Goal: Task Accomplishment & Management: Manage account settings

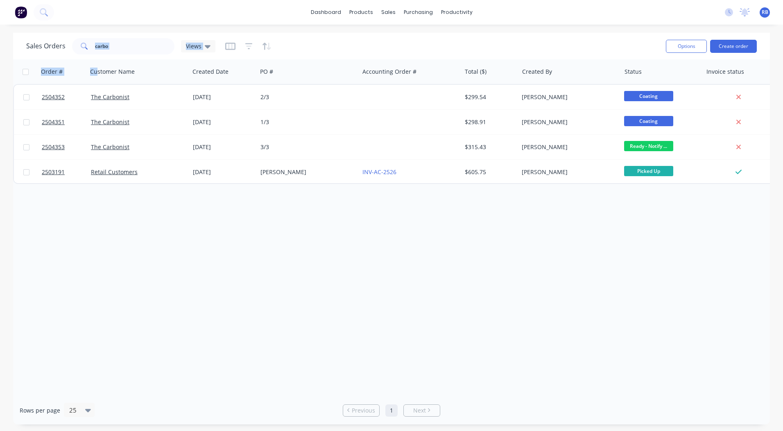
click at [37, 59] on div "Sales Orders carbo Views Options Create order Order # Customer Name Created Dat…" at bounding box center [391, 228] width 757 height 391
drag, startPoint x: 37, startPoint y: 59, endPoint x: 129, endPoint y: 35, distance: 94.8
click at [129, 37] on div "Sales Orders carbo Views" at bounding box center [342, 46] width 633 height 20
drag, startPoint x: 129, startPoint y: 42, endPoint x: 2, endPoint y: 30, distance: 127.9
click at [0, 38] on html "dashboard products sales purchasing productivity dashboard products Product Cat…" at bounding box center [391, 215] width 783 height 431
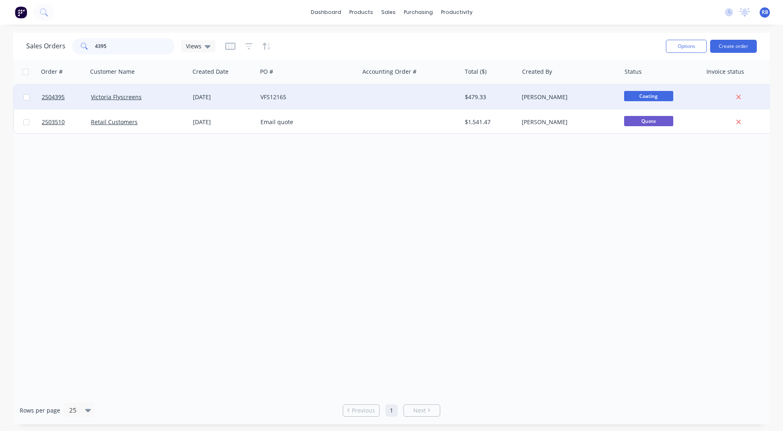
type input "4395"
click at [372, 95] on div at bounding box center [410, 97] width 102 height 25
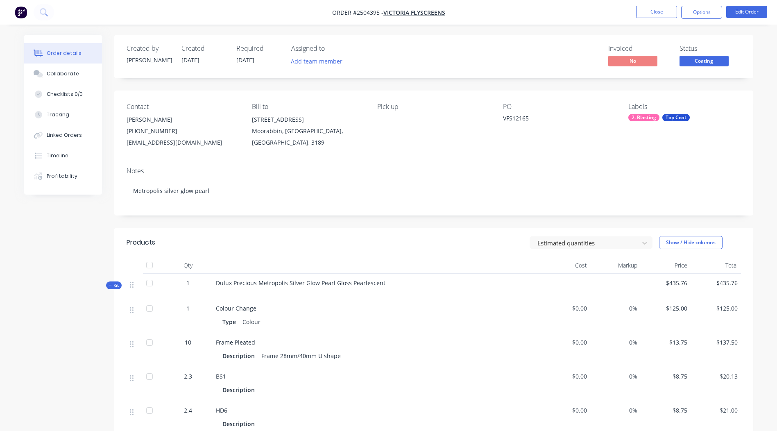
click at [697, 66] on span "Coating" at bounding box center [703, 61] width 49 height 10
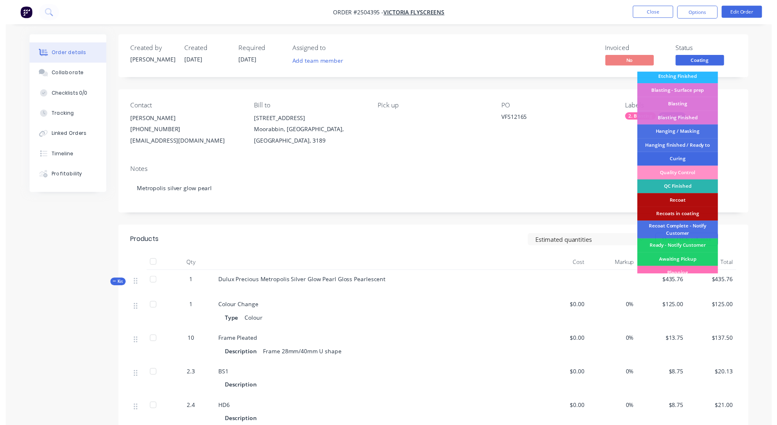
scroll to position [189, 0]
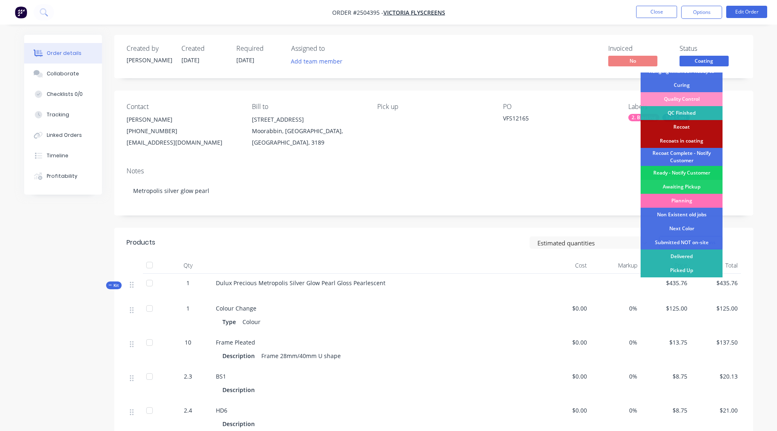
click at [675, 170] on div "Ready - Notify Customer" at bounding box center [681, 173] width 82 height 14
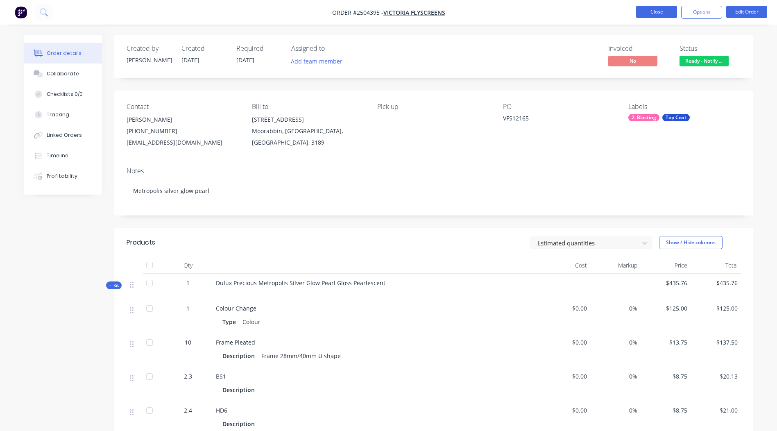
click at [655, 9] on button "Close" at bounding box center [656, 12] width 41 height 12
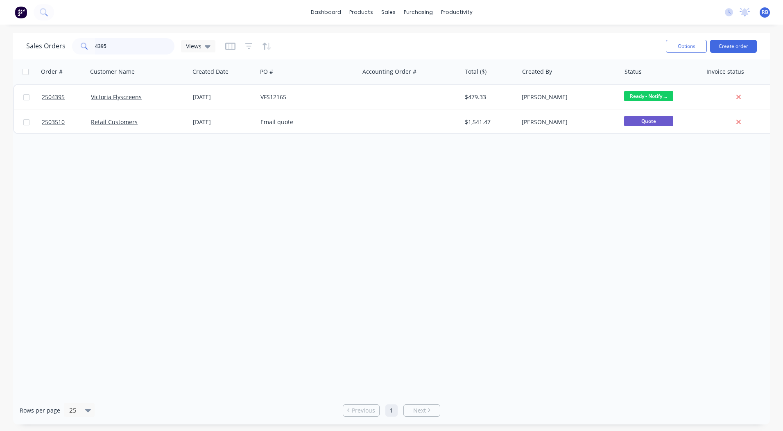
drag, startPoint x: 125, startPoint y: 45, endPoint x: 0, endPoint y: 39, distance: 125.0
click at [0, 53] on html "dashboard products sales purchasing productivity dashboard products Product Cat…" at bounding box center [391, 215] width 783 height 431
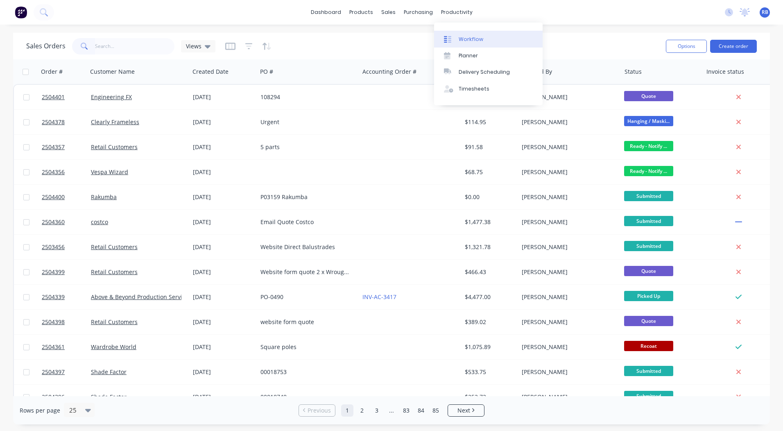
click at [457, 34] on link "Workflow" at bounding box center [488, 39] width 108 height 16
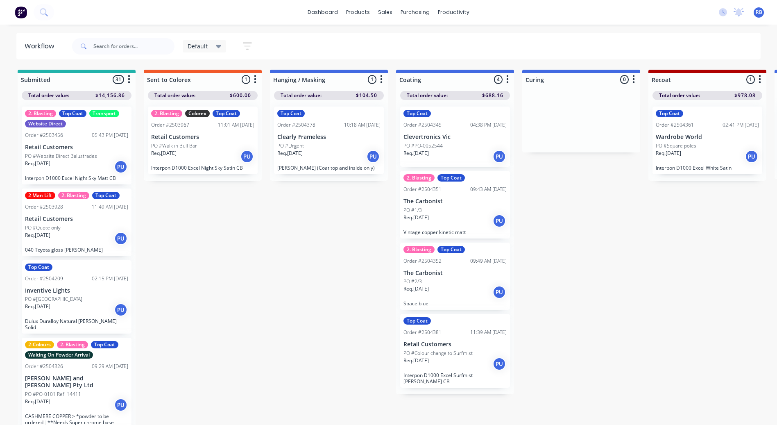
click at [451, 137] on p "Clevertronics Vic" at bounding box center [454, 136] width 103 height 7
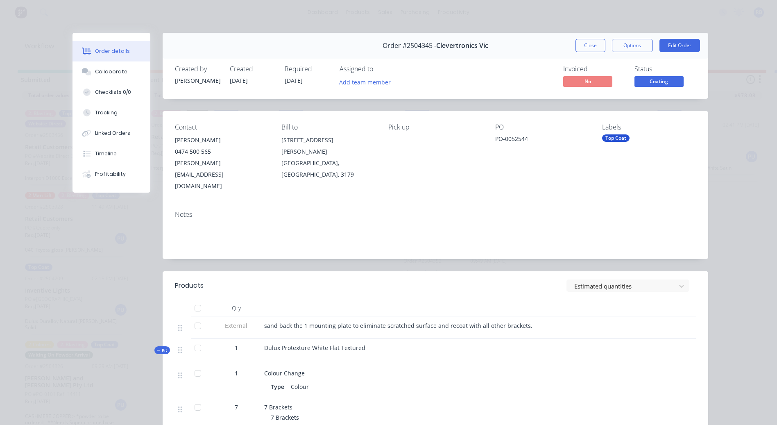
click at [657, 84] on span "Coating" at bounding box center [658, 81] width 49 height 10
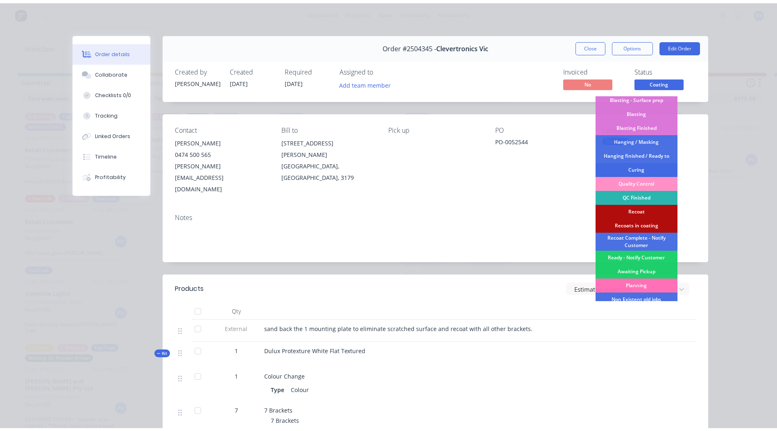
scroll to position [189, 0]
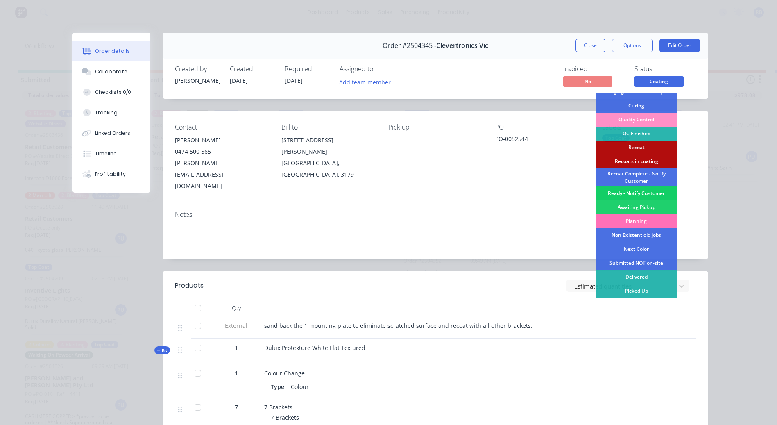
click at [625, 192] on div "Ready - Notify Customer" at bounding box center [636, 193] width 82 height 14
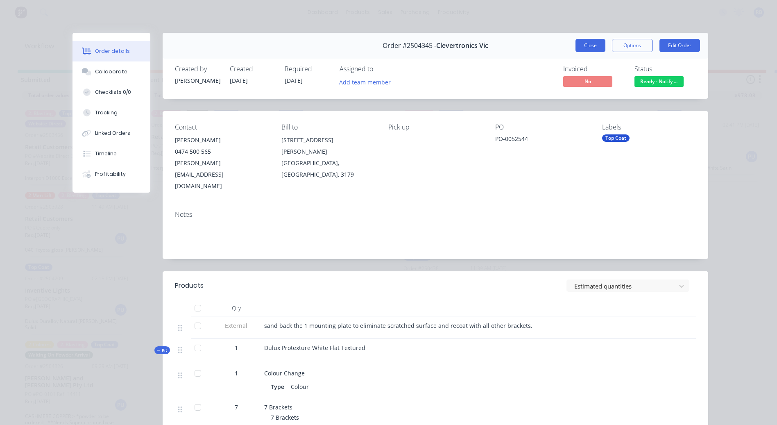
click at [594, 48] on button "Close" at bounding box center [590, 45] width 30 height 13
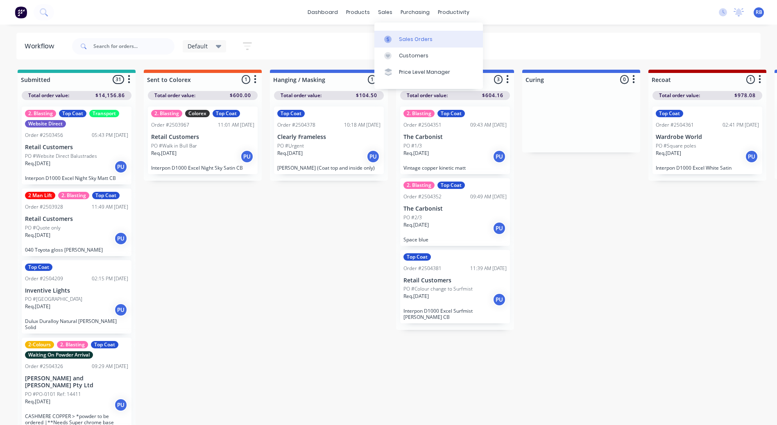
click at [396, 35] on link "Sales Orders" at bounding box center [428, 39] width 108 height 16
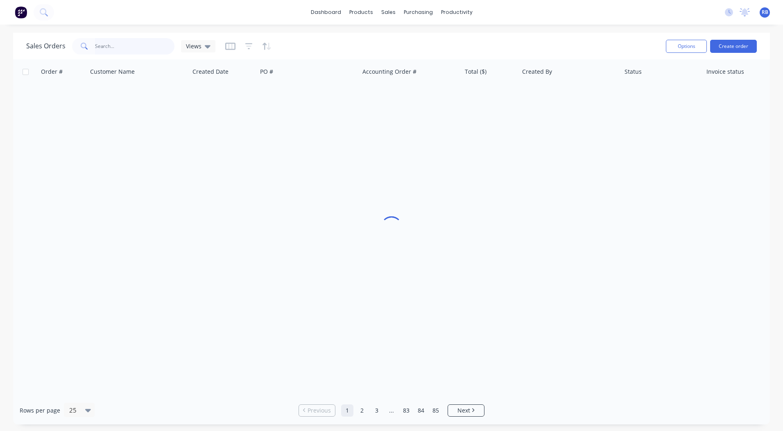
click at [148, 46] on input "text" at bounding box center [135, 46] width 80 height 16
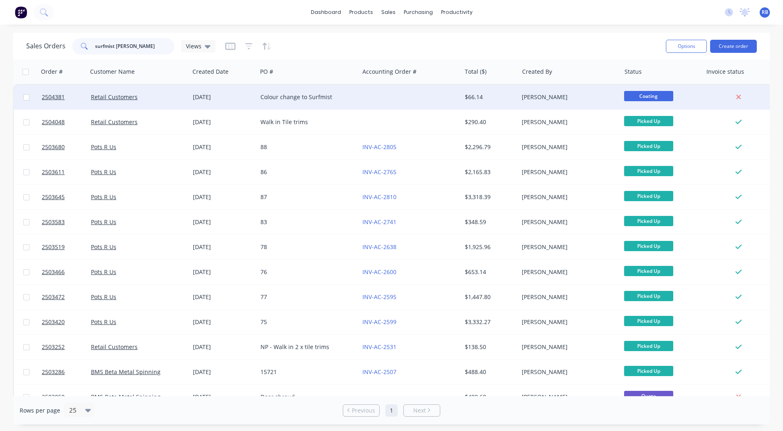
type input "surfmist matt"
click at [396, 100] on div at bounding box center [410, 97] width 102 height 25
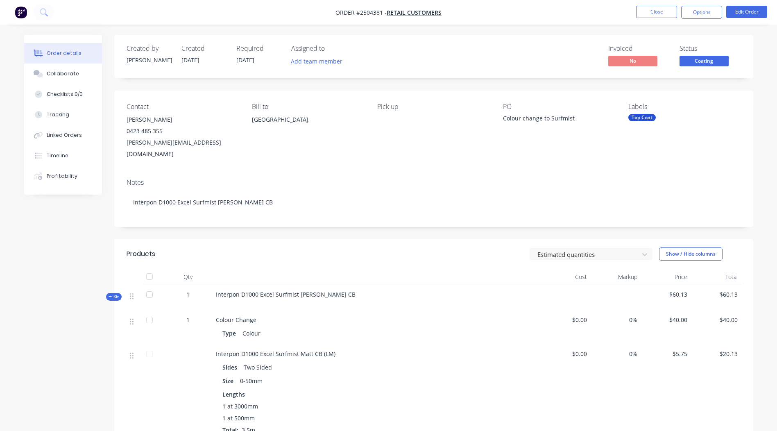
click at [702, 58] on span "Coating" at bounding box center [703, 61] width 49 height 10
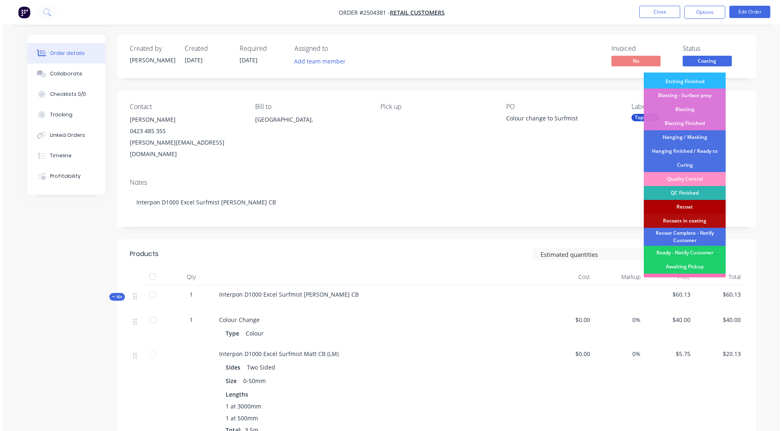
scroll to position [189, 0]
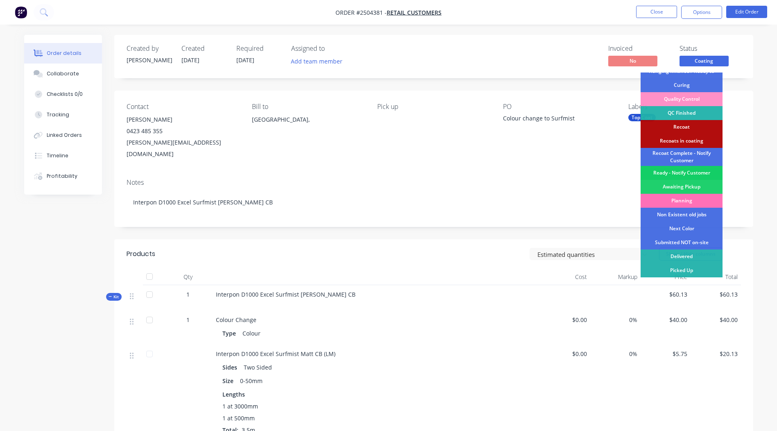
click at [677, 172] on div "Ready - Notify Customer" at bounding box center [681, 173] width 82 height 14
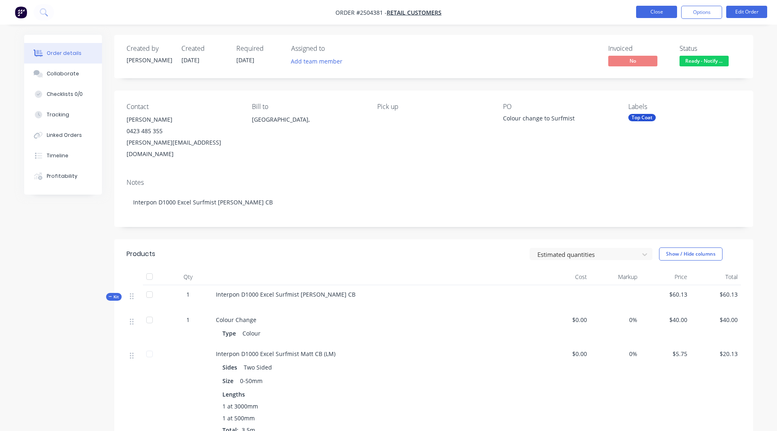
click at [667, 10] on button "Close" at bounding box center [656, 12] width 41 height 12
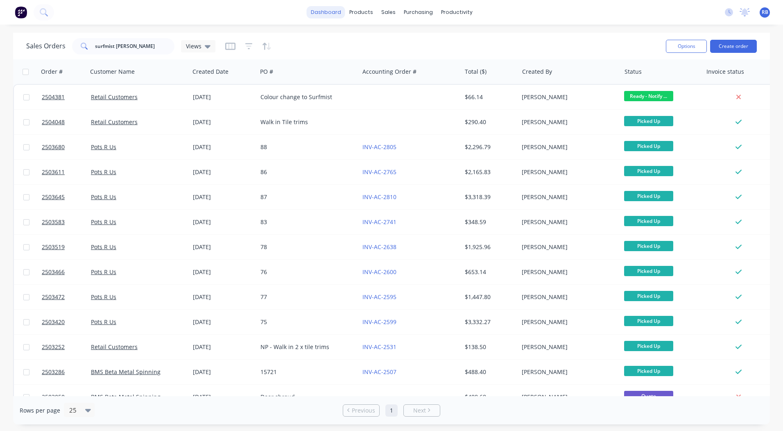
click at [329, 9] on link "dashboard" at bounding box center [326, 12] width 38 height 12
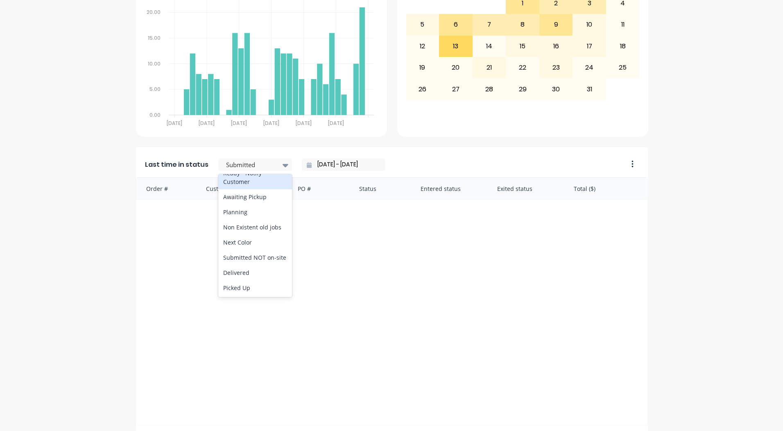
scroll to position [408, 0]
click at [240, 196] on div "Ready - Notify Customer" at bounding box center [255, 184] width 74 height 24
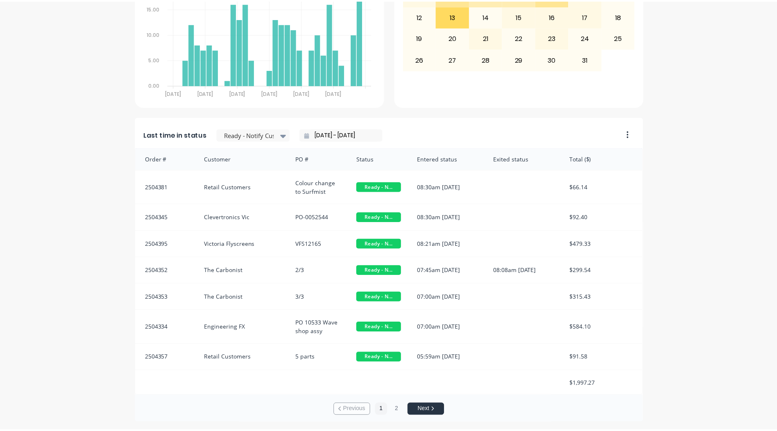
scroll to position [0, 0]
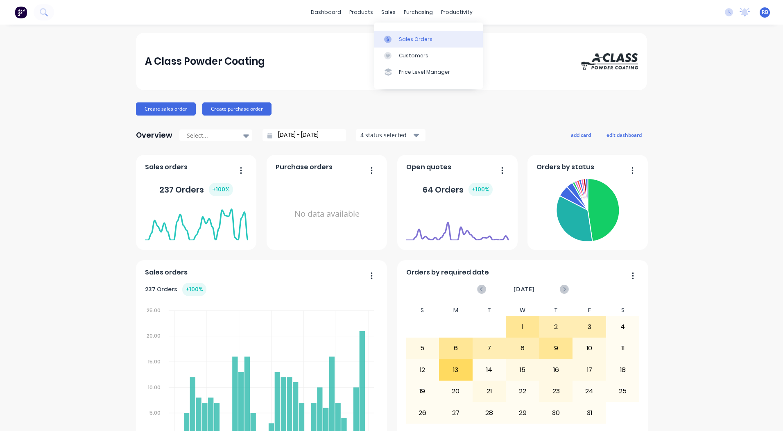
click at [401, 40] on div "Sales Orders" at bounding box center [416, 39] width 34 height 7
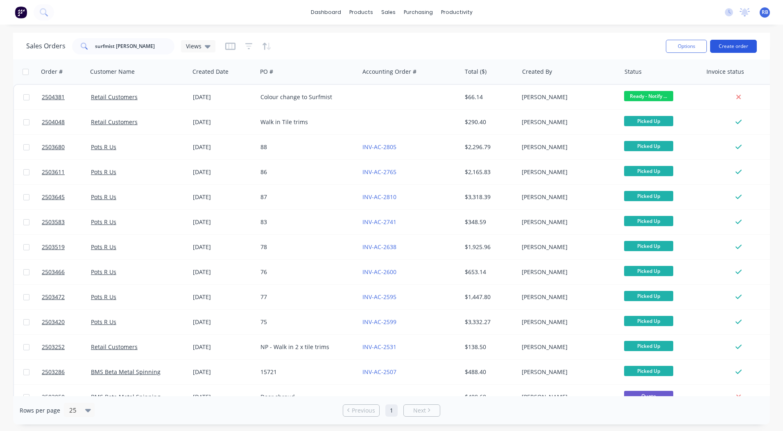
click at [732, 50] on button "Create order" at bounding box center [733, 46] width 47 height 13
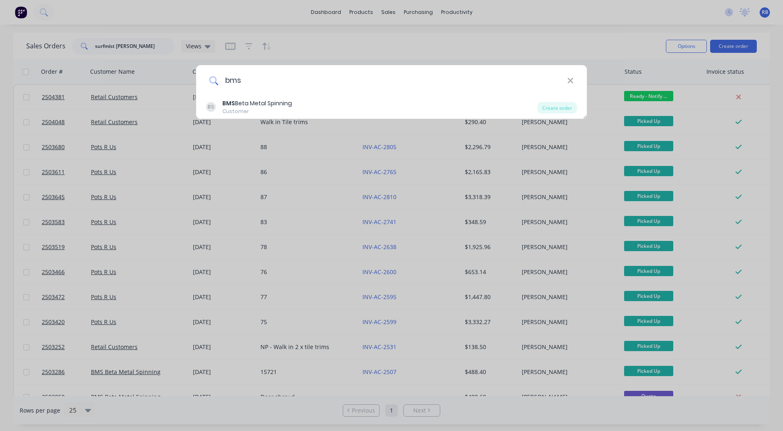
type input "bms"
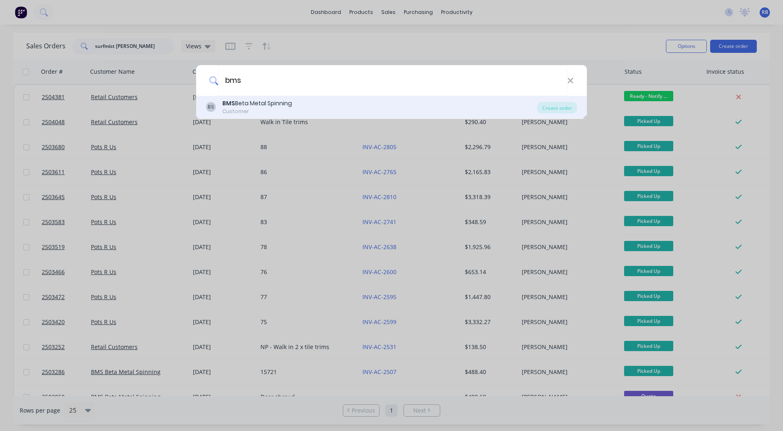
click at [361, 111] on div "BS BMS Beta Metal Spinning Customer" at bounding box center [371, 107] width 331 height 16
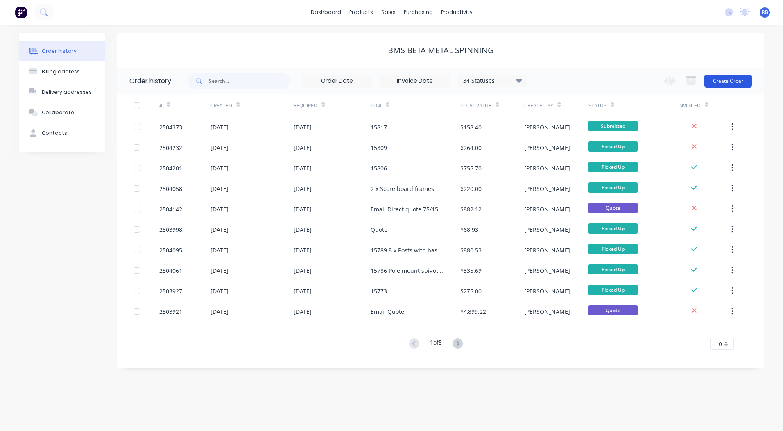
click at [718, 82] on button "Create Order" at bounding box center [727, 81] width 47 height 13
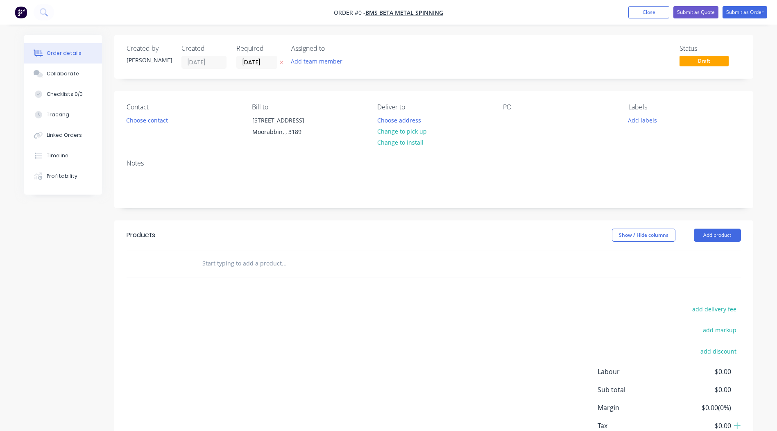
click at [153, 113] on div "Contact Choose contact" at bounding box center [183, 121] width 112 height 37
click at [151, 118] on button "Choose contact" at bounding box center [147, 119] width 50 height 11
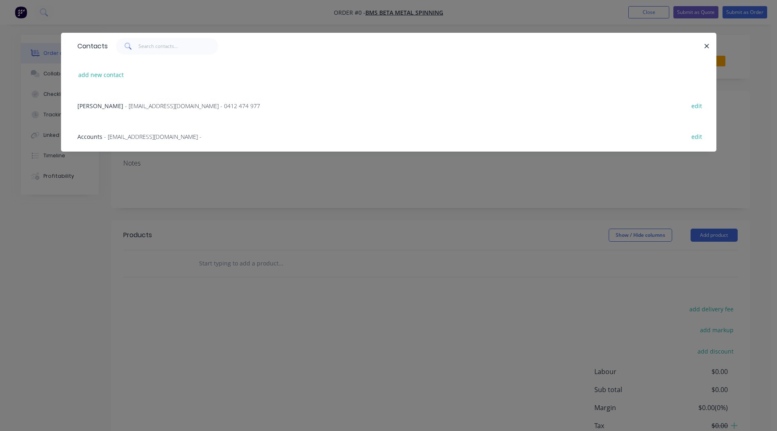
click at [125, 106] on span "- bms@betametal.com.au - 0412 474 977" at bounding box center [192, 106] width 135 height 8
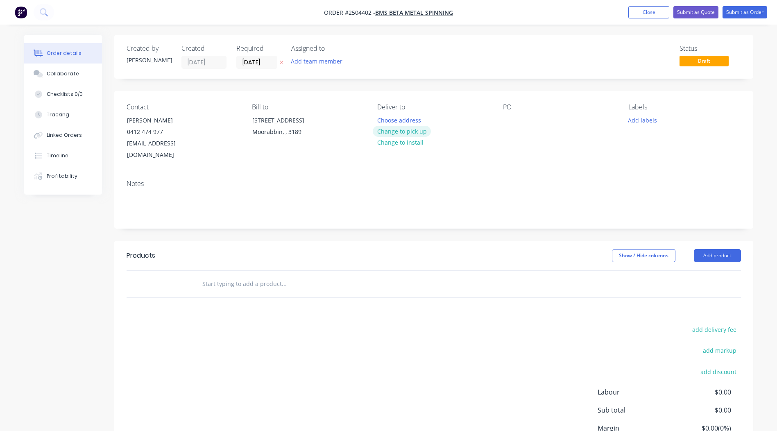
click at [391, 135] on button "Change to pick up" at bounding box center [402, 131] width 58 height 11
click at [506, 113] on div "PO" at bounding box center [559, 132] width 112 height 58
drag, startPoint x: 513, startPoint y: 122, endPoint x: 512, endPoint y: 130, distance: 7.9
click at [513, 123] on div at bounding box center [509, 120] width 13 height 12
click at [198, 178] on div "Notes" at bounding box center [433, 200] width 639 height 55
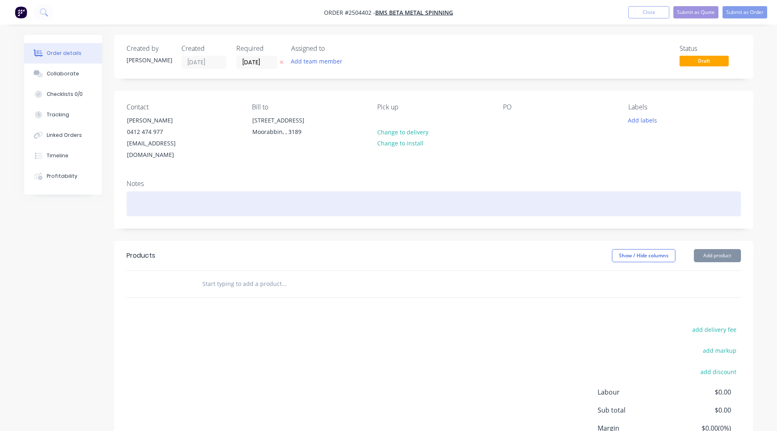
click at [190, 191] on div at bounding box center [434, 203] width 614 height 25
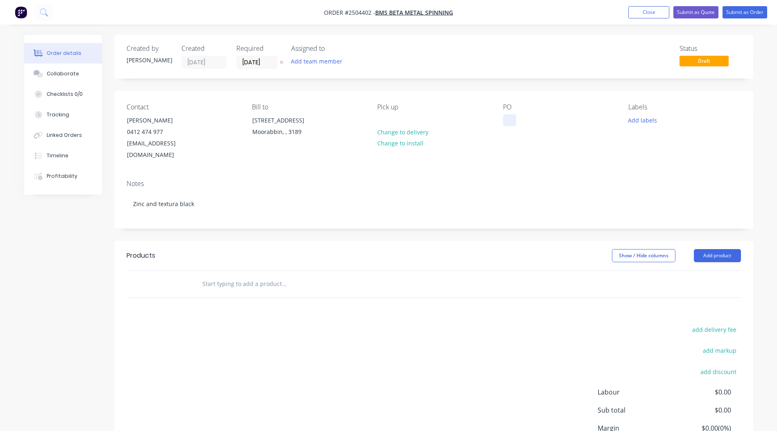
click at [512, 115] on div at bounding box center [509, 120] width 13 height 12
click at [643, 127] on div "Labels Add labels" at bounding box center [684, 132] width 112 height 58
click at [644, 125] on button "Add labels" at bounding box center [643, 119] width 38 height 11
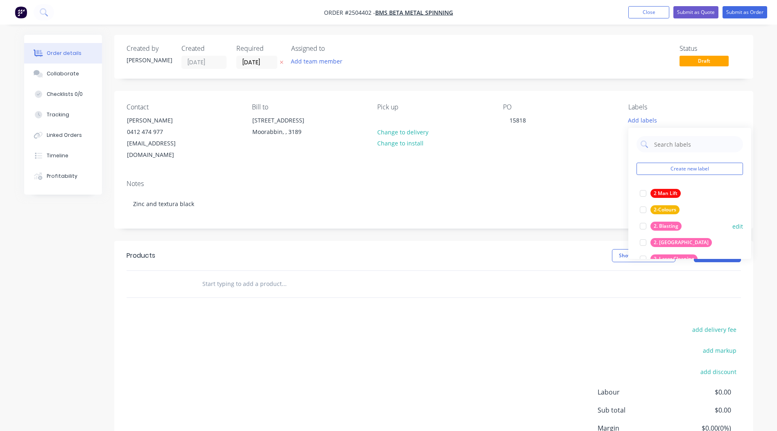
click at [676, 223] on div "2. Blasting" at bounding box center [665, 225] width 31 height 9
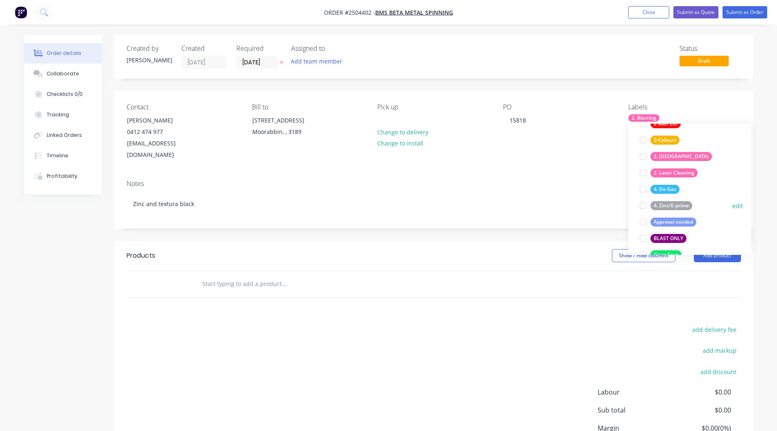
scroll to position [41, 0]
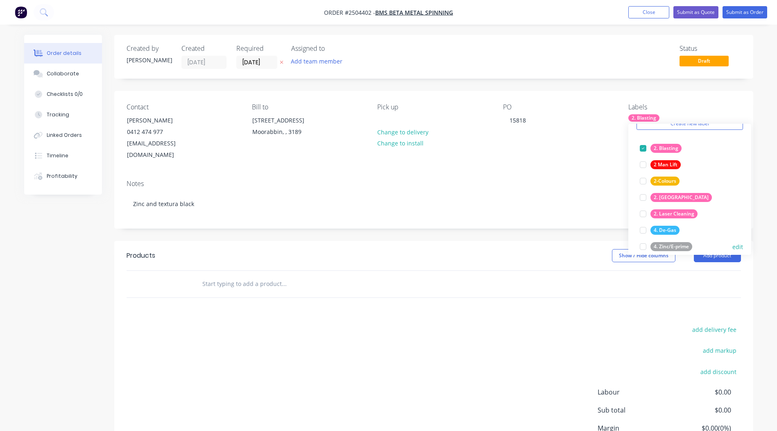
click at [671, 246] on div "4. Zinc/E-prime" at bounding box center [671, 246] width 42 height 9
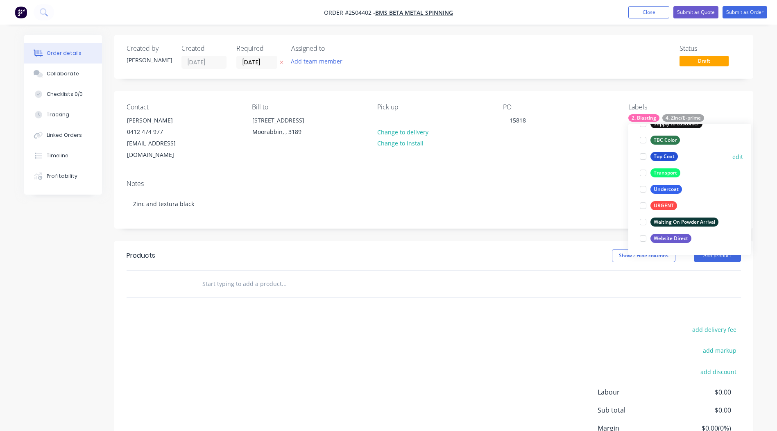
click at [662, 157] on div "Top Coat" at bounding box center [663, 156] width 27 height 9
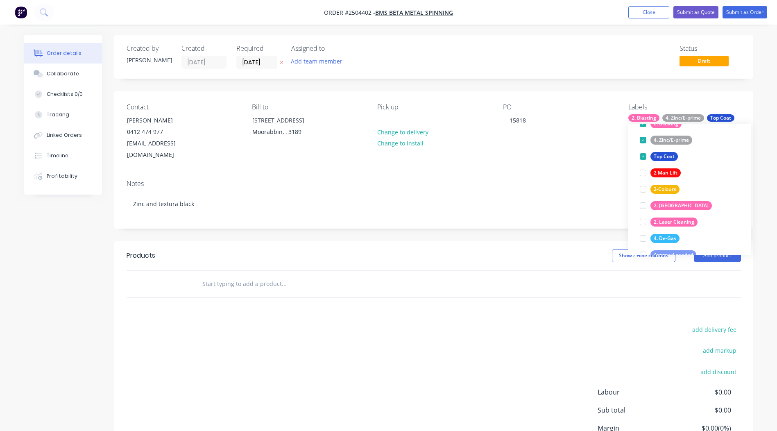
click at [728, 93] on div "Contact Matt Steiner 0412 474 977 bms@betametal.com.au Bill to 74 Levanswell Rd…" at bounding box center [433, 132] width 639 height 82
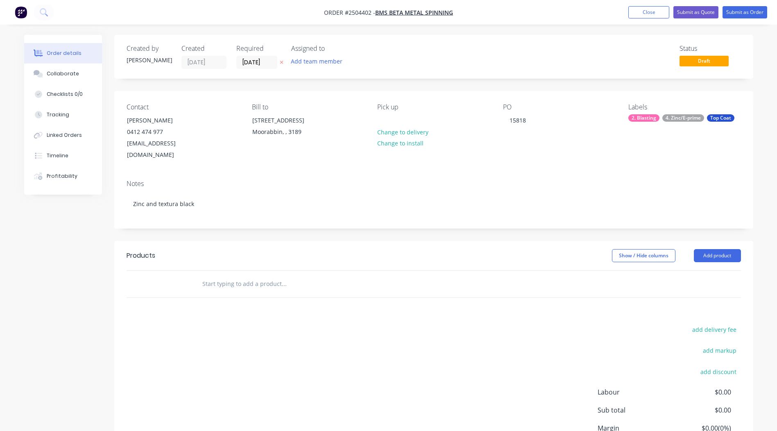
scroll to position [0, 0]
click at [716, 249] on button "Add product" at bounding box center [717, 255] width 47 height 13
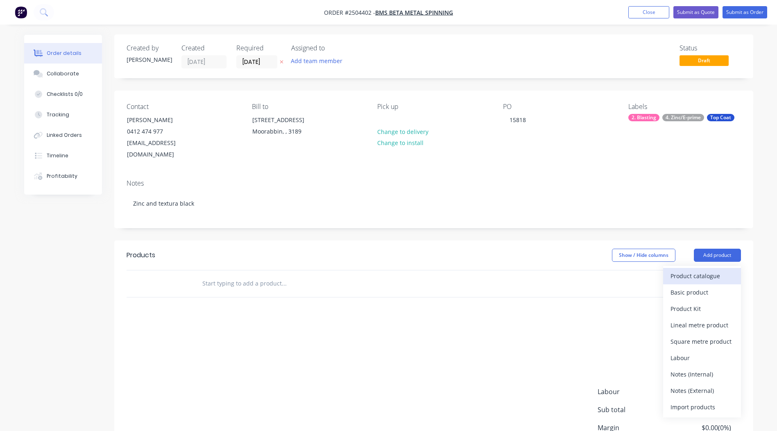
click at [696, 270] on div "Product catalogue" at bounding box center [701, 276] width 63 height 12
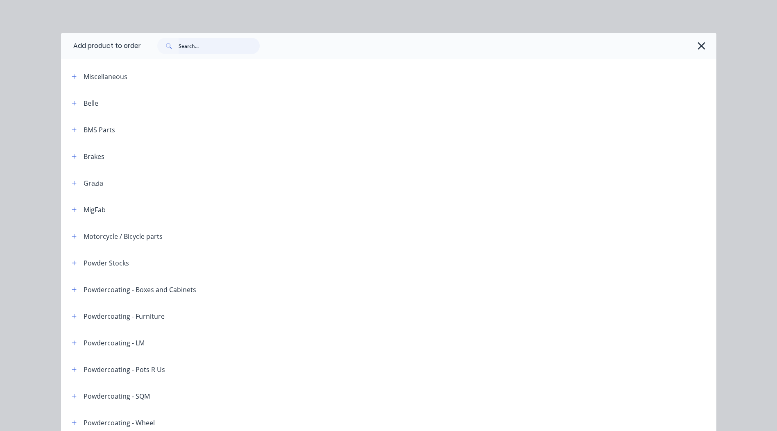
click at [208, 44] on input "text" at bounding box center [219, 46] width 81 height 16
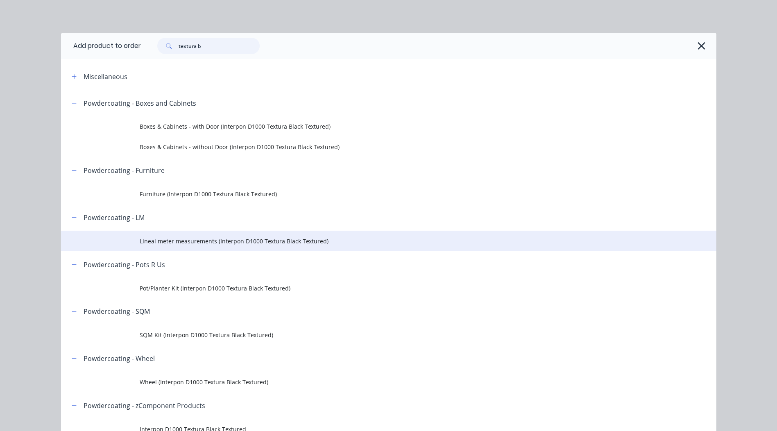
type input "textura b"
click at [222, 237] on span "Lineal meter measurements (Interpon D1000 Textura Black Textured)" at bounding box center [370, 241] width 461 height 9
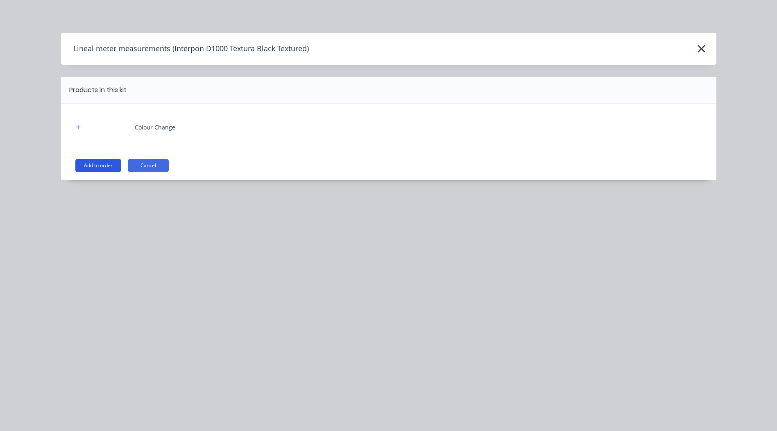
click at [95, 168] on button "Add to order" at bounding box center [98, 165] width 46 height 13
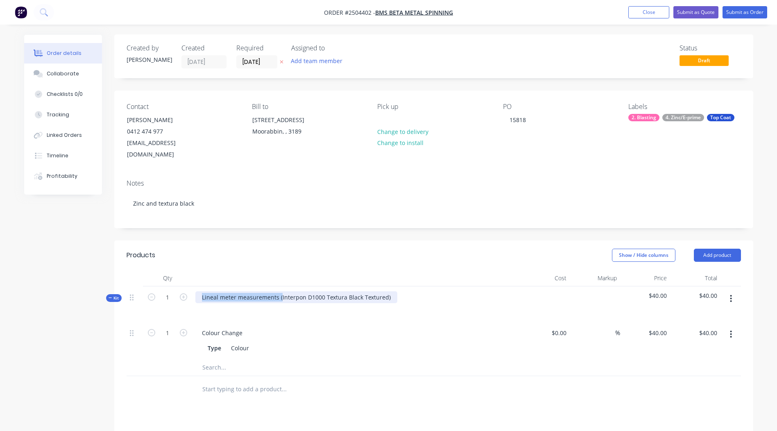
drag, startPoint x: 280, startPoint y: 284, endPoint x: -2, endPoint y: 345, distance: 287.8
click at [0, 345] on html "Order #2504402 - BMS Beta Metal Spinning Add product Close Submit as Quote Subm…" at bounding box center [388, 306] width 777 height 612
click at [313, 291] on div "Interpon D1000 Textura Black Textured)" at bounding box center [255, 297] width 121 height 12
click at [497, 225] on div "Created by Rory Created 14/10/25 Required 14/10/25 Assigned to Add team member …" at bounding box center [433, 316] width 639 height 565
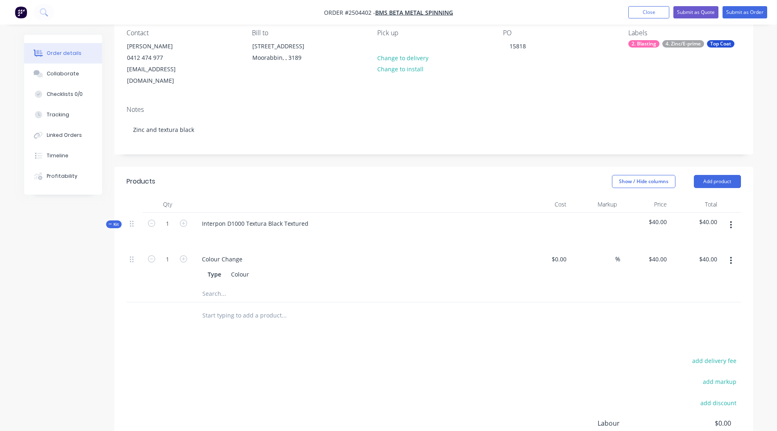
scroll to position [75, 0]
click at [734, 217] on button "button" at bounding box center [730, 224] width 19 height 15
click at [710, 240] on div "Add product to kit" at bounding box center [701, 246] width 63 height 12
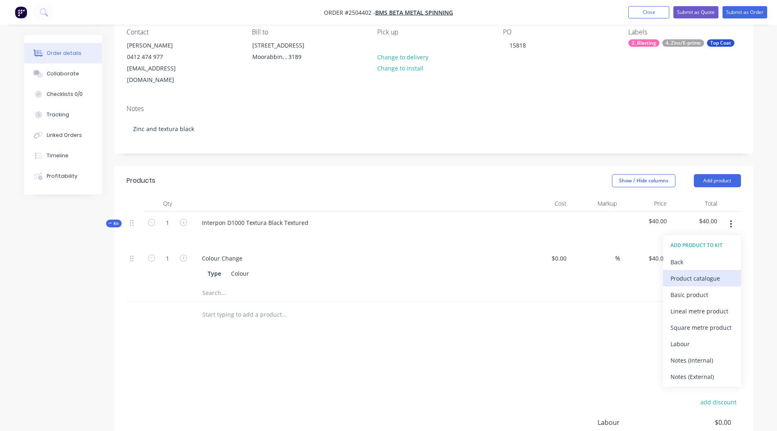
click at [712, 272] on div "Product catalogue" at bounding box center [701, 278] width 63 height 12
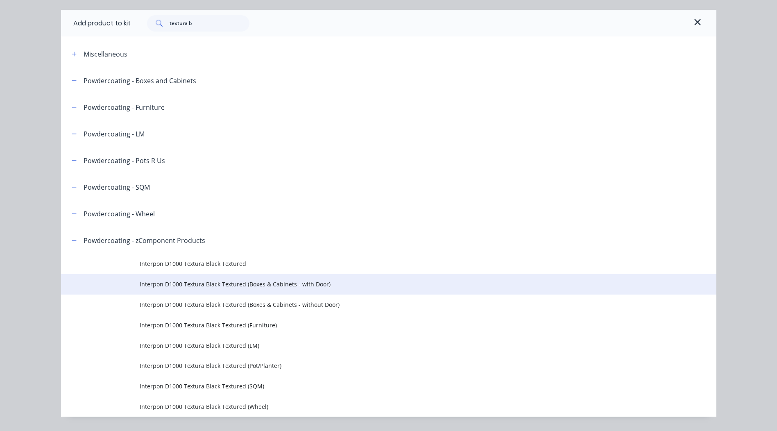
scroll to position [45, 0]
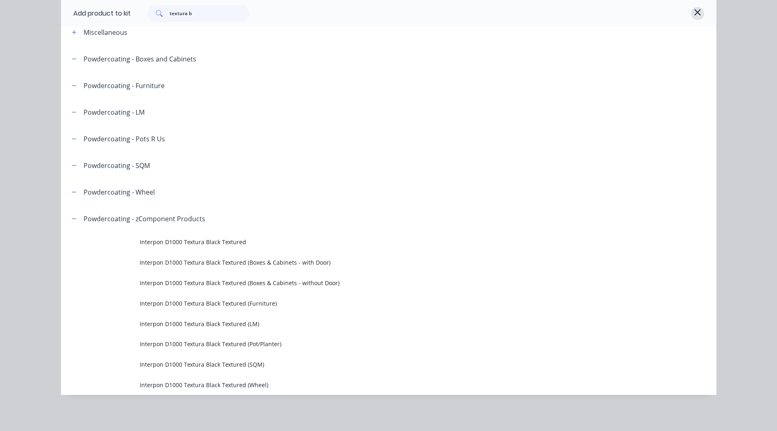
click at [695, 13] on icon "button" at bounding box center [697, 12] width 6 height 6
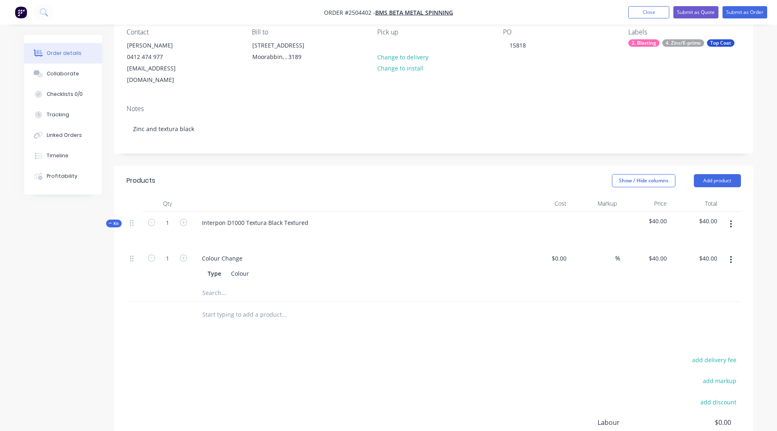
click at [728, 252] on button "button" at bounding box center [730, 259] width 19 height 15
click at [696, 308] on div "Delete" at bounding box center [701, 314] width 63 height 12
click at [725, 217] on button "button" at bounding box center [730, 224] width 19 height 15
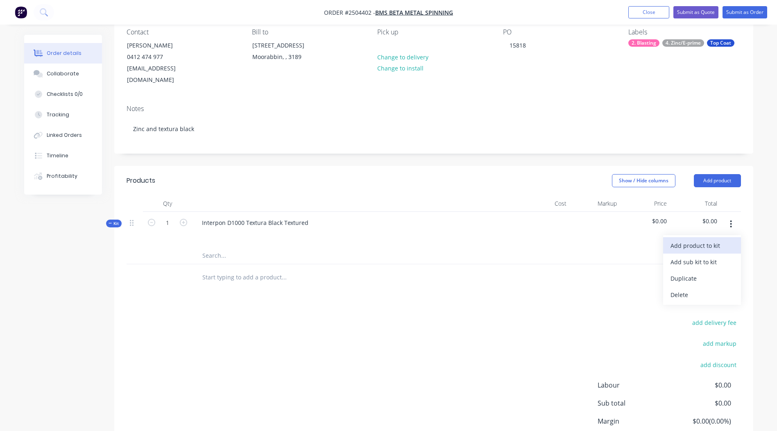
click at [716, 240] on div "Add product to kit" at bounding box center [701, 246] width 63 height 12
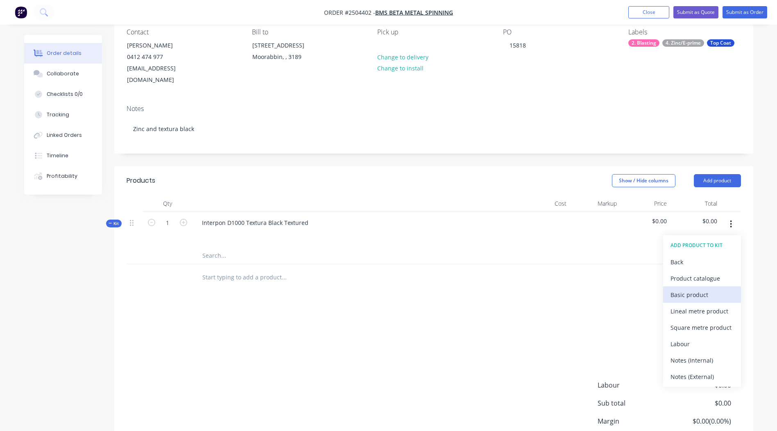
click at [703, 289] on div "Basic product" at bounding box center [701, 295] width 63 height 12
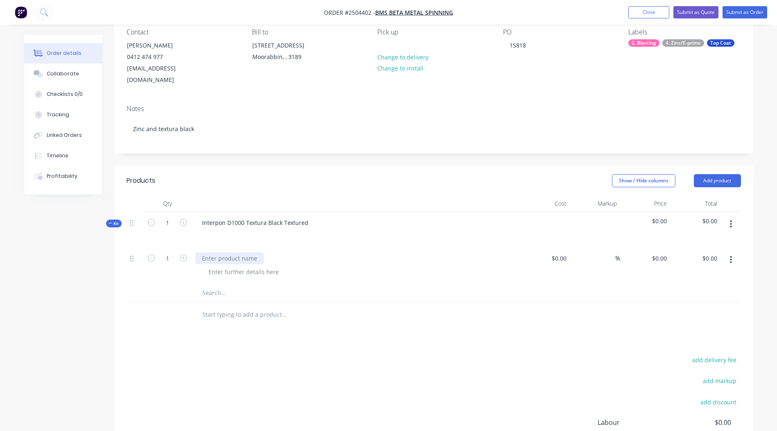
click at [223, 252] on div at bounding box center [229, 258] width 68 height 12
click at [668, 252] on input "0" at bounding box center [660, 258] width 19 height 12
type input "$16.95"
click at [659, 217] on span "$16.95" at bounding box center [645, 221] width 44 height 9
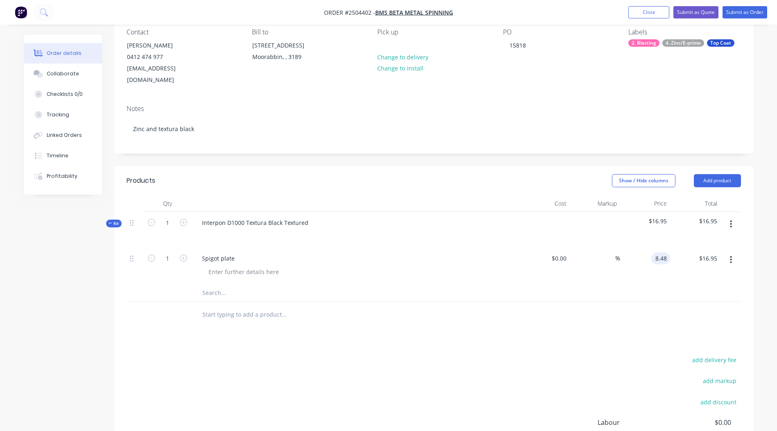
type input "$8.48"
click at [564, 301] on div at bounding box center [434, 314] width 614 height 27
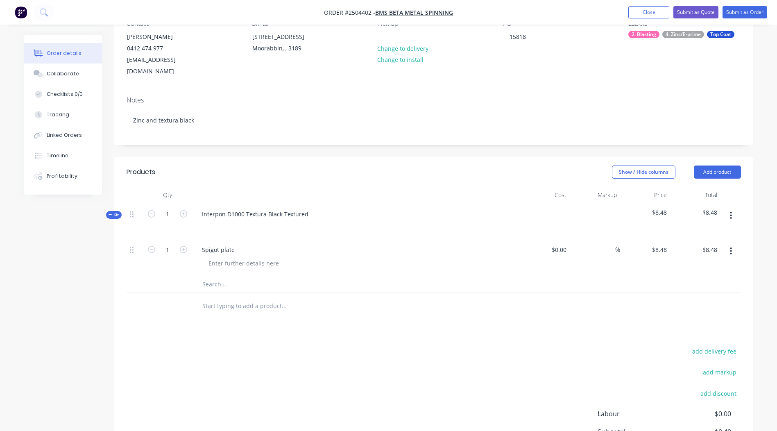
scroll to position [85, 0]
click at [739, 207] on button "button" at bounding box center [730, 214] width 19 height 15
click at [701, 262] on div "Duplicate" at bounding box center [701, 268] width 63 height 12
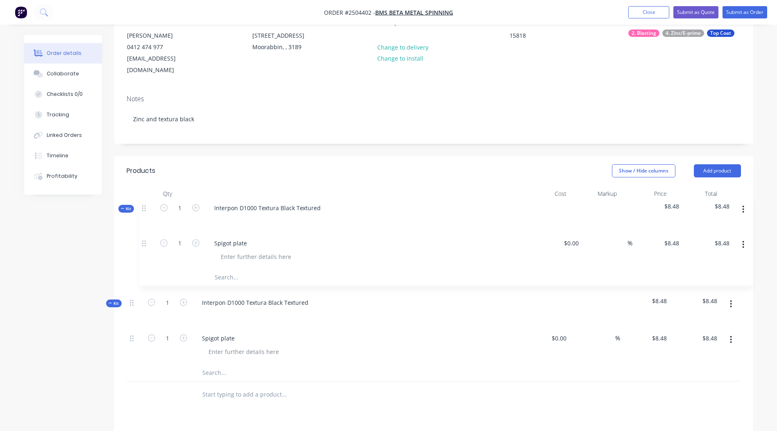
drag, startPoint x: 133, startPoint y: 289, endPoint x: 146, endPoint y: 203, distance: 87.4
click at [146, 203] on div "Kit 1 Interpon D1000 Textura Black Textured $8.48 $8.48 1 Spigot plate $0.00 $0…" at bounding box center [434, 291] width 614 height 179
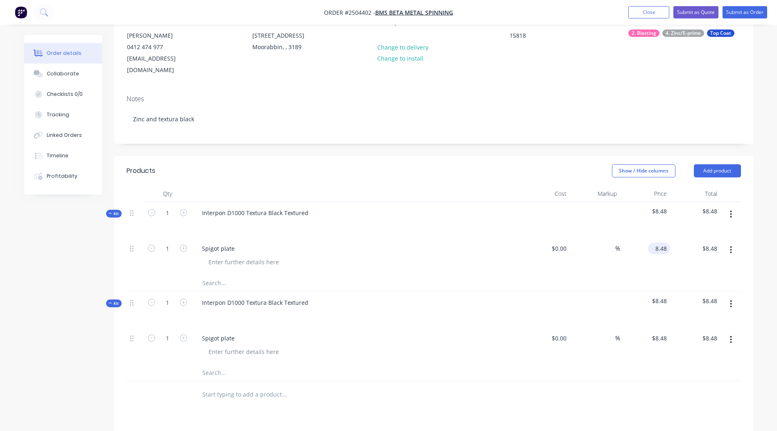
click at [667, 242] on input "8.48" at bounding box center [660, 248] width 19 height 12
click at [667, 242] on input "8.48" at bounding box center [662, 248] width 16 height 12
type input "$8.47"
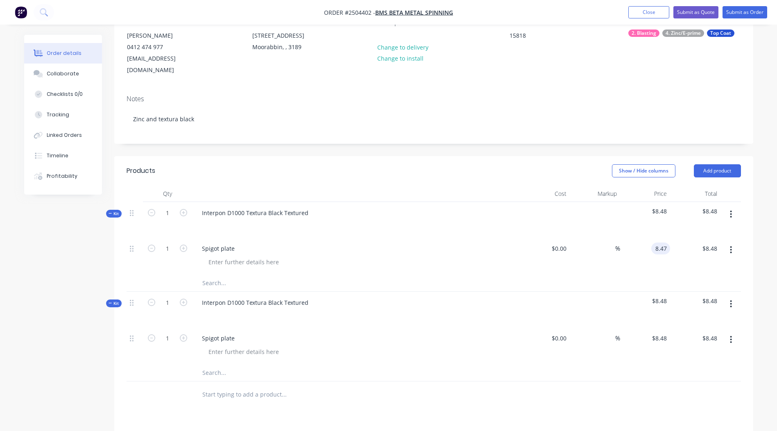
type input "$8.47"
click at [590, 381] on div at bounding box center [434, 394] width 614 height 27
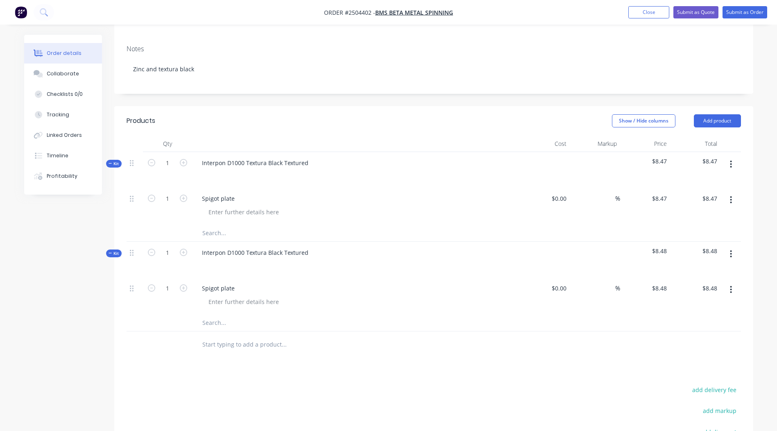
scroll to position [124, 0]
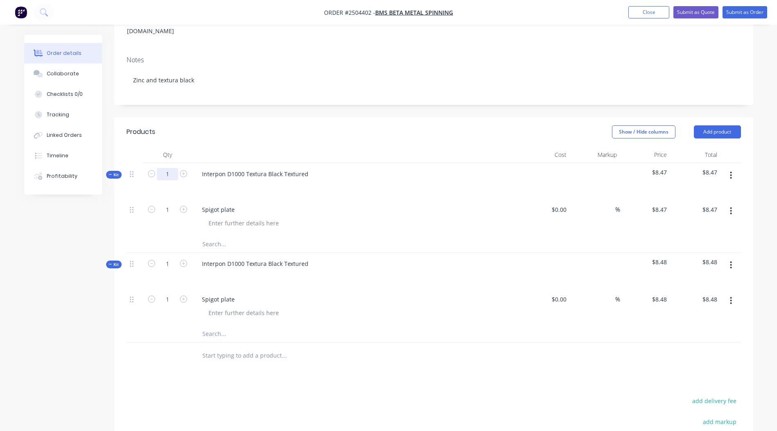
click at [168, 168] on input "1" at bounding box center [167, 174] width 21 height 12
type input "100"
type input "$847.00"
drag, startPoint x: 307, startPoint y: 159, endPoint x: 0, endPoint y: 143, distance: 307.9
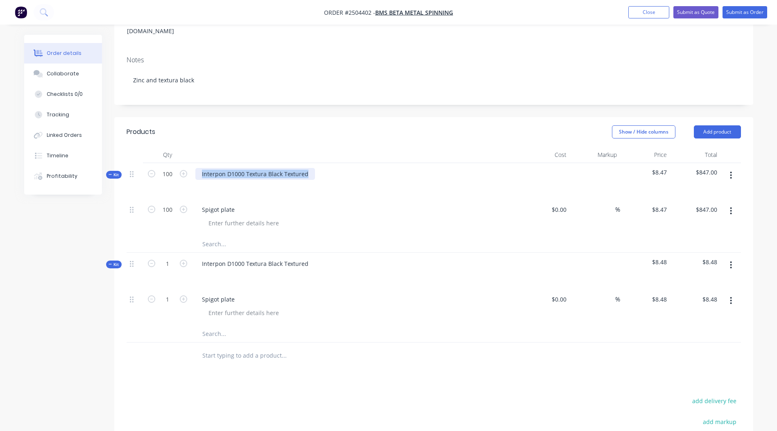
click at [0, 144] on html "Order #2504402 - BMS Beta Metal Spinning Add product Close Submit as Quote Subm…" at bounding box center [388, 226] width 777 height 701
click at [322, 102] on div "Created by Rory Created 14/10/25 Required 14/10/25 Assigned to Add team member …" at bounding box center [433, 238] width 639 height 654
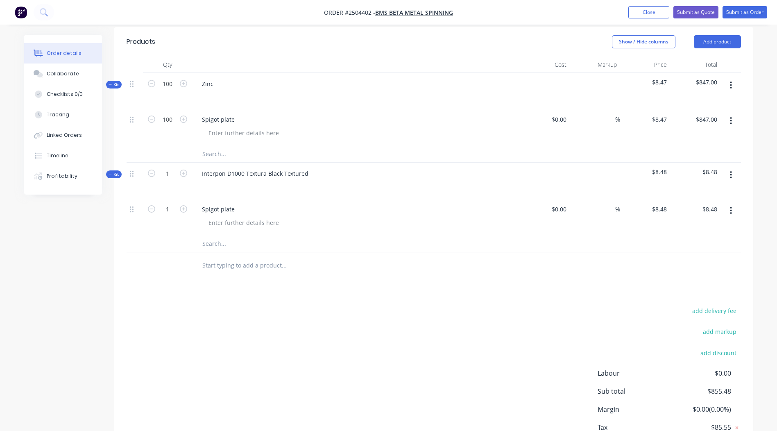
scroll to position [207, 0]
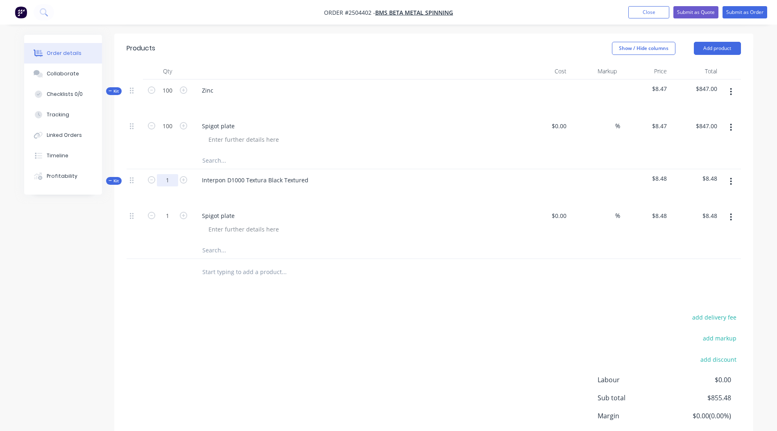
click at [162, 174] on input "1" at bounding box center [167, 180] width 21 height 12
type input "100"
type input "$848.00"
click at [420, 327] on div "add delivery fee add markup add discount Labour $0.00 Sub total $1,695.00 Margi…" at bounding box center [434, 391] width 614 height 158
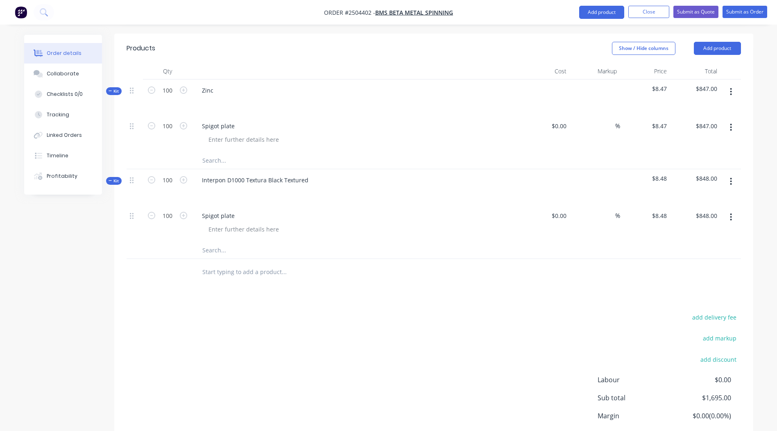
scroll to position [259, 0]
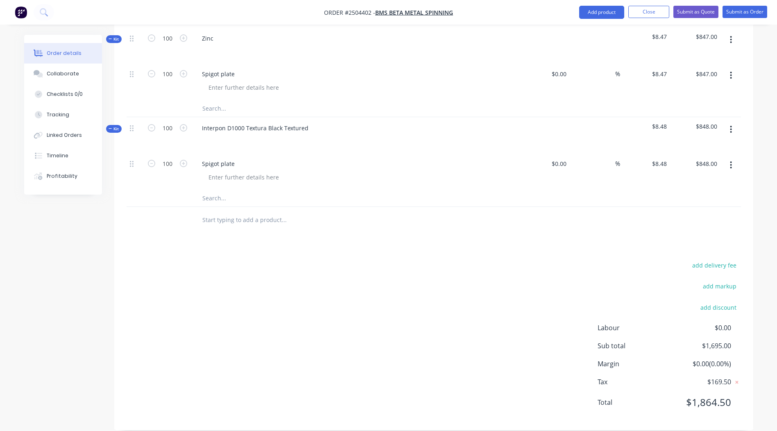
click at [558, 302] on div "add delivery fee add markup add discount Labour $0.00 Sub total $1,695.00 Margi…" at bounding box center [434, 339] width 614 height 158
click at [748, 114] on div "Qty Cost Markup Price Total Kit 100 Zinc $8.47 $847.00 100 Spigot plate $0.00 $…" at bounding box center [433, 122] width 639 height 222
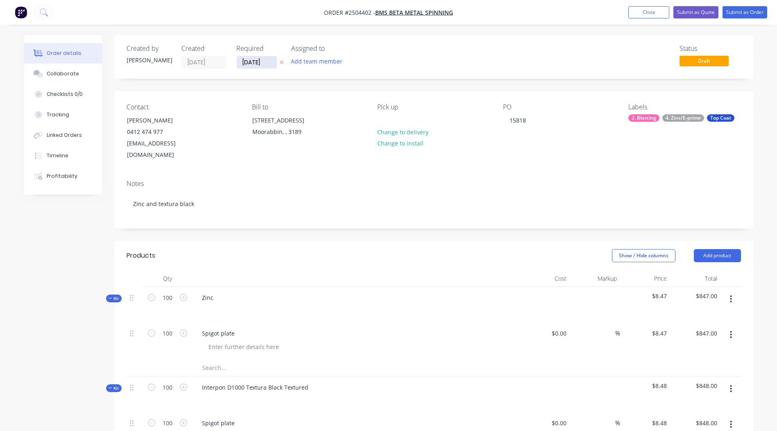
click at [251, 57] on input "[DATE]" at bounding box center [257, 62] width 40 height 12
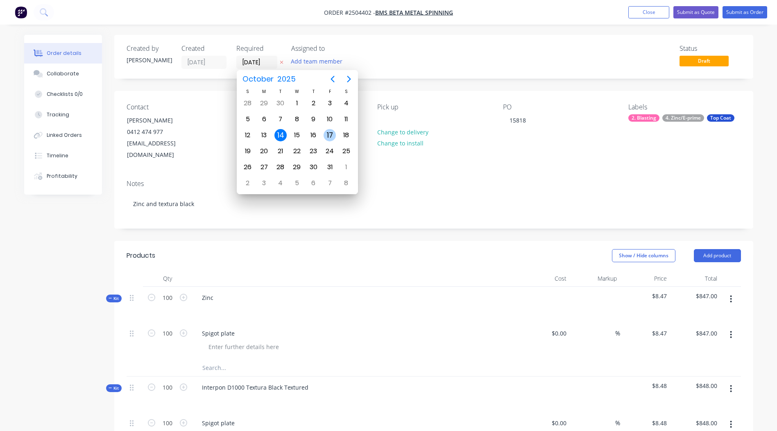
click at [328, 137] on div "17" at bounding box center [329, 135] width 12 height 12
type input "[DATE]"
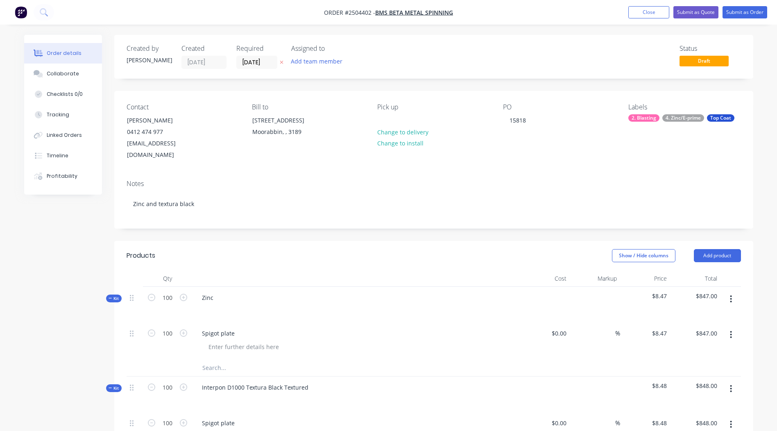
click at [429, 82] on div "Created by Rory Created 14/10/25 Required 17/10/25 Assigned to Add team member …" at bounding box center [433, 362] width 639 height 654
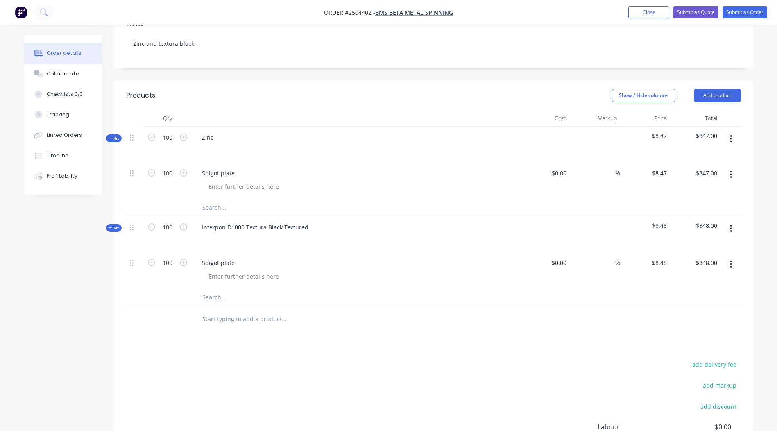
scroll to position [169, 0]
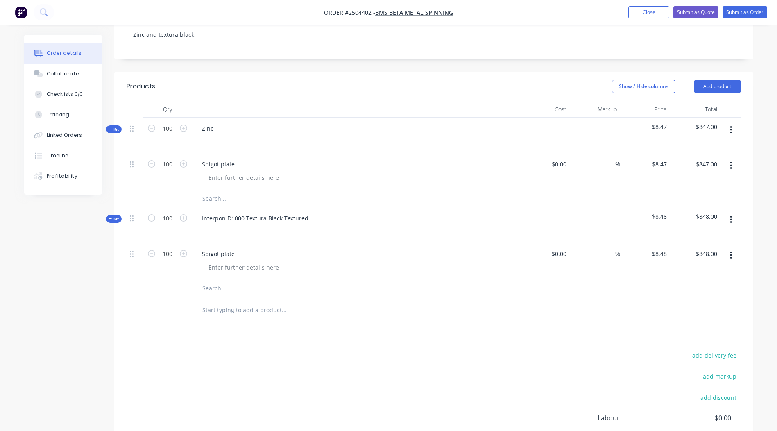
click at [727, 122] on button "button" at bounding box center [730, 129] width 19 height 15
click at [691, 145] on div "Add product to kit" at bounding box center [701, 151] width 63 height 12
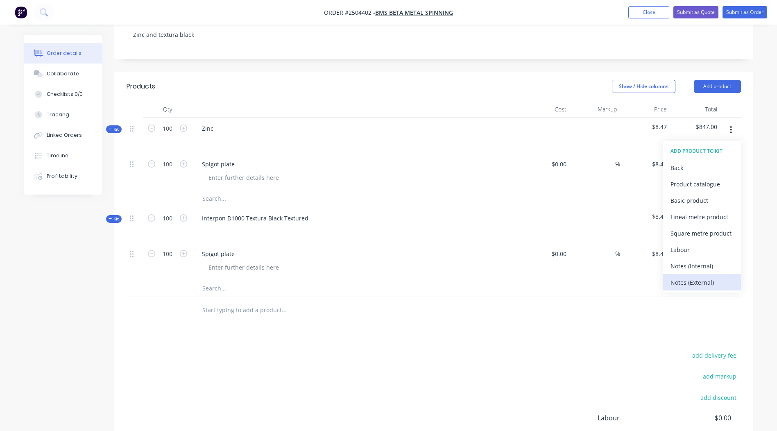
click at [694, 276] on div "Notes (External)" at bounding box center [701, 282] width 63 height 12
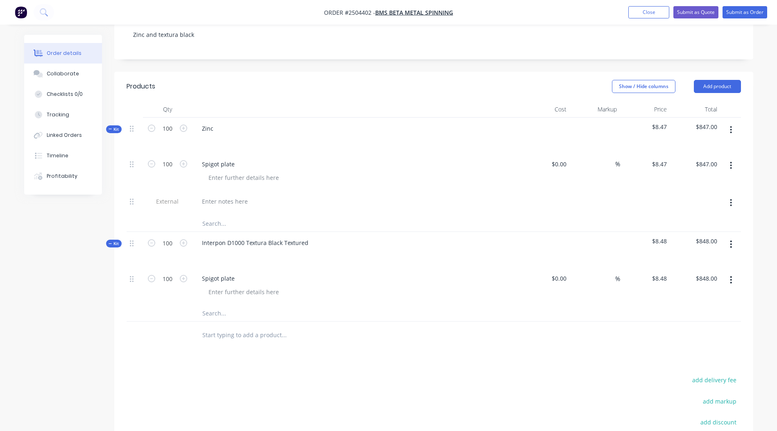
click at [734, 195] on button "button" at bounding box center [730, 202] width 19 height 15
click at [690, 235] on button "Delete" at bounding box center [702, 240] width 78 height 16
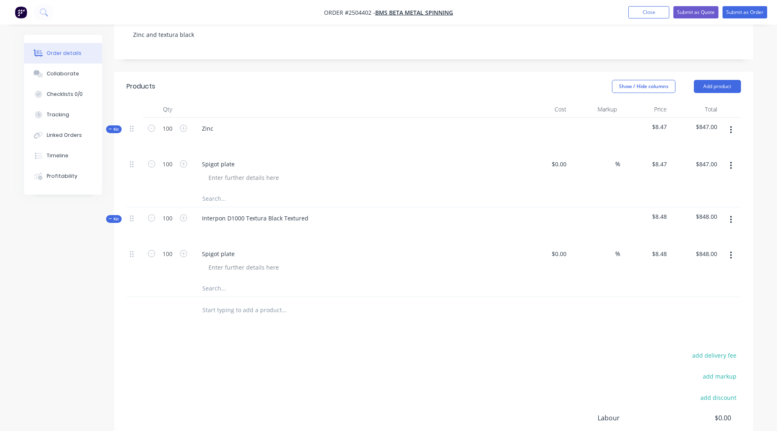
click at [730, 122] on button "button" at bounding box center [730, 129] width 19 height 15
click at [751, 108] on div "Qty Cost Markup Price Total Kit 100 Zinc $8.47 $847.00 Add product to kit Add s…" at bounding box center [433, 212] width 639 height 222
click at [719, 72] on header "Products Show / Hide columns Add product" at bounding box center [433, 86] width 639 height 29
click at [719, 80] on button "Add product" at bounding box center [717, 86] width 47 height 13
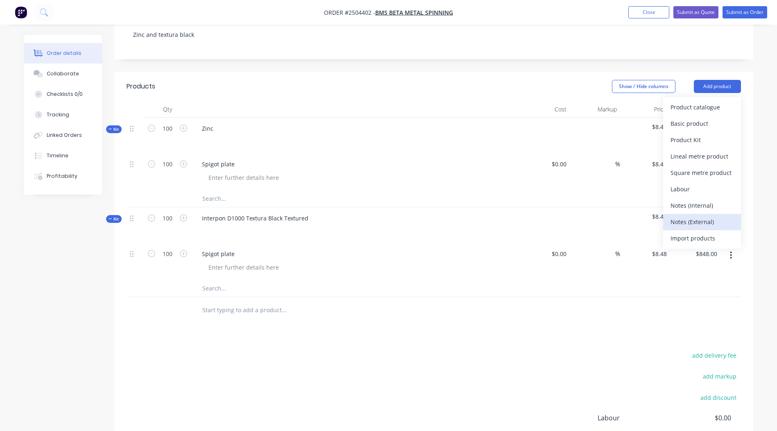
click at [696, 214] on button "Notes (External)" at bounding box center [702, 222] width 78 height 16
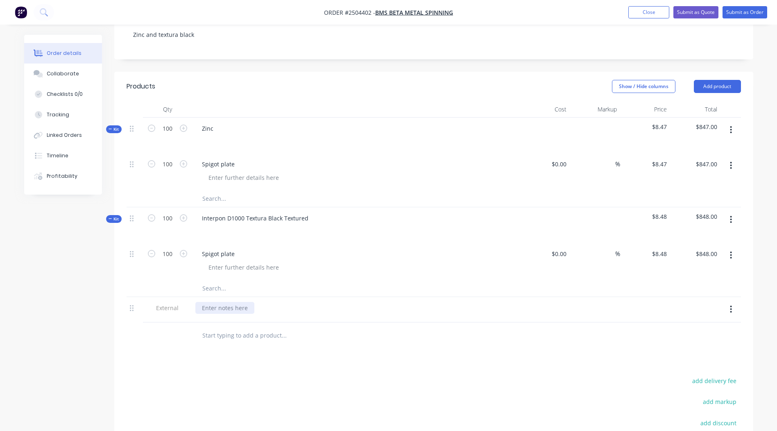
click at [229, 302] on div at bounding box center [224, 308] width 59 height 12
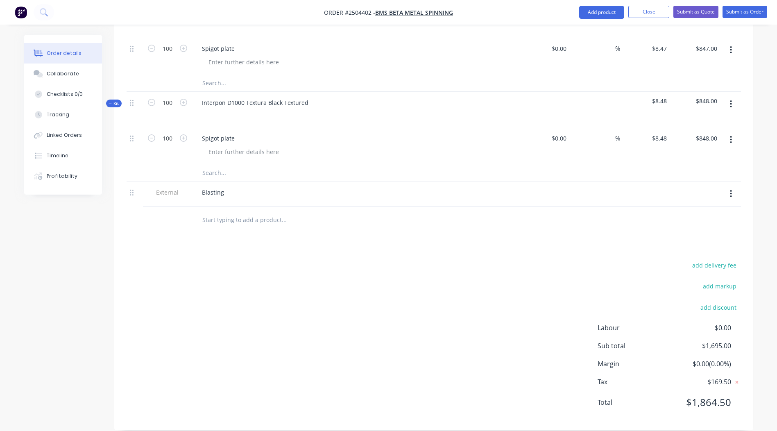
scroll to position [0, 0]
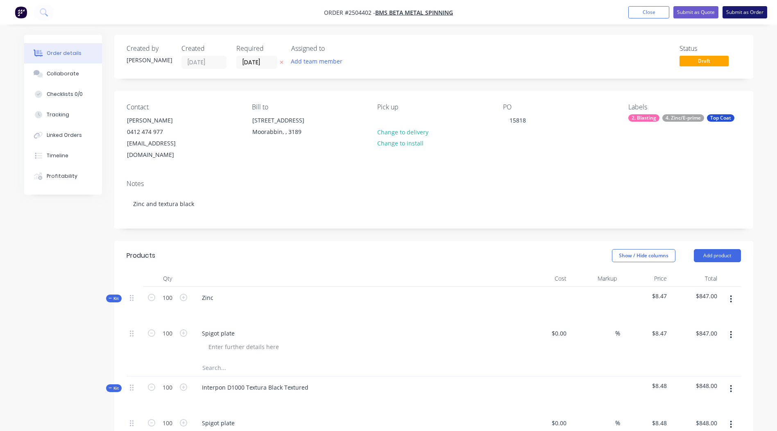
click at [756, 11] on button "Submit as Order" at bounding box center [744, 12] width 45 height 12
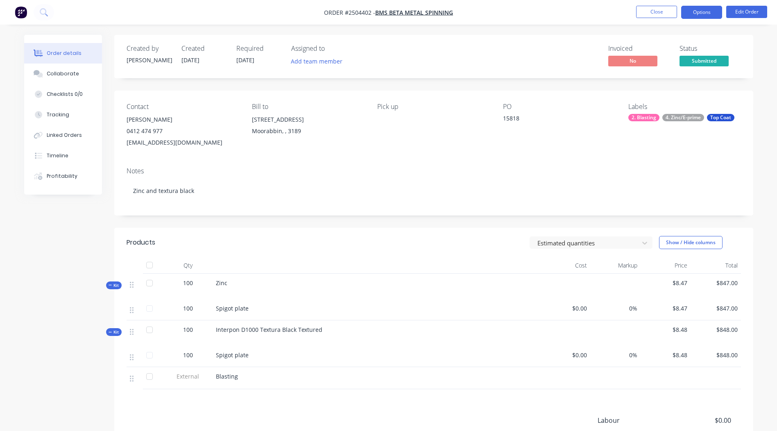
click at [686, 15] on button "Options" at bounding box center [701, 12] width 41 height 13
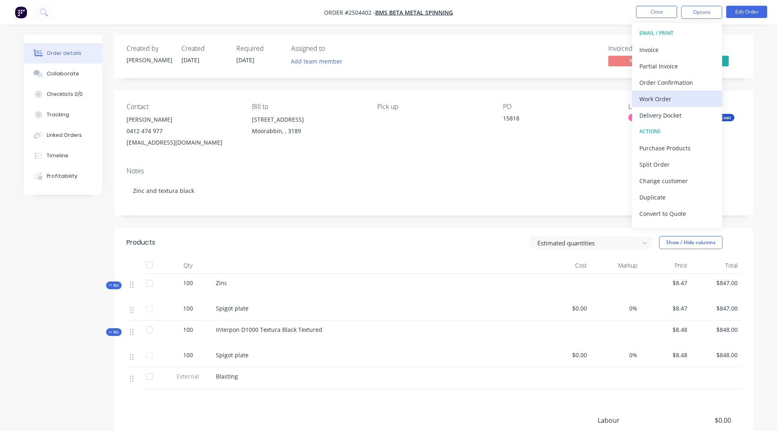
click at [672, 91] on button "Work Order" at bounding box center [677, 98] width 90 height 16
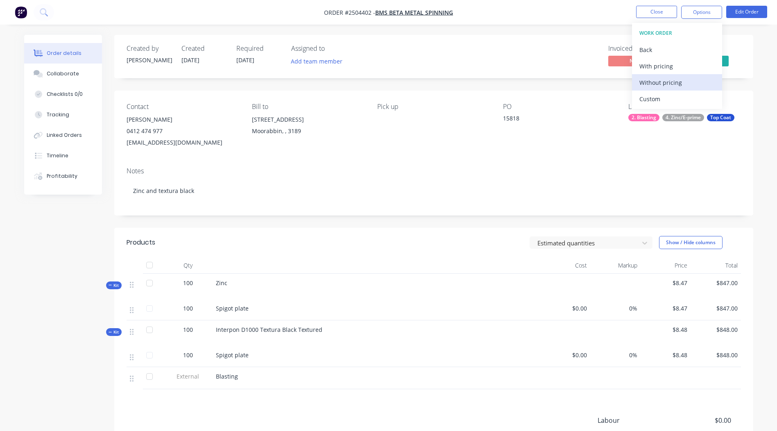
click at [683, 77] on div "Without pricing" at bounding box center [676, 83] width 75 height 12
click at [488, 17] on nav "Order #2504402 - BMS Beta Metal Spinning Close Options Edit Order" at bounding box center [388, 12] width 777 height 25
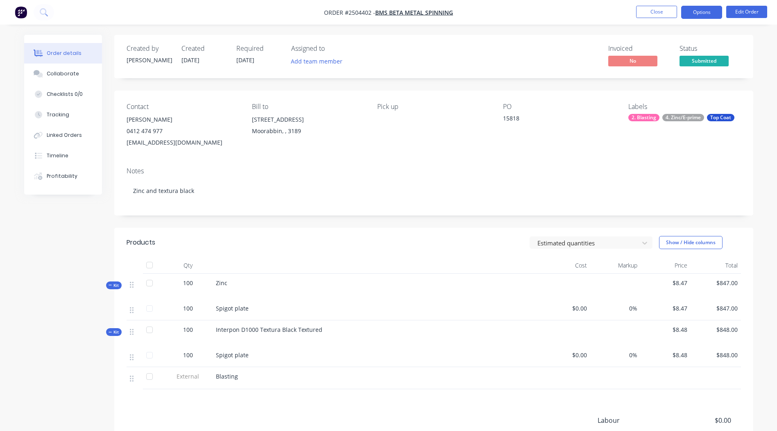
click at [710, 16] on button "Options" at bounding box center [701, 12] width 41 height 13
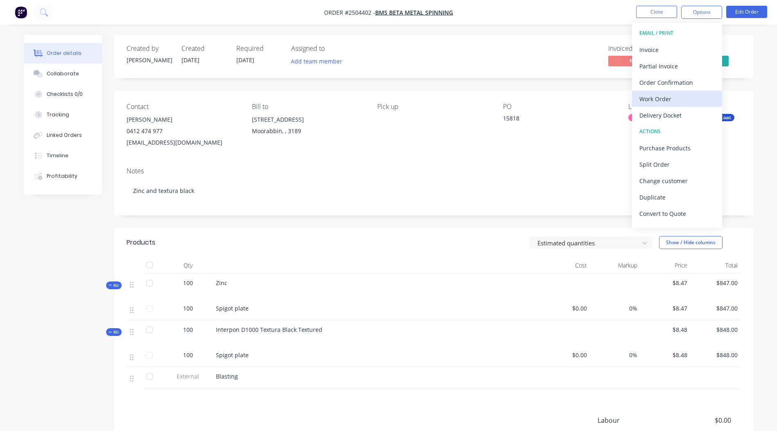
click at [662, 93] on div "Work Order" at bounding box center [676, 99] width 75 height 12
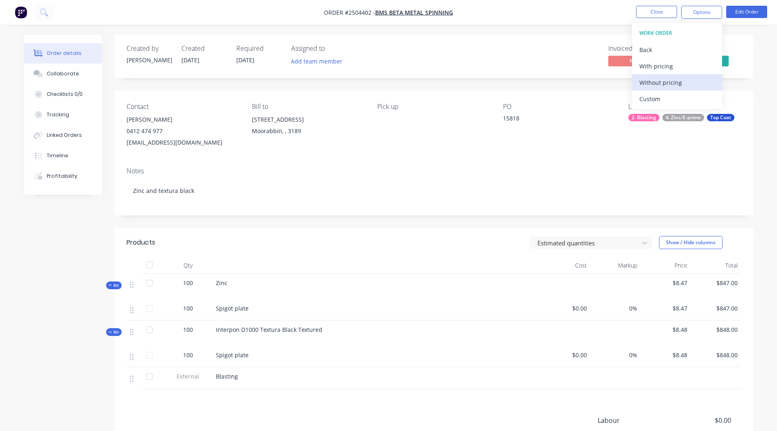
click at [678, 80] on div "Without pricing" at bounding box center [676, 83] width 75 height 12
click at [556, 28] on div "Order details Collaborate Checklists 0/0 Tracking Linked Orders Timeline Profit…" at bounding box center [388, 267] width 777 height 535
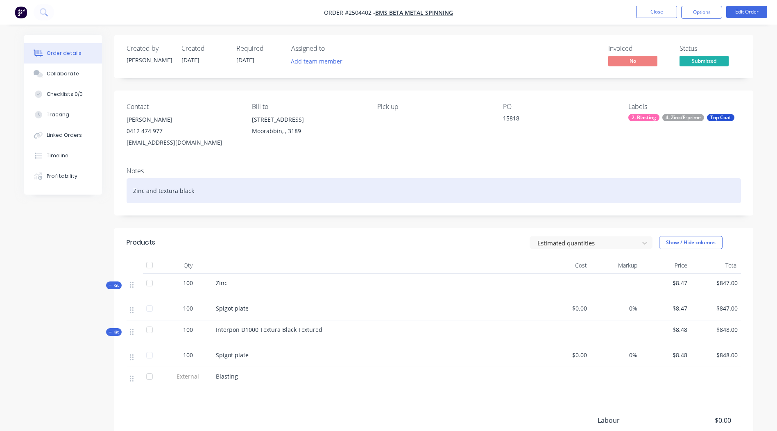
drag, startPoint x: 768, startPoint y: 169, endPoint x: 721, endPoint y: 181, distance: 48.7
click at [766, 171] on div "Order details Collaborate Checklists 0/0 Tracking Linked Orders Timeline Profit…" at bounding box center [388, 267] width 777 height 535
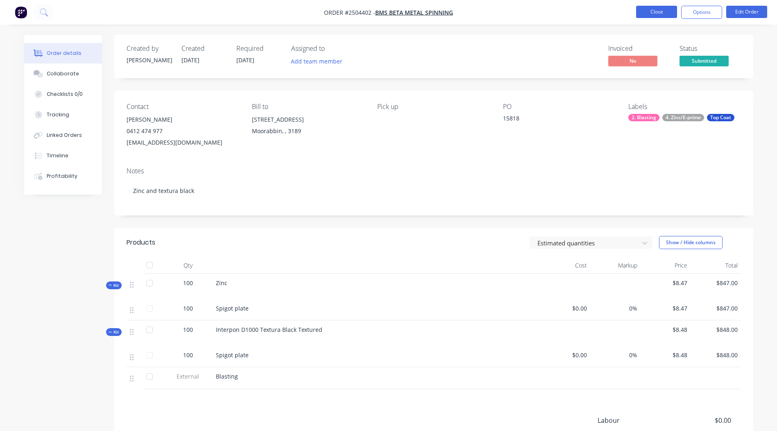
click at [659, 10] on button "Close" at bounding box center [656, 12] width 41 height 12
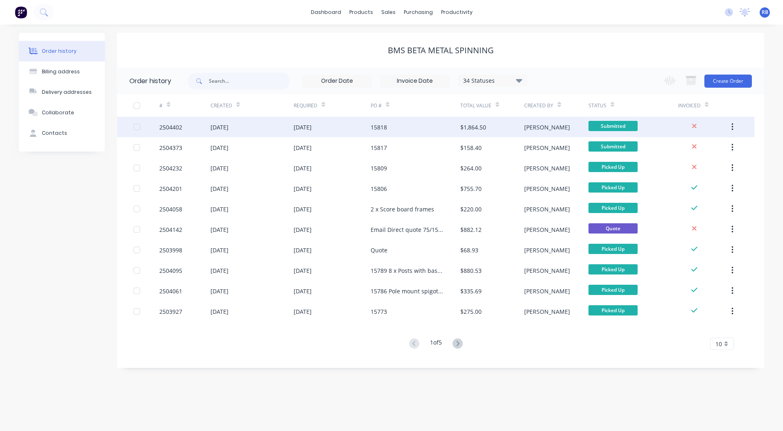
click at [384, 125] on div "15818" at bounding box center [379, 127] width 16 height 9
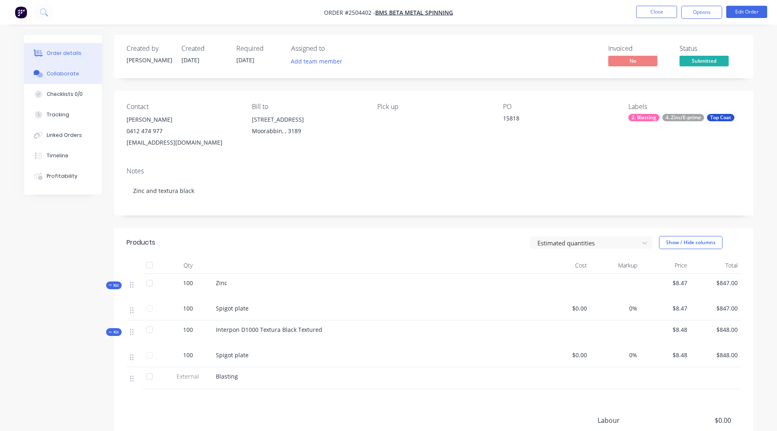
click at [61, 70] on div "Collaborate" at bounding box center [63, 73] width 32 height 7
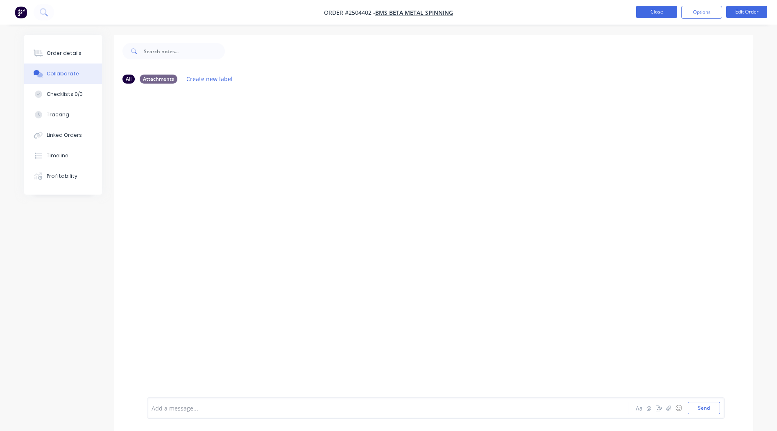
click at [655, 14] on button "Close" at bounding box center [656, 12] width 41 height 12
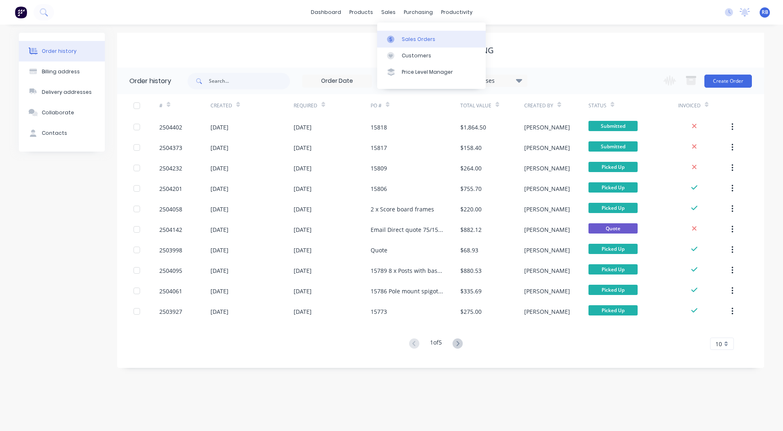
click at [404, 38] on div "Sales Orders" at bounding box center [419, 39] width 34 height 7
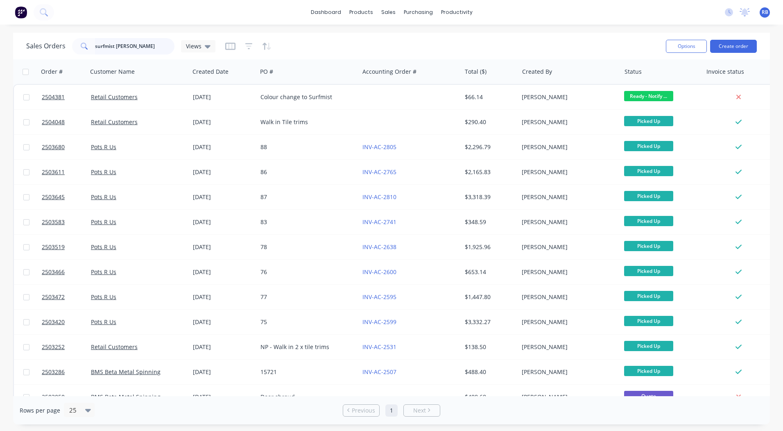
click at [151, 45] on input "surfmist matt" at bounding box center [135, 46] width 80 height 16
drag, startPoint x: 148, startPoint y: 47, endPoint x: 0, endPoint y: 32, distance: 149.0
click at [0, 63] on html "dashboard products sales purchasing productivity dashboard products Product Cat…" at bounding box center [391, 215] width 783 height 431
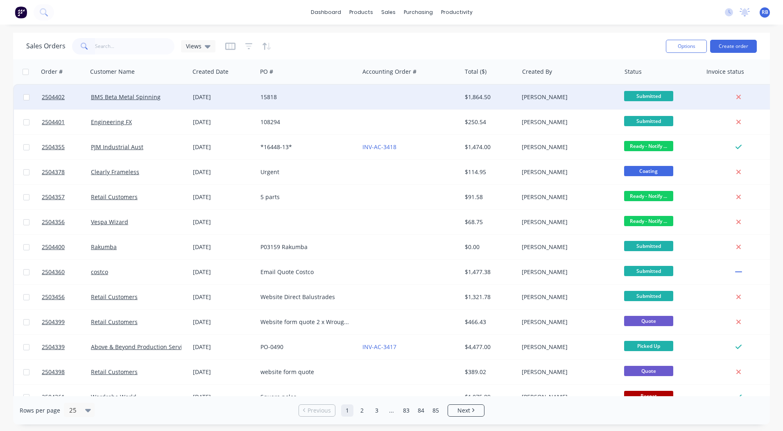
click at [345, 97] on div "15818" at bounding box center [305, 97] width 91 height 8
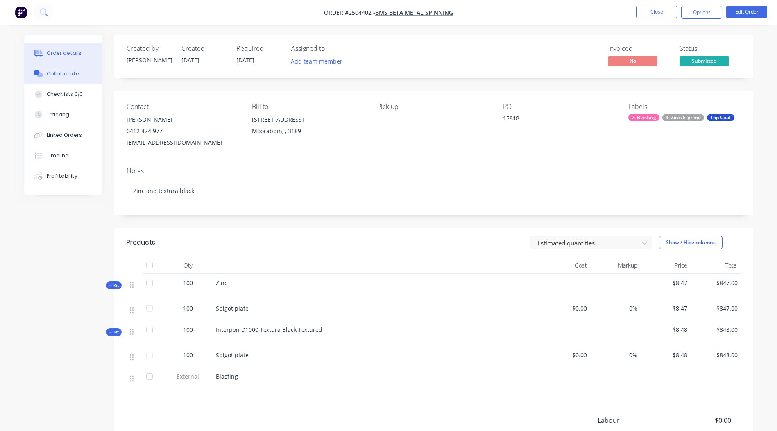
click at [85, 80] on button "Collaborate" at bounding box center [63, 73] width 78 height 20
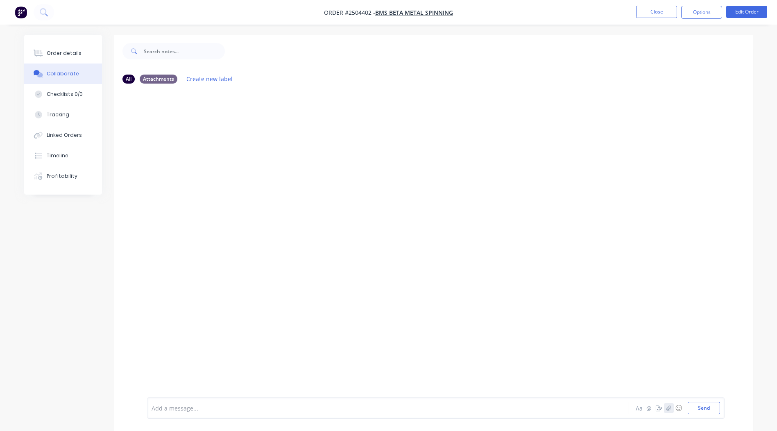
click at [672, 407] on button "button" at bounding box center [669, 408] width 10 height 10
click at [704, 405] on button "Send" at bounding box center [703, 408] width 32 height 12
click at [662, 10] on button "Close" at bounding box center [656, 12] width 41 height 12
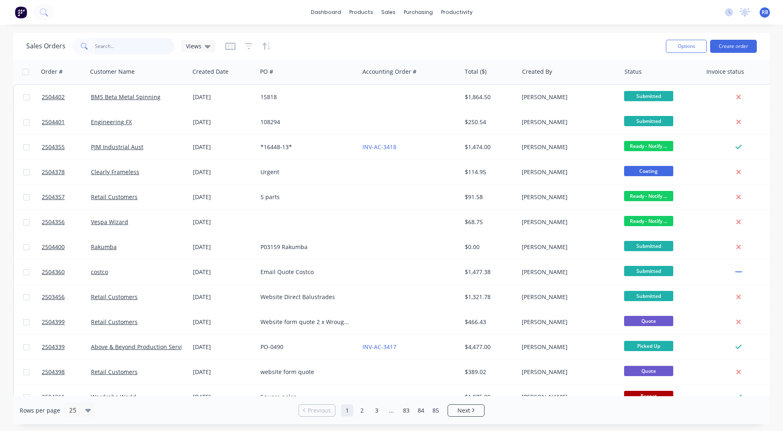
click at [120, 47] on input "text" at bounding box center [135, 46] width 80 height 16
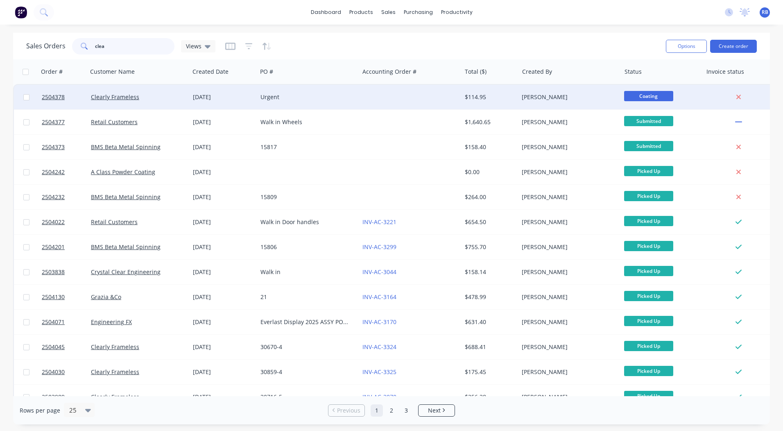
type input "clea"
click at [529, 106] on div "[PERSON_NAME]" at bounding box center [569, 97] width 102 height 25
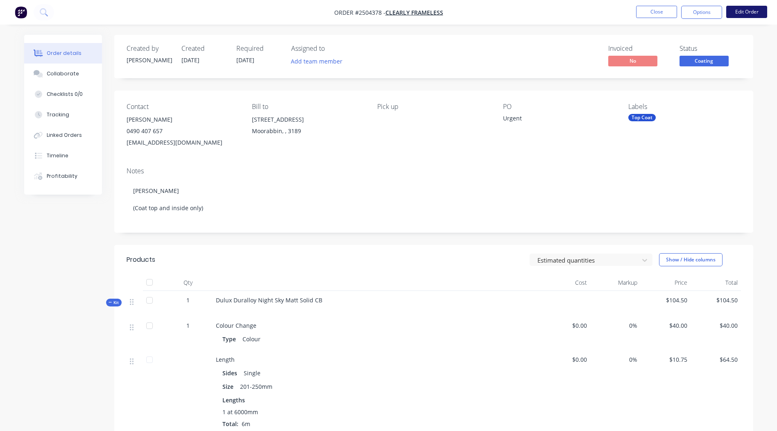
click at [748, 9] on button "Edit Order" at bounding box center [746, 12] width 41 height 12
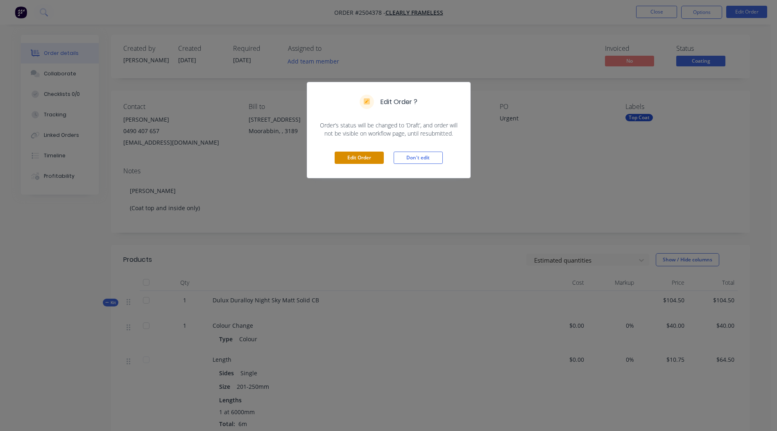
click at [355, 160] on button "Edit Order" at bounding box center [358, 157] width 49 height 12
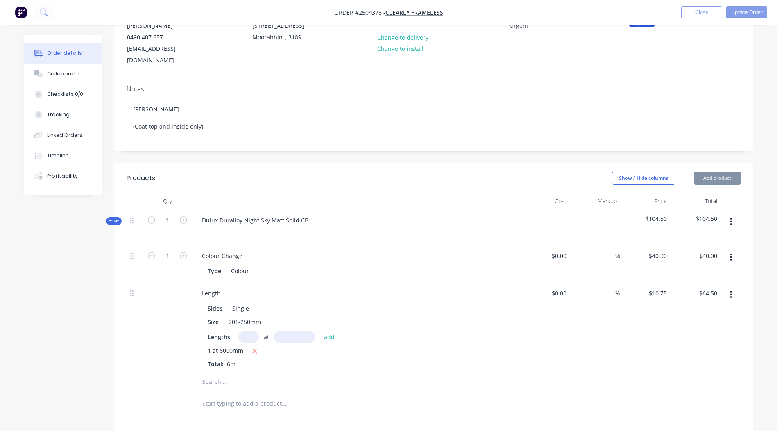
scroll to position [164, 0]
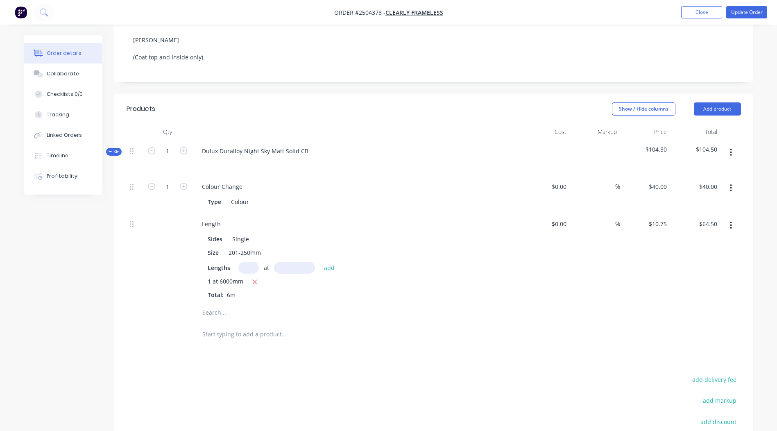
click at [732, 145] on button "button" at bounding box center [730, 152] width 19 height 15
click at [693, 168] on div "Add product to kit" at bounding box center [701, 174] width 63 height 12
click at [695, 217] on div "Basic product" at bounding box center [701, 223] width 63 height 12
click at [222, 309] on div at bounding box center [229, 315] width 68 height 12
click at [652, 305] on div "0 0" at bounding box center [645, 322] width 50 height 37
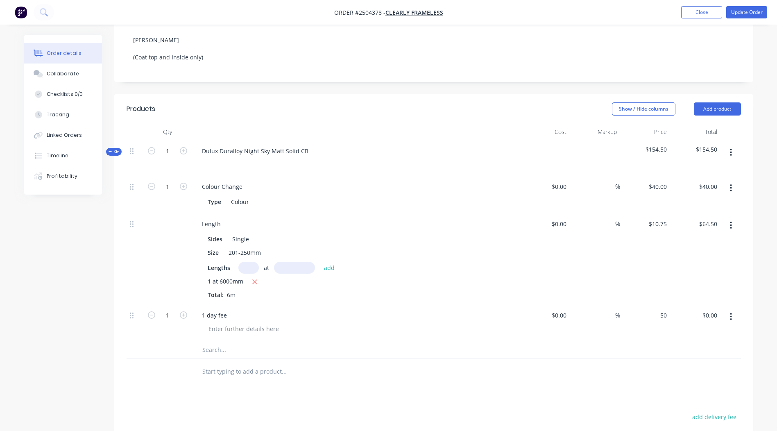
type input "$50.00"
click at [642, 343] on div at bounding box center [434, 349] width 614 height 17
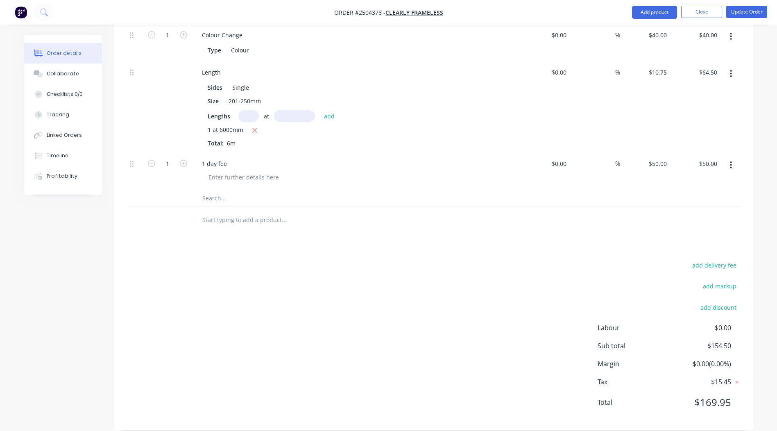
scroll to position [0, 0]
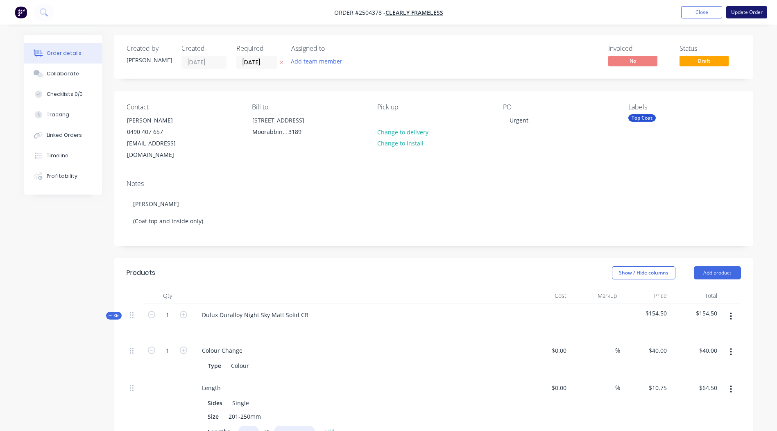
click at [735, 8] on button "Update Order" at bounding box center [746, 12] width 41 height 12
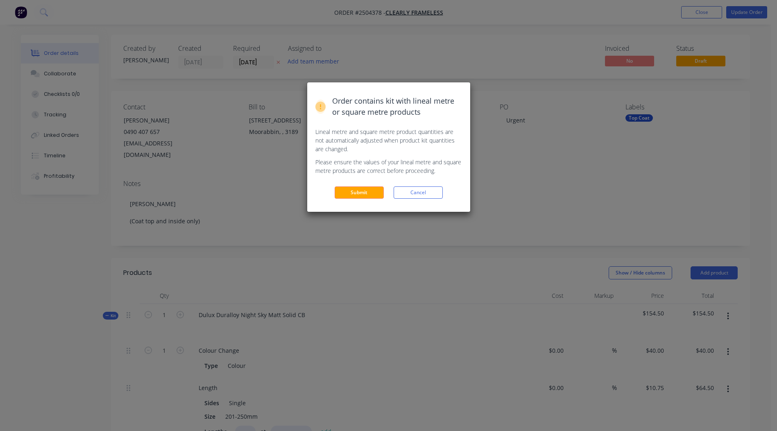
click at [362, 192] on button "Submit" at bounding box center [358, 192] width 49 height 12
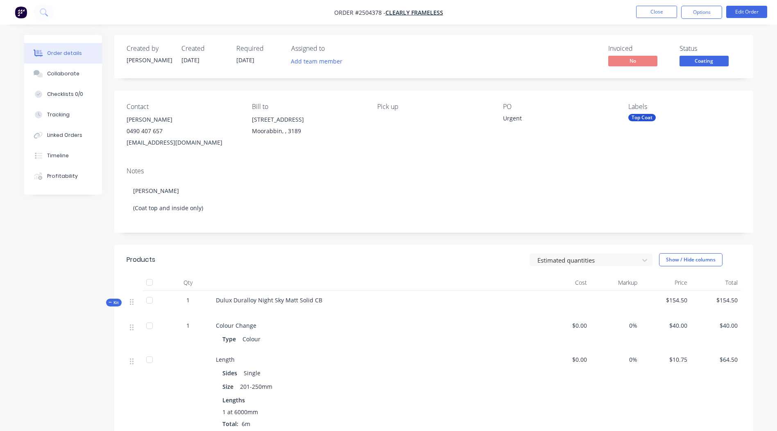
click at [706, 61] on span "Coating" at bounding box center [703, 61] width 49 height 10
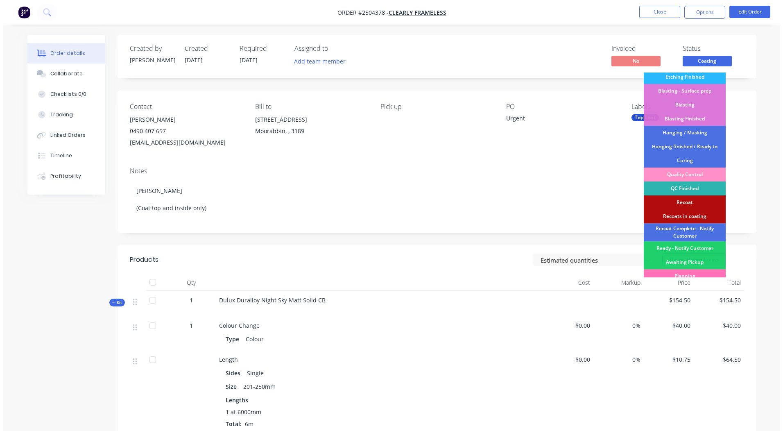
scroll to position [189, 0]
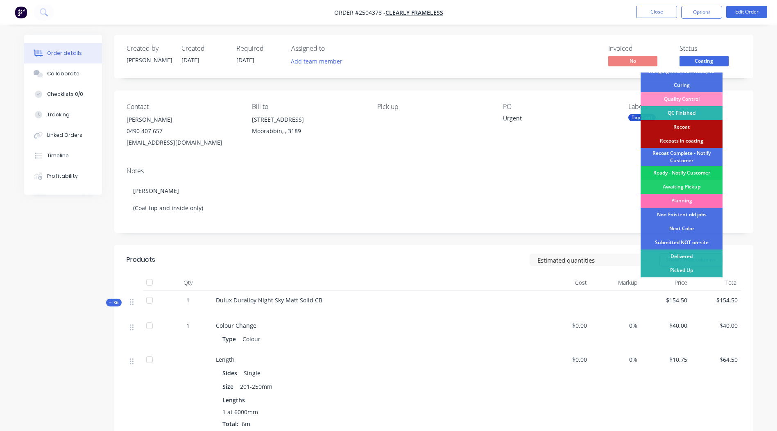
click at [691, 170] on div "Ready - Notify Customer" at bounding box center [681, 173] width 82 height 14
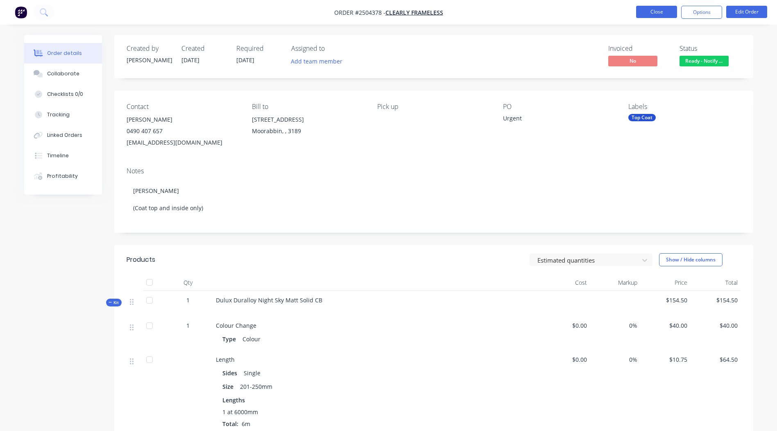
click at [664, 10] on button "Close" at bounding box center [656, 12] width 41 height 12
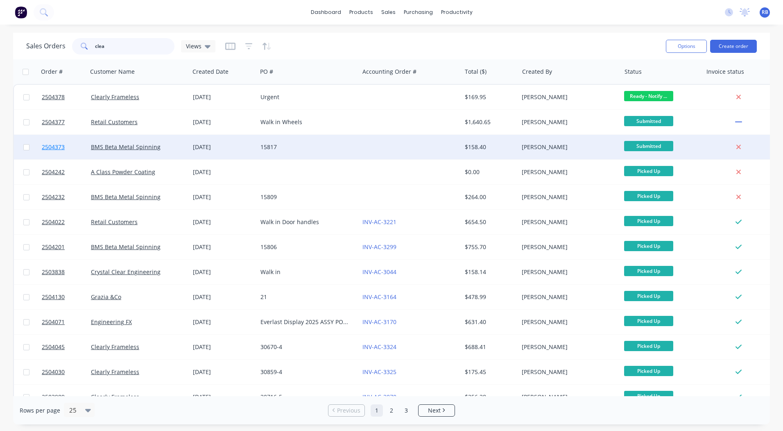
drag, startPoint x: 122, startPoint y: 62, endPoint x: 52, endPoint y: 149, distance: 111.8
click at [0, 95] on html "dashboard products sales purchasing productivity dashboard products Product Cat…" at bounding box center [391, 215] width 783 height 431
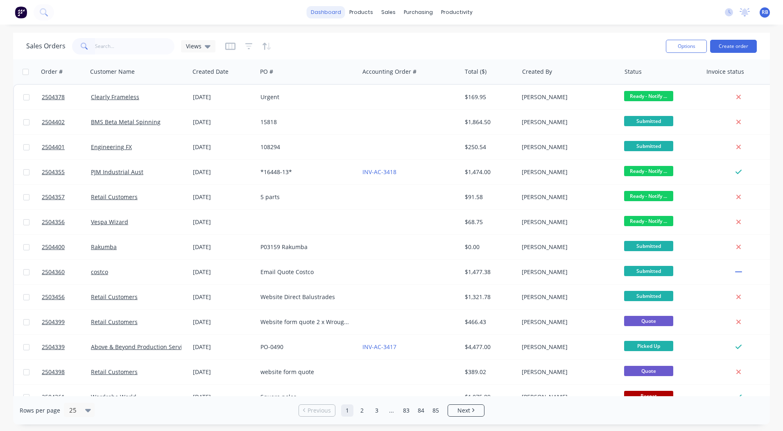
click at [337, 14] on link "dashboard" at bounding box center [326, 12] width 38 height 12
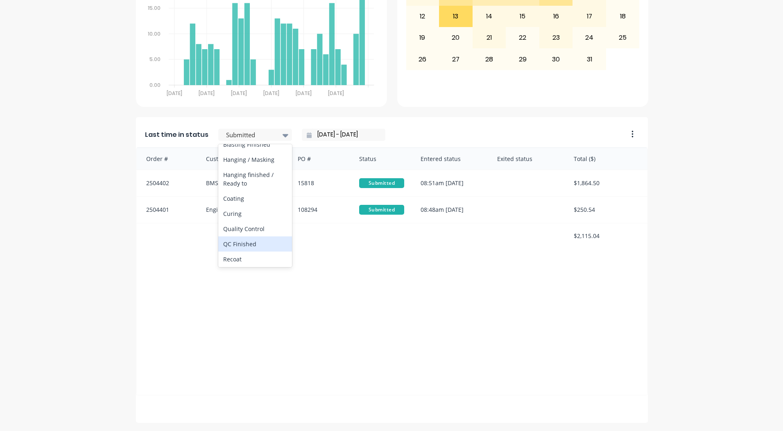
scroll to position [244, 0]
click at [244, 206] on div "Coating" at bounding box center [255, 198] width 74 height 15
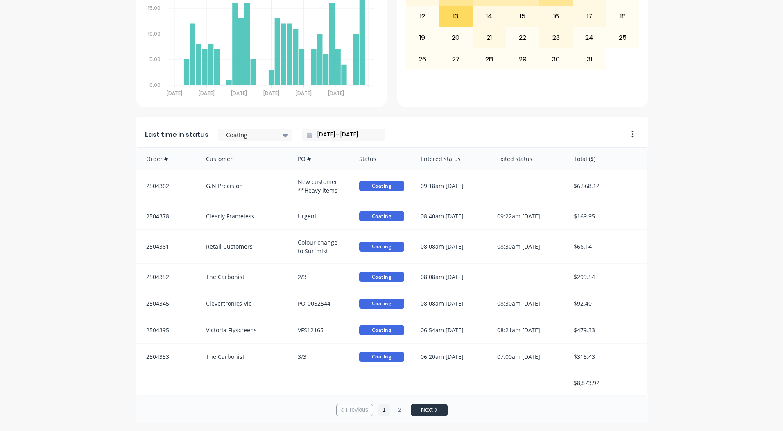
scroll to position [0, 0]
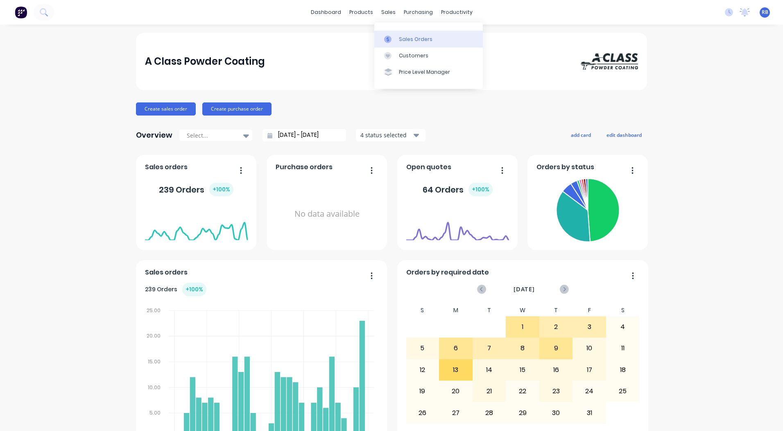
click at [403, 36] on div "Sales Orders" at bounding box center [416, 39] width 34 height 7
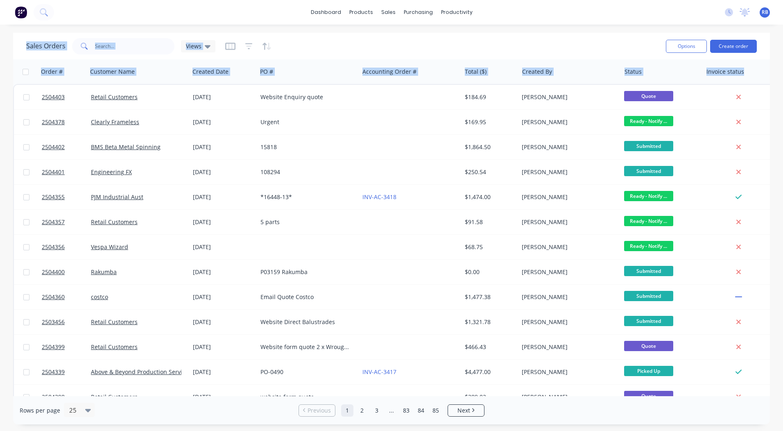
drag, startPoint x: 1, startPoint y: 29, endPoint x: 745, endPoint y: 82, distance: 745.3
click at [745, 82] on div "dashboard products sales purchasing productivity dashboard products Product Cat…" at bounding box center [391, 215] width 783 height 431
click at [542, 28] on div "dashboard products sales purchasing productivity dashboard products Product Cat…" at bounding box center [391, 215] width 783 height 431
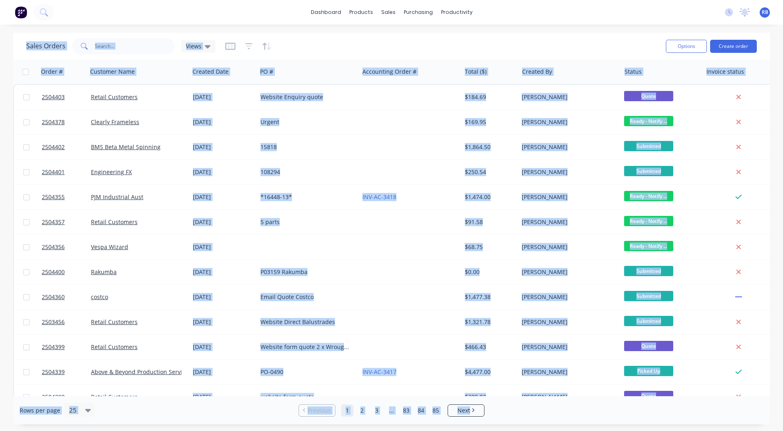
drag, startPoint x: 5, startPoint y: 29, endPoint x: 710, endPoint y: 445, distance: 818.5
click at [710, 430] on html "dashboard products sales purchasing productivity dashboard products Product Cat…" at bounding box center [391, 215] width 783 height 431
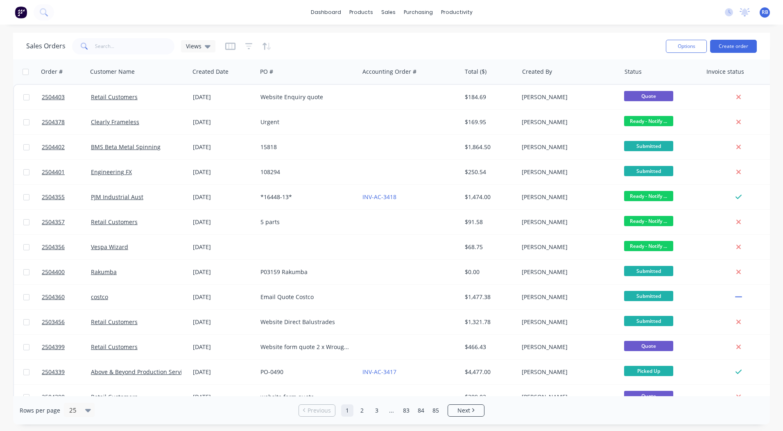
drag, startPoint x: 710, startPoint y: 445, endPoint x: 669, endPoint y: 409, distance: 54.0
click at [669, 409] on div "Rows per page 25 Previous 1 2 3 ... 83 84 85 Next" at bounding box center [391, 410] width 757 height 28
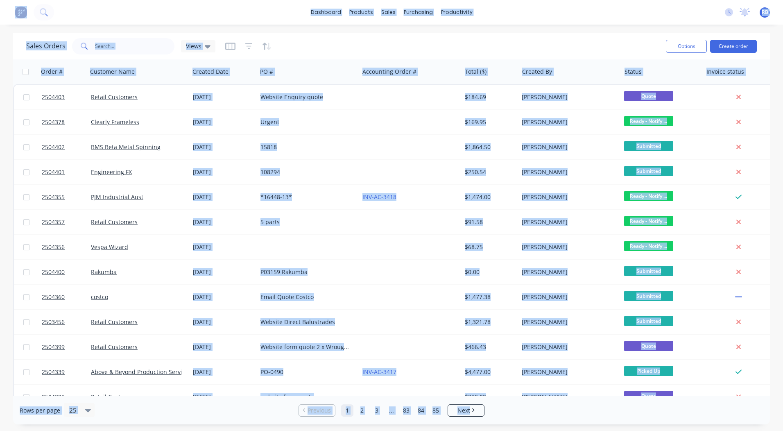
drag, startPoint x: 0, startPoint y: 0, endPoint x: 730, endPoint y: 438, distance: 851.4
click at [730, 430] on html "dashboard products sales purchasing productivity dashboard products Product Cat…" at bounding box center [391, 215] width 783 height 431
click at [137, 16] on div "dashboard products sales purchasing productivity dashboard products Product Cat…" at bounding box center [391, 12] width 783 height 25
click at [113, 27] on div "dashboard products sales purchasing productivity dashboard products Product Cat…" at bounding box center [391, 215] width 783 height 431
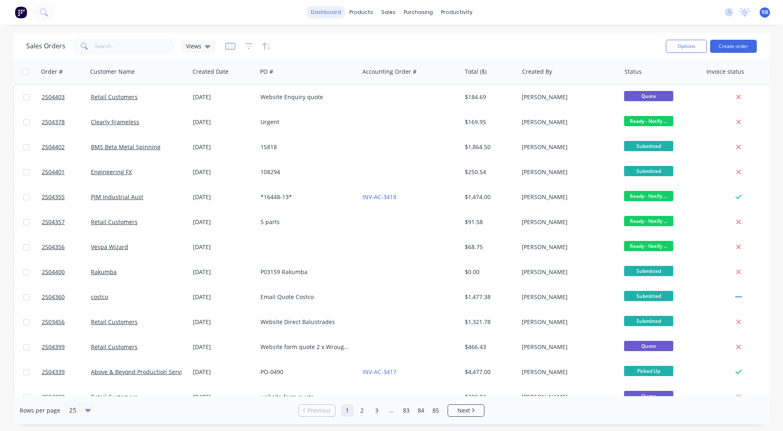
click at [333, 9] on link "dashboard" at bounding box center [326, 12] width 38 height 12
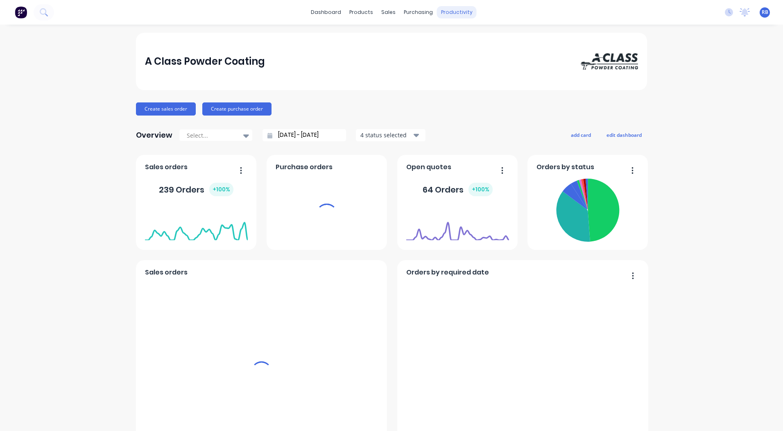
click at [452, 13] on div "productivity" at bounding box center [457, 12] width 40 height 12
click at [449, 11] on div "productivity" at bounding box center [457, 12] width 40 height 12
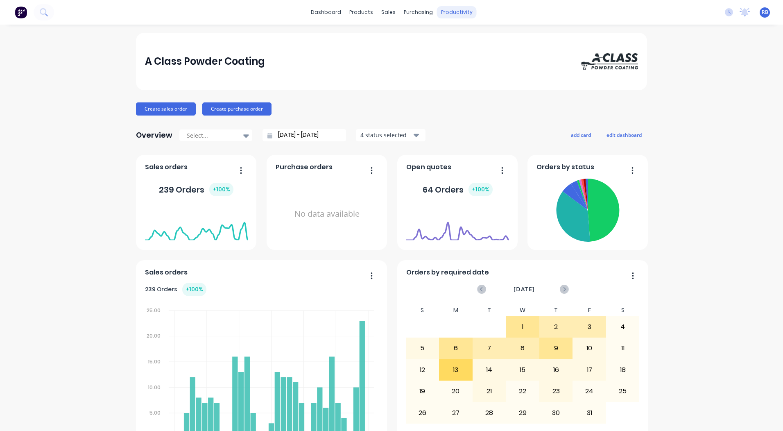
click at [445, 9] on div "productivity" at bounding box center [457, 12] width 40 height 12
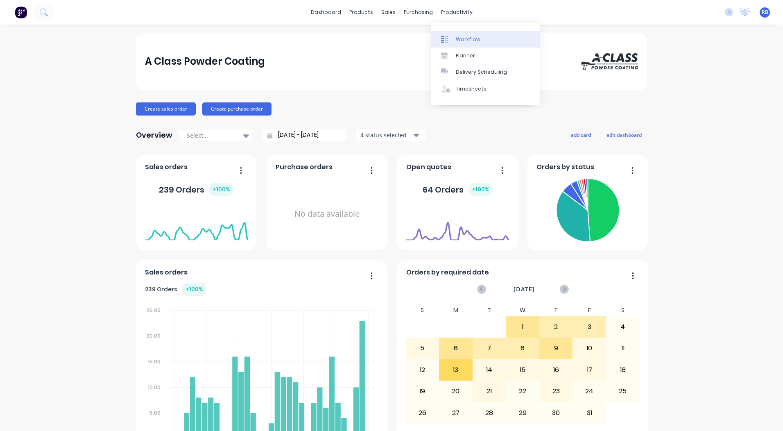
click at [466, 37] on div "Workflow" at bounding box center [468, 39] width 25 height 7
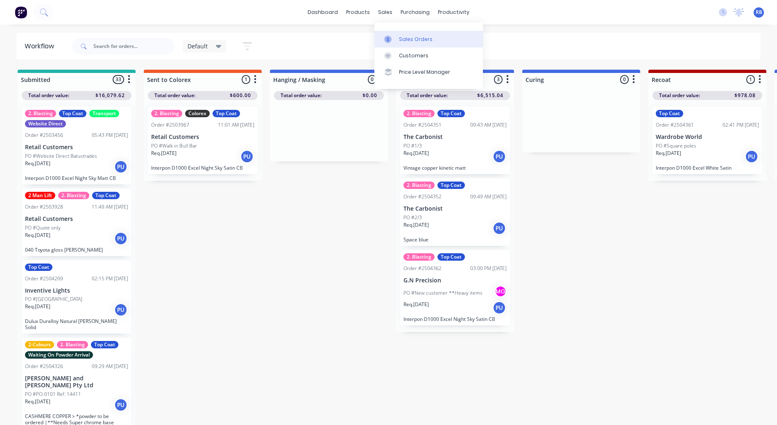
click at [399, 34] on link "Sales Orders" at bounding box center [428, 39] width 108 height 16
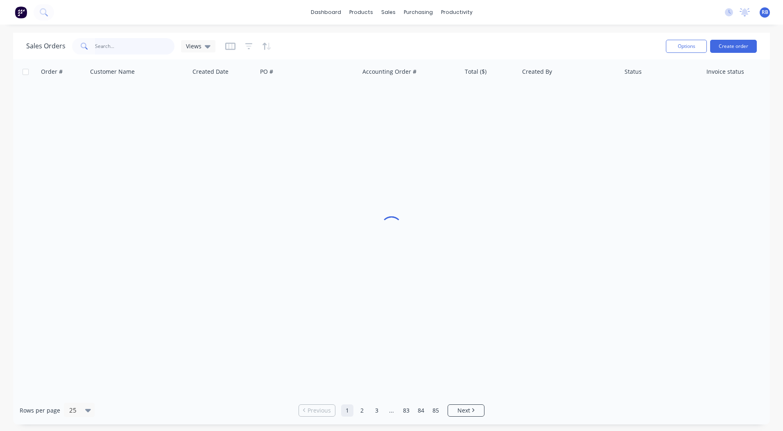
click at [140, 47] on input "text" at bounding box center [135, 46] width 80 height 16
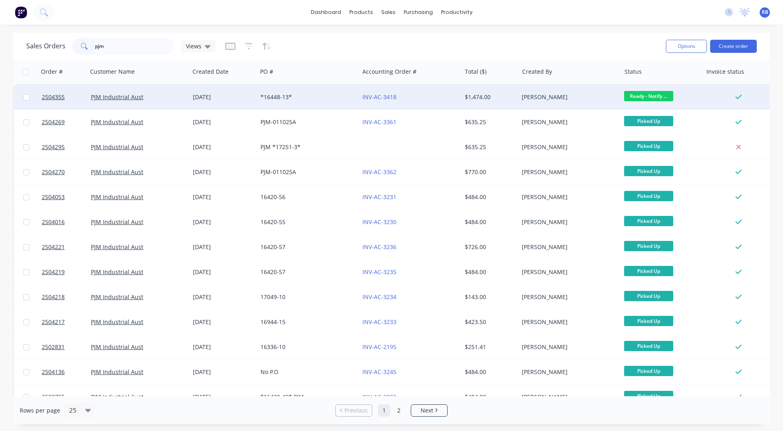
click at [654, 95] on span "Ready - Notify ..." at bounding box center [648, 96] width 49 height 10
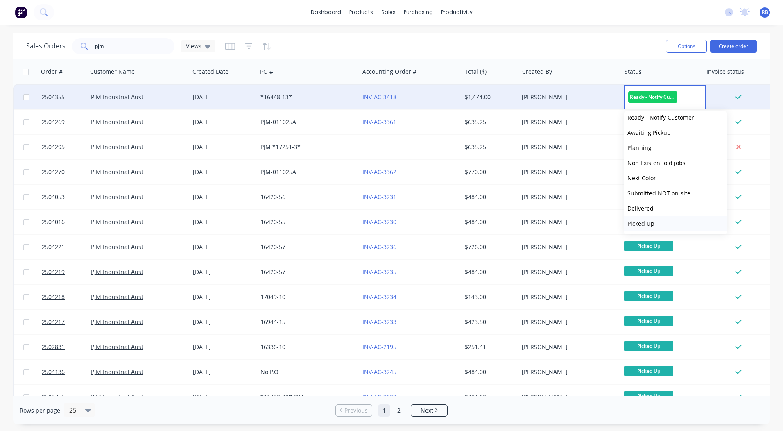
click at [651, 221] on span "Picked Up" at bounding box center [640, 223] width 27 height 8
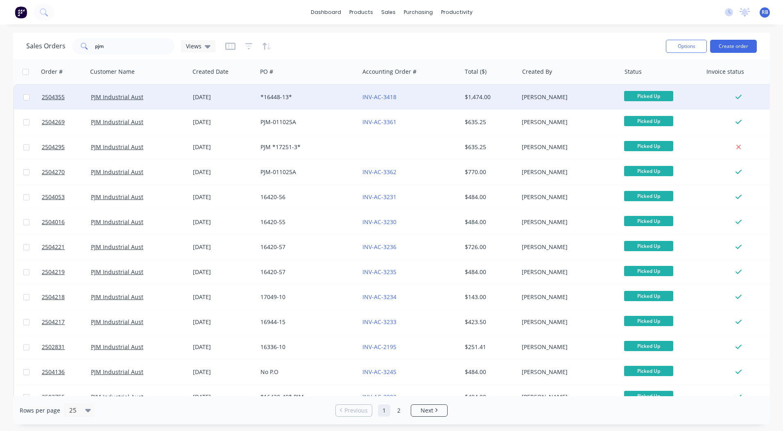
drag, startPoint x: 143, startPoint y: 56, endPoint x: 130, endPoint y: 49, distance: 14.5
click at [131, 50] on div "Sales Orders pjm Views" at bounding box center [342, 46] width 633 height 20
drag, startPoint x: 130, startPoint y: 48, endPoint x: 0, endPoint y: 27, distance: 131.9
click at [0, 38] on html "dashboard products sales purchasing productivity dashboard products Product Cat…" at bounding box center [391, 215] width 783 height 431
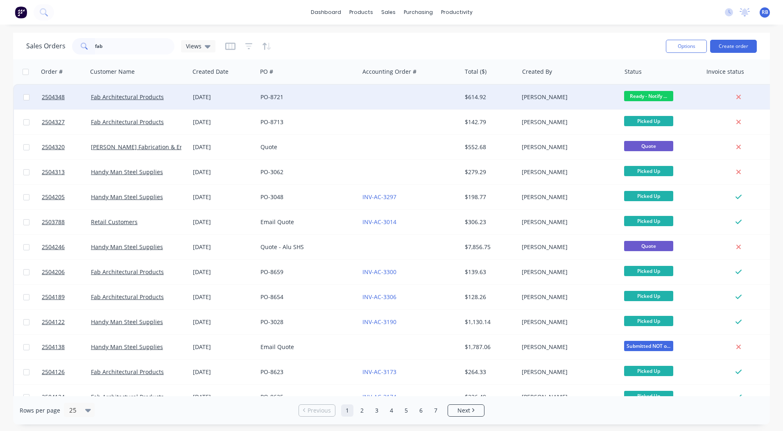
click at [655, 97] on span "Ready - Notify ..." at bounding box center [648, 96] width 49 height 10
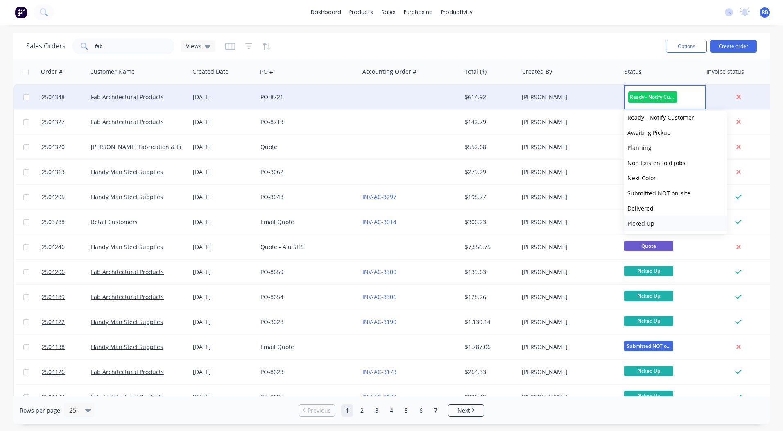
click at [653, 225] on span "Picked Up" at bounding box center [640, 223] width 27 height 8
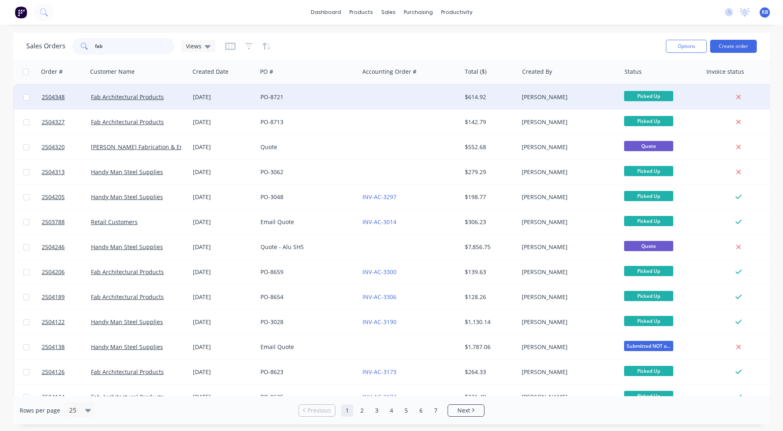
drag, startPoint x: 130, startPoint y: 45, endPoint x: -2, endPoint y: -5, distance: 140.3
click at [0, 0] on html "dashboard products sales purchasing productivity dashboard products Product Cat…" at bounding box center [391, 215] width 783 height 431
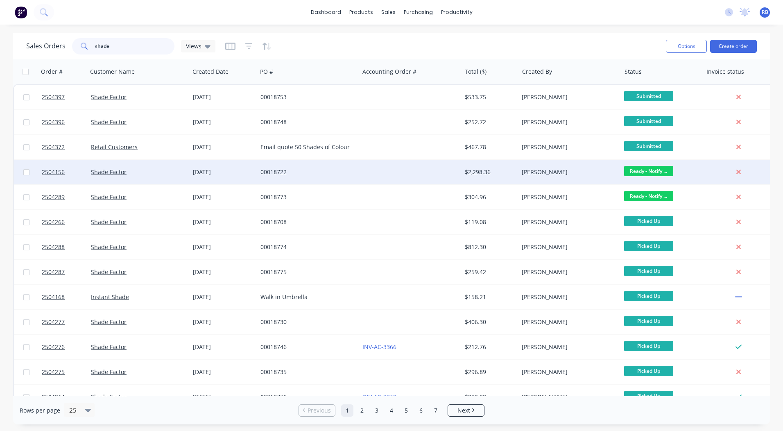
type input "shade"
click at [631, 169] on span "Ready - Notify ..." at bounding box center [648, 171] width 49 height 10
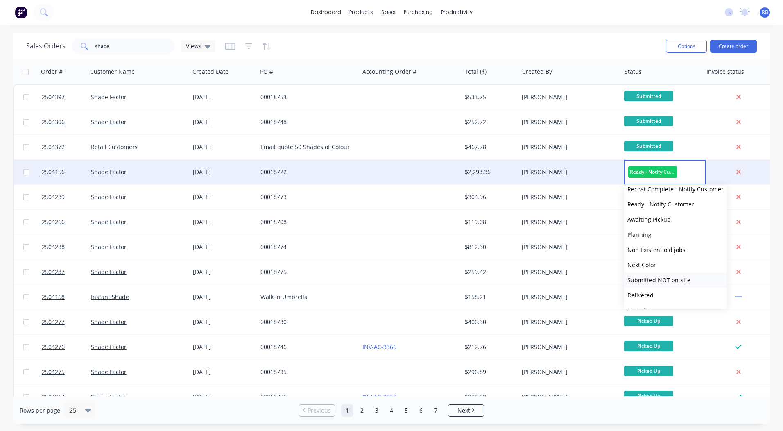
scroll to position [323, 0]
click at [644, 299] on span "Picked Up" at bounding box center [640, 298] width 27 height 8
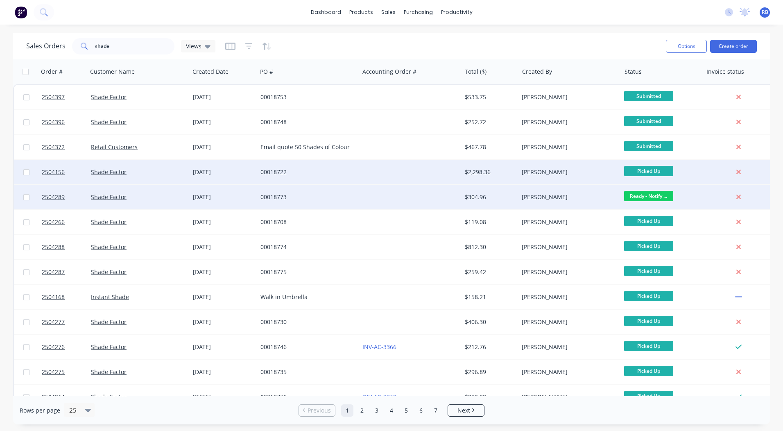
click at [644, 196] on span "Ready - Notify ..." at bounding box center [648, 196] width 49 height 10
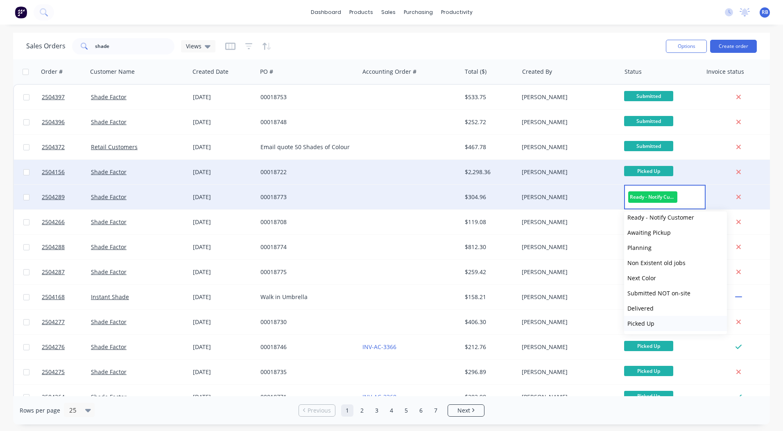
click at [651, 325] on span "Picked Up" at bounding box center [640, 323] width 27 height 8
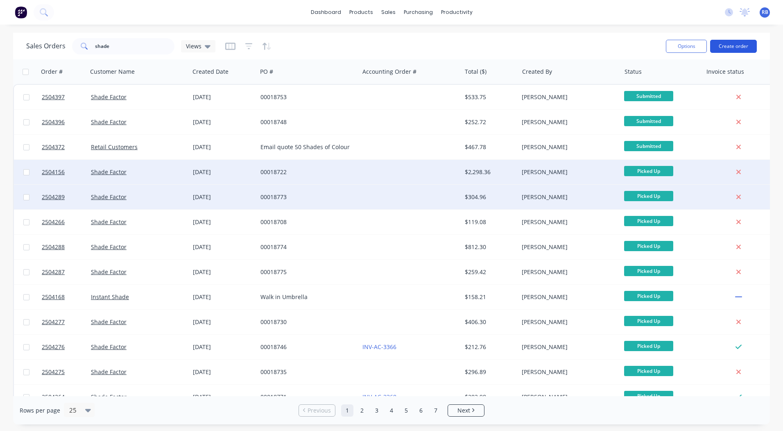
click at [744, 44] on button "Create order" at bounding box center [733, 46] width 47 height 13
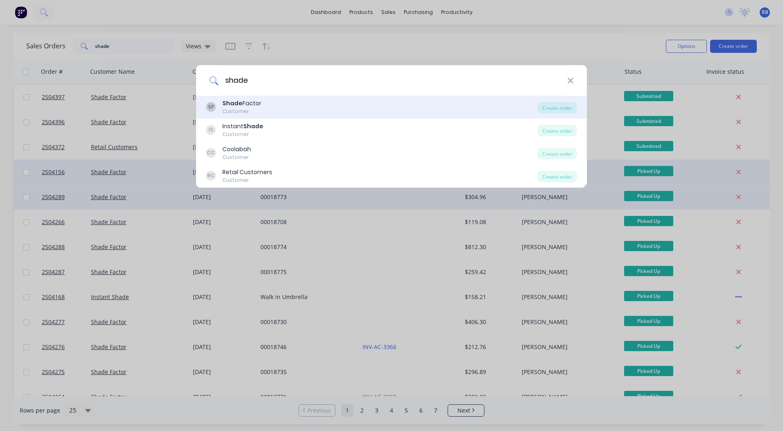
type input "shade"
click at [244, 108] on div "Customer" at bounding box center [241, 111] width 39 height 7
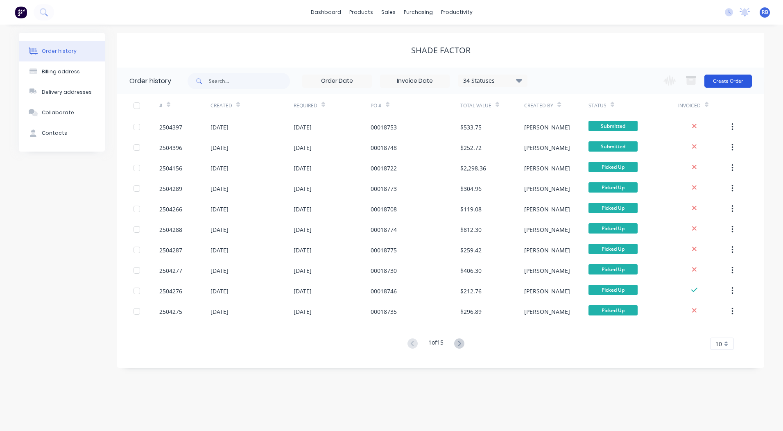
click at [718, 86] on button "Create Order" at bounding box center [727, 81] width 47 height 13
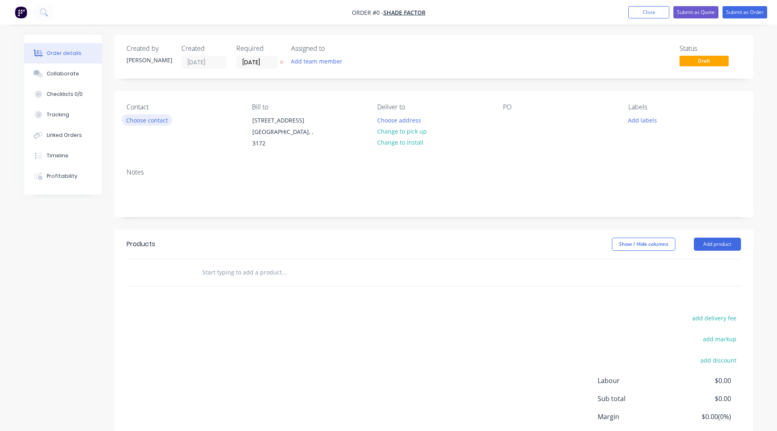
click at [156, 122] on button "Choose contact" at bounding box center [147, 119] width 50 height 11
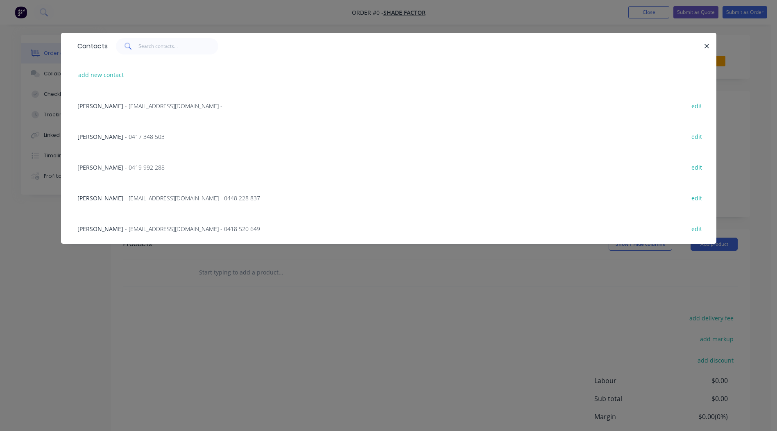
click at [130, 134] on span "- 0417 348 503" at bounding box center [145, 137] width 40 height 8
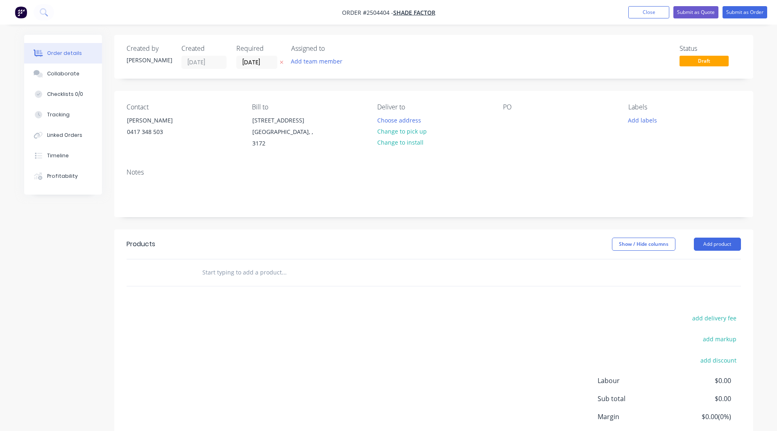
click at [436, 133] on div "Deliver to Choose address Change to pick up Change to install" at bounding box center [433, 126] width 112 height 46
click at [429, 133] on div "Deliver to Choose address Change to pick up Change to install" at bounding box center [433, 126] width 112 height 46
click at [420, 133] on button "Change to pick up" at bounding box center [402, 131] width 58 height 11
click at [507, 115] on div at bounding box center [509, 120] width 13 height 12
click at [634, 122] on button "Add labels" at bounding box center [643, 119] width 38 height 11
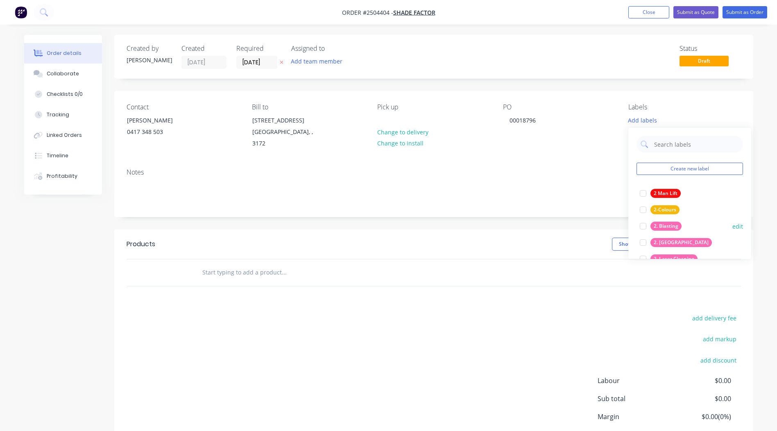
click at [669, 227] on div "2. Blasting" at bounding box center [665, 225] width 31 height 9
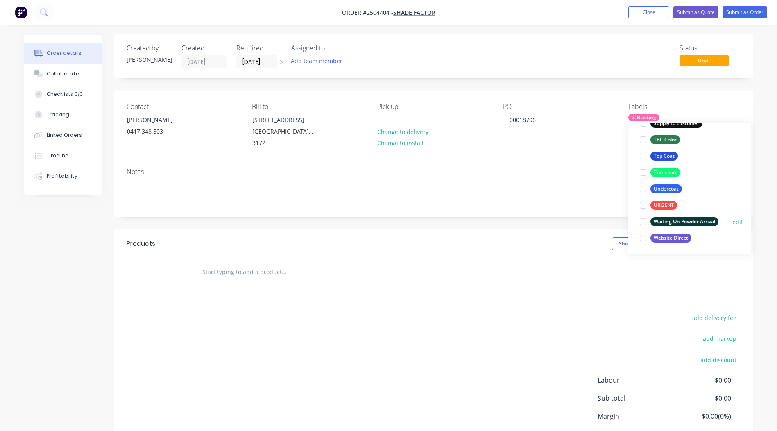
scroll to position [55, 0]
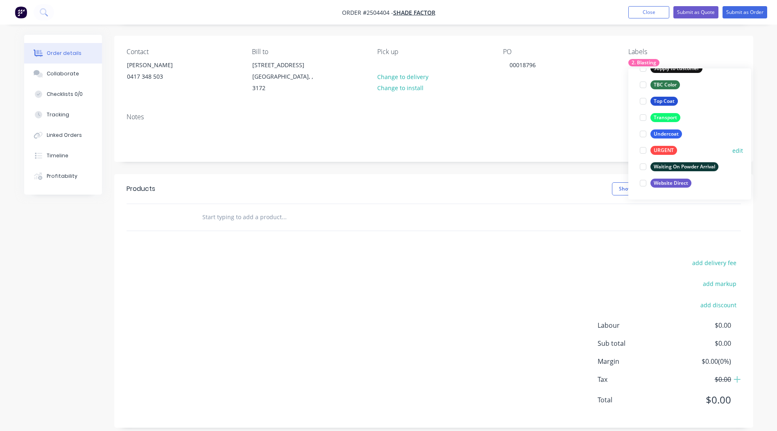
click at [669, 151] on div "URGENT" at bounding box center [663, 150] width 27 height 9
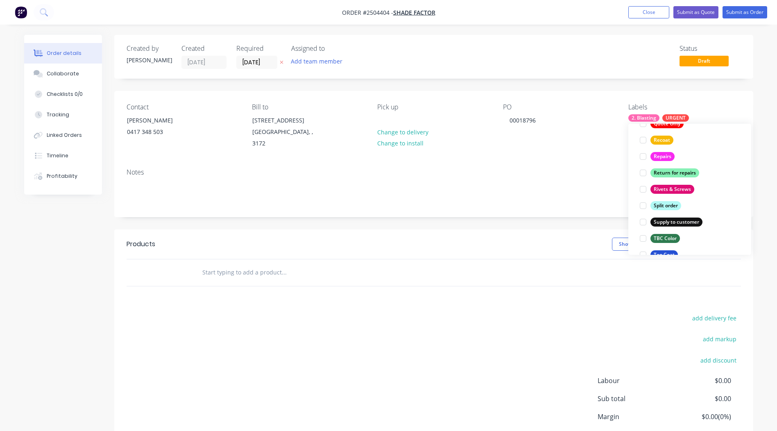
scroll to position [614, 0]
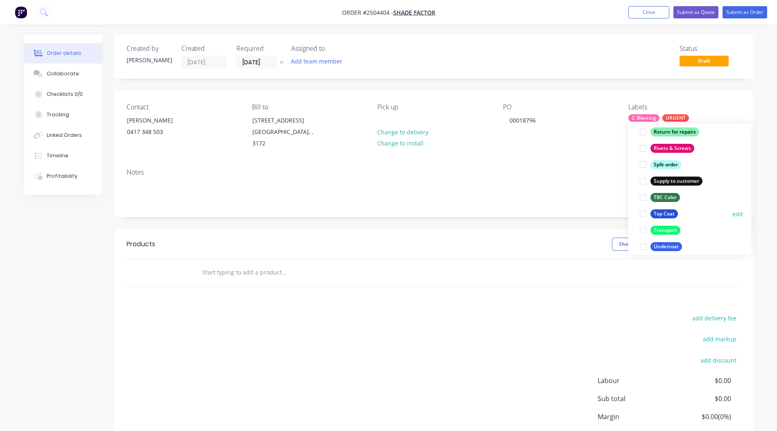
click at [668, 211] on div "Top Coat" at bounding box center [663, 213] width 27 height 9
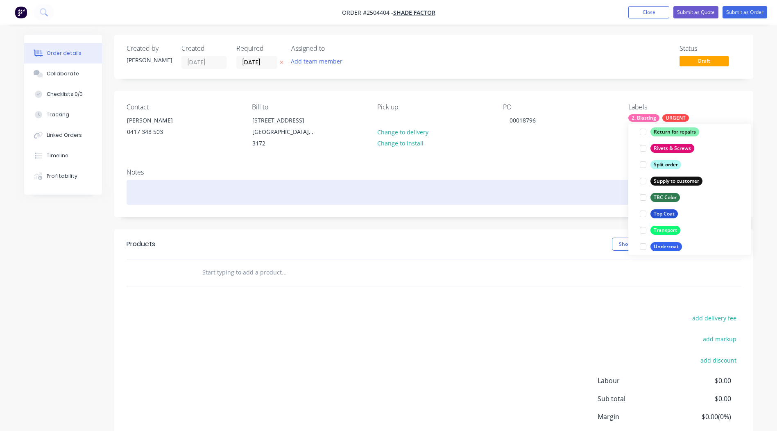
scroll to position [0, 0]
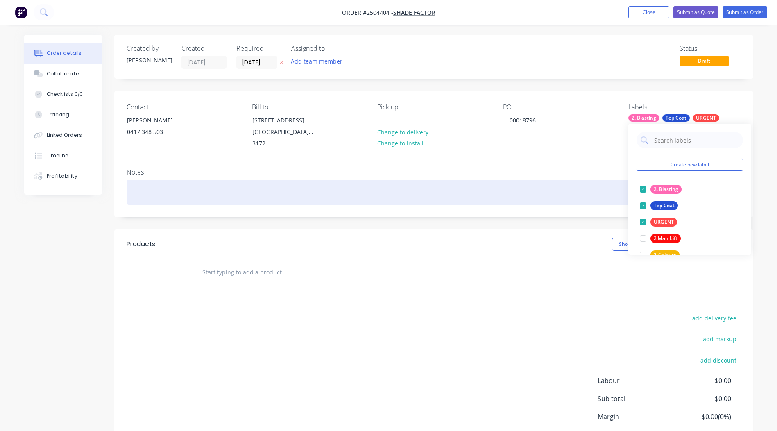
click at [154, 187] on div at bounding box center [434, 192] width 614 height 25
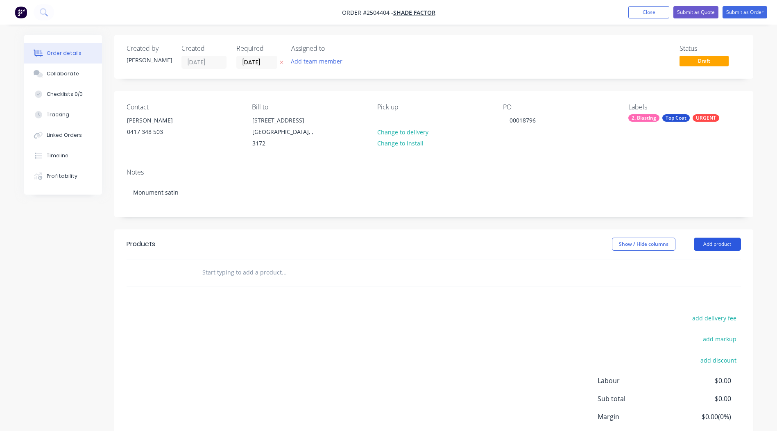
click at [707, 240] on button "Add product" at bounding box center [717, 243] width 47 height 13
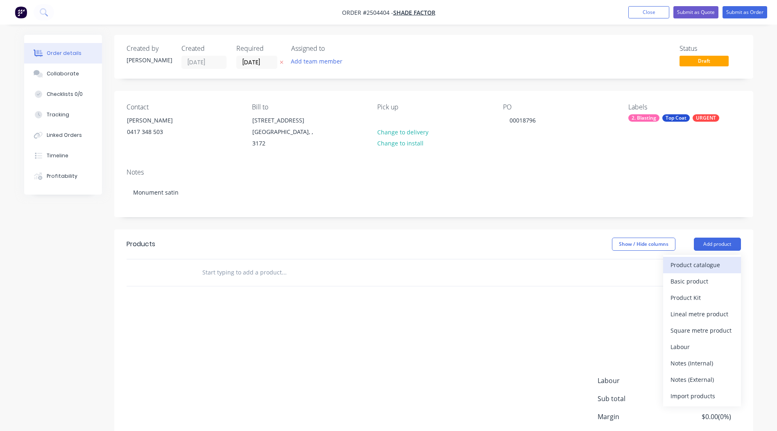
click at [699, 259] on div "Product catalogue" at bounding box center [701, 265] width 63 height 12
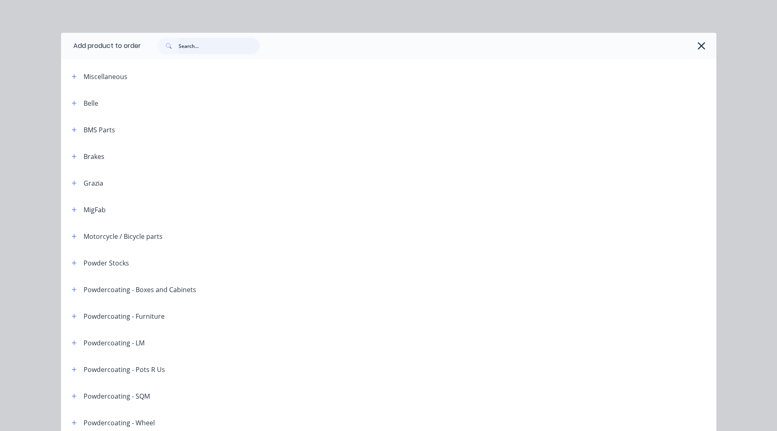
click at [188, 42] on input "text" at bounding box center [219, 46] width 81 height 16
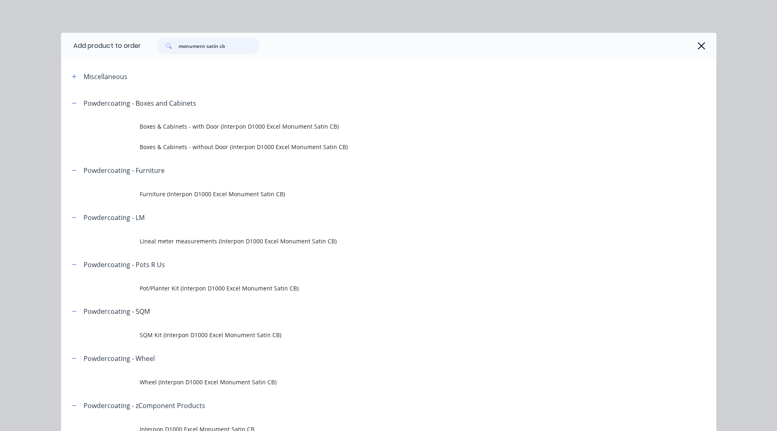
scroll to position [41, 0]
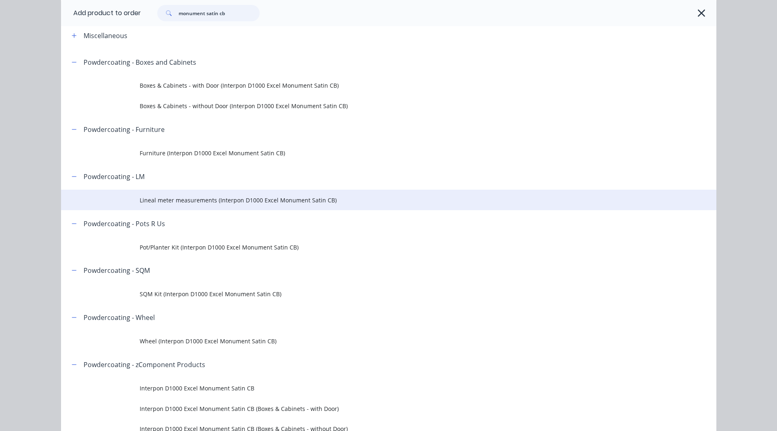
type input "monument satin cb"
click at [182, 200] on span "Lineal meter measurements (Interpon D1000 Excel Monument Satin CB)" at bounding box center [370, 200] width 461 height 9
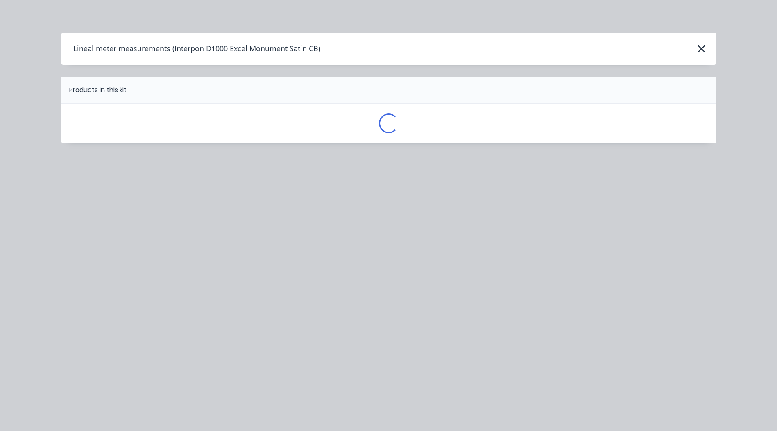
scroll to position [0, 0]
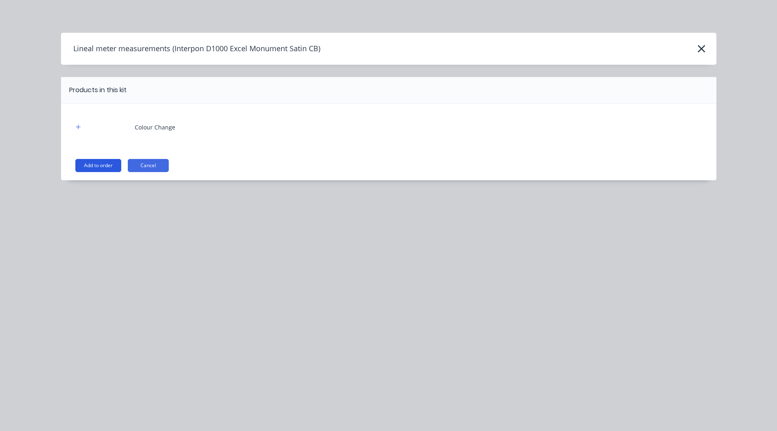
click at [98, 168] on button "Add to order" at bounding box center [98, 165] width 46 height 13
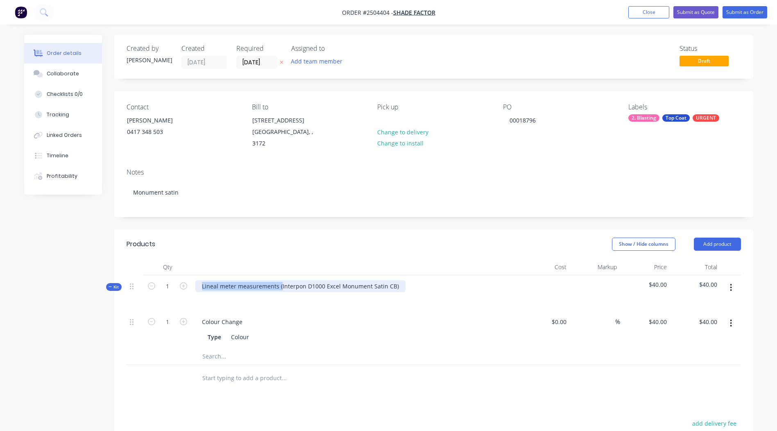
drag, startPoint x: 279, startPoint y: 276, endPoint x: -2, endPoint y: 314, distance: 283.4
click at [0, 314] on html "Order #2504404 - Shade Factor Add product Close Submit as Quote Submit as Order…" at bounding box center [388, 300] width 777 height 600
click at [319, 280] on div "Interpon D1000 Excel Monument Satin CB)" at bounding box center [259, 286] width 129 height 12
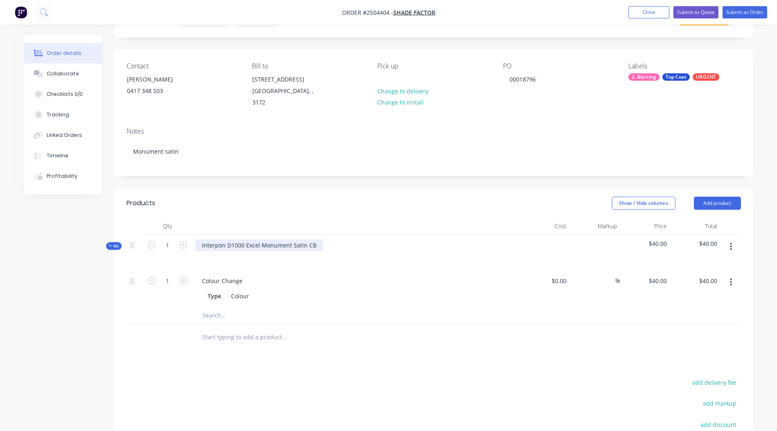
scroll to position [73, 0]
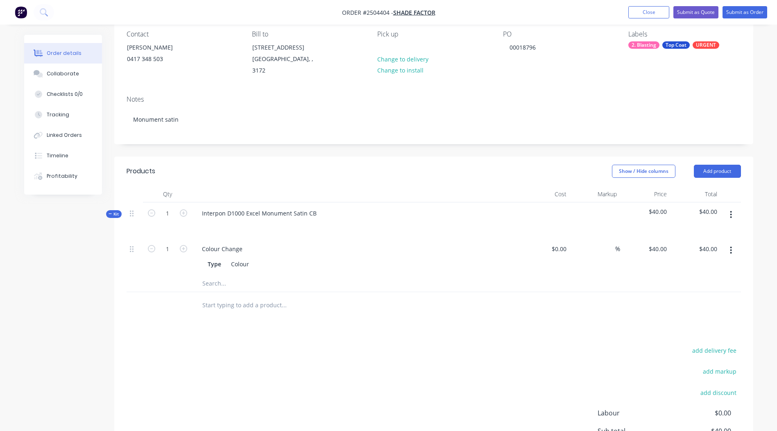
click at [730, 210] on icon "button" at bounding box center [731, 214] width 2 height 9
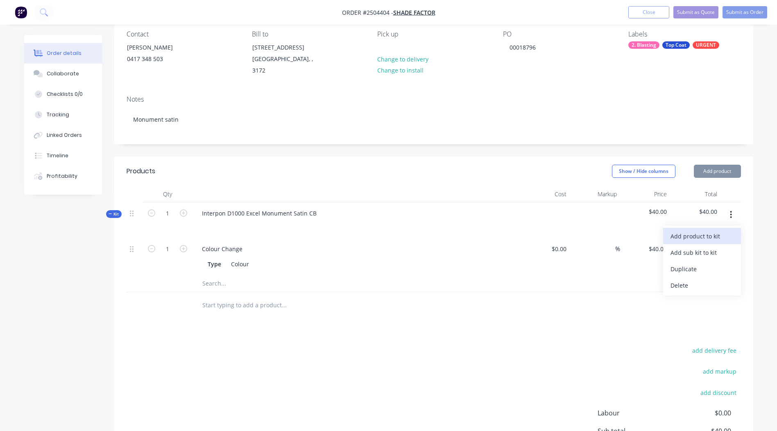
click at [716, 230] on div "Add product to kit" at bounding box center [701, 236] width 63 height 12
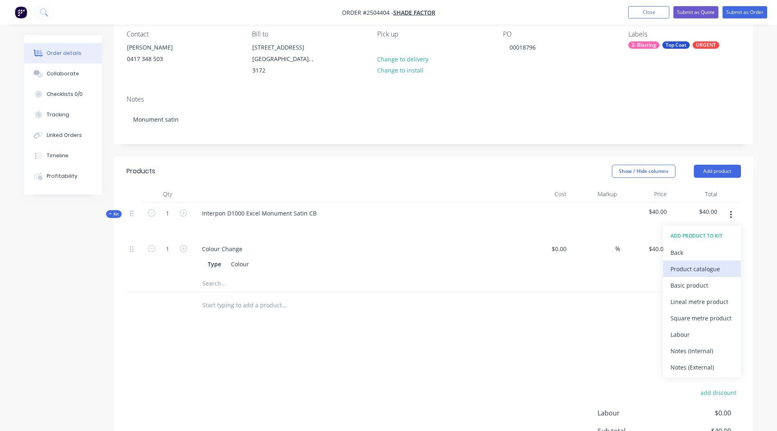
click at [712, 263] on div "Product catalogue" at bounding box center [701, 269] width 63 height 12
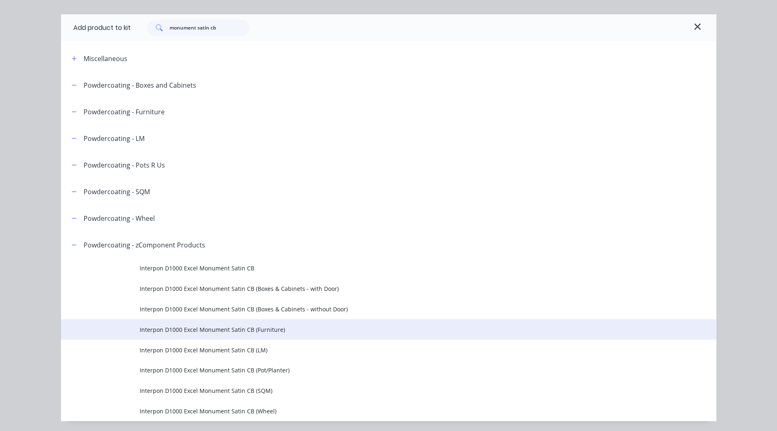
scroll to position [45, 0]
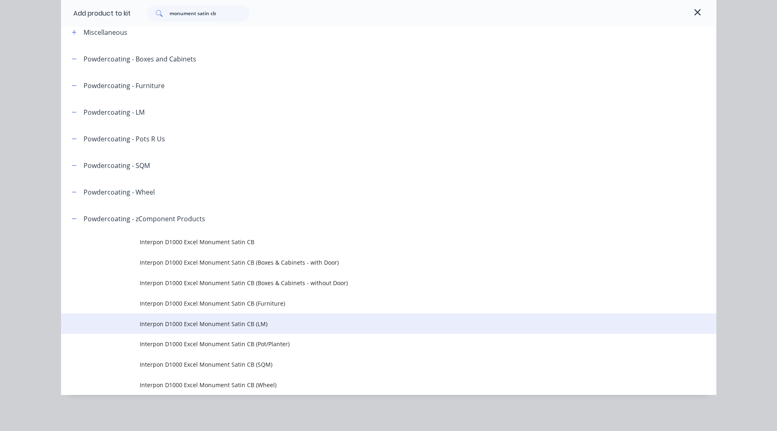
click at [280, 323] on span "Interpon D1000 Excel Monument Satin CB (LM)" at bounding box center [370, 323] width 461 height 9
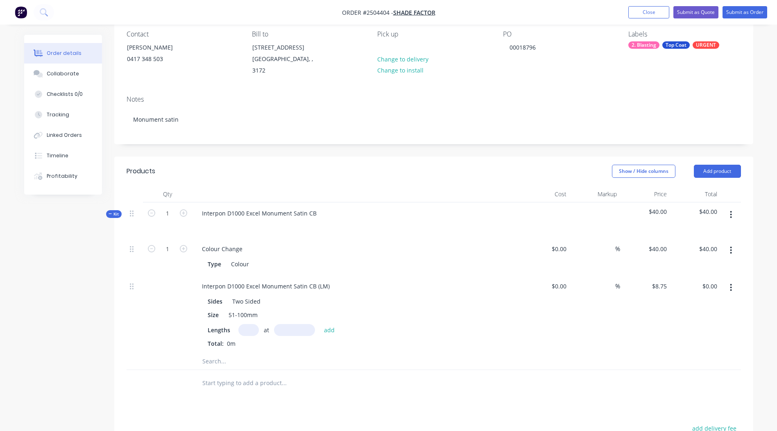
click at [252, 324] on input "text" at bounding box center [248, 330] width 20 height 12
type input "4"
click at [292, 324] on input "text" at bounding box center [294, 330] width 41 height 12
type input "260"
click at [320, 324] on button "add" at bounding box center [329, 329] width 19 height 11
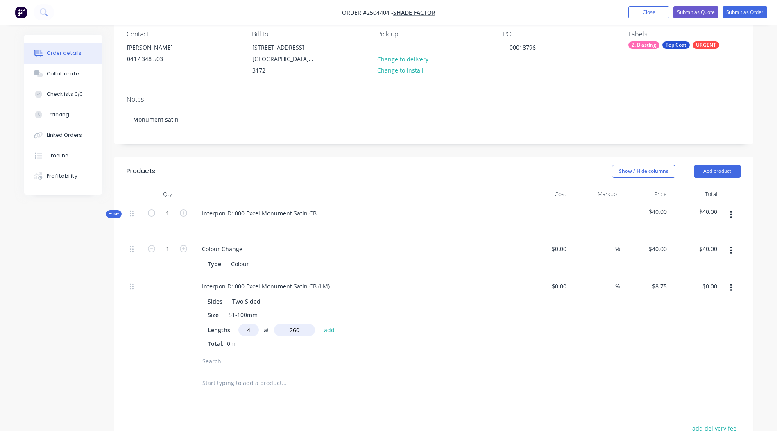
type input "$9.10"
drag, startPoint x: 330, startPoint y: 276, endPoint x: 0, endPoint y: 284, distance: 329.7
click at [0, 292] on html "Order #2504404 - Shade Factor Add product Close Submit as Quote Submit as Order…" at bounding box center [388, 273] width 777 height 692
click at [690, 373] on div at bounding box center [434, 374] width 614 height 17
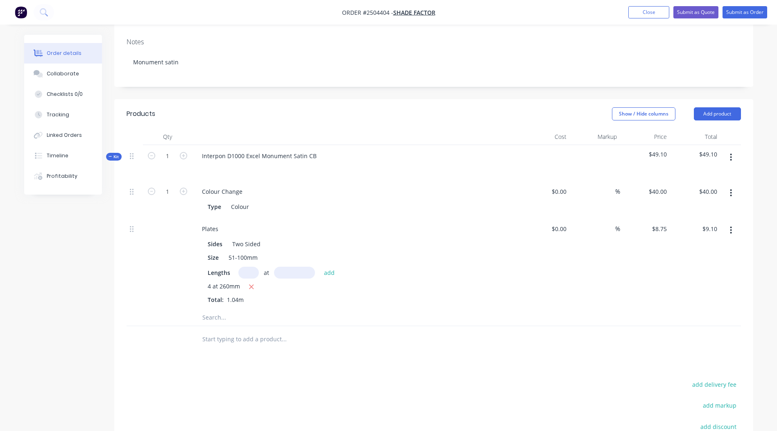
click at [736, 223] on button "button" at bounding box center [730, 230] width 19 height 15
click at [685, 278] on div "Delete" at bounding box center [701, 284] width 63 height 12
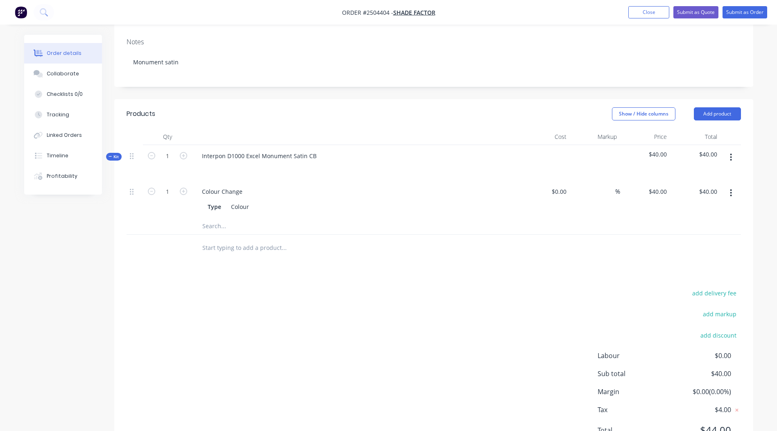
click at [732, 153] on icon "button" at bounding box center [731, 157] width 2 height 9
click at [700, 173] on div "Add product to kit" at bounding box center [701, 179] width 63 height 12
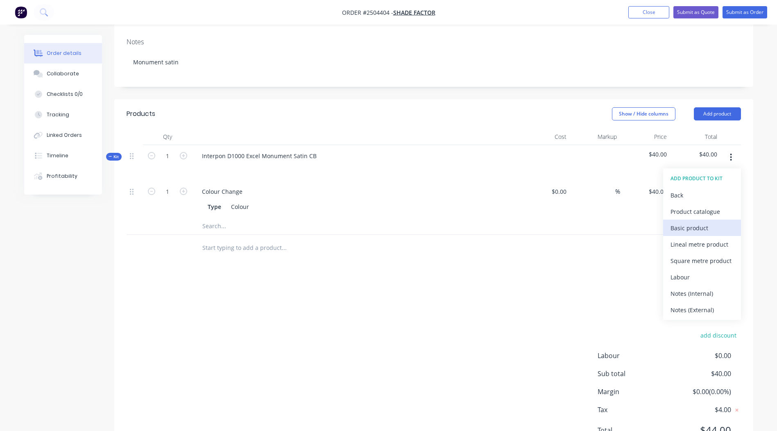
click at [704, 222] on div "Basic product" at bounding box center [701, 228] width 63 height 12
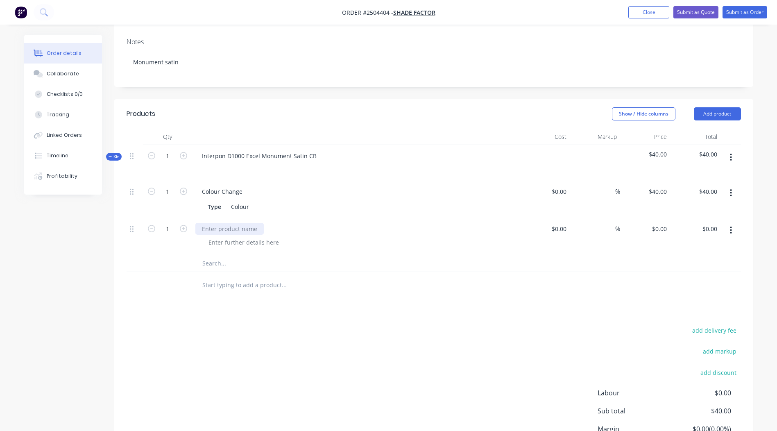
click at [225, 223] on div at bounding box center [229, 229] width 68 height 12
click at [656, 219] on div "0 $0.00" at bounding box center [645, 236] width 50 height 37
click at [210, 328] on div "add delivery fee add markup add discount Labour $0.00 Sub total $40.00 Margin $…" at bounding box center [434, 404] width 614 height 158
type input "$5.00"
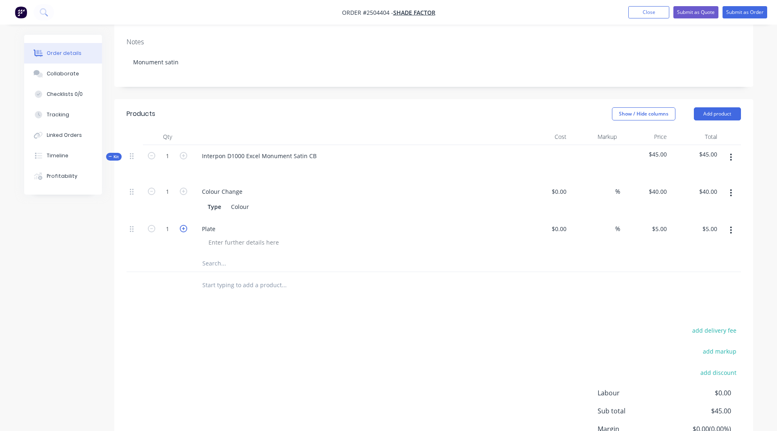
click at [185, 225] on icon "button" at bounding box center [183, 228] width 7 height 7
type input "2"
type input "$10.00"
click at [185, 225] on icon "button" at bounding box center [183, 228] width 7 height 7
type input "3"
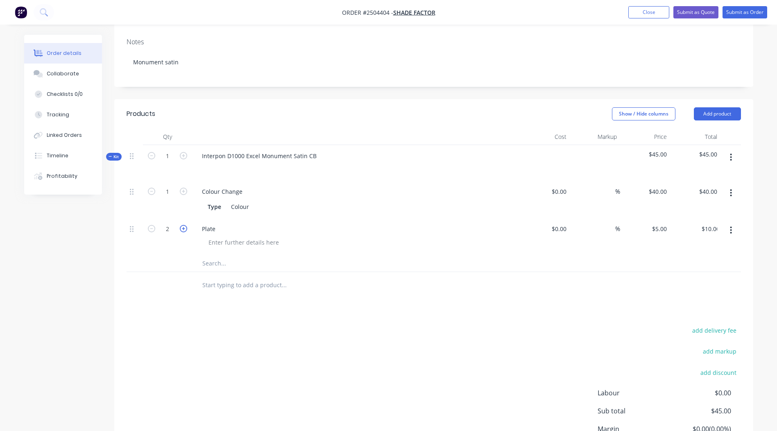
type input "$15.00"
click at [185, 225] on icon "button" at bounding box center [183, 228] width 7 height 7
type input "4"
type input "$20.00"
click at [730, 153] on icon "button" at bounding box center [731, 157] width 2 height 9
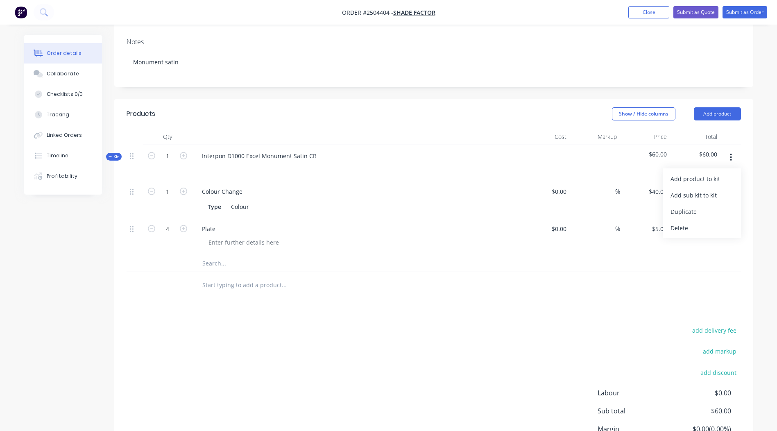
click at [697, 173] on div "Add product to kit" at bounding box center [701, 179] width 63 height 12
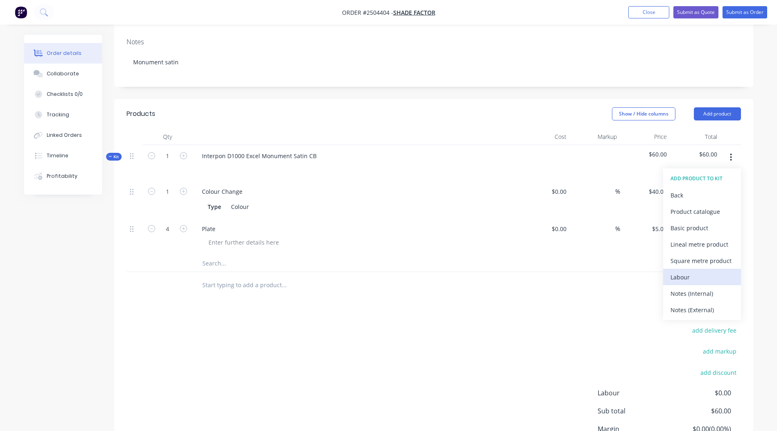
click at [683, 271] on div "Labour" at bounding box center [701, 277] width 63 height 12
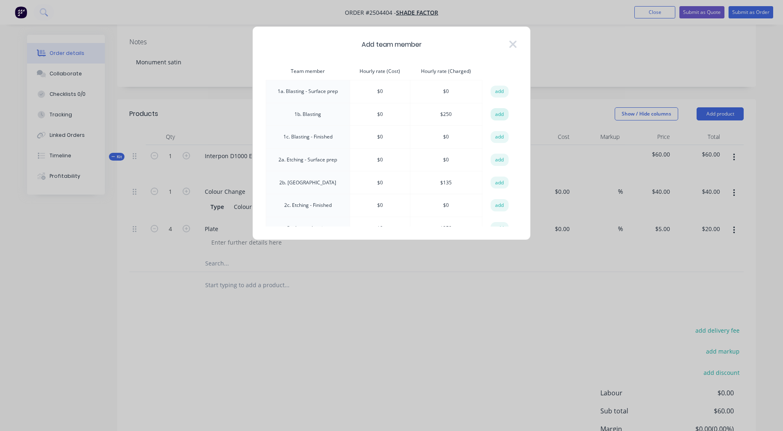
click at [500, 113] on button "add" at bounding box center [499, 114] width 18 height 12
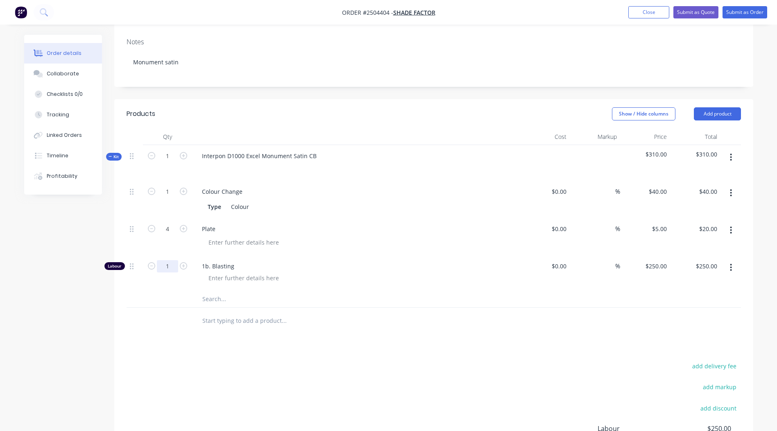
click at [167, 260] on input "1" at bounding box center [167, 266] width 21 height 12
type input "0.167"
type input "$41.75"
click at [476, 345] on div "Products Show / Hide columns Add product Qty Cost Markup Price Total Kit 1 Inte…" at bounding box center [433, 315] width 639 height 432
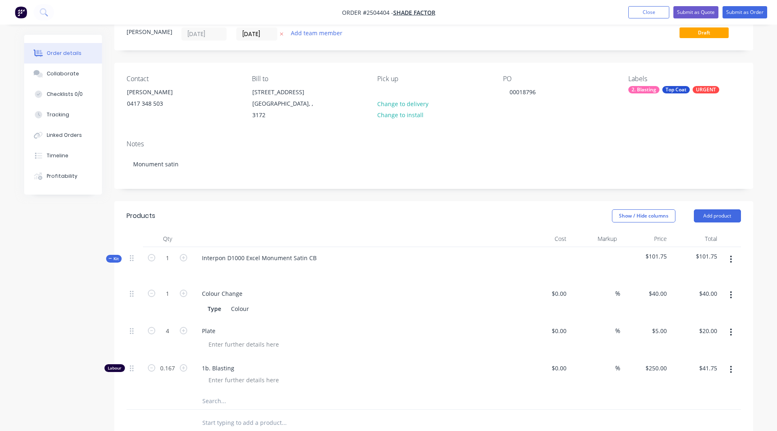
scroll to position [0, 0]
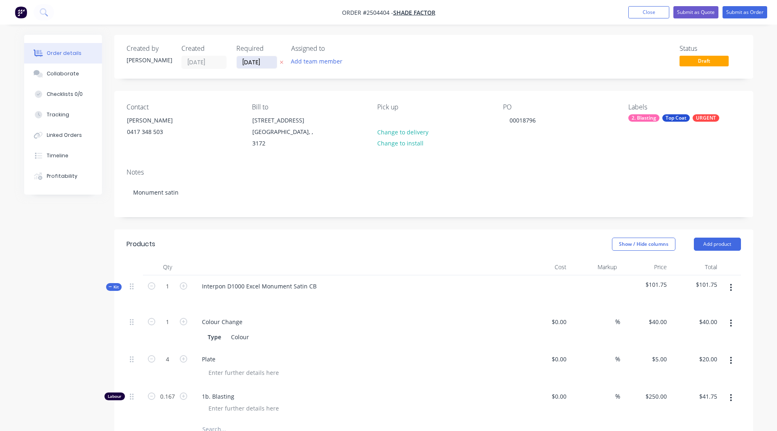
click at [261, 62] on input "[DATE]" at bounding box center [257, 62] width 40 height 12
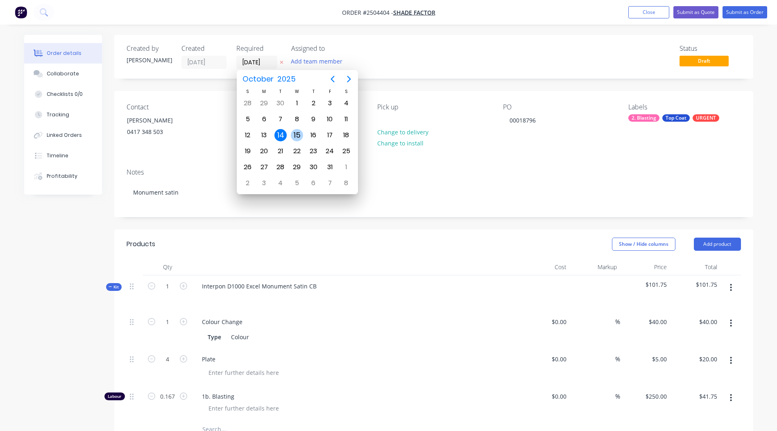
click at [296, 128] on div "15" at bounding box center [297, 135] width 16 height 16
type input "[DATE]"
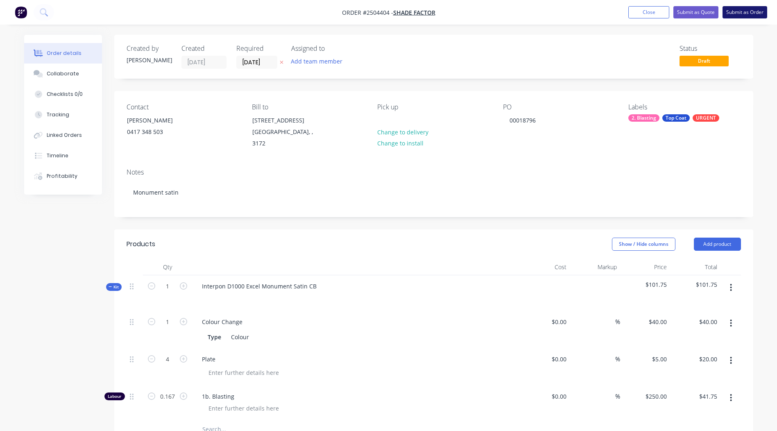
click at [760, 12] on button "Submit as Order" at bounding box center [744, 12] width 45 height 12
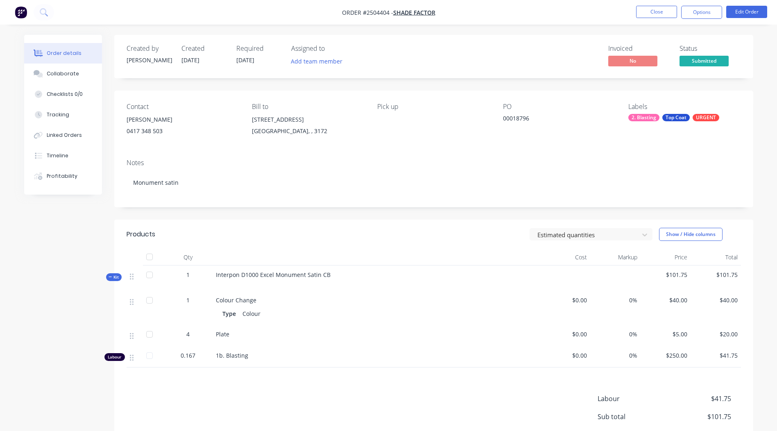
click at [712, 5] on nav "Order #2504404 - Shade Factor Close Options Edit Order" at bounding box center [388, 12] width 777 height 25
click at [710, 12] on button "Options" at bounding box center [701, 12] width 41 height 13
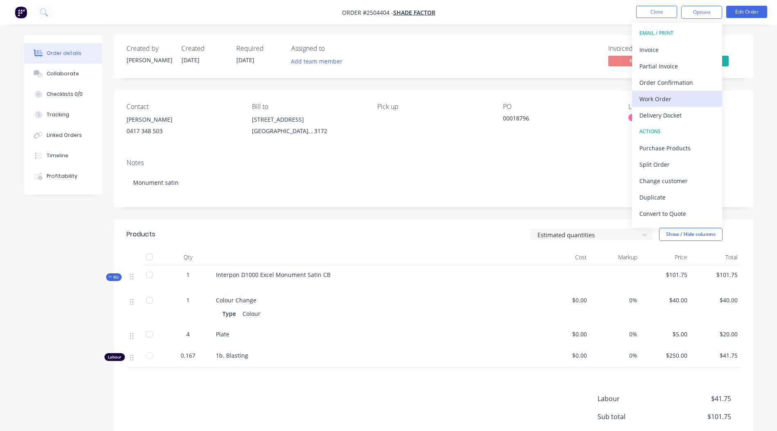
click at [666, 97] on div "Work Order" at bounding box center [676, 99] width 75 height 12
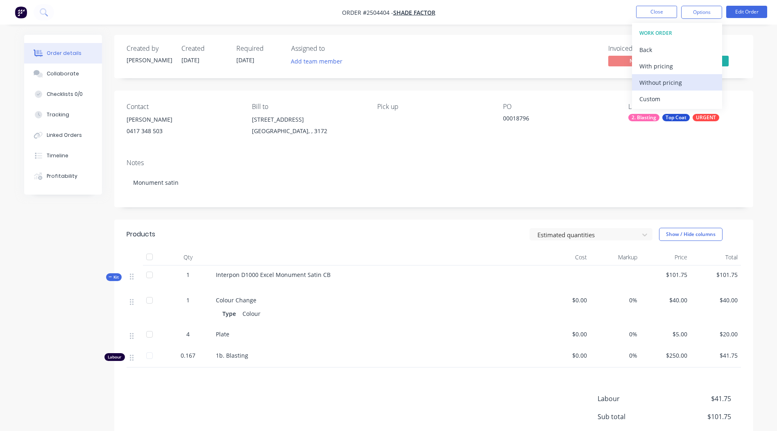
click at [678, 82] on div "Without pricing" at bounding box center [676, 83] width 75 height 12
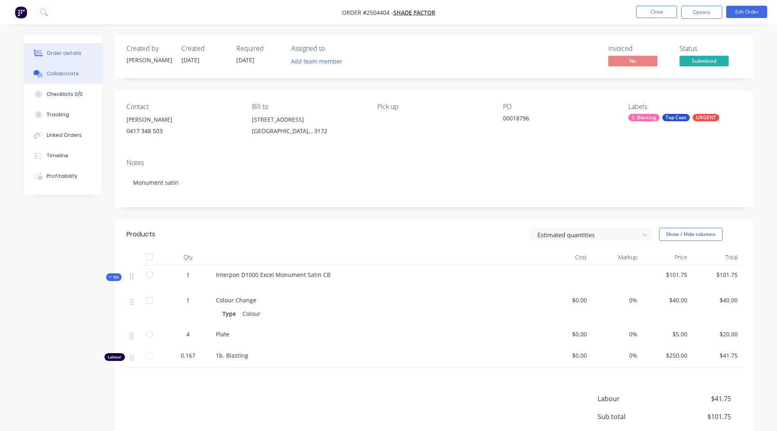
click at [77, 77] on button "Collaborate" at bounding box center [63, 73] width 78 height 20
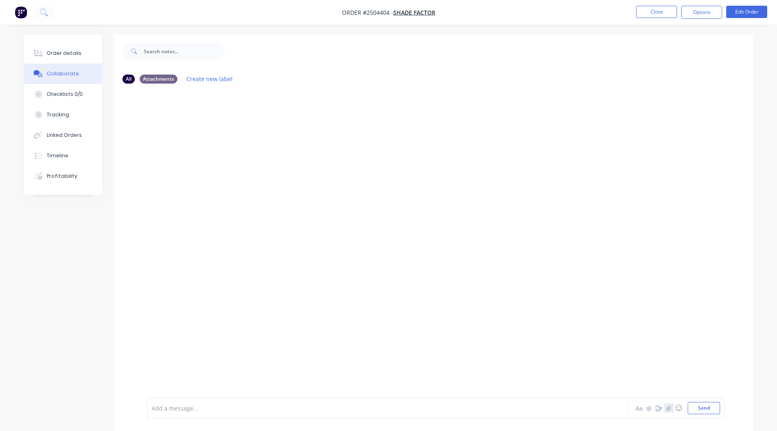
click at [668, 409] on icon "button" at bounding box center [668, 408] width 5 height 6
click at [700, 406] on button "Send" at bounding box center [703, 408] width 32 height 12
click at [667, 16] on button "Close" at bounding box center [656, 12] width 41 height 12
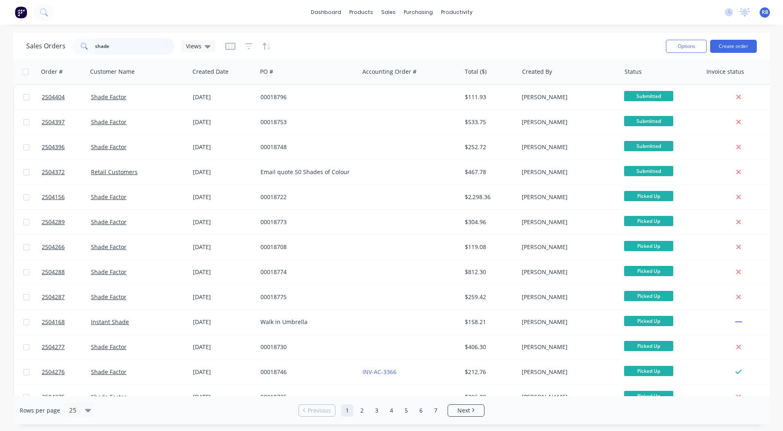
click at [0, 69] on html "dashboard products sales purchasing productivity dashboard products Product Cat…" at bounding box center [391, 215] width 783 height 431
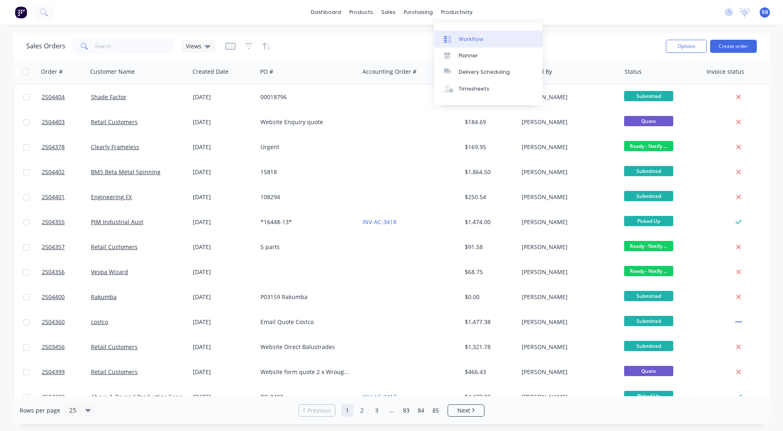
click at [475, 34] on link "Workflow" at bounding box center [488, 39] width 108 height 16
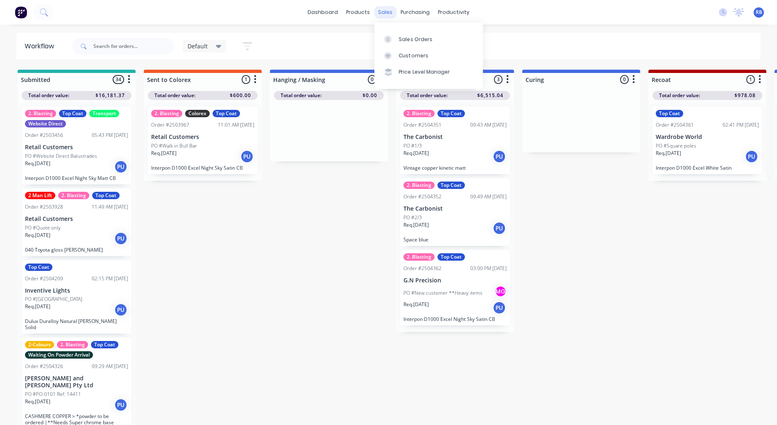
click at [388, 11] on div "sales" at bounding box center [385, 12] width 23 height 12
click at [412, 40] on div "Sales Orders" at bounding box center [416, 39] width 34 height 7
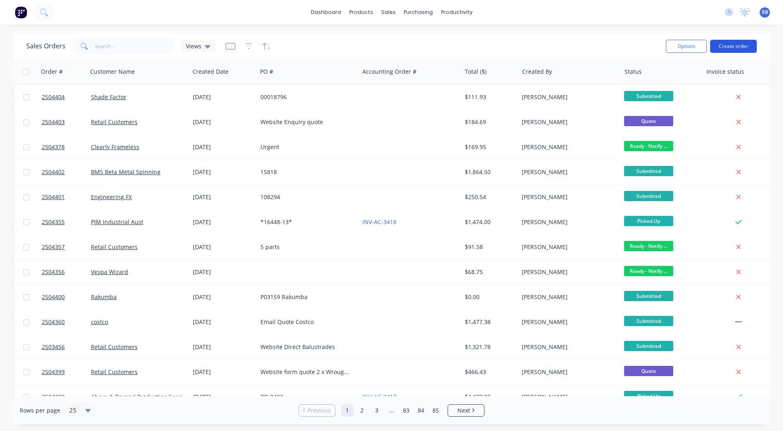
click at [727, 45] on button "Create order" at bounding box center [733, 46] width 47 height 13
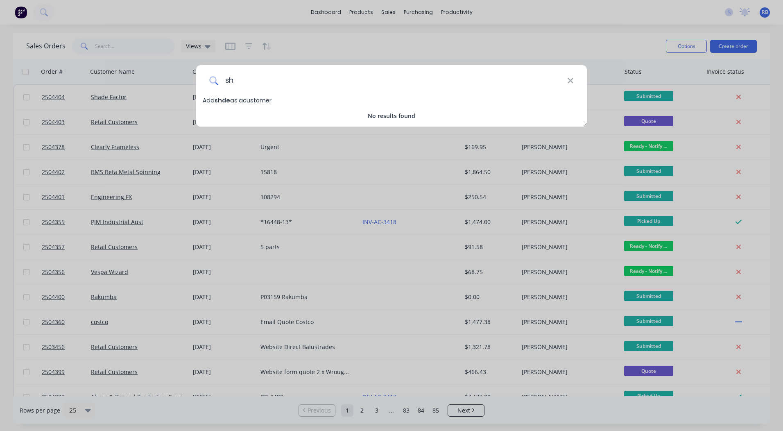
type input "s"
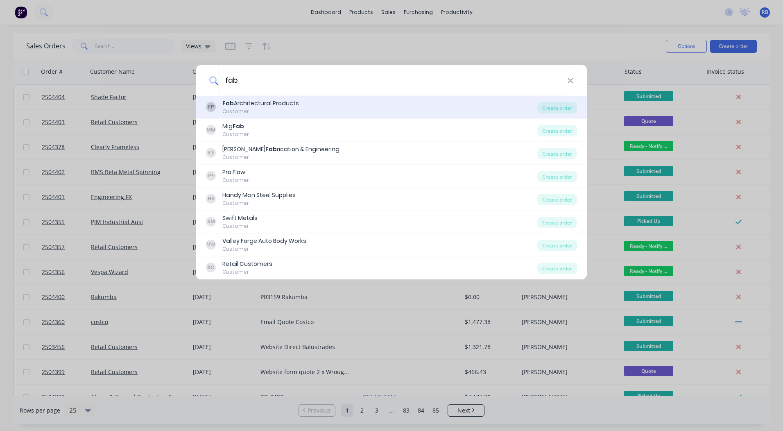
type input "fab"
click at [249, 97] on div "FP Fab Architectural Products Customer Create order" at bounding box center [391, 107] width 391 height 23
click at [252, 106] on div "Fab Architectural Products" at bounding box center [260, 103] width 77 height 9
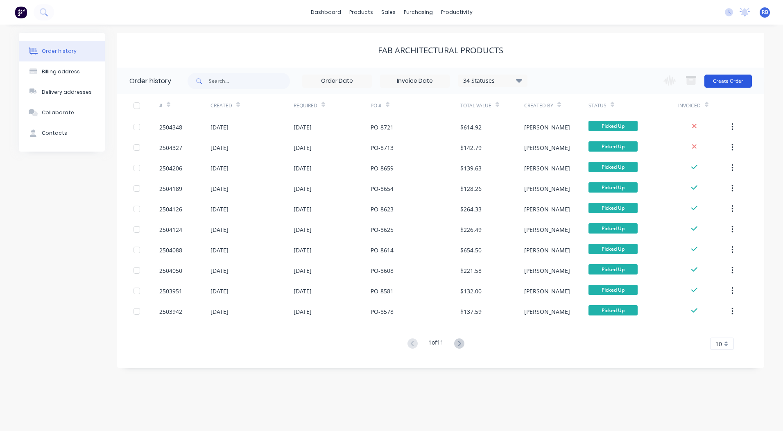
click at [724, 81] on button "Create Order" at bounding box center [727, 81] width 47 height 13
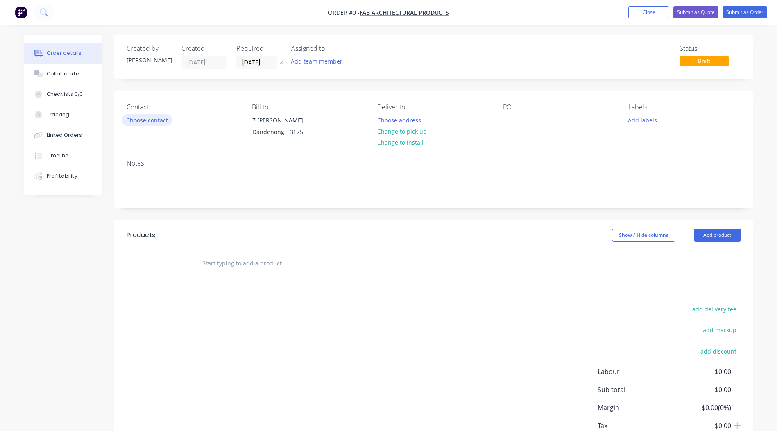
click at [133, 117] on button "Choose contact" at bounding box center [147, 119] width 50 height 11
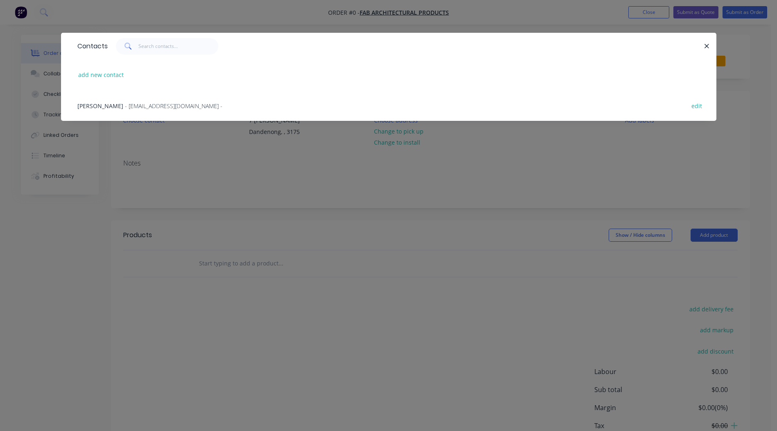
click at [100, 104] on span "[PERSON_NAME]" at bounding box center [100, 106] width 46 height 8
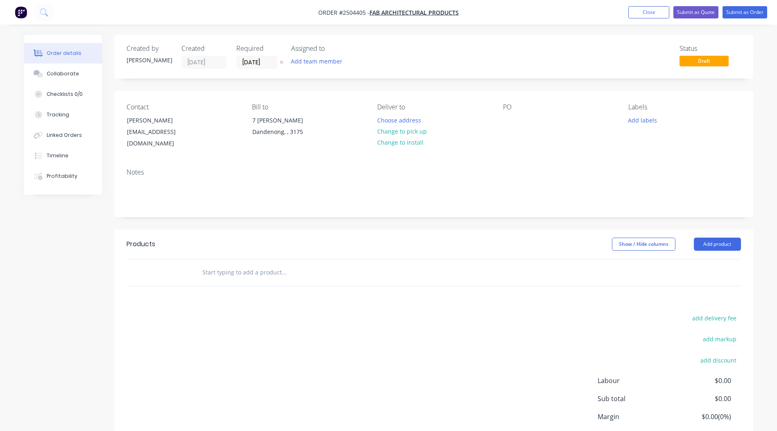
click at [398, 131] on button "Change to pick up" at bounding box center [402, 131] width 58 height 11
click at [508, 120] on div at bounding box center [509, 120] width 13 height 12
click at [521, 119] on div "PO-731" at bounding box center [519, 120] width 33 height 12
click at [640, 124] on button "Add labels" at bounding box center [643, 119] width 38 height 11
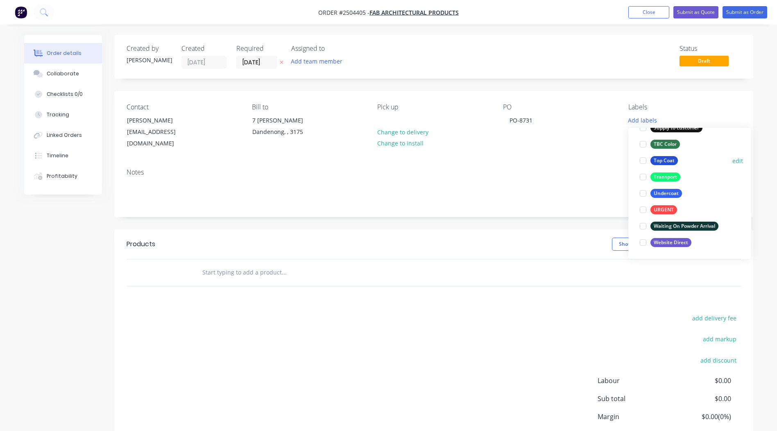
click at [661, 157] on div "Top Coat" at bounding box center [663, 160] width 27 height 9
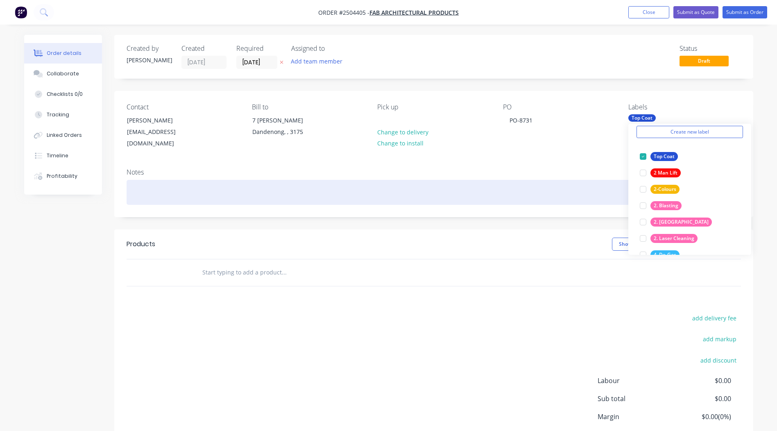
click at [147, 180] on div at bounding box center [434, 192] width 614 height 25
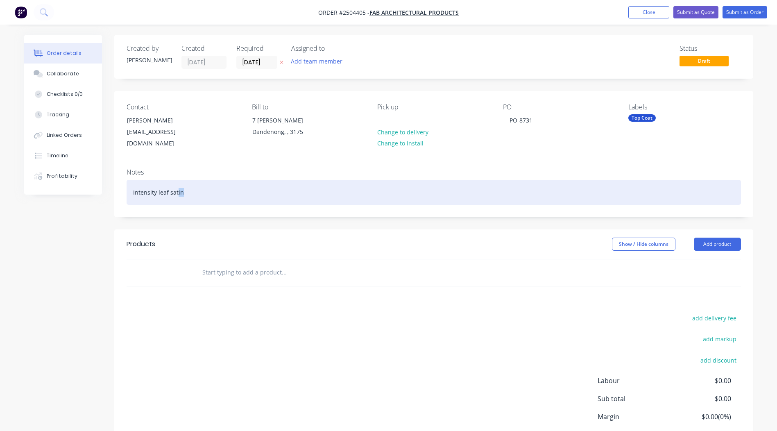
drag, startPoint x: 186, startPoint y: 184, endPoint x: 5, endPoint y: 174, distance: 180.9
click at [10, 174] on div "Order details Collaborate Checklists 0/0 Tracking Linked Orders Timeline Profit…" at bounding box center [388, 247] width 777 height 495
copy div "Intensity leaf satin"
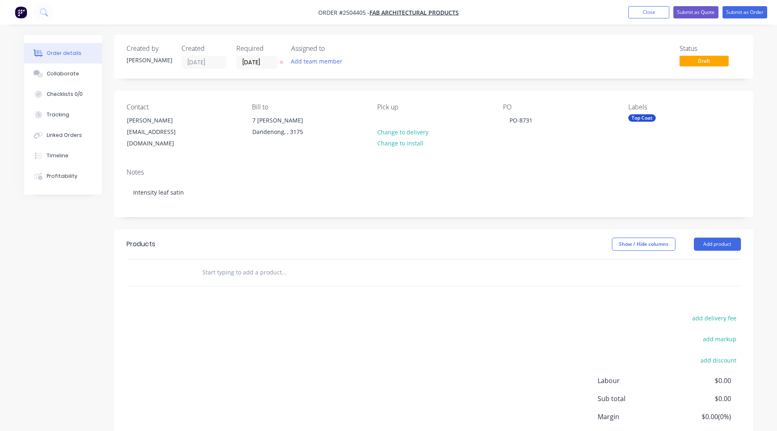
click at [489, 229] on header "Products Show / Hide columns Add product" at bounding box center [433, 243] width 639 height 29
click at [699, 237] on button "Add product" at bounding box center [717, 243] width 47 height 13
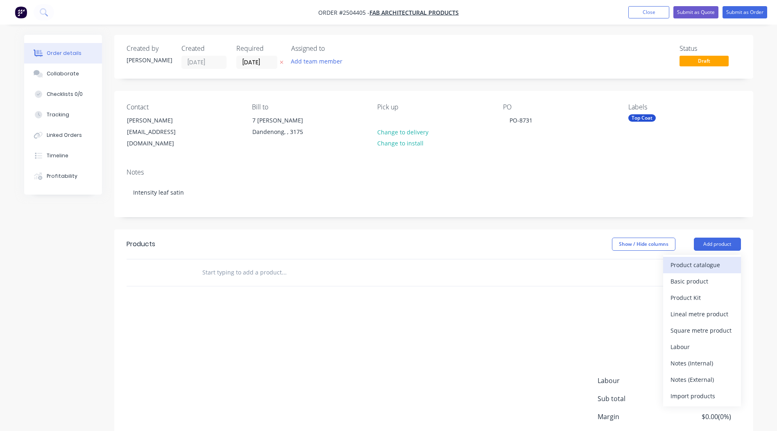
click at [701, 257] on button "Product catalogue" at bounding box center [702, 265] width 78 height 16
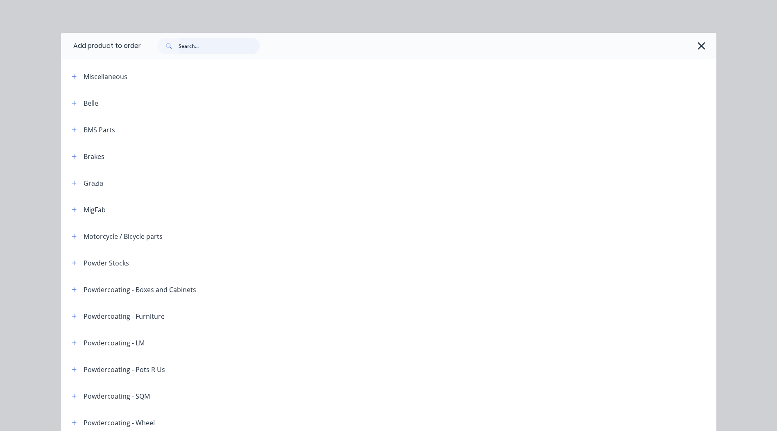
click at [203, 48] on input "text" at bounding box center [219, 46] width 81 height 16
paste input "Intensity leaf satin"
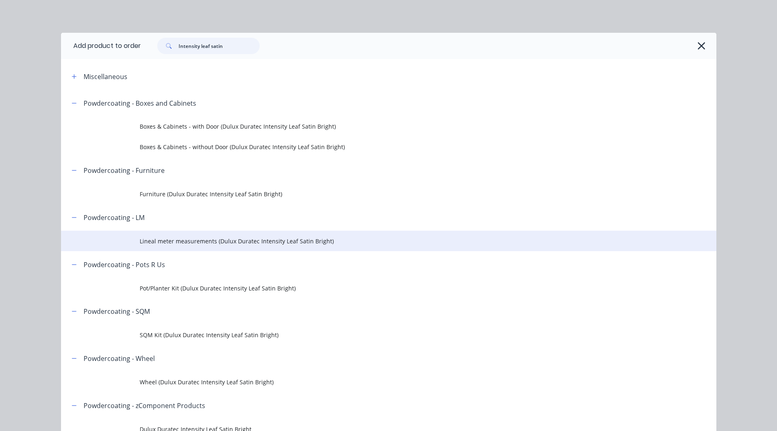
type input "Intensity leaf satin"
click at [221, 235] on td "Lineal meter measurements (Dulux Duratec Intensity Leaf Satin Bright)" at bounding box center [428, 241] width 576 height 20
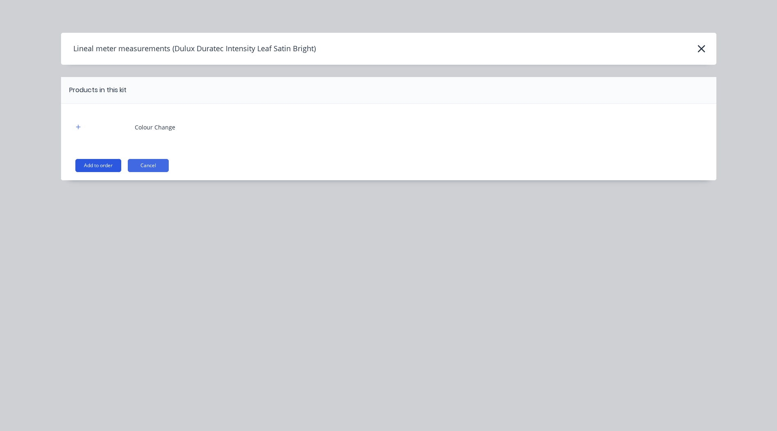
click at [106, 165] on button "Add to order" at bounding box center [98, 165] width 46 height 13
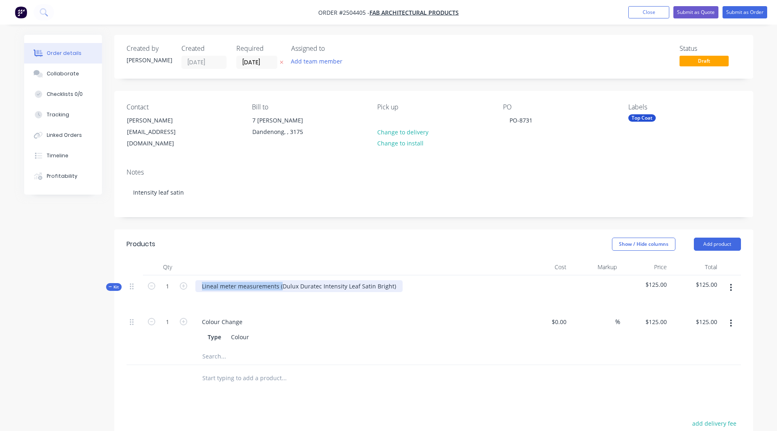
drag, startPoint x: 281, startPoint y: 275, endPoint x: -2, endPoint y: 314, distance: 285.2
click at [0, 314] on html "Order #2504405 - Fab Architectural Products Add product Close Submit as Quote S…" at bounding box center [388, 300] width 777 height 600
click at [316, 280] on div "Dulux Duratec Intensity Leaf Satin Bright)" at bounding box center [258, 286] width 127 height 12
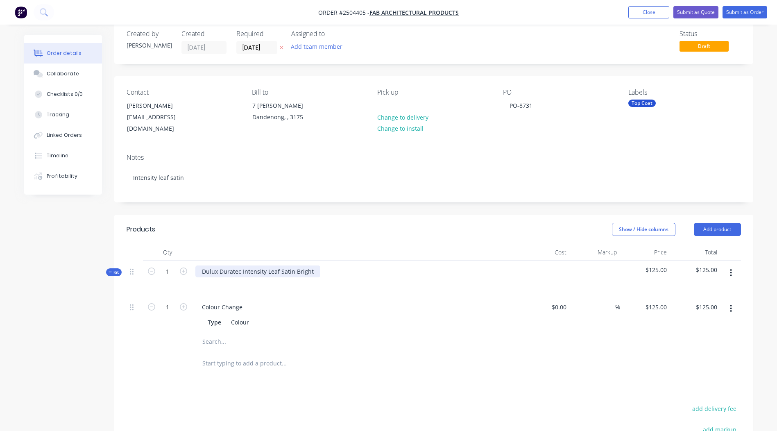
scroll to position [41, 0]
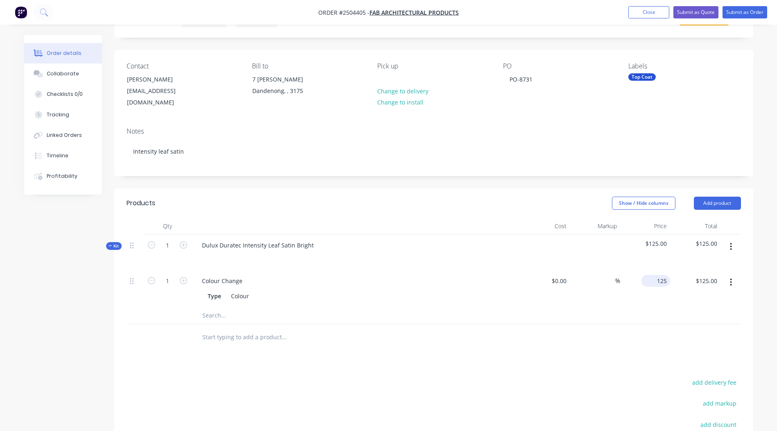
click at [656, 275] on div "125 $125.00" at bounding box center [656, 281] width 25 height 12
type input "$100.00"
click at [593, 337] on div at bounding box center [434, 337] width 614 height 27
click at [728, 239] on button "button" at bounding box center [730, 246] width 19 height 15
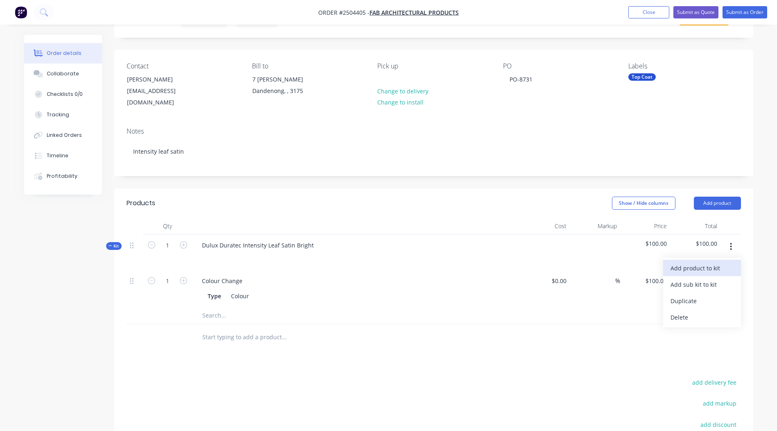
click at [711, 262] on div "Add product to kit" at bounding box center [701, 268] width 63 height 12
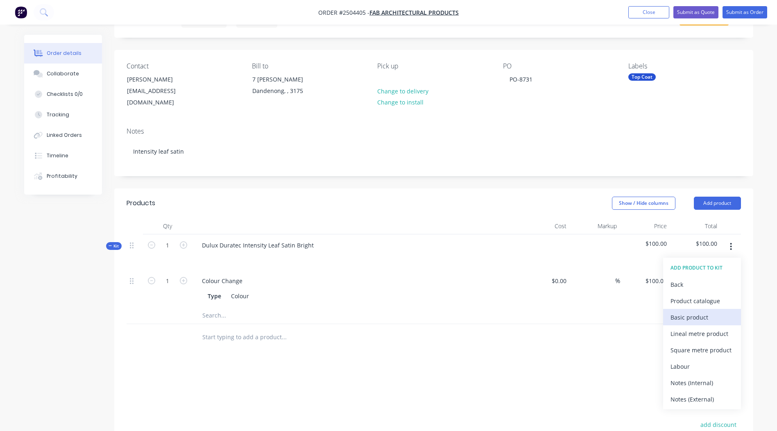
click at [695, 311] on div "Basic product" at bounding box center [701, 317] width 63 height 12
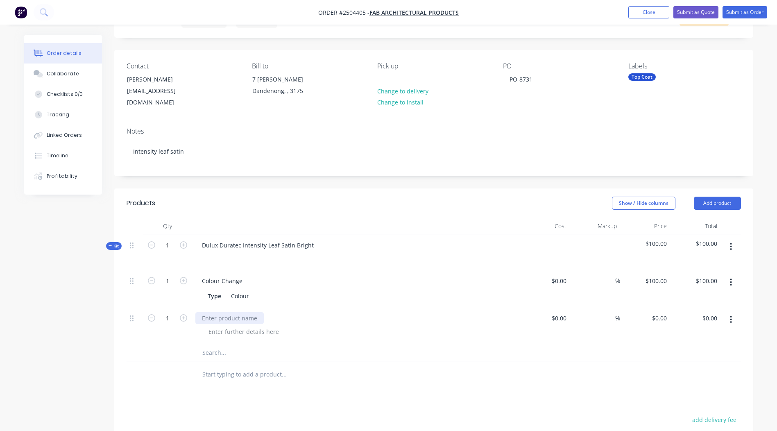
click at [230, 314] on div at bounding box center [229, 318] width 68 height 12
click at [176, 312] on input "1" at bounding box center [167, 318] width 21 height 12
type input "5"
click at [708, 312] on input "0.00" at bounding box center [713, 318] width 16 height 12
type input "104.98"
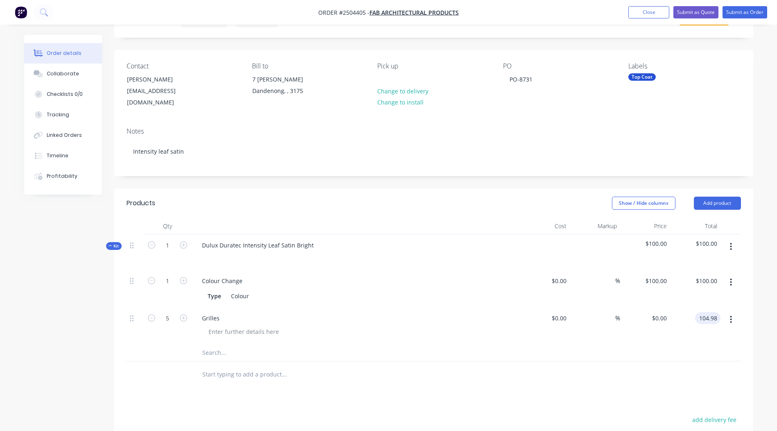
type input "$20.996"
type input "$104.98"
click at [538, 388] on div "Products Show / Hide columns Add product Qty Cost Markup Price Total Kit 1 Dulu…" at bounding box center [433, 386] width 639 height 396
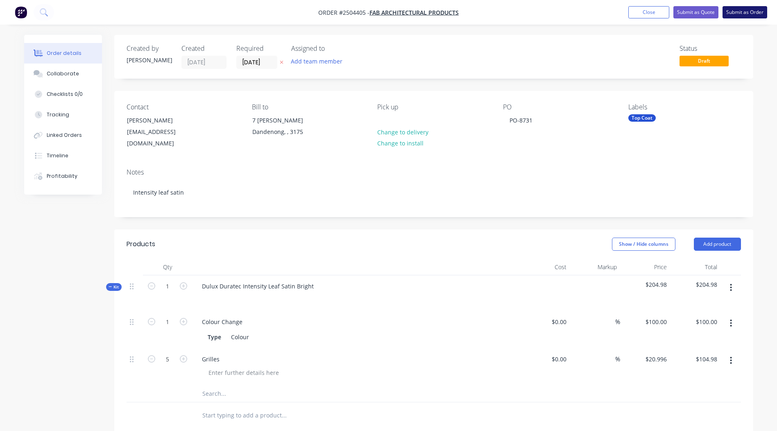
click at [754, 14] on button "Submit as Order" at bounding box center [744, 12] width 45 height 12
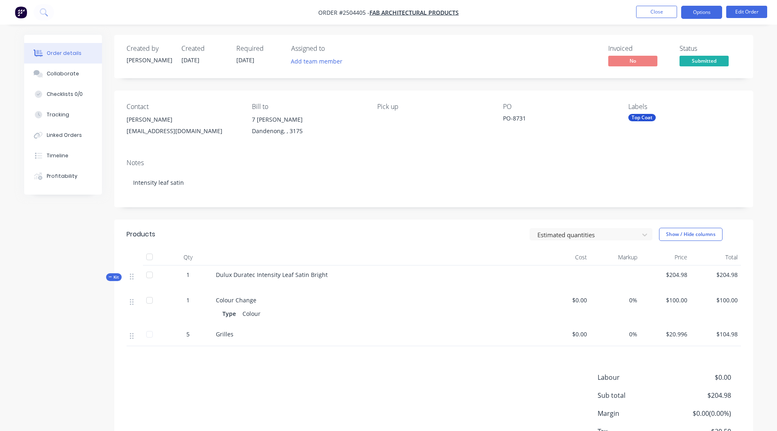
click at [701, 16] on button "Options" at bounding box center [701, 12] width 41 height 13
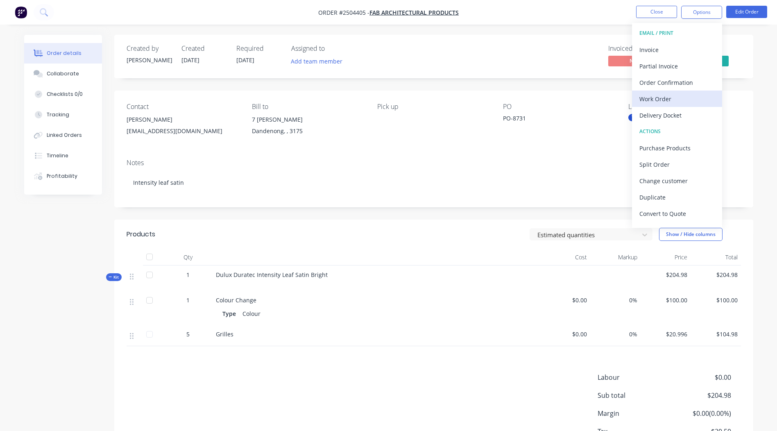
click at [644, 104] on div "Work Order" at bounding box center [676, 99] width 75 height 12
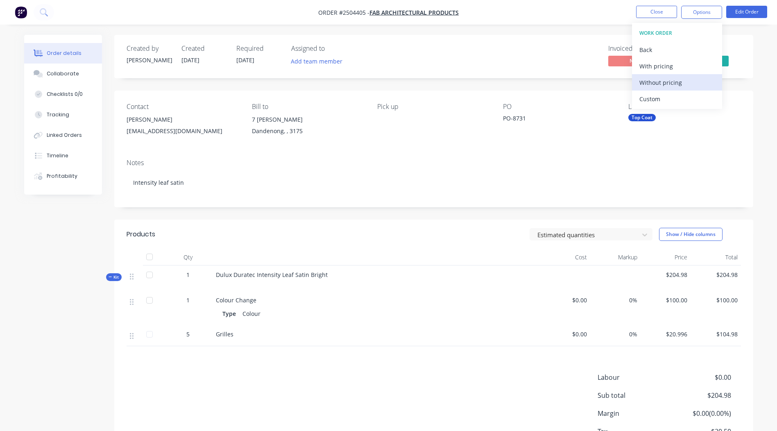
click at [653, 80] on div "Without pricing" at bounding box center [676, 83] width 75 height 12
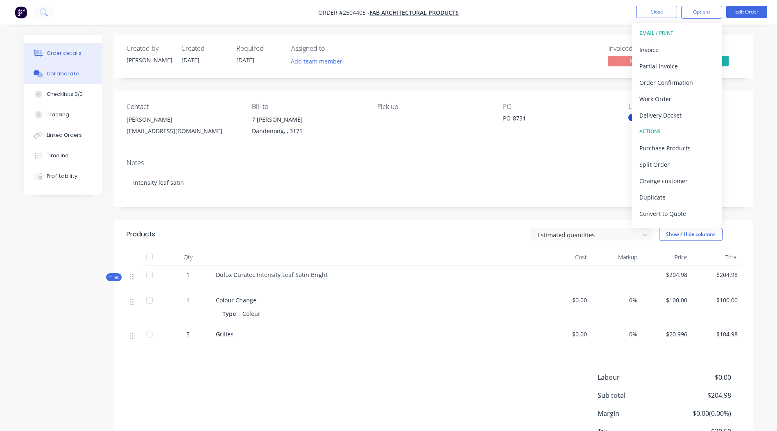
click at [82, 67] on button "Collaborate" at bounding box center [63, 73] width 78 height 20
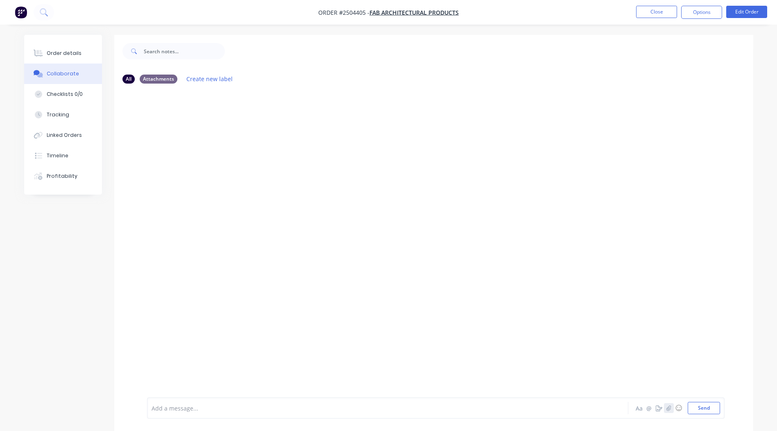
click at [665, 405] on button "button" at bounding box center [669, 408] width 10 height 10
click at [713, 408] on button "Send" at bounding box center [703, 408] width 32 height 12
click at [197, 149] on img at bounding box center [176, 153] width 59 height 54
click at [653, 11] on button "Close" at bounding box center [656, 12] width 41 height 12
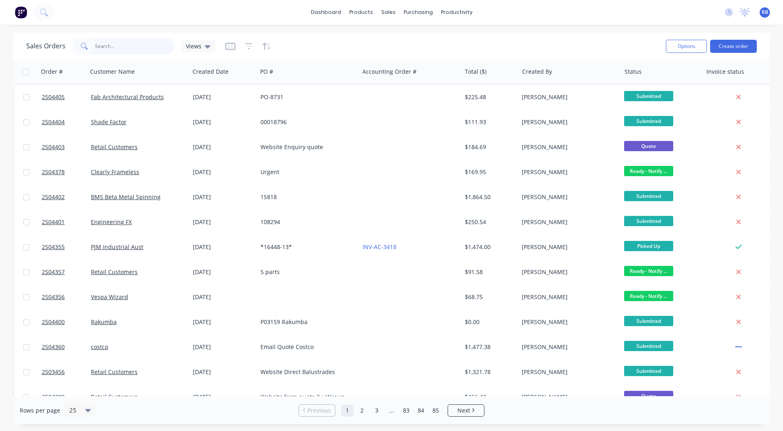
click at [138, 45] on input "text" at bounding box center [135, 46] width 80 height 16
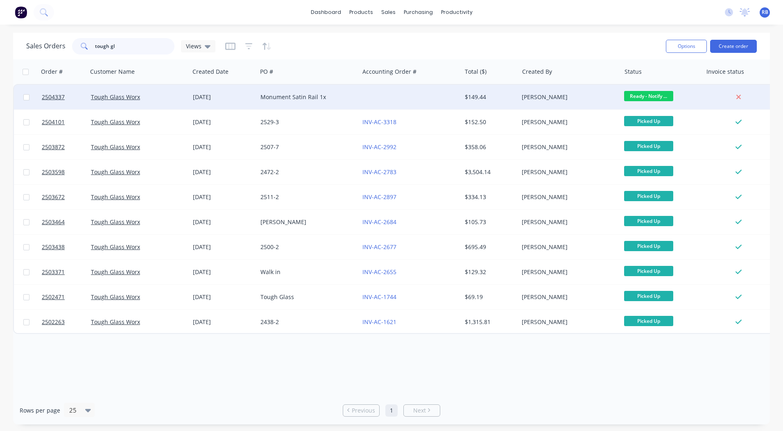
type input "tough gl"
click at [435, 104] on div at bounding box center [410, 97] width 102 height 25
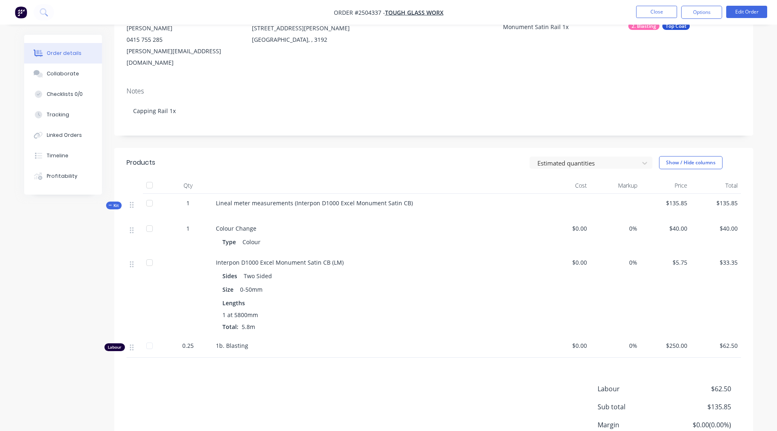
scroll to position [29, 0]
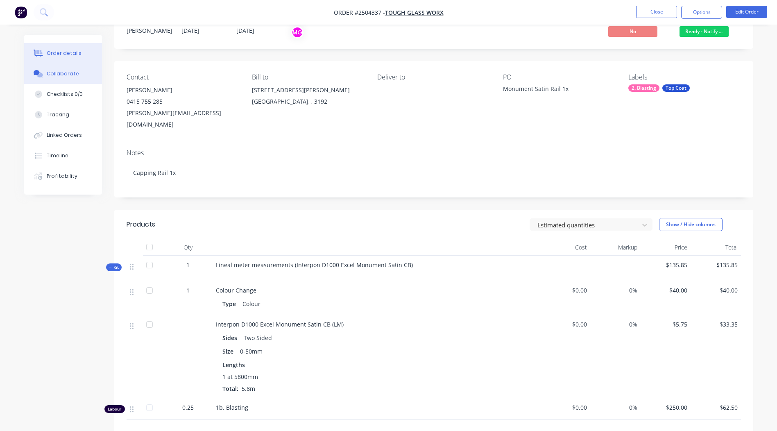
click at [61, 73] on div "Collaborate" at bounding box center [63, 73] width 32 height 7
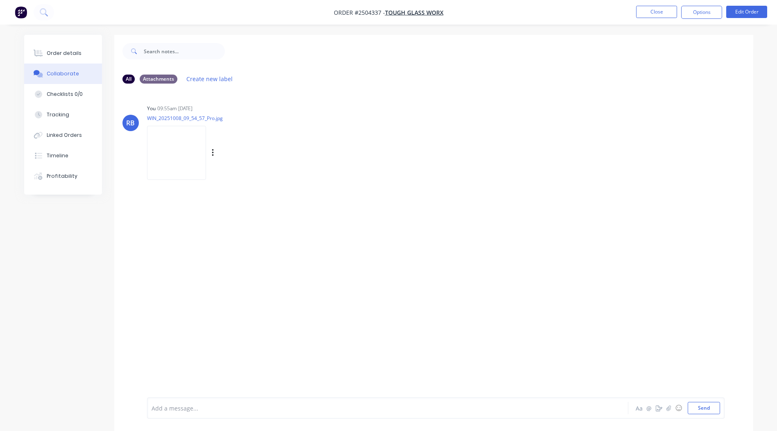
click at [180, 147] on img at bounding box center [176, 153] width 59 height 54
click at [66, 47] on button "Order details" at bounding box center [63, 53] width 78 height 20
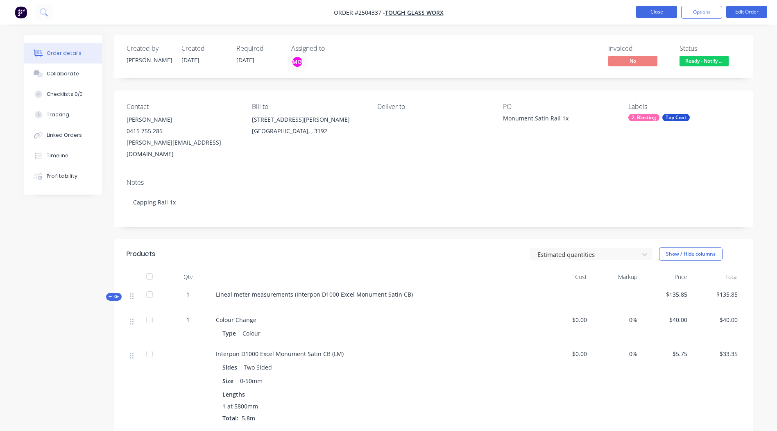
click at [655, 7] on button "Close" at bounding box center [656, 12] width 41 height 12
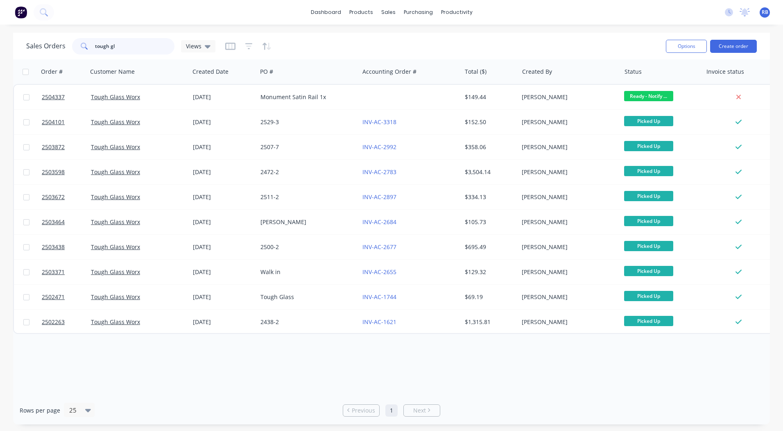
drag, startPoint x: 152, startPoint y: 45, endPoint x: 0, endPoint y: 40, distance: 152.4
click at [41, 45] on div "Sales Orders tough gl Views" at bounding box center [120, 46] width 189 height 16
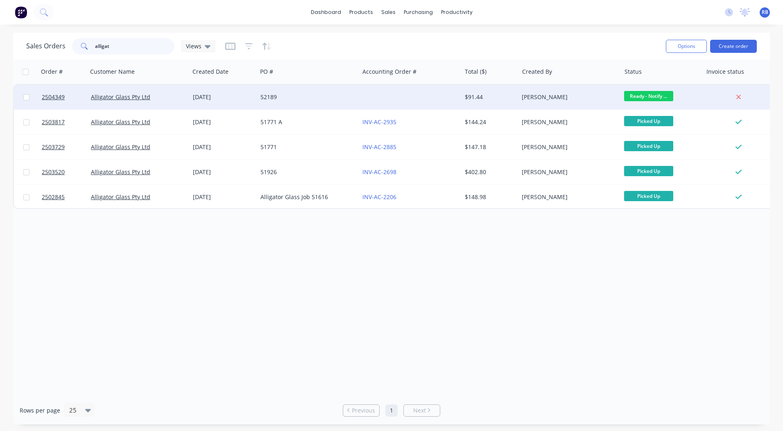
type input "alligat"
click at [444, 95] on div at bounding box center [410, 97] width 102 height 25
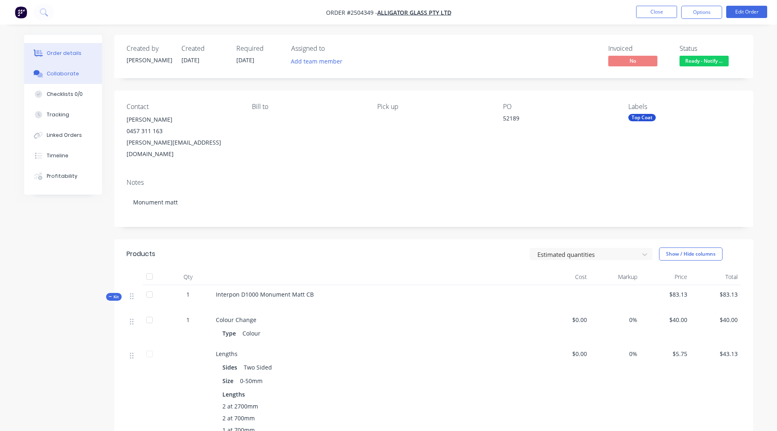
click at [59, 67] on button "Collaborate" at bounding box center [63, 73] width 78 height 20
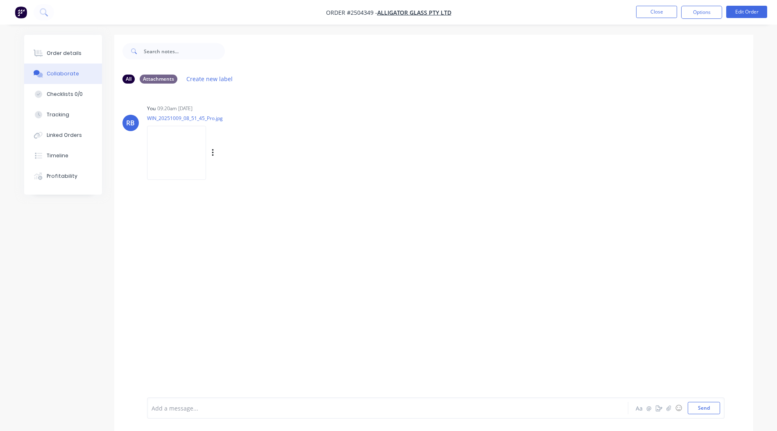
click at [193, 147] on img at bounding box center [176, 153] width 59 height 54
click at [72, 46] on button "Order details" at bounding box center [63, 53] width 78 height 20
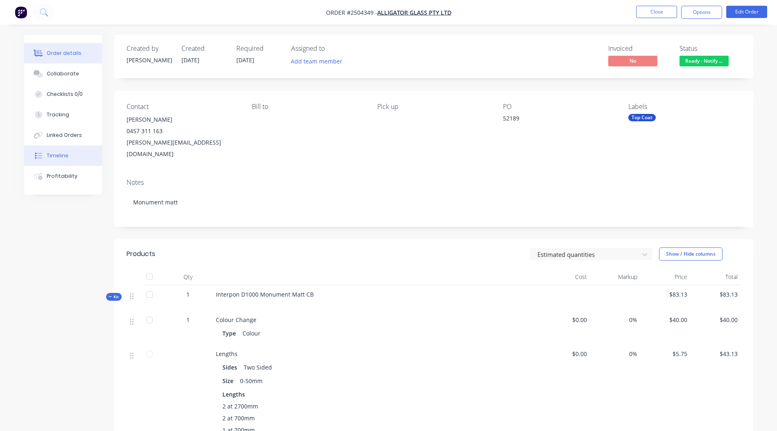
click at [51, 153] on div "Timeline" at bounding box center [58, 155] width 22 height 7
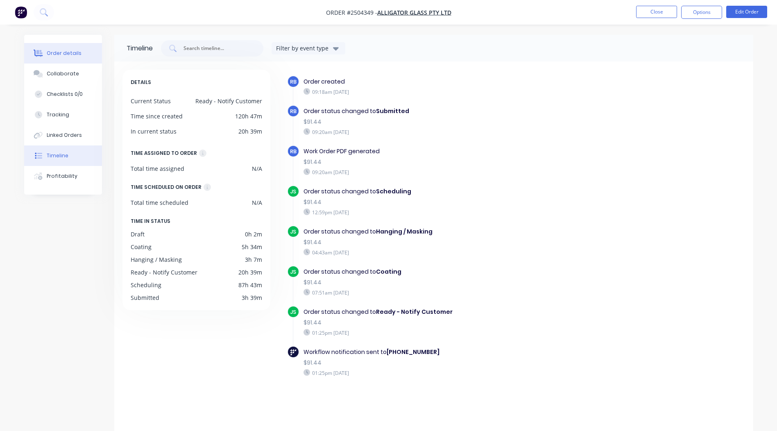
click at [48, 54] on div "Order details" at bounding box center [64, 53] width 35 height 7
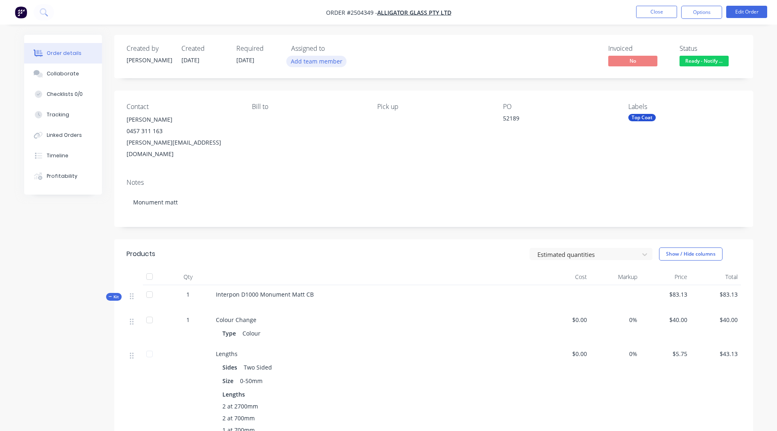
click at [314, 57] on button "Add team member" at bounding box center [316, 61] width 60 height 11
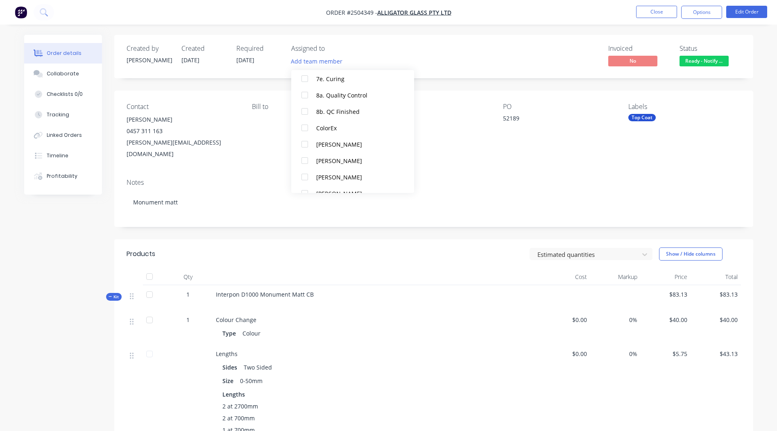
scroll to position [336, 0]
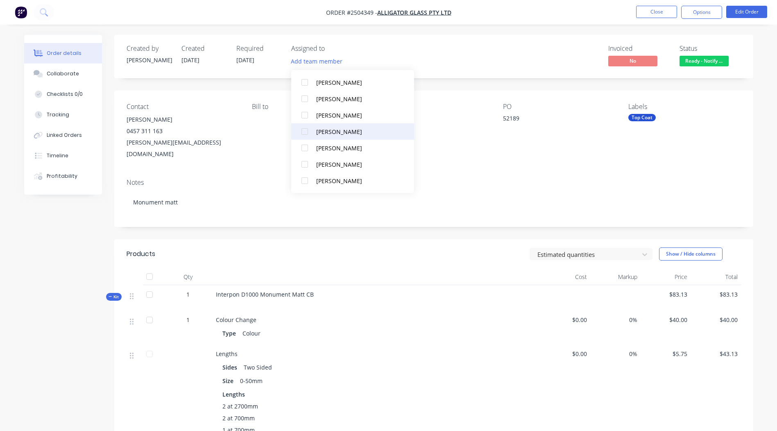
click at [339, 131] on div "[PERSON_NAME]" at bounding box center [357, 131] width 82 height 9
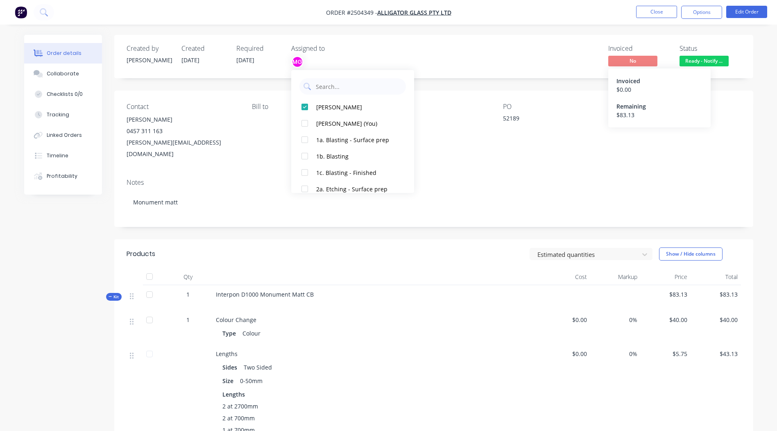
click at [620, 76] on div "Invoiced $ 0.00 Remaining $ 83.13" at bounding box center [659, 97] width 102 height 59
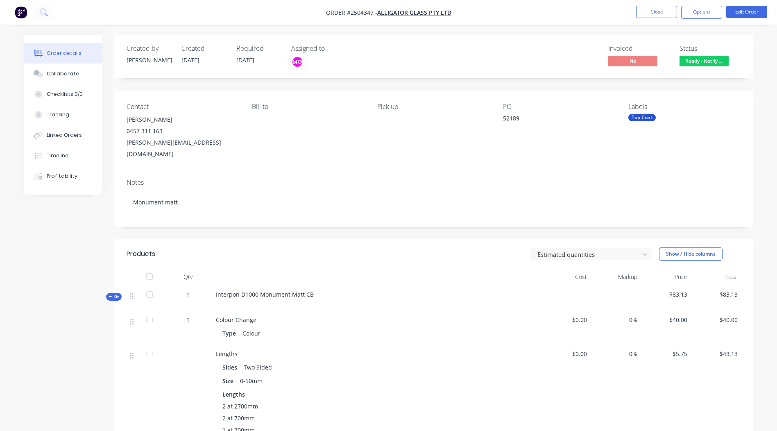
click at [560, 75] on div "Created by Rory Created 09/10/25 Required 09/10/25 Assigned to MG Invoiced No S…" at bounding box center [433, 56] width 639 height 43
click at [650, 7] on button "Close" at bounding box center [656, 12] width 41 height 12
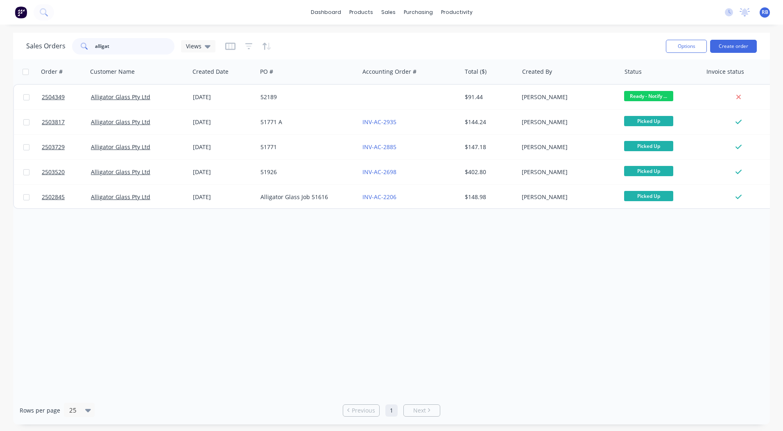
drag, startPoint x: 69, startPoint y: 54, endPoint x: 0, endPoint y: 54, distance: 69.2
click at [6, 54] on div "Sales Orders alligat Views Options Create order Order # Customer Name Created D…" at bounding box center [391, 228] width 783 height 391
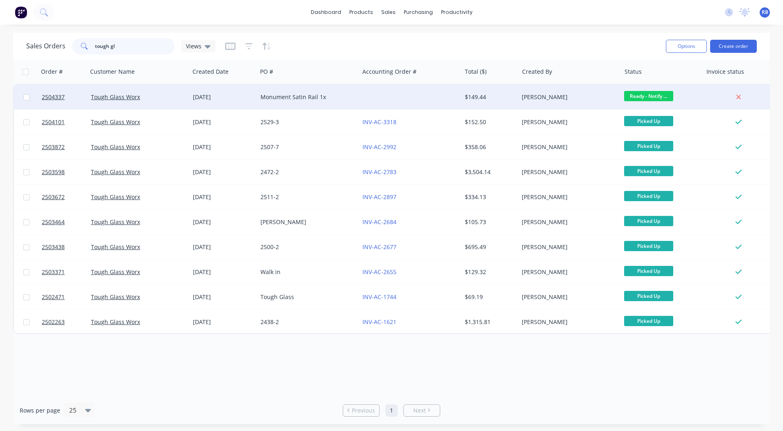
type input "tough gl"
click at [387, 97] on div at bounding box center [410, 97] width 102 height 25
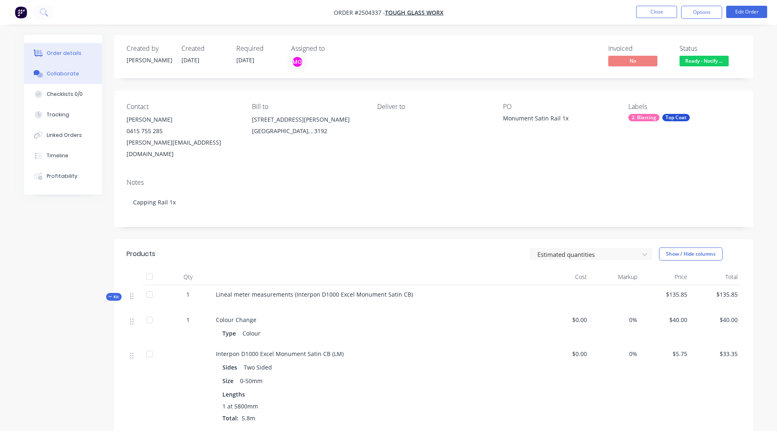
click at [77, 73] on button "Collaborate" at bounding box center [63, 73] width 78 height 20
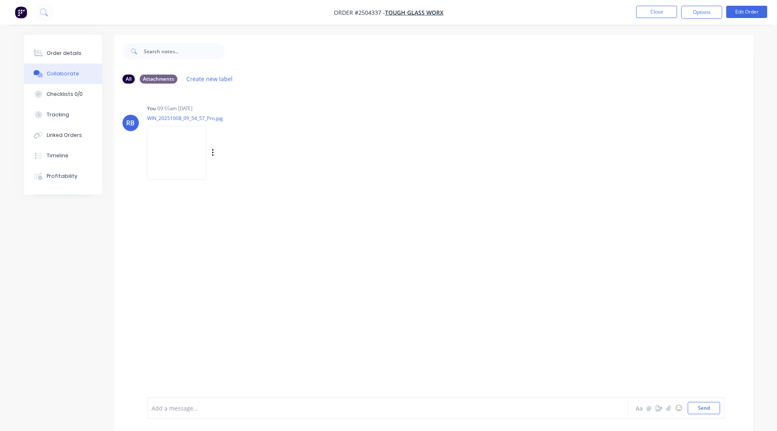
click at [183, 149] on img at bounding box center [176, 153] width 59 height 54
click at [67, 58] on button "Order details" at bounding box center [63, 53] width 78 height 20
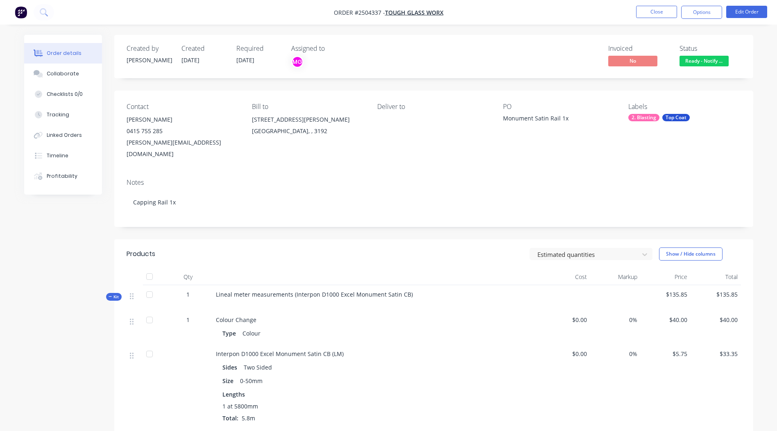
click at [694, 58] on span "Ready - Notify ..." at bounding box center [703, 61] width 49 height 10
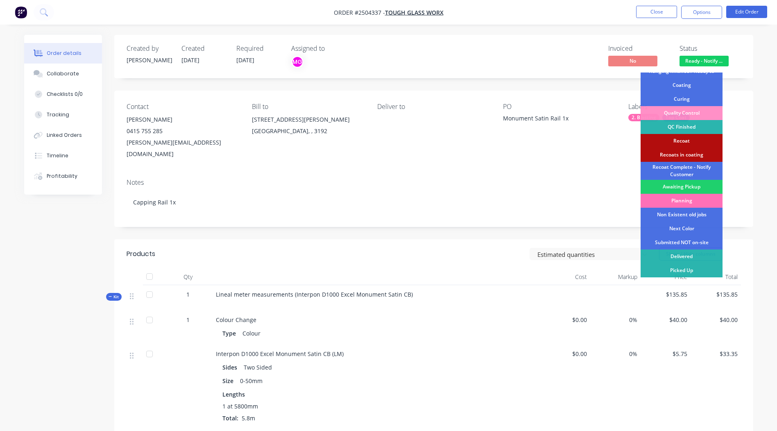
scroll to position [152, 0]
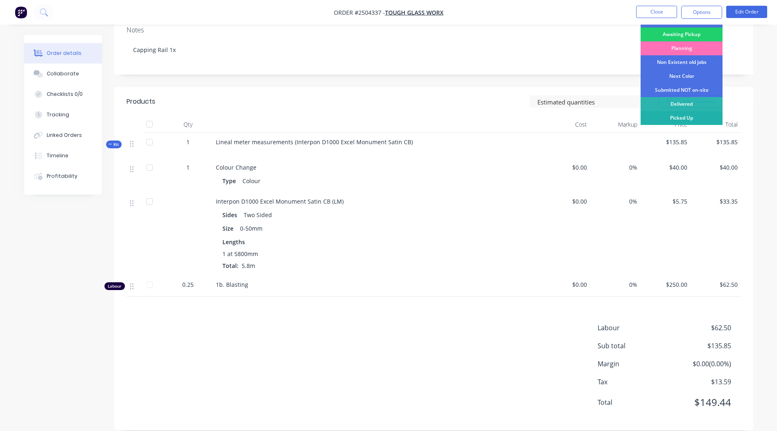
click at [681, 116] on div "Picked Up" at bounding box center [681, 118] width 82 height 14
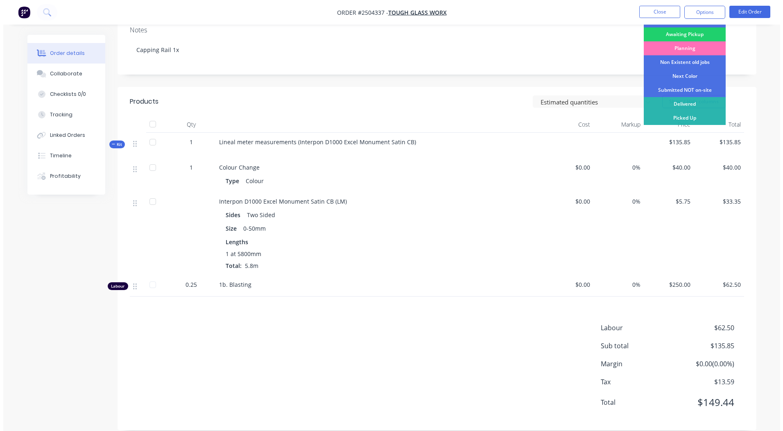
scroll to position [0, 0]
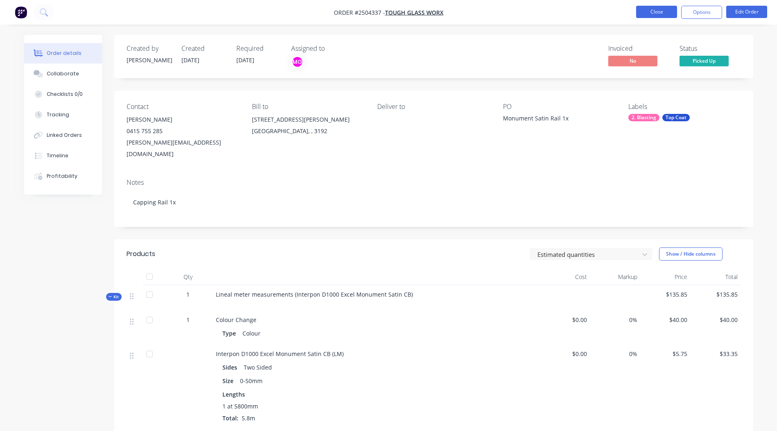
click at [658, 10] on button "Close" at bounding box center [656, 12] width 41 height 12
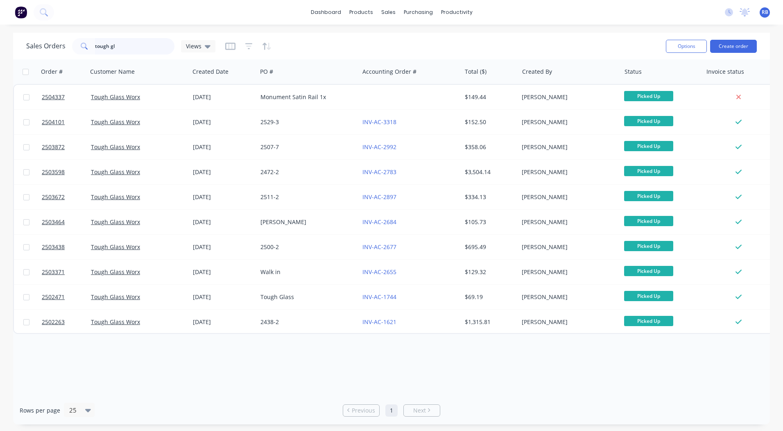
click at [0, 52] on html "dashboard products sales purchasing productivity dashboard products Product Cat…" at bounding box center [391, 215] width 783 height 431
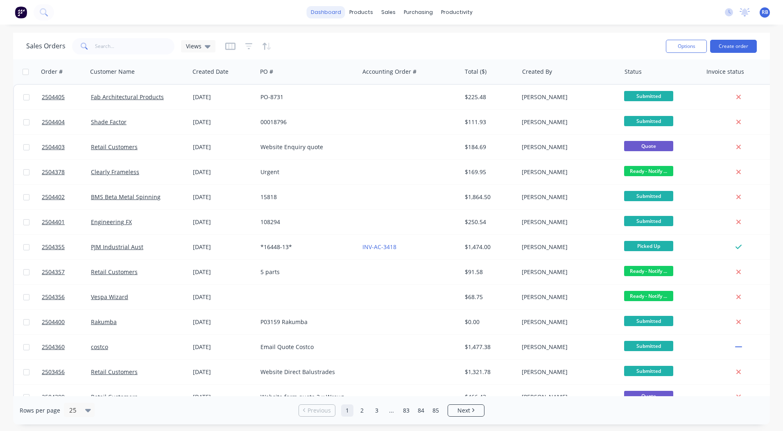
click at [326, 8] on link "dashboard" at bounding box center [326, 12] width 38 height 12
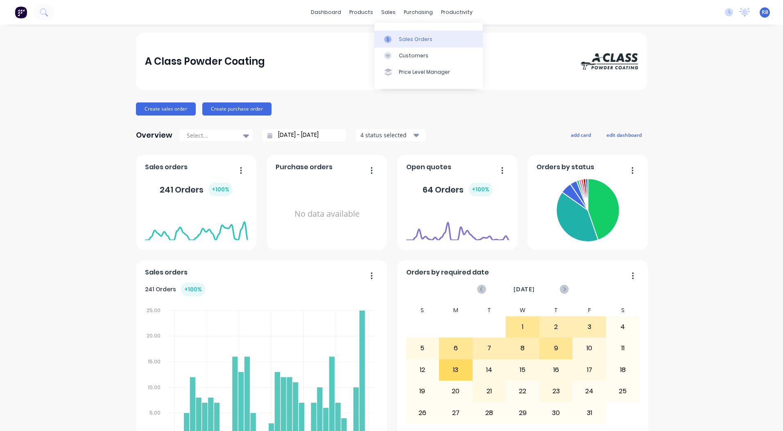
click at [405, 41] on div "Sales Orders" at bounding box center [416, 39] width 34 height 7
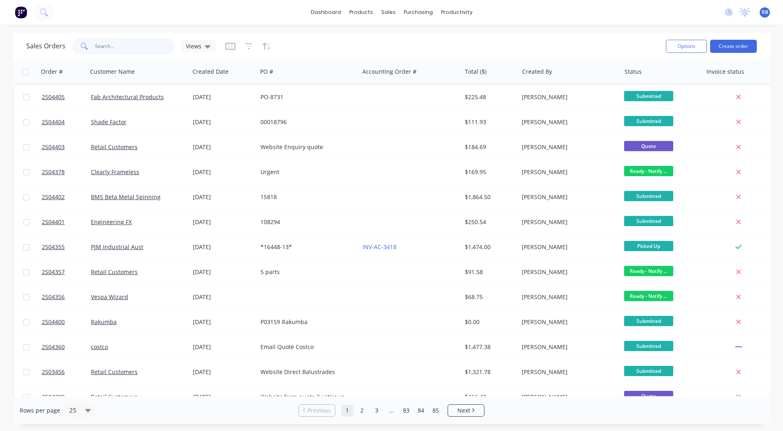
click at [105, 54] on input "text" at bounding box center [135, 46] width 80 height 16
type input "pjm"
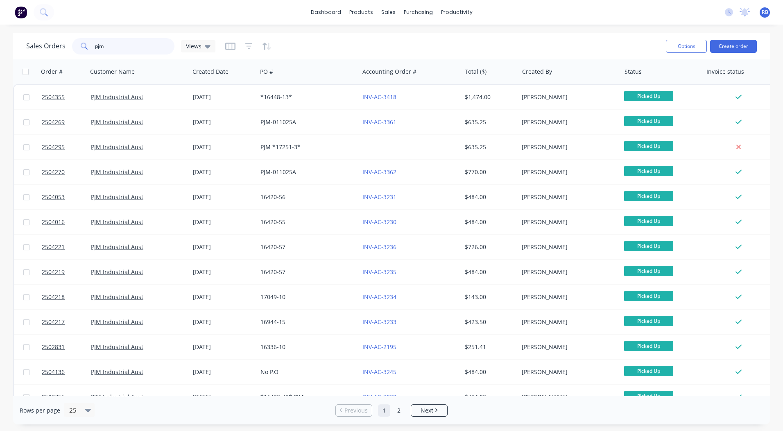
click at [3, 52] on div "Sales Orders pjm Views Options Create order Order # Customer Name Created Date …" at bounding box center [391, 228] width 783 height 391
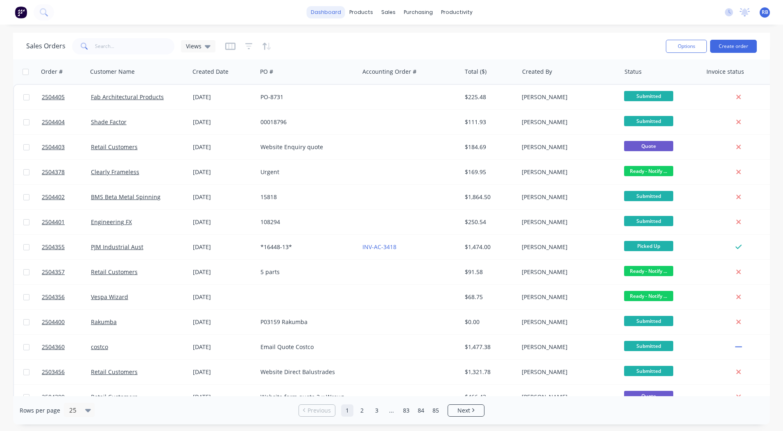
click at [325, 11] on link "dashboard" at bounding box center [326, 12] width 38 height 12
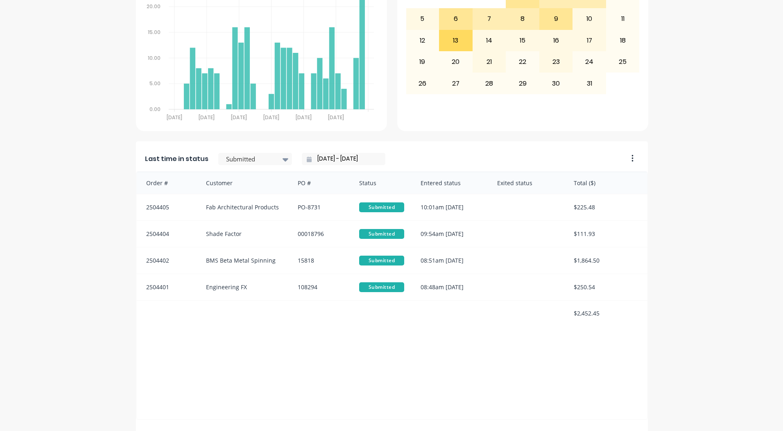
scroll to position [353, 0]
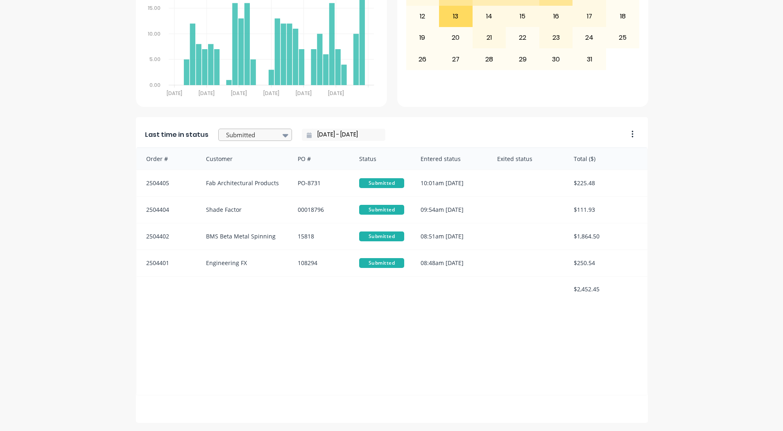
click at [256, 134] on div at bounding box center [251, 135] width 52 height 10
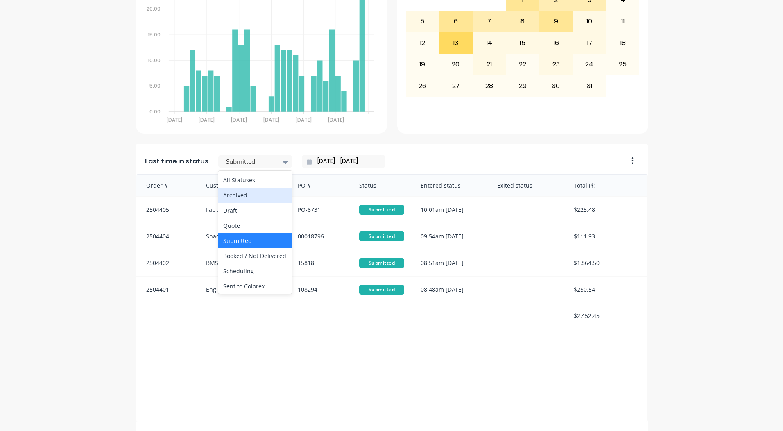
scroll to position [312, 0]
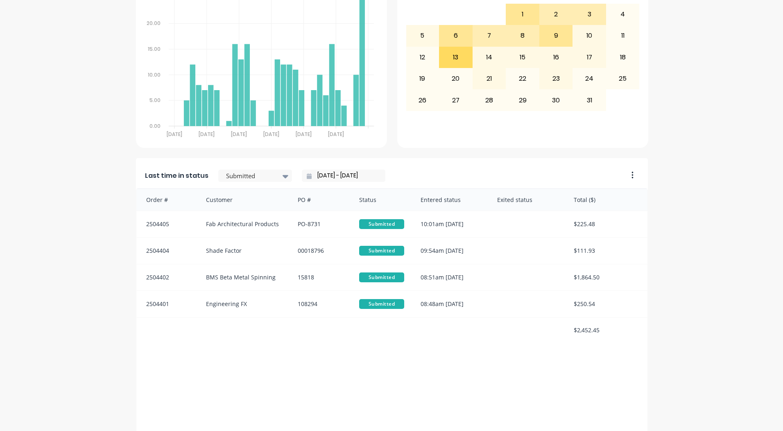
click at [693, 209] on div "A Class Powder Coating Create sales order Create purchase order Overview Select…" at bounding box center [391, 91] width 783 height 743
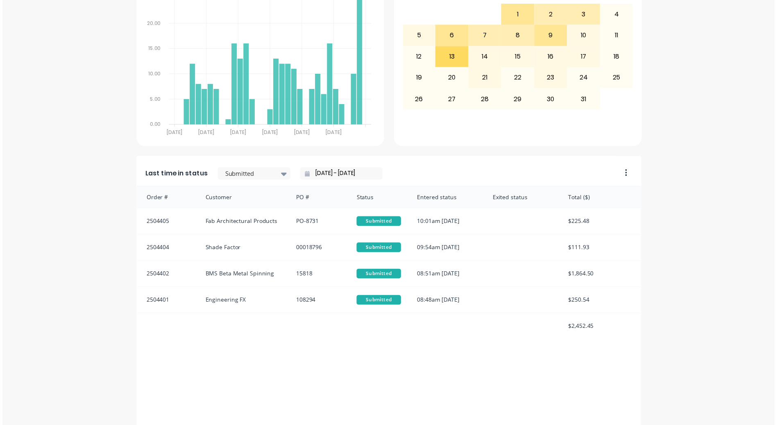
scroll to position [0, 0]
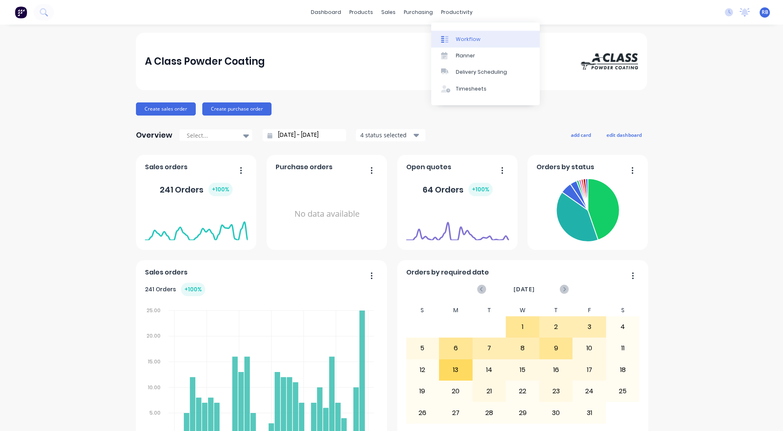
click at [465, 40] on div "Workflow" at bounding box center [468, 39] width 25 height 7
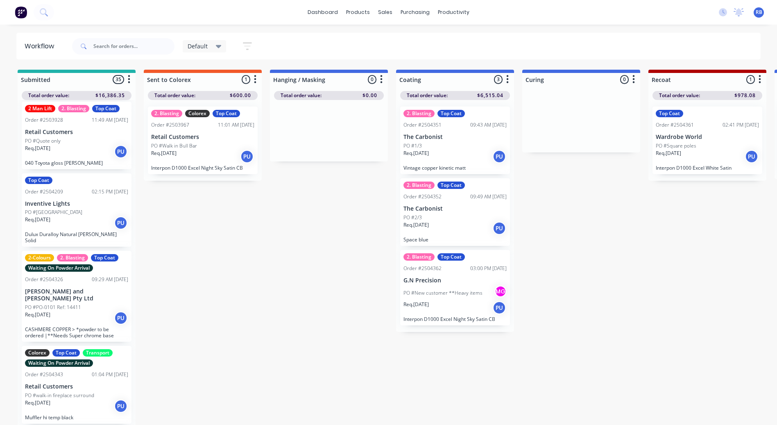
scroll to position [23, 0]
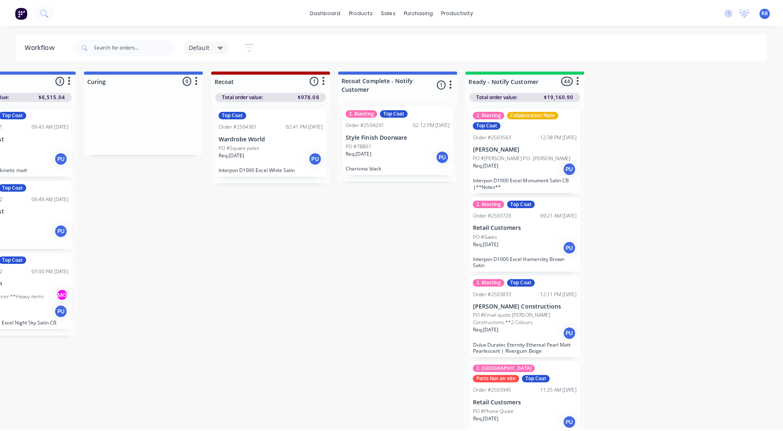
scroll to position [0, 0]
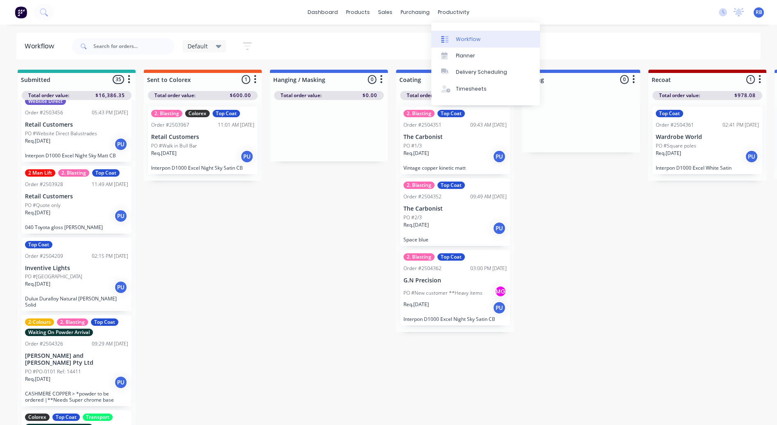
click at [458, 40] on div "Workflow" at bounding box center [468, 39] width 25 height 7
click at [327, 21] on div "dashboard products sales purchasing productivity dashboard products Product Cat…" at bounding box center [388, 12] width 777 height 25
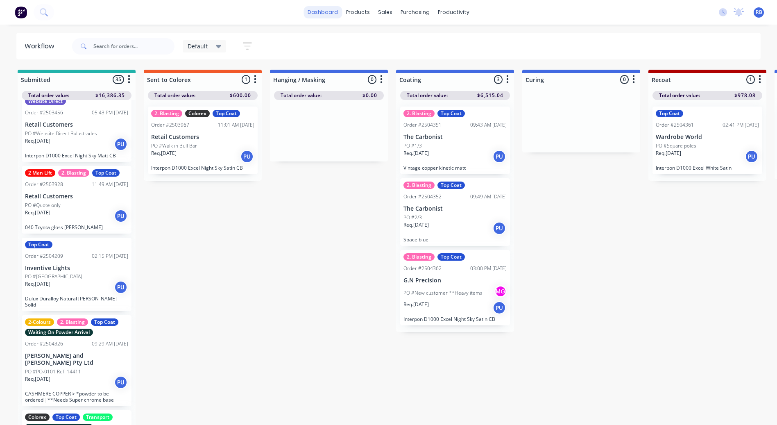
click at [325, 17] on link "dashboard" at bounding box center [322, 12] width 38 height 12
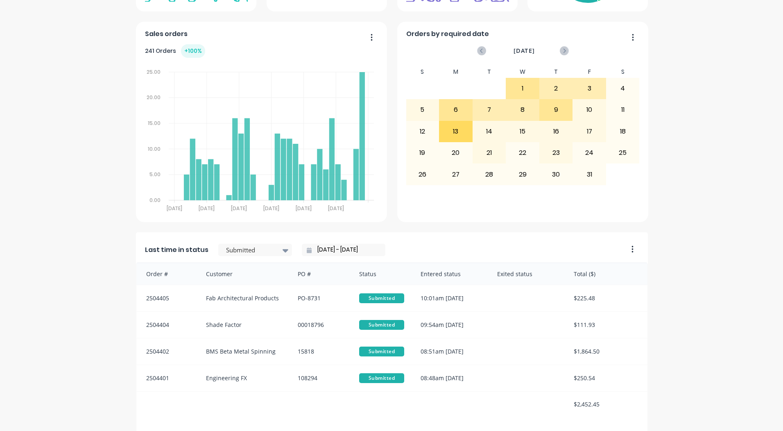
scroll to position [353, 0]
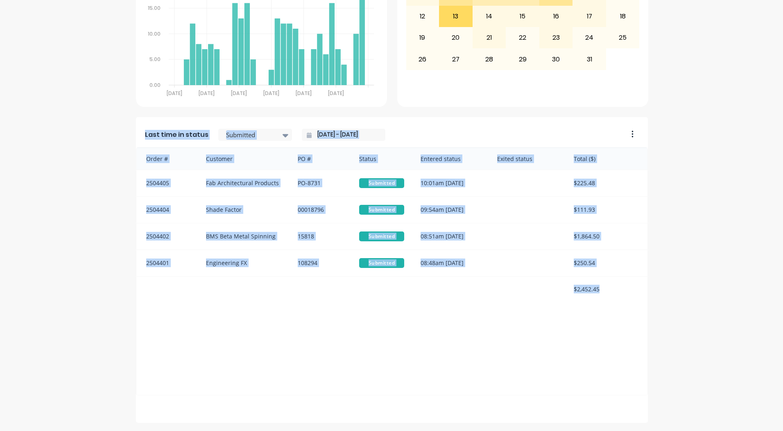
drag, startPoint x: 128, startPoint y: 264, endPoint x: 622, endPoint y: 315, distance: 496.4
click at [622, 315] on div "A Class Powder Coating Create sales order Create purchase order Overview Select…" at bounding box center [391, 50] width 783 height 743
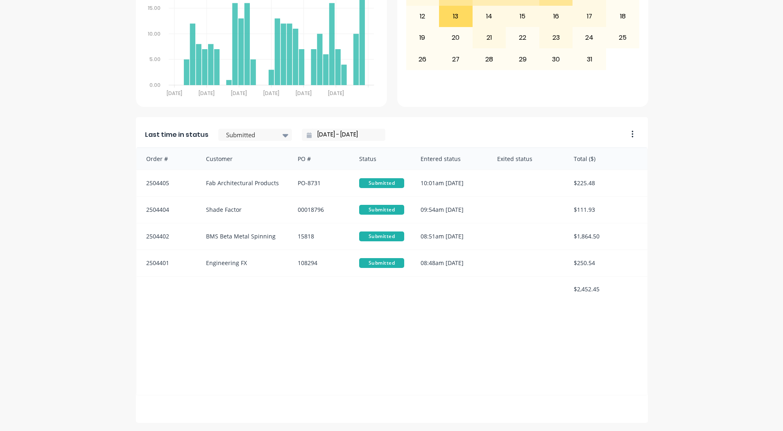
click at [747, 361] on div "A Class Powder Coating Create sales order Create purchase order Overview Select…" at bounding box center [391, 50] width 783 height 743
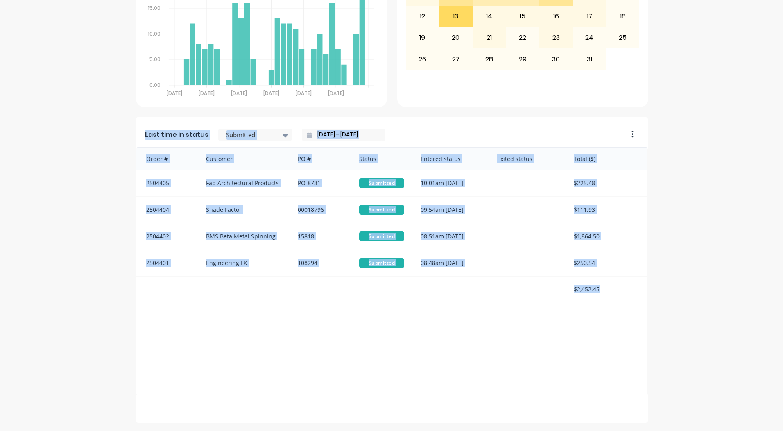
drag, startPoint x: 105, startPoint y: 118, endPoint x: 617, endPoint y: 328, distance: 553.7
click at [617, 328] on div "A Class Powder Coating Create sales order Create purchase order Overview Select…" at bounding box center [391, 50] width 783 height 743
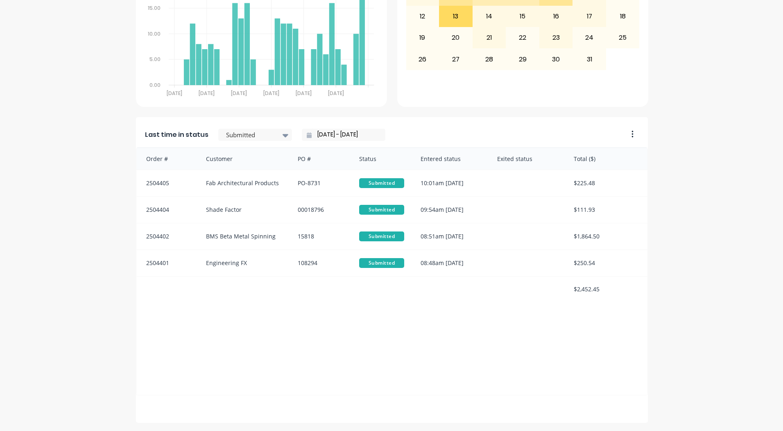
drag, startPoint x: 617, startPoint y: 328, endPoint x: 710, endPoint y: 336, distance: 93.3
click at [710, 336] on div "A Class Powder Coating Create sales order Create purchase order Overview Select…" at bounding box center [391, 50] width 783 height 743
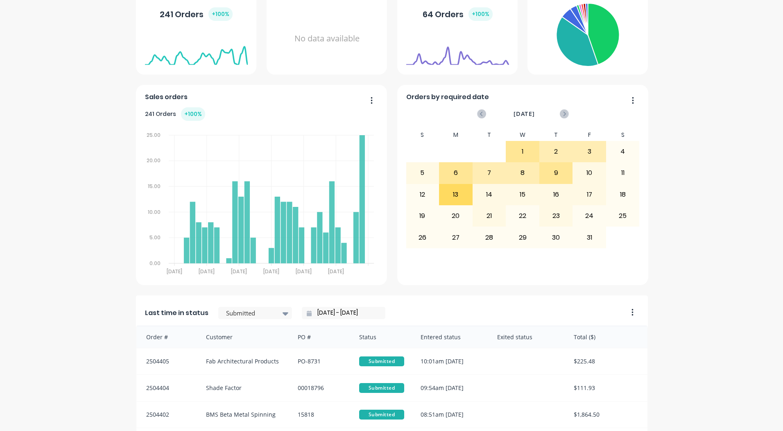
scroll to position [108, 0]
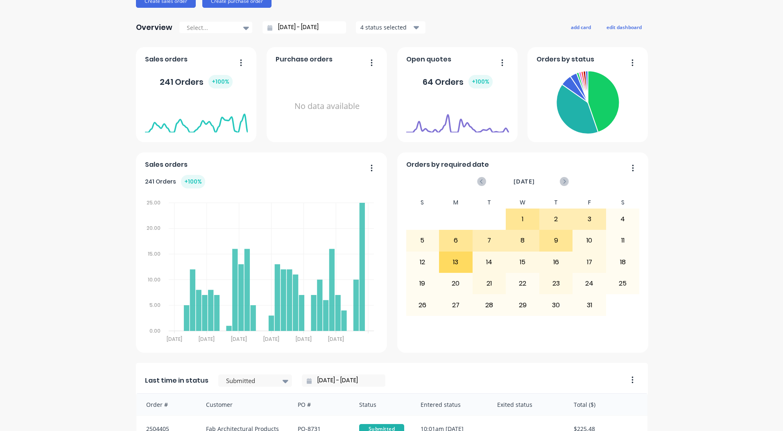
click at [738, 272] on div "A Class Powder Coating Create sales order Create purchase order Overview Select…" at bounding box center [391, 296] width 783 height 743
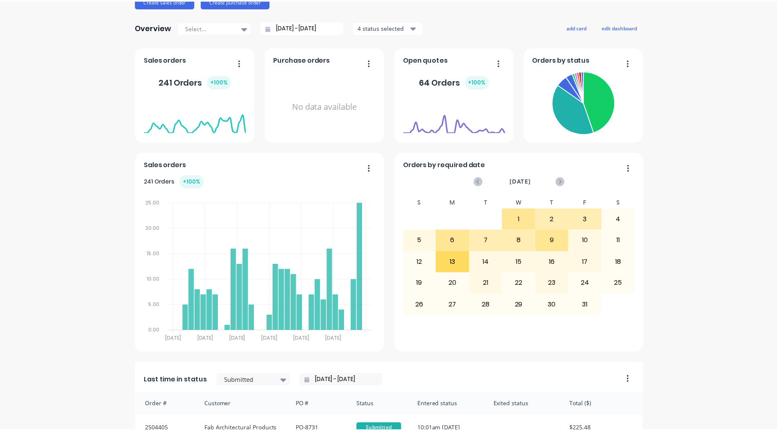
scroll to position [0, 0]
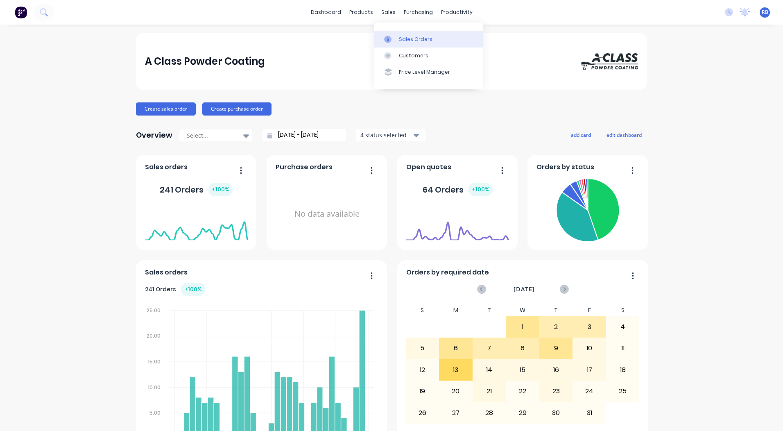
click at [408, 46] on link "Sales Orders" at bounding box center [428, 39] width 108 height 16
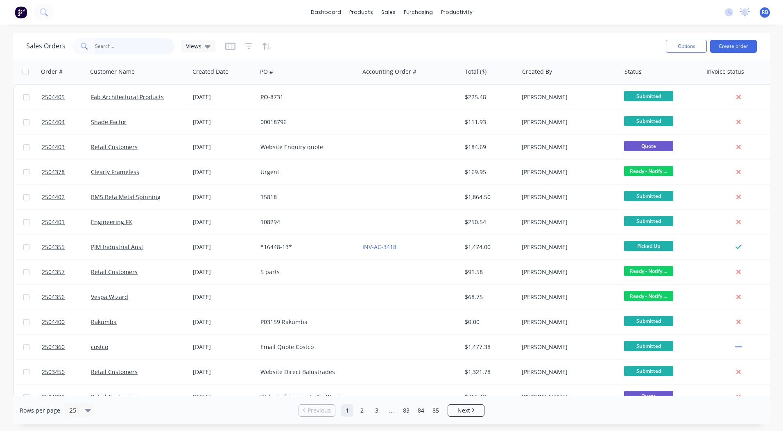
click at [111, 50] on input "text" at bounding box center [135, 46] width 80 height 16
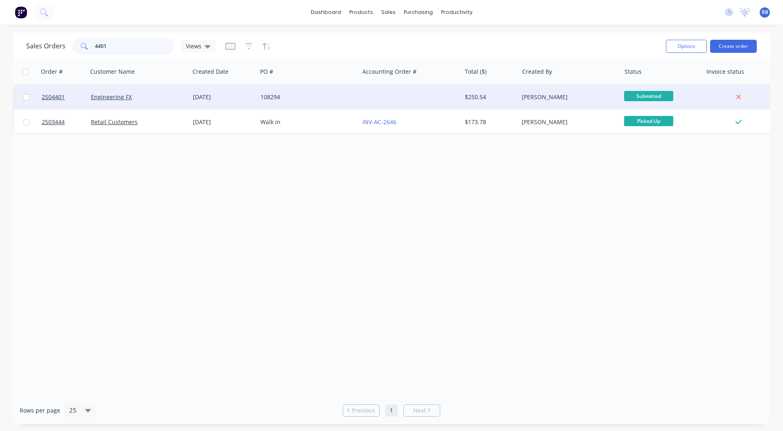
type input "4401"
click at [322, 99] on div "108294" at bounding box center [305, 97] width 91 height 8
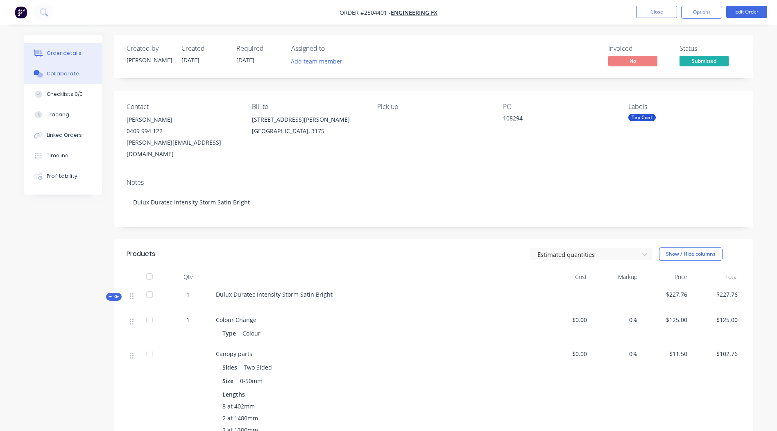
click at [57, 73] on div "Collaborate" at bounding box center [63, 73] width 32 height 7
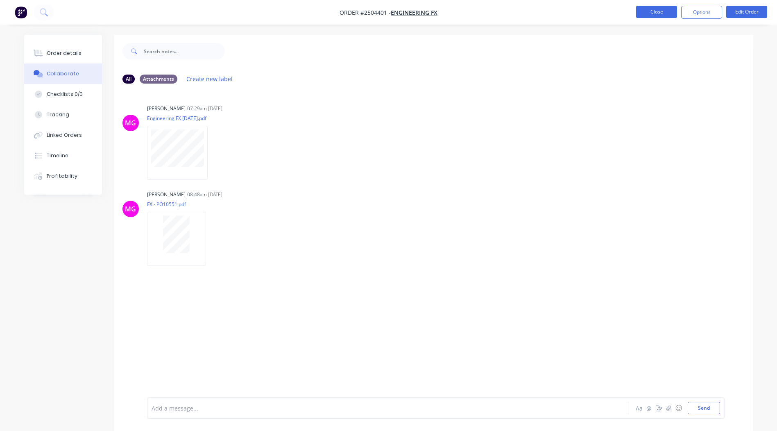
click at [645, 12] on button "Close" at bounding box center [656, 12] width 41 height 12
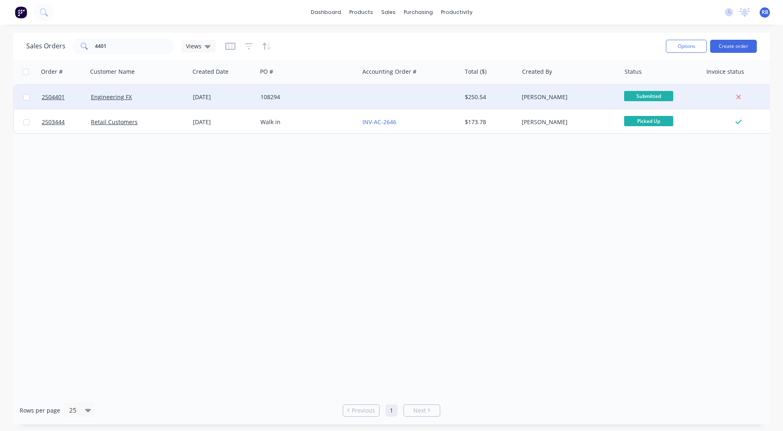
click at [158, 92] on div "Engineering FX" at bounding box center [139, 97] width 102 height 25
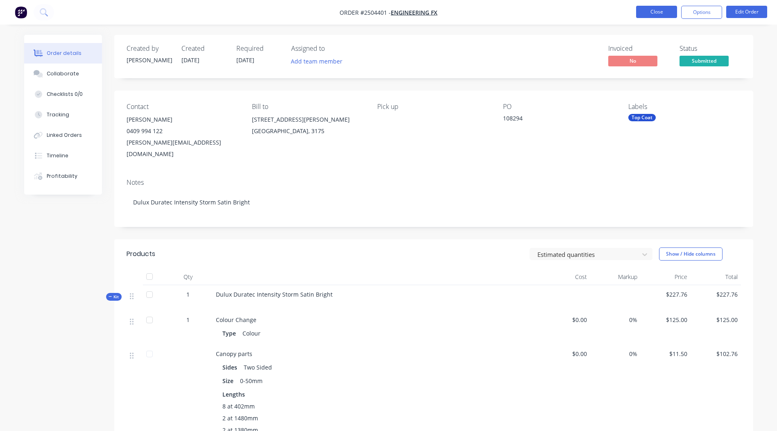
click at [651, 8] on button "Close" at bounding box center [656, 12] width 41 height 12
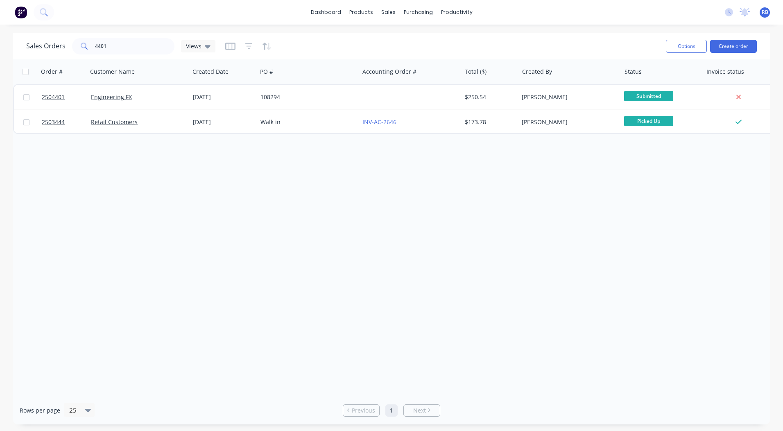
click at [363, 49] on div "Sales Orders 4401 Views" at bounding box center [342, 46] width 633 height 20
click at [396, 36] on div at bounding box center [393, 39] width 12 height 7
drag, startPoint x: 515, startPoint y: 28, endPoint x: 494, endPoint y: 23, distance: 21.8
click at [515, 28] on div "dashboard products sales purchasing productivity dashboard products Product Cat…" at bounding box center [391, 215] width 783 height 431
click at [325, 9] on link "dashboard" at bounding box center [326, 12] width 38 height 12
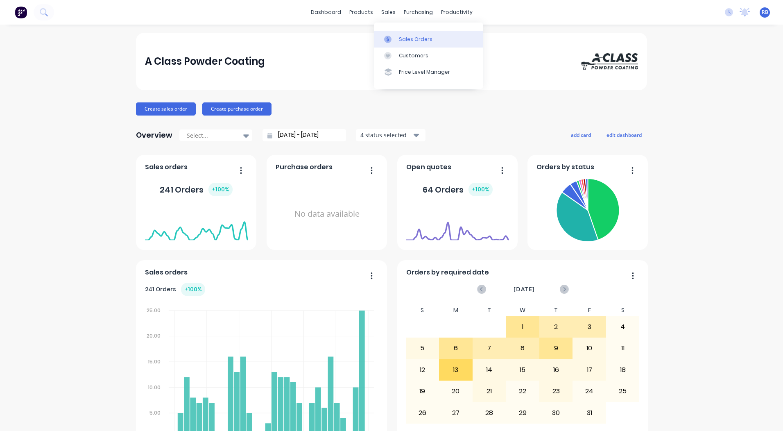
click at [411, 36] on div "Sales Orders" at bounding box center [416, 39] width 34 height 7
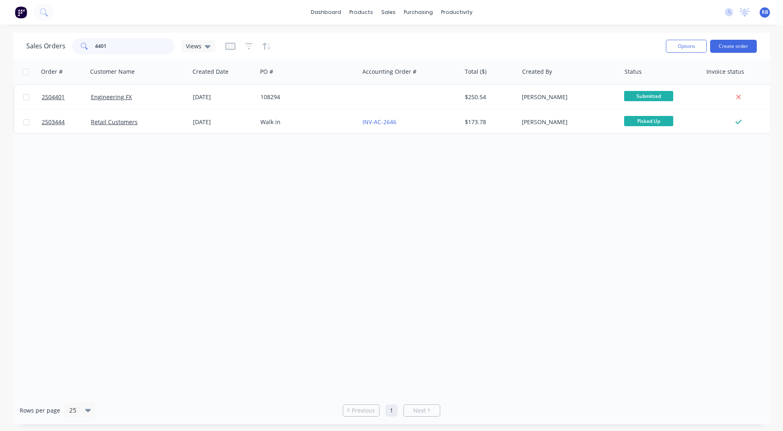
drag, startPoint x: 128, startPoint y: 45, endPoint x: 0, endPoint y: 2, distance: 134.9
click at [0, 29] on html "dashboard products sales purchasing productivity dashboard products Product Cat…" at bounding box center [391, 215] width 783 height 431
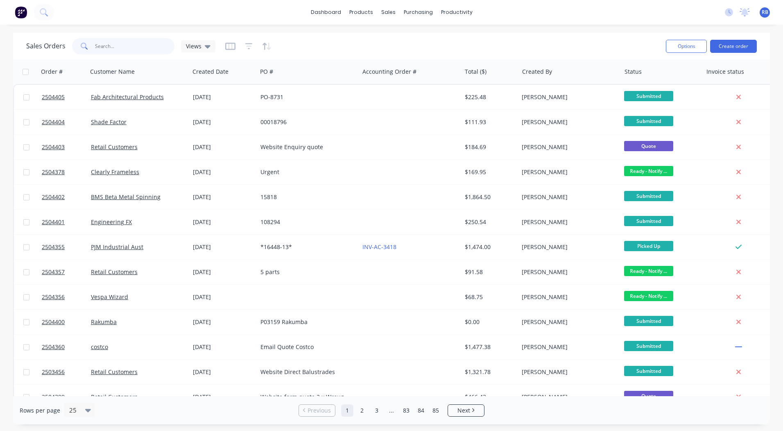
click at [120, 45] on input "text" at bounding box center [135, 46] width 80 height 16
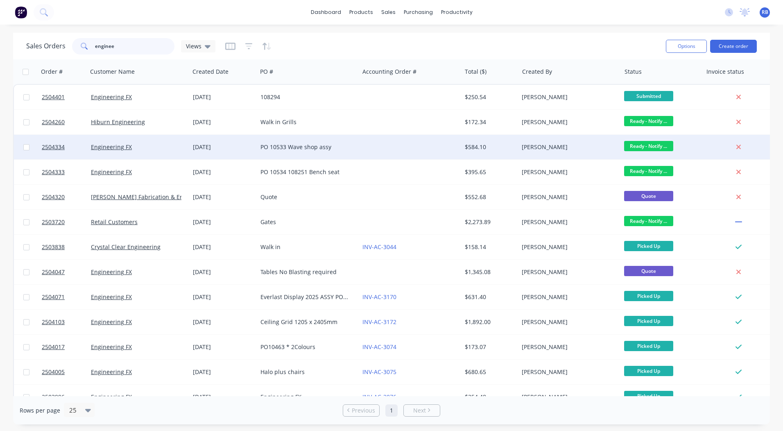
type input "enginee"
click at [658, 145] on span "Ready - Notify ..." at bounding box center [648, 146] width 49 height 10
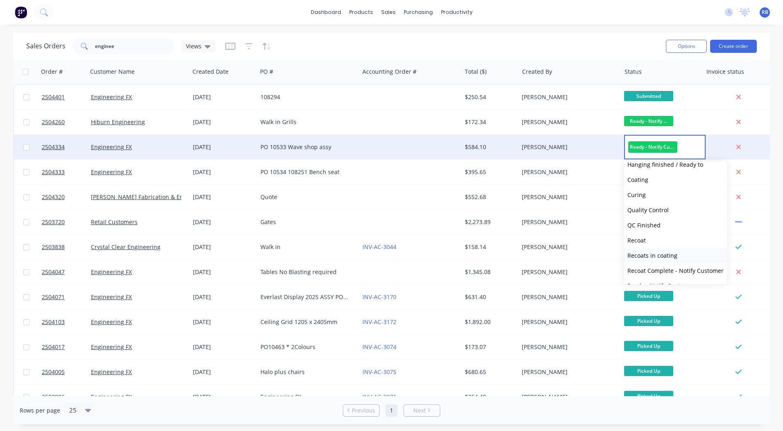
scroll to position [323, 0]
click at [647, 273] on span "Picked Up" at bounding box center [640, 273] width 27 height 8
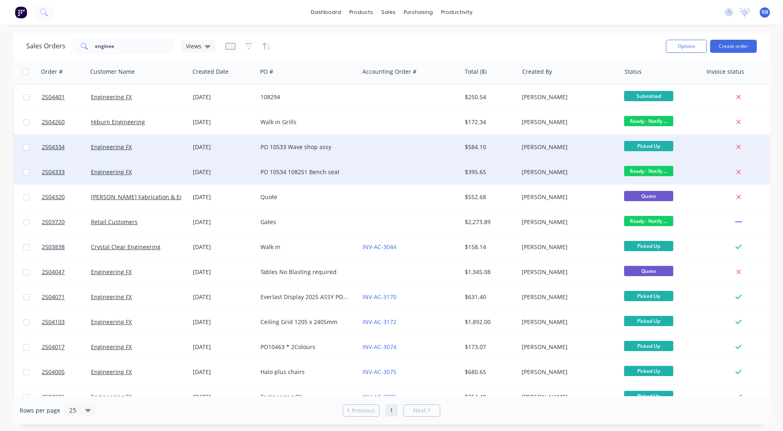
click at [644, 172] on span "Ready - Notify ..." at bounding box center [648, 171] width 49 height 10
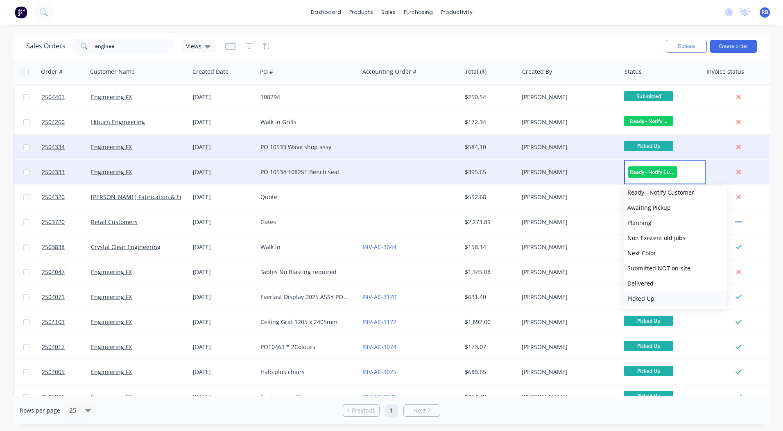
click at [647, 296] on span "Picked Up" at bounding box center [640, 298] width 27 height 8
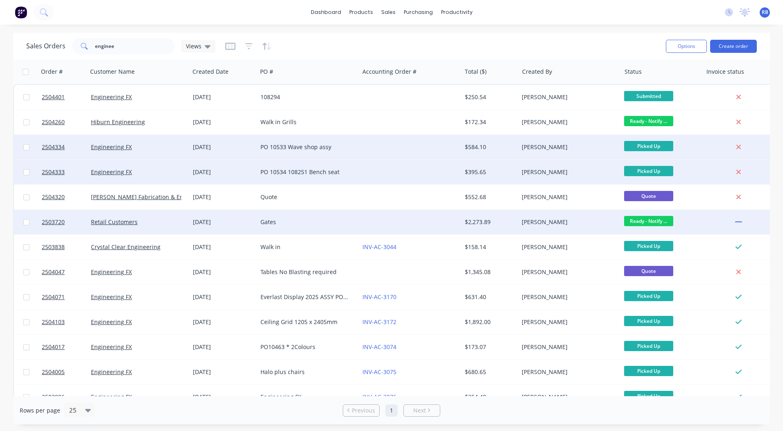
click at [293, 217] on div "Gates" at bounding box center [308, 222] width 102 height 25
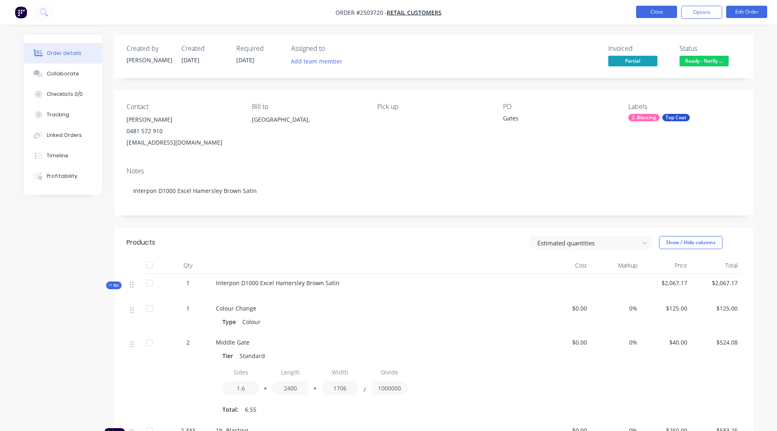
click at [661, 11] on button "Close" at bounding box center [656, 12] width 41 height 12
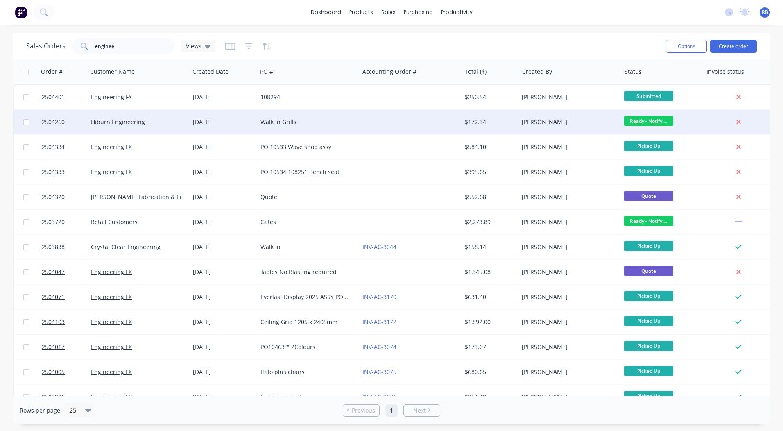
click at [409, 114] on div at bounding box center [410, 122] width 102 height 25
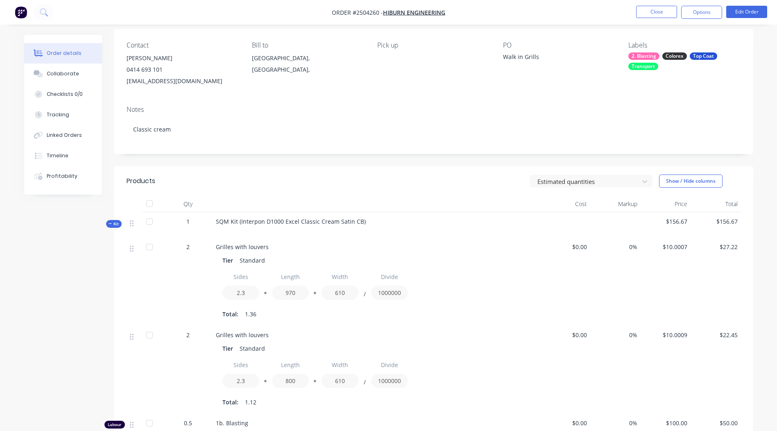
scroll to position [164, 0]
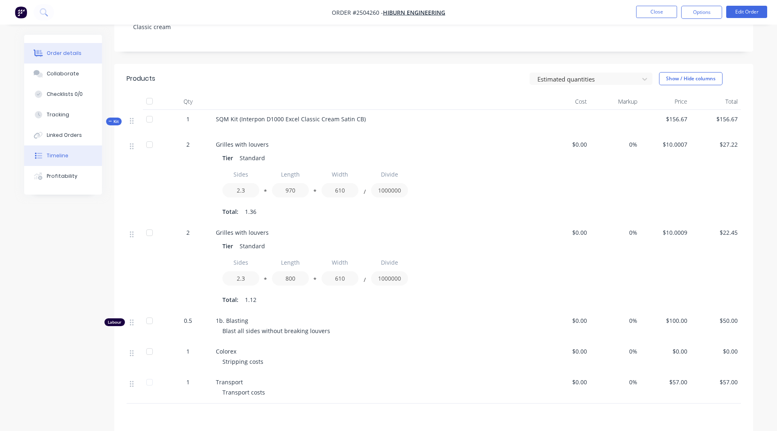
click at [65, 154] on div "Timeline" at bounding box center [58, 155] width 22 height 7
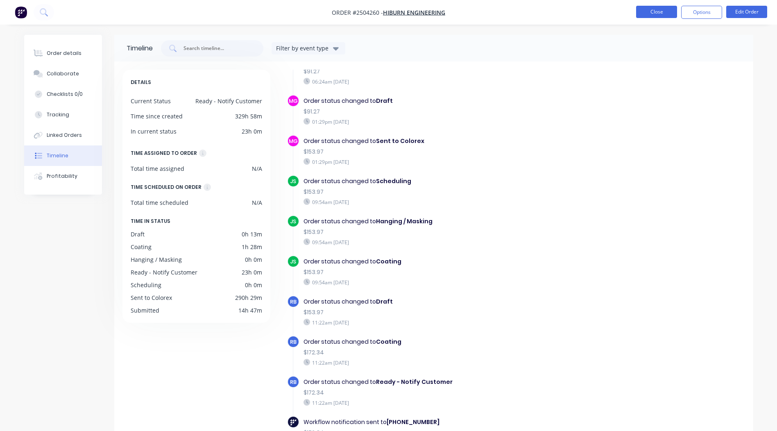
click at [652, 15] on button "Close" at bounding box center [656, 12] width 41 height 12
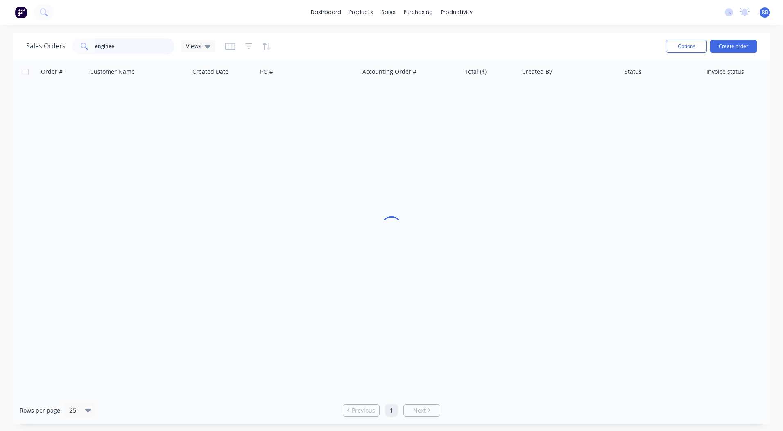
click at [0, 57] on html "dashboard products sales purchasing productivity dashboard products Product Cat…" at bounding box center [391, 215] width 783 height 431
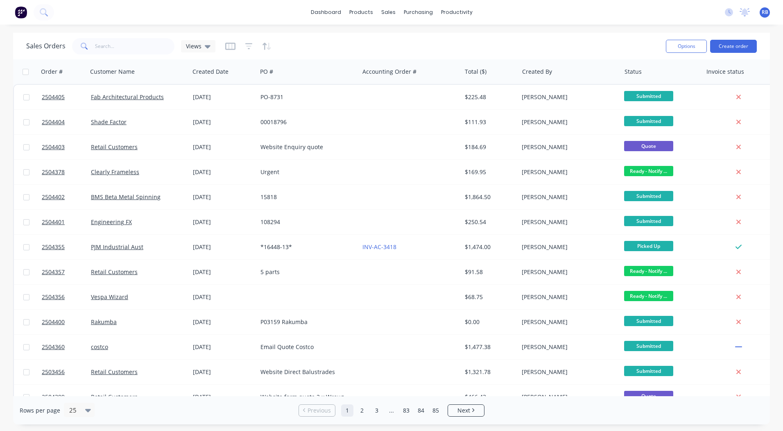
click at [770, 115] on div "Sales Orders Views Options Create order Order # Customer Name Created Date PO #…" at bounding box center [391, 228] width 783 height 391
click at [412, 34] on link "Sales Orders" at bounding box center [431, 39] width 108 height 16
click at [524, 34] on div "Sales Orders Views Options Create order" at bounding box center [391, 46] width 757 height 27
click at [334, 11] on link "dashboard" at bounding box center [326, 12] width 38 height 12
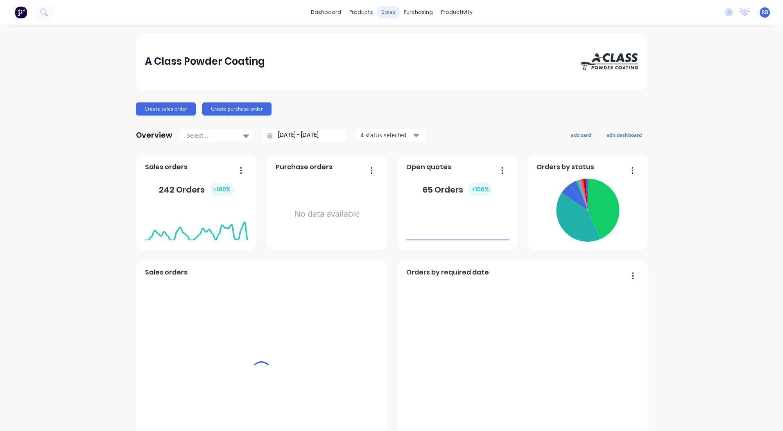
click at [387, 11] on div "sales" at bounding box center [388, 12] width 23 height 12
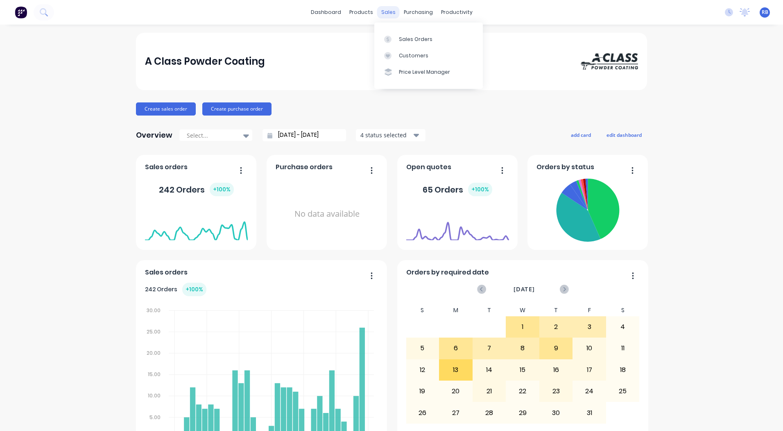
click at [386, 13] on div "sales" at bounding box center [388, 12] width 23 height 12
click at [403, 38] on div "Sales Orders" at bounding box center [416, 39] width 34 height 7
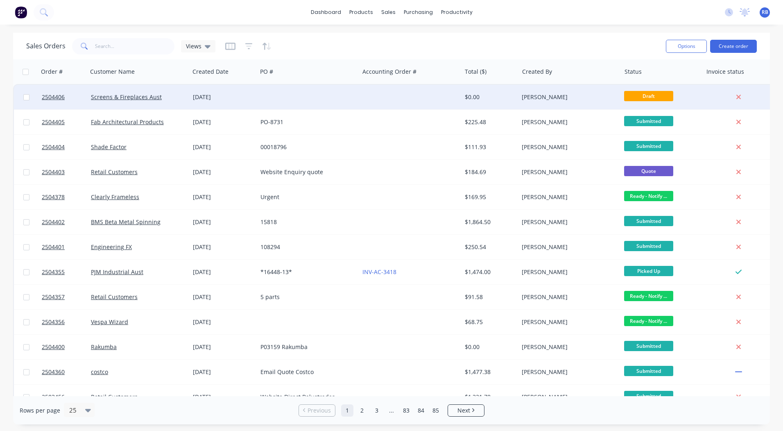
click at [249, 97] on div "[DATE]" at bounding box center [223, 97] width 61 height 8
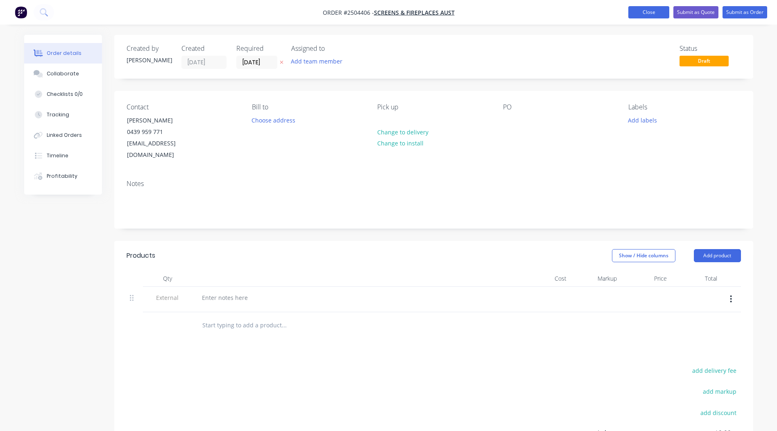
click at [645, 12] on button "Close" at bounding box center [648, 12] width 41 height 12
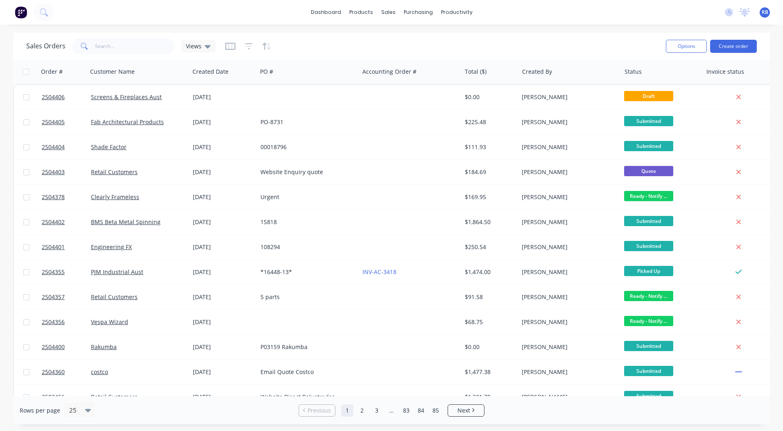
click at [133, 37] on div "Sales Orders Views" at bounding box center [342, 46] width 633 height 20
click at [124, 43] on input "text" at bounding box center [135, 46] width 80 height 16
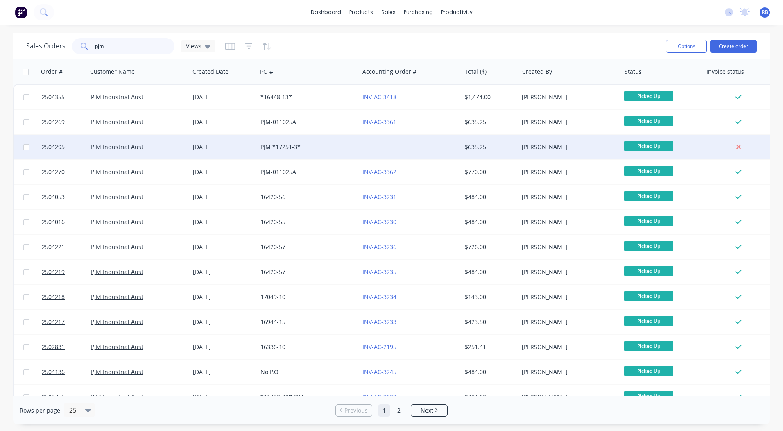
type input "pjm"
click at [425, 148] on div at bounding box center [410, 147] width 102 height 25
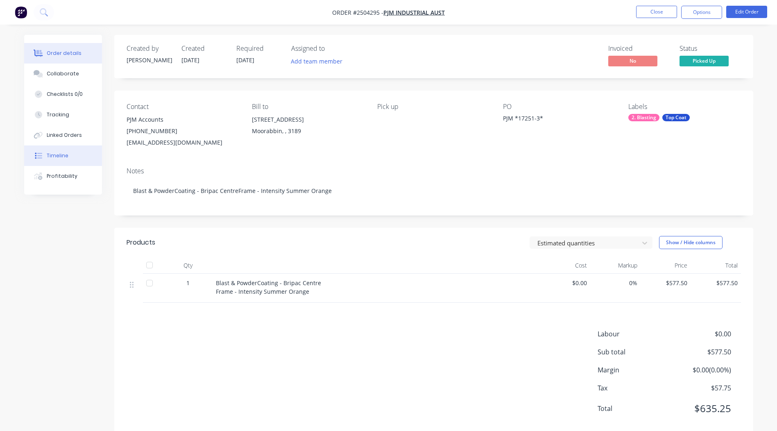
click at [62, 152] on div "Timeline" at bounding box center [58, 155] width 22 height 7
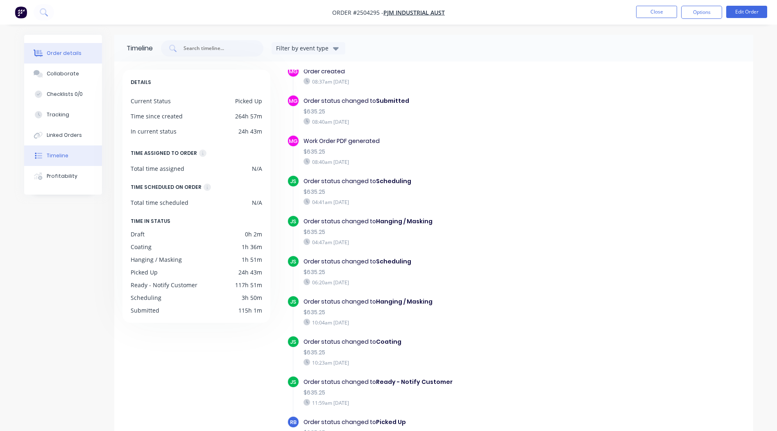
click at [61, 51] on div "Order details" at bounding box center [64, 53] width 35 height 7
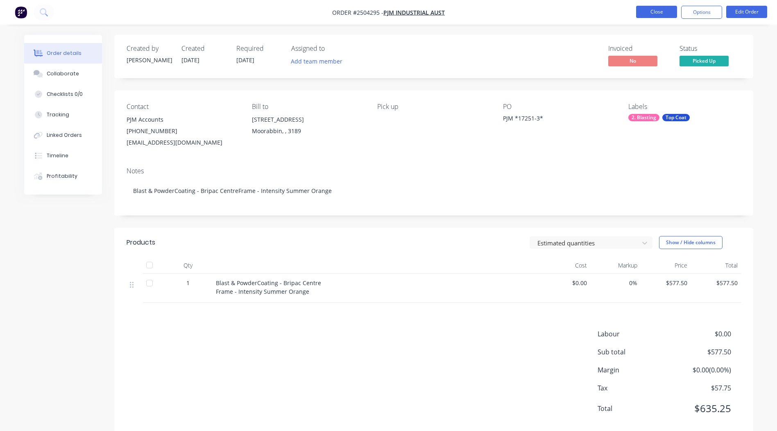
click at [658, 12] on button "Close" at bounding box center [656, 12] width 41 height 12
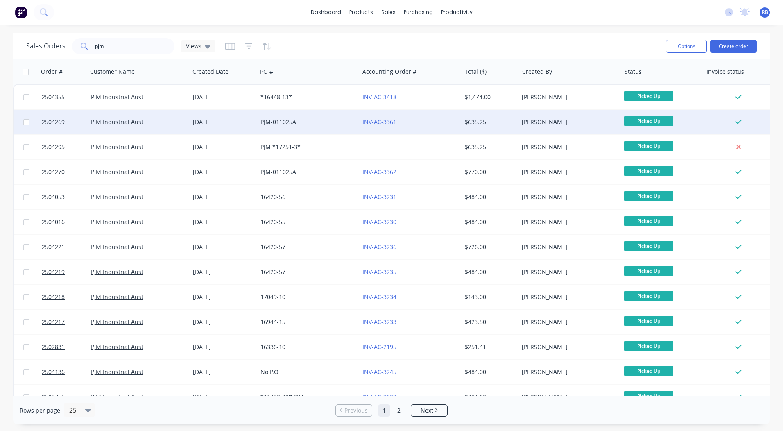
click at [422, 120] on div "INV-AC-3361" at bounding box center [407, 122] width 91 height 8
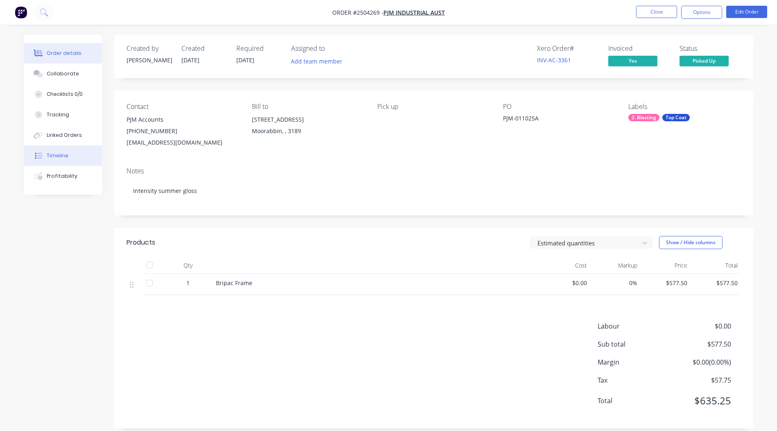
click at [56, 152] on div "Timeline" at bounding box center [58, 155] width 22 height 7
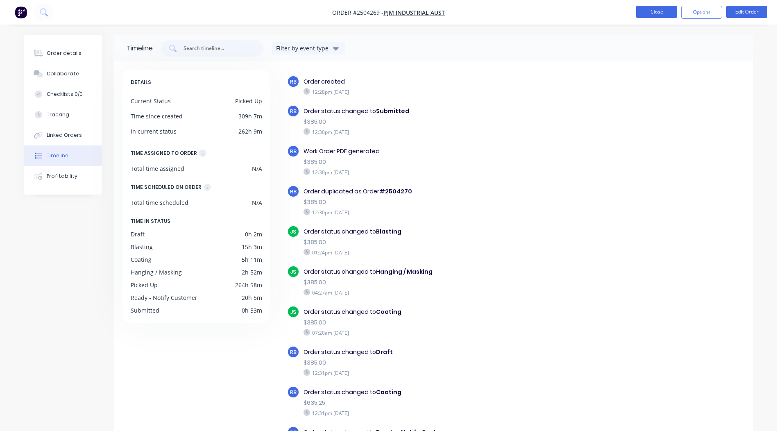
click at [666, 12] on button "Close" at bounding box center [656, 12] width 41 height 12
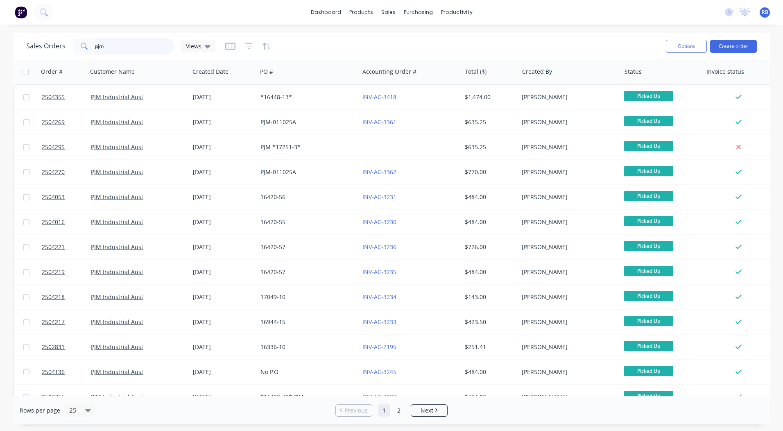
drag, startPoint x: 148, startPoint y: 38, endPoint x: 0, endPoint y: 65, distance: 150.2
click at [0, 66] on html "dashboard products sales purchasing productivity dashboard products Product Cat…" at bounding box center [391, 215] width 783 height 431
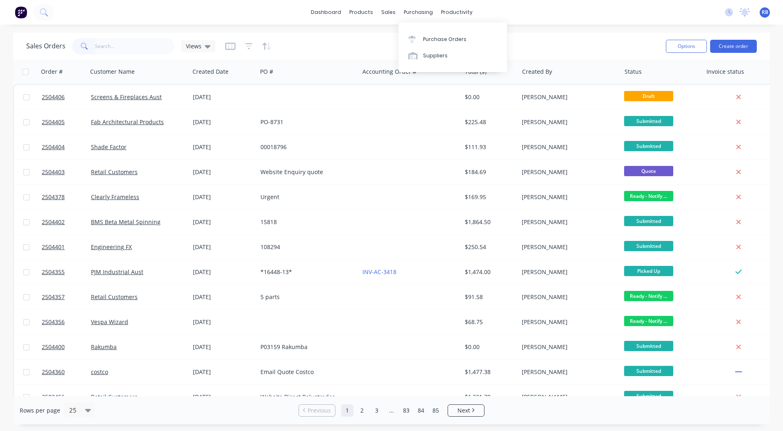
click at [554, 29] on div "dashboard products sales purchasing productivity dashboard products Product Cat…" at bounding box center [391, 215] width 783 height 431
click at [537, 36] on div "Sales Orders Views Options Create order" at bounding box center [391, 46] width 757 height 27
click at [140, 47] on input "text" at bounding box center [135, 46] width 80 height 16
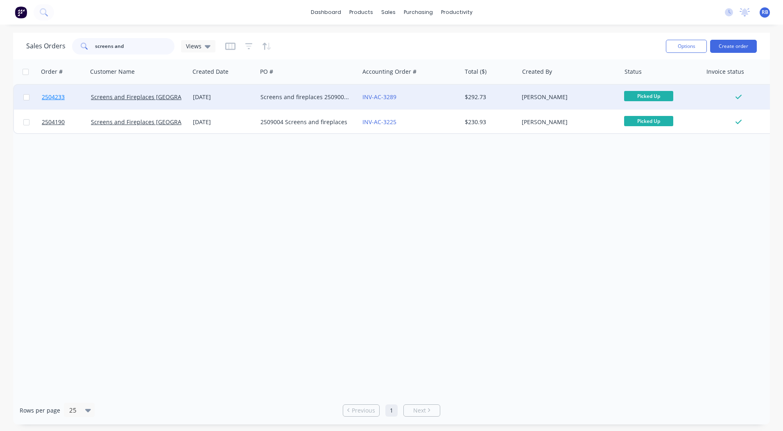
type input "screens and"
click at [51, 96] on span "2504233" at bounding box center [53, 97] width 23 height 8
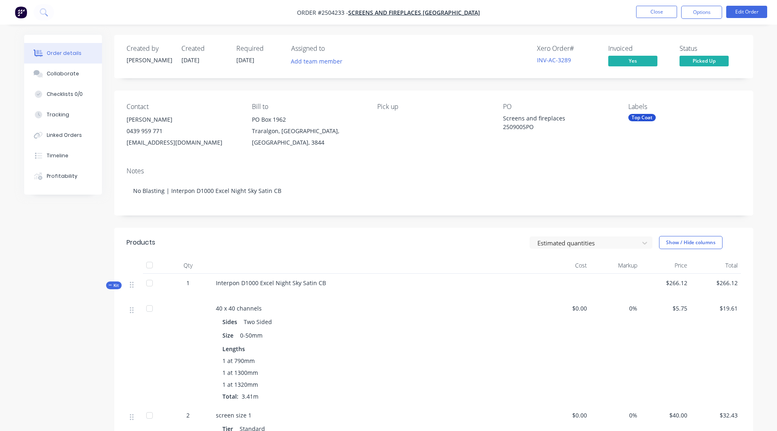
click at [420, 161] on div "Notes No Blasting | Interpon D1000 Excel Night Sky Satin CB" at bounding box center [433, 187] width 639 height 55
click at [651, 13] on button "Close" at bounding box center [656, 12] width 41 height 12
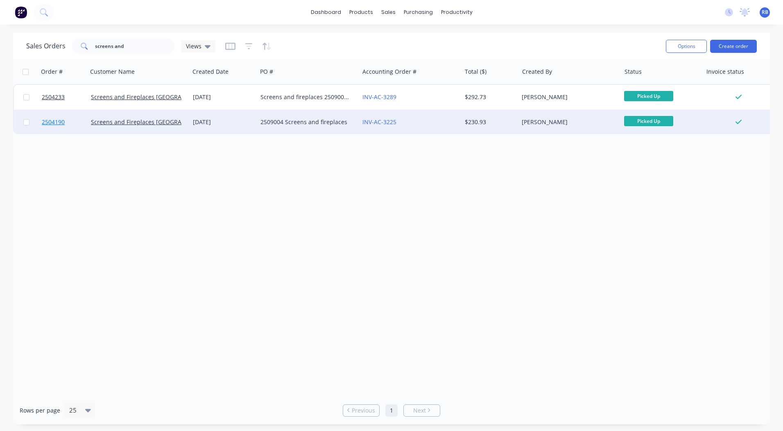
click at [51, 122] on span "2504190" at bounding box center [53, 122] width 23 height 8
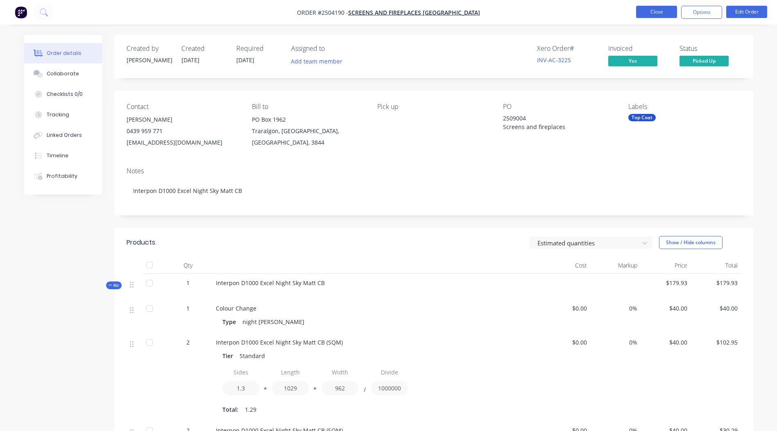
click at [645, 14] on button "Close" at bounding box center [656, 12] width 41 height 12
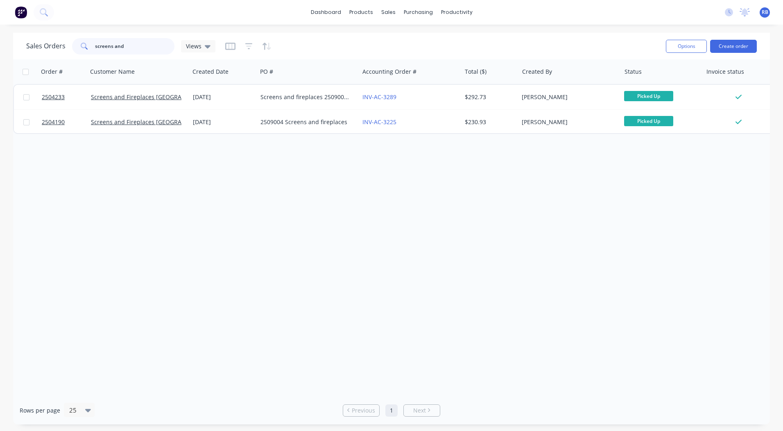
drag, startPoint x: 131, startPoint y: 43, endPoint x: 54, endPoint y: 42, distance: 77.0
click at [52, 42] on div "Sales Orders screens and Views" at bounding box center [120, 46] width 189 height 16
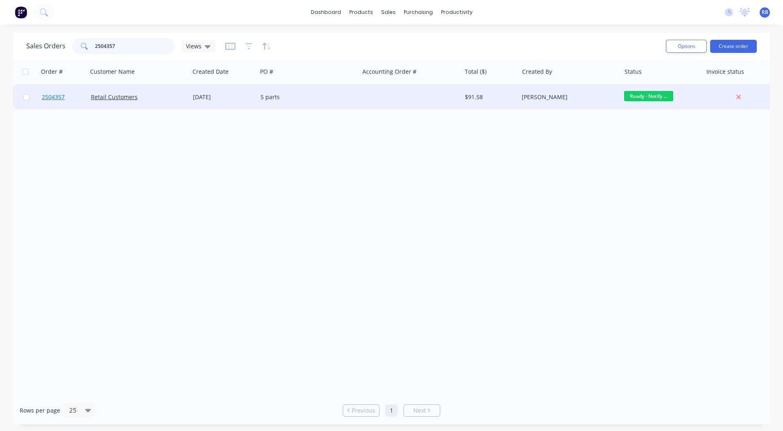
type input "2504357"
click at [54, 98] on span "2504357" at bounding box center [53, 97] width 23 height 8
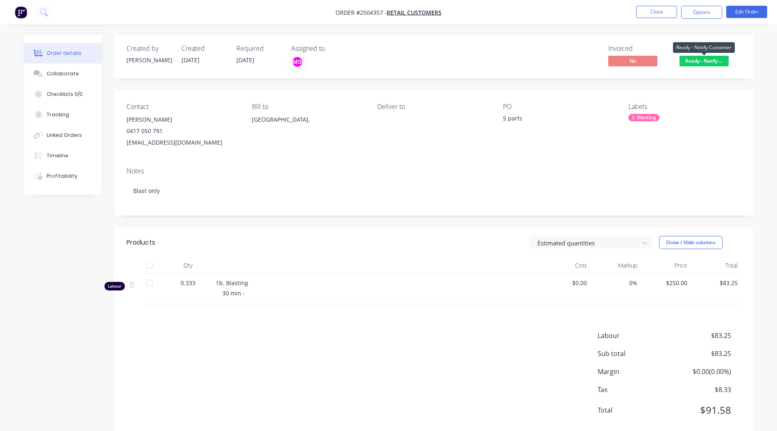
click at [708, 60] on span "Ready - Notify ..." at bounding box center [703, 61] width 49 height 10
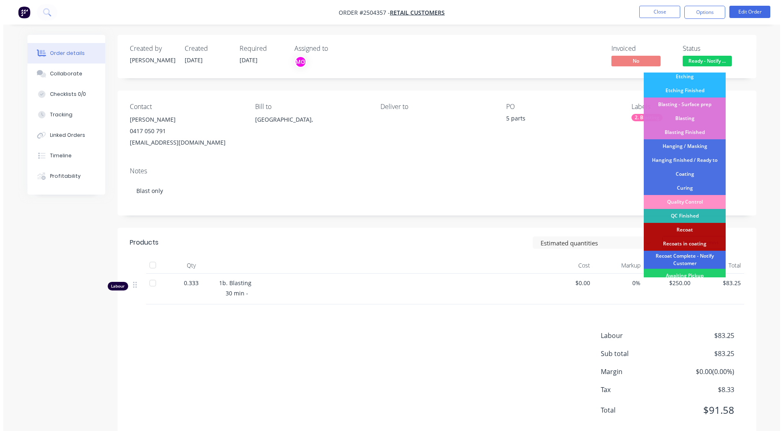
scroll to position [189, 0]
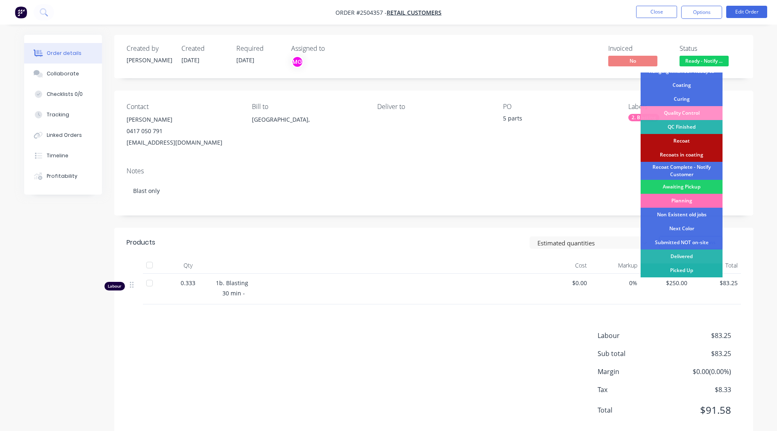
click at [679, 267] on div "Picked Up" at bounding box center [681, 270] width 82 height 14
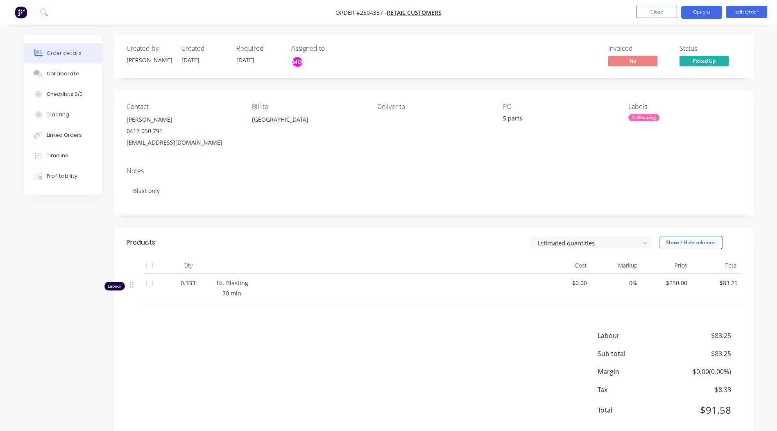
click at [700, 14] on button "Options" at bounding box center [701, 12] width 41 height 13
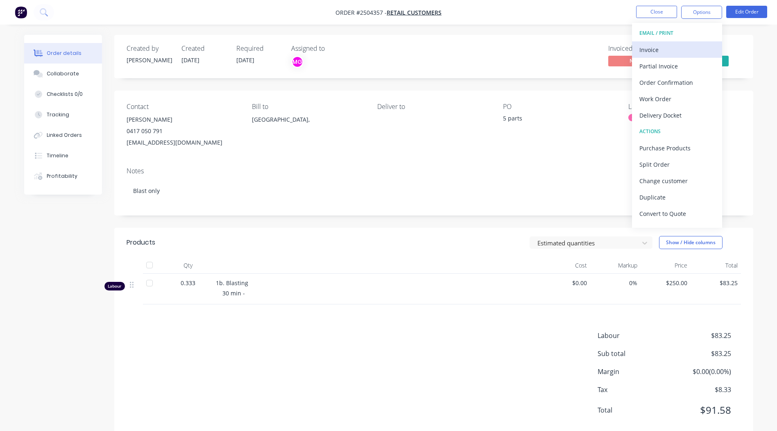
click at [649, 49] on div "Invoice" at bounding box center [676, 50] width 75 height 12
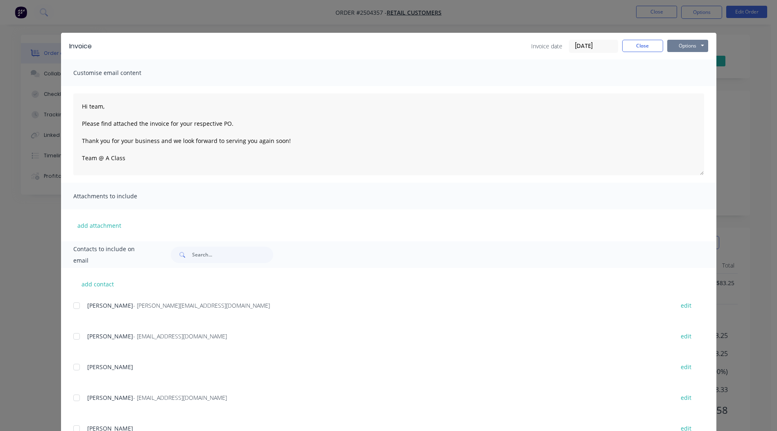
click at [685, 44] on button "Options" at bounding box center [687, 46] width 41 height 12
click at [682, 77] on button "Print" at bounding box center [693, 74] width 52 height 14
click at [636, 42] on button "Close" at bounding box center [642, 46] width 41 height 12
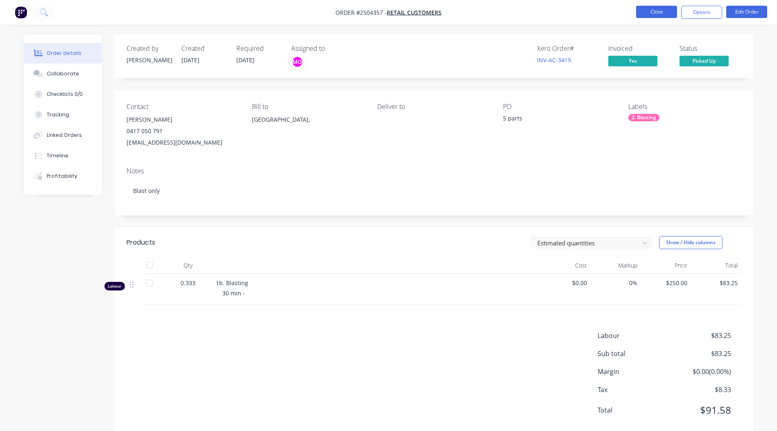
click at [653, 13] on button "Close" at bounding box center [656, 12] width 41 height 12
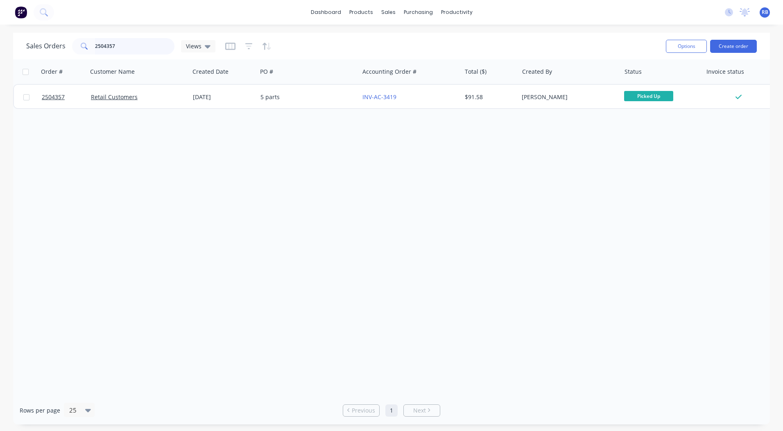
click at [119, 43] on input "2504357" at bounding box center [135, 46] width 80 height 16
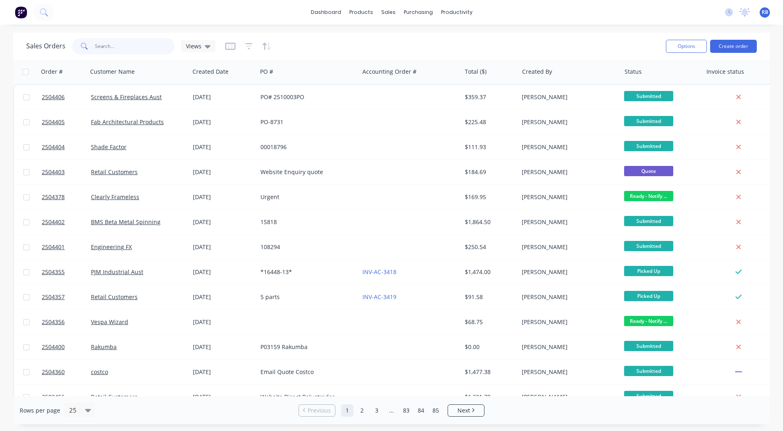
click at [116, 45] on input "text" at bounding box center [135, 46] width 80 height 16
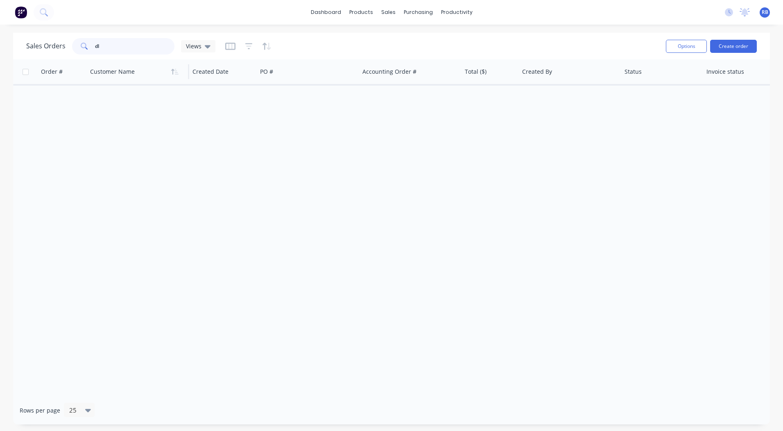
type input "d"
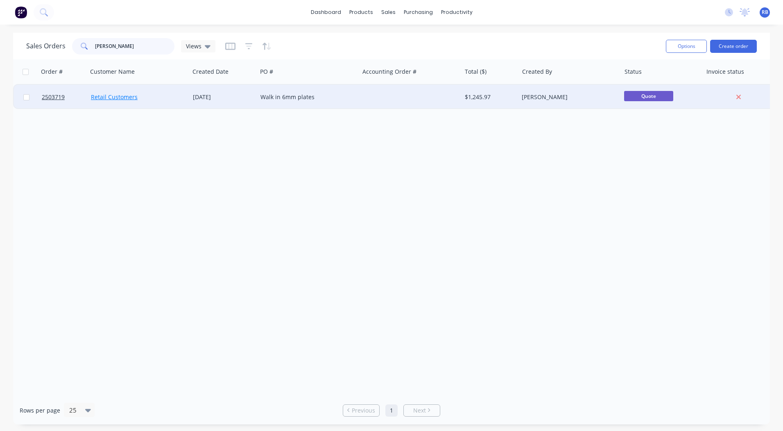
type input "judd"
click at [111, 95] on link "Retail Customers" at bounding box center [114, 97] width 47 height 8
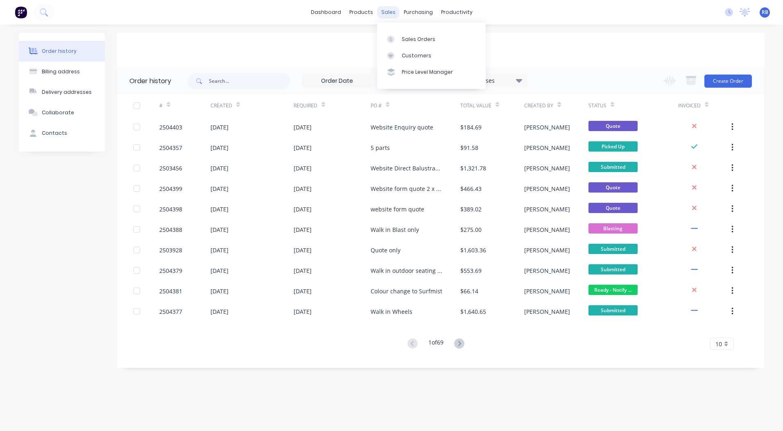
click at [388, 10] on div "sales" at bounding box center [388, 12] width 23 height 12
click at [385, 41] on link "Sales Orders" at bounding box center [431, 39] width 108 height 16
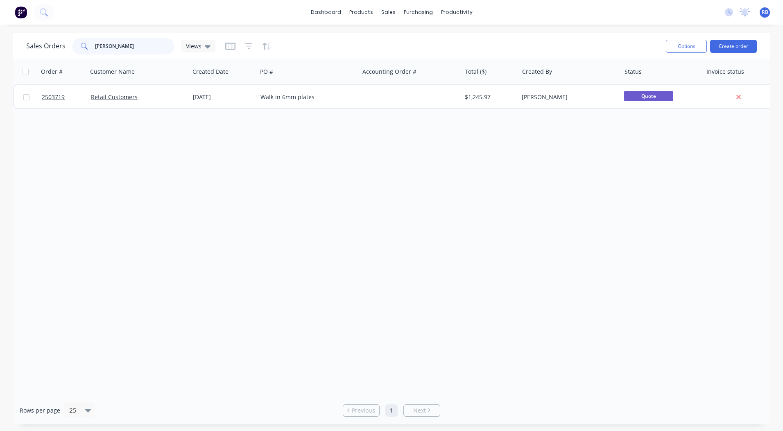
click at [124, 46] on input "judd" at bounding box center [135, 46] width 80 height 16
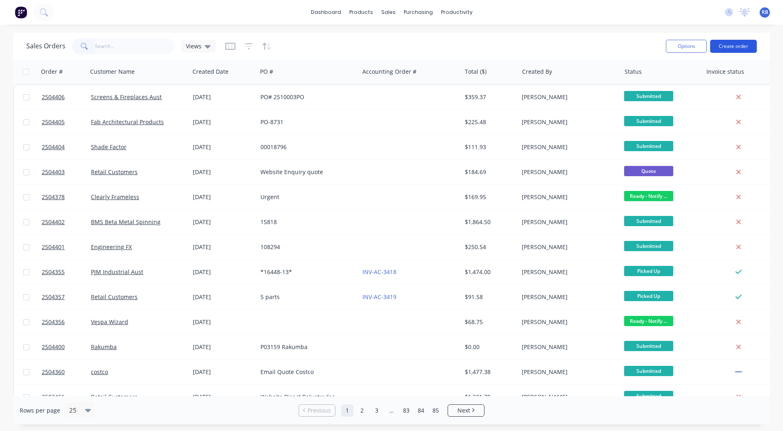
click at [740, 43] on button "Create order" at bounding box center [733, 46] width 47 height 13
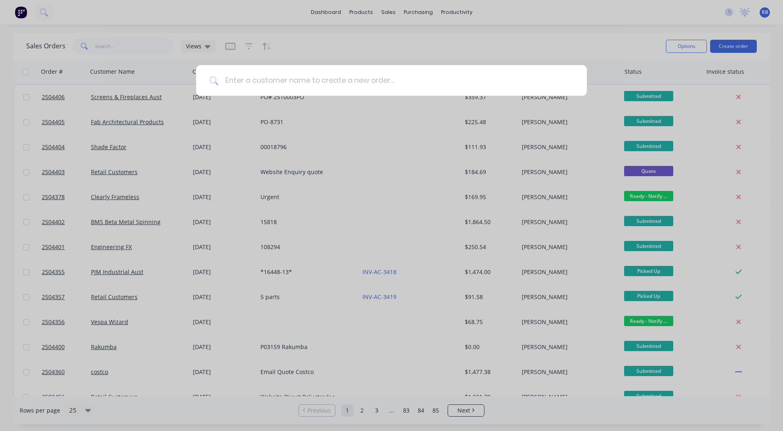
click at [254, 81] on input at bounding box center [395, 80] width 355 height 31
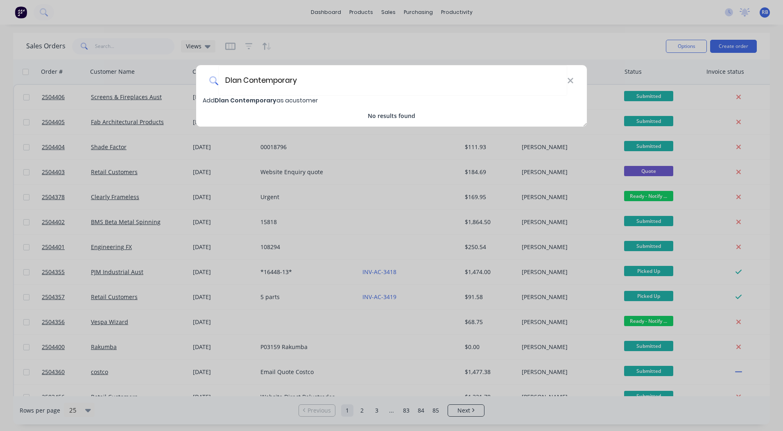
type input "Dlan Contemporary"
click at [261, 98] on span "Dlan Contemporary" at bounding box center [246, 100] width 62 height 8
select select "AU"
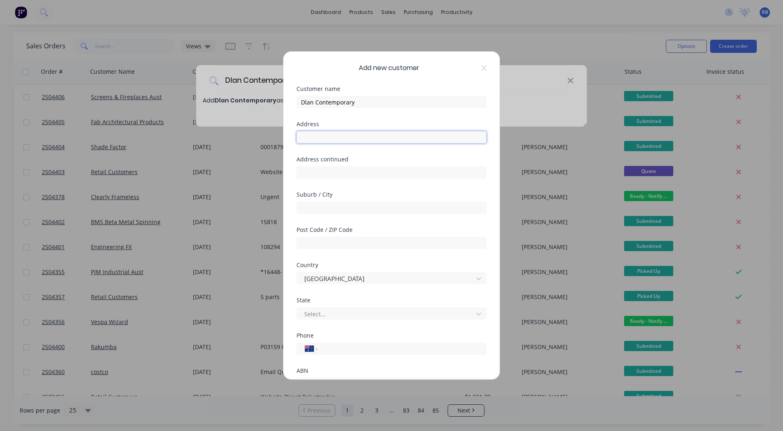
click at [333, 134] on input "text" at bounding box center [391, 137] width 190 height 12
type input "40 Exhibition street"
click at [337, 173] on input "text" at bounding box center [391, 172] width 190 height 12
click at [347, 208] on input "text" at bounding box center [391, 207] width 190 height 12
click at [304, 207] on input "melbourne" at bounding box center [391, 207] width 190 height 12
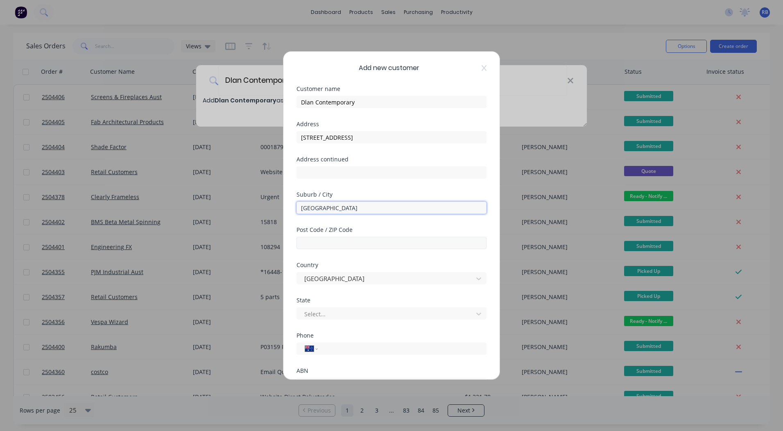
type input "Melbourne"
click at [322, 242] on input "text" at bounding box center [391, 243] width 190 height 12
type input "3000"
click at [349, 312] on div at bounding box center [385, 314] width 165 height 10
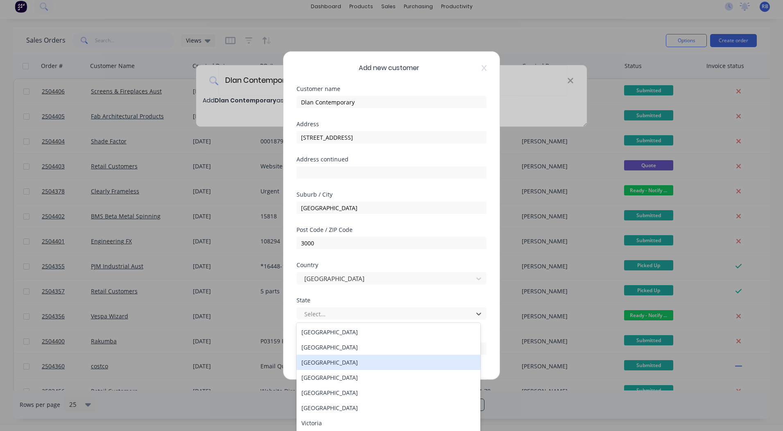
scroll to position [14, 0]
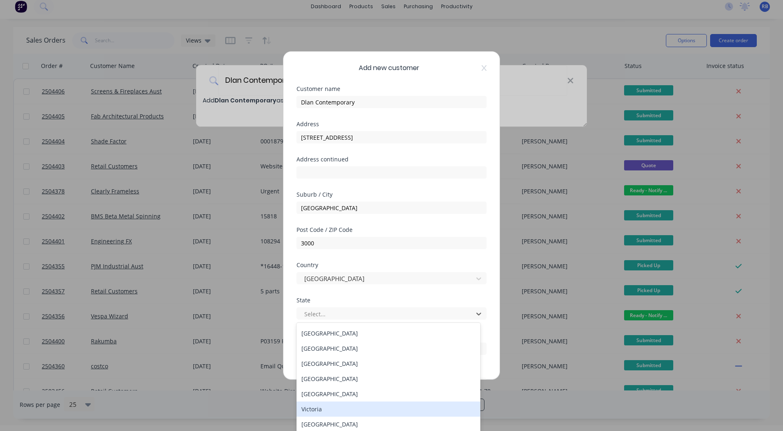
click at [319, 408] on div "Victoria" at bounding box center [388, 408] width 184 height 15
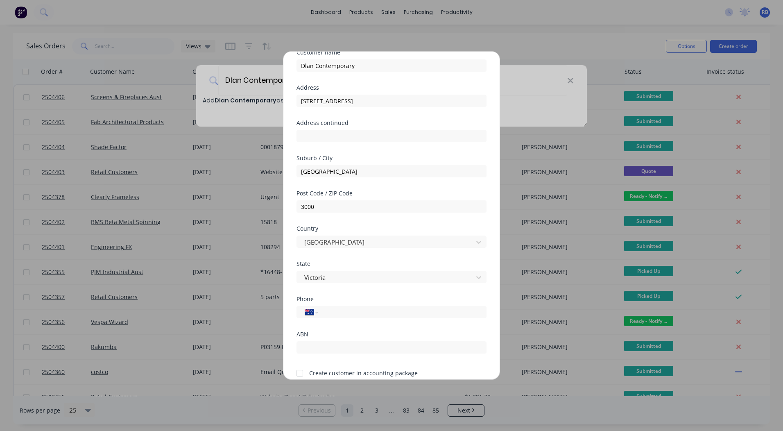
scroll to position [72, 0]
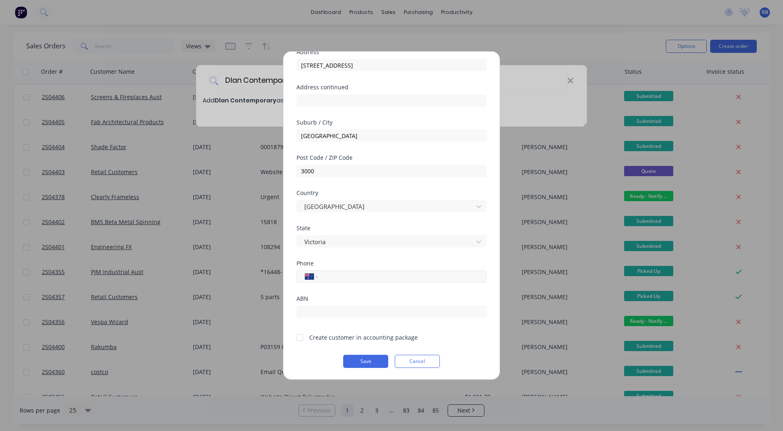
click at [338, 273] on input "tel" at bounding box center [400, 276] width 154 height 9
type input "0409 334 239"
click at [302, 336] on div at bounding box center [300, 337] width 16 height 16
click at [363, 361] on button "Save" at bounding box center [365, 361] width 45 height 13
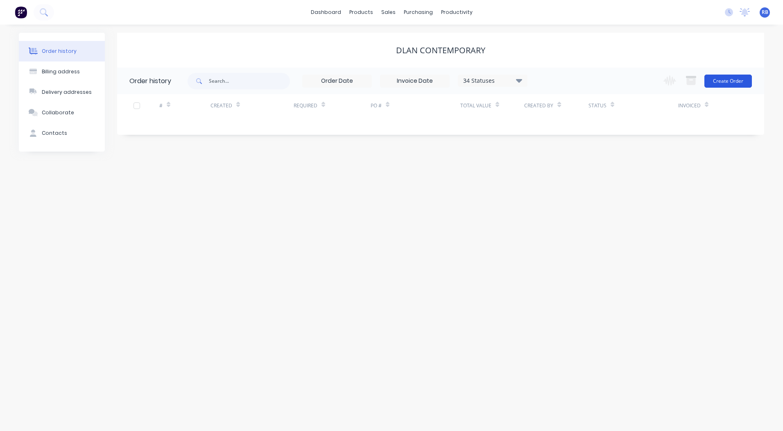
click at [734, 79] on button "Create Order" at bounding box center [727, 81] width 47 height 13
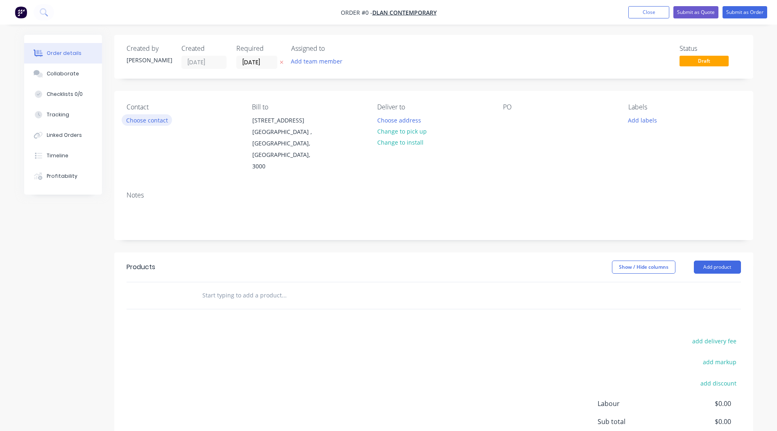
click at [140, 119] on button "Choose contact" at bounding box center [147, 119] width 50 height 11
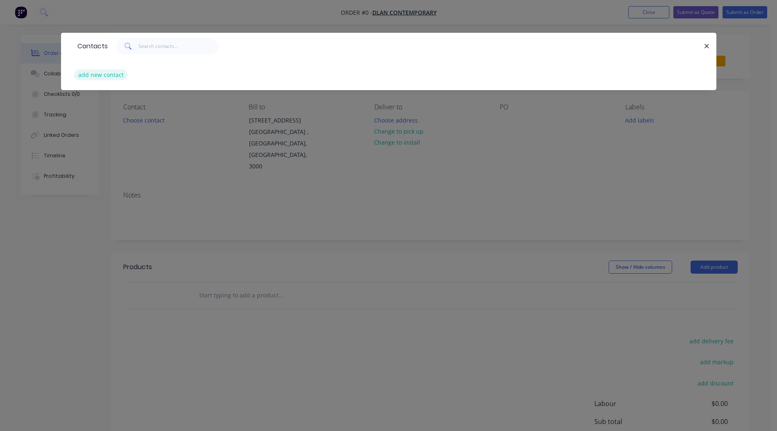
click at [112, 74] on button "add new contact" at bounding box center [101, 74] width 54 height 11
select select "AU"
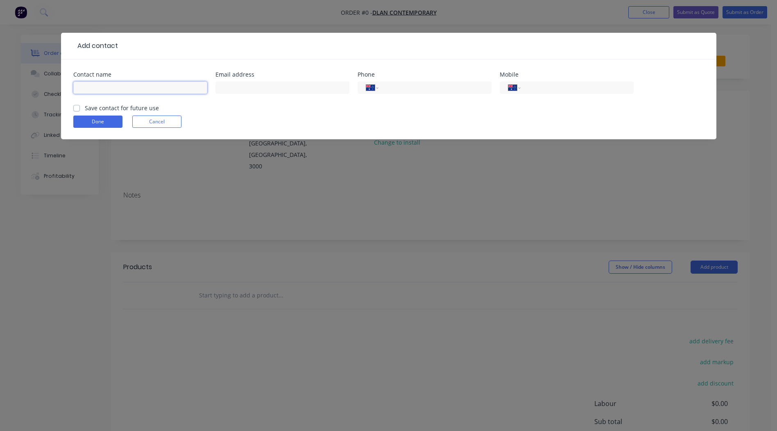
click at [156, 90] on input "text" at bounding box center [140, 87] width 134 height 12
type input "j"
type input "Judd Parris"
click at [237, 85] on input "text" at bounding box center [282, 87] width 134 height 12
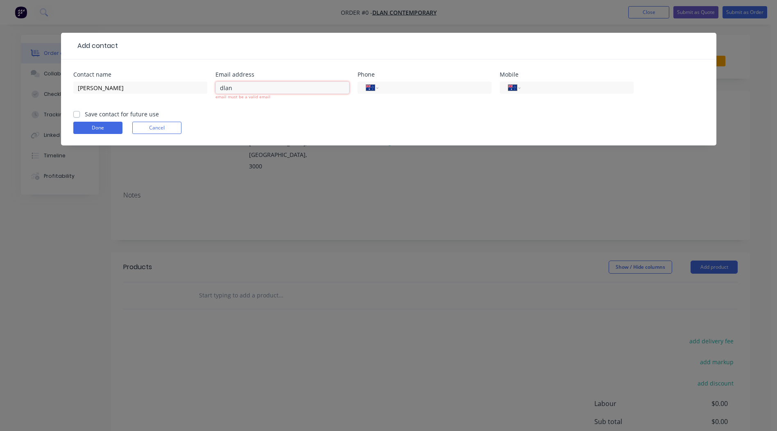
click at [253, 88] on input "dlan" at bounding box center [282, 87] width 134 height 12
click at [252, 88] on input "dlan" at bounding box center [282, 87] width 134 height 12
click at [243, 87] on input "dianne" at bounding box center [282, 87] width 134 height 12
paste input "e@dlancontemporary.com.au"
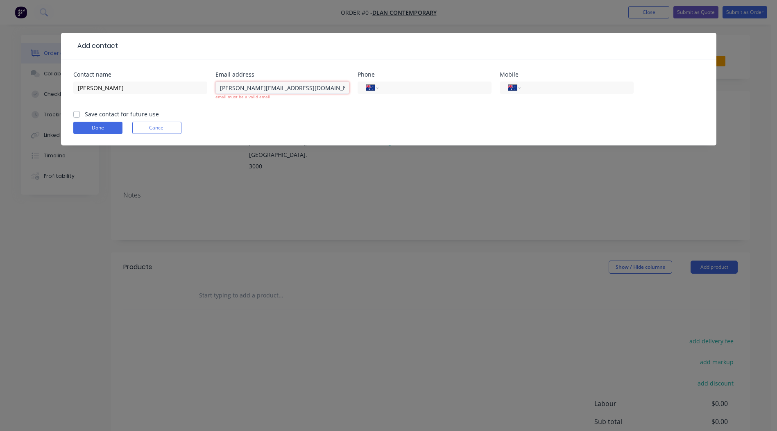
type input "diane@dlancontemporary.com.au"
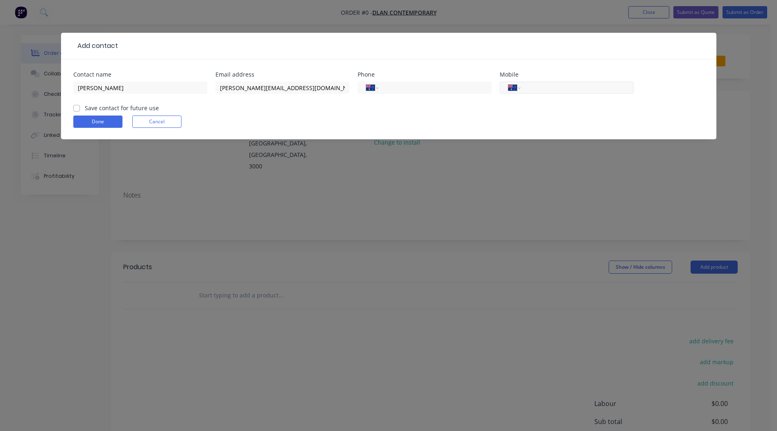
paste input "0409 334 239"
type input "0409 334 239"
click at [85, 108] on label "Save contact for future use" at bounding box center [122, 108] width 74 height 9
click at [76, 108] on input "Save contact for future use" at bounding box center [76, 108] width 7 height 8
checkbox input "true"
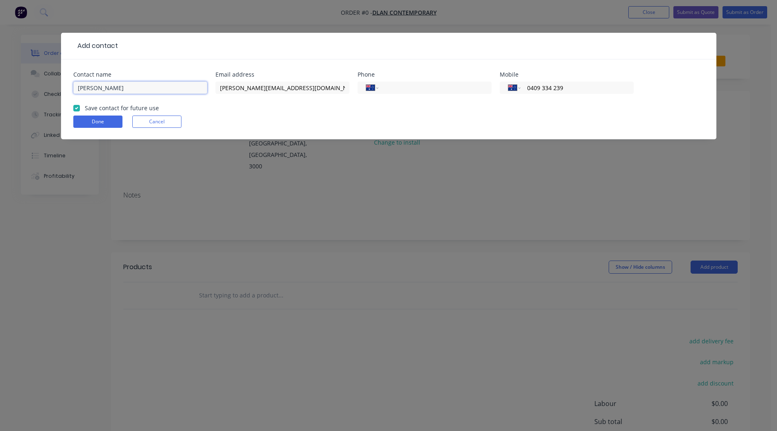
click at [80, 88] on input "Judd Parris" at bounding box center [140, 87] width 134 height 12
type input "Judd Parris"
click at [103, 121] on button "Done" at bounding box center [97, 121] width 49 height 12
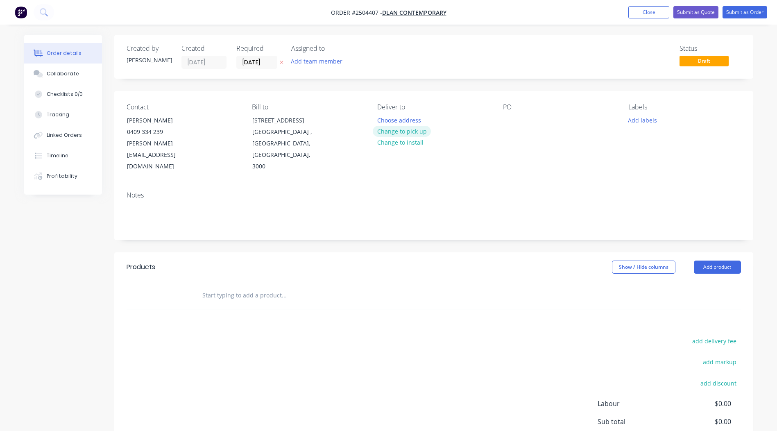
click at [391, 131] on button "Change to pick up" at bounding box center [402, 131] width 58 height 11
click at [640, 120] on button "Add labels" at bounding box center [643, 119] width 38 height 11
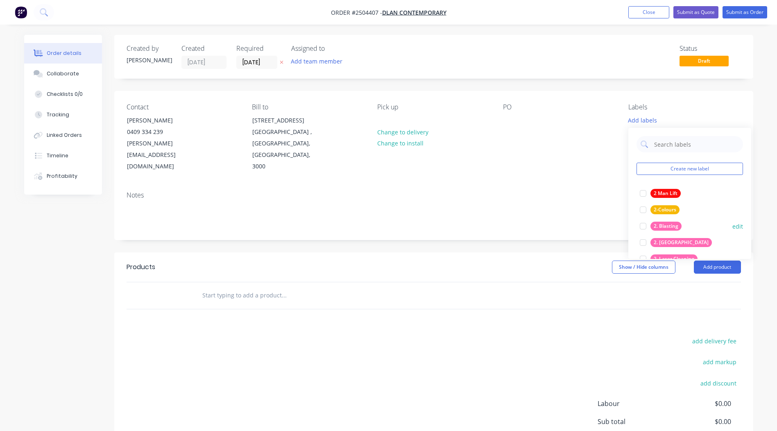
click at [643, 224] on div at bounding box center [643, 226] width 16 height 16
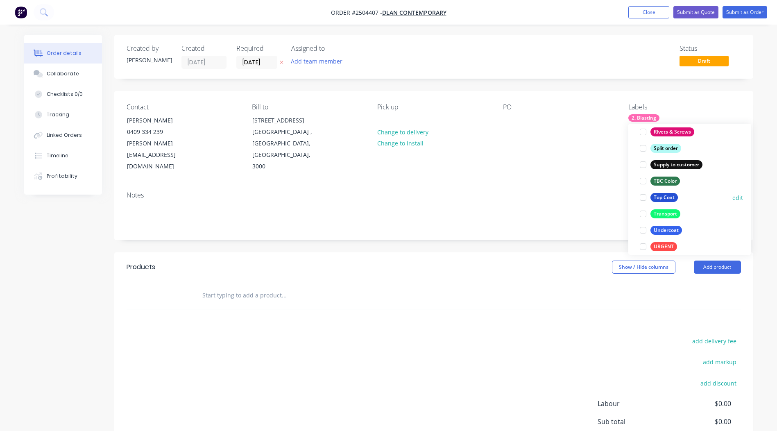
scroll to position [655, 0]
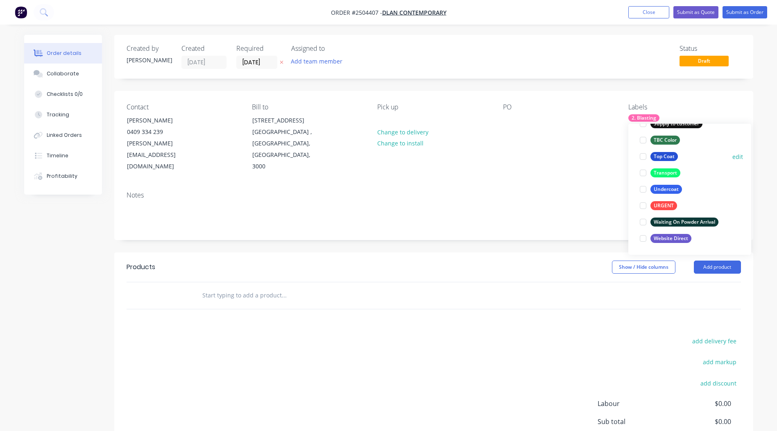
click at [644, 156] on div at bounding box center [643, 156] width 16 height 16
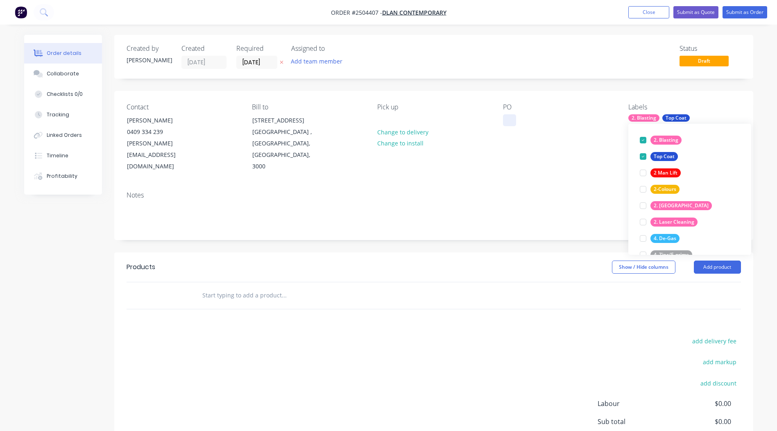
click at [511, 115] on div at bounding box center [509, 120] width 13 height 12
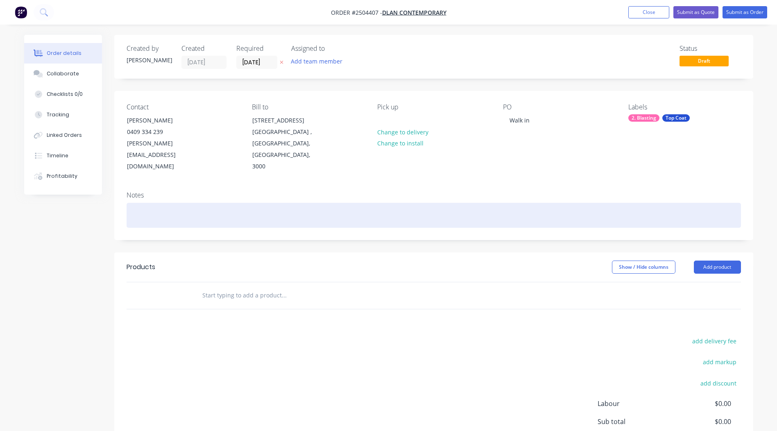
click at [138, 203] on div at bounding box center [434, 215] width 614 height 25
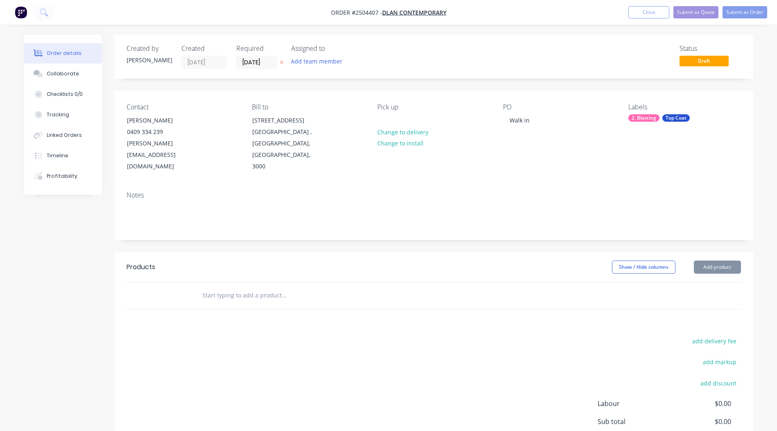
click at [537, 120] on div "PO Walk in" at bounding box center [559, 137] width 112 height 69
click at [529, 120] on div "Walk in" at bounding box center [519, 120] width 33 height 12
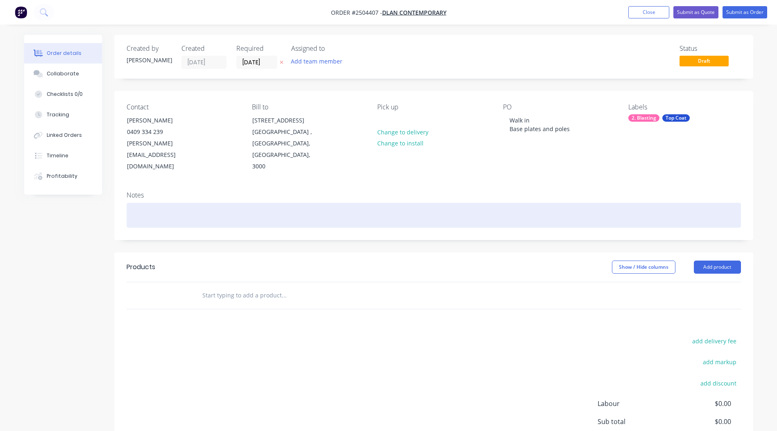
click at [186, 203] on div at bounding box center [434, 215] width 614 height 25
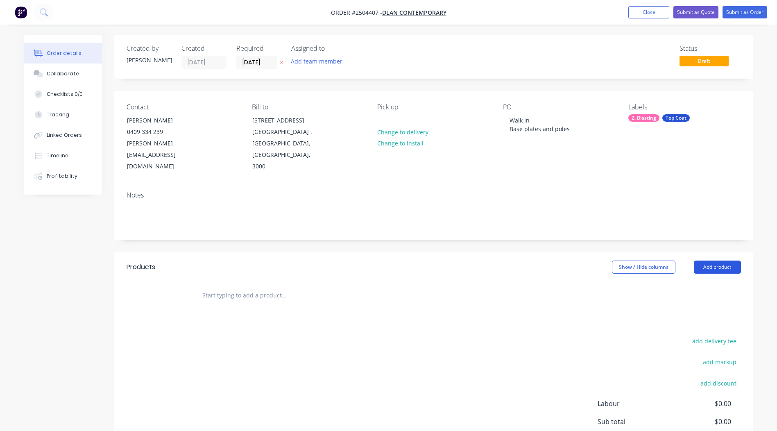
click at [709, 260] on button "Add product" at bounding box center [717, 266] width 47 height 13
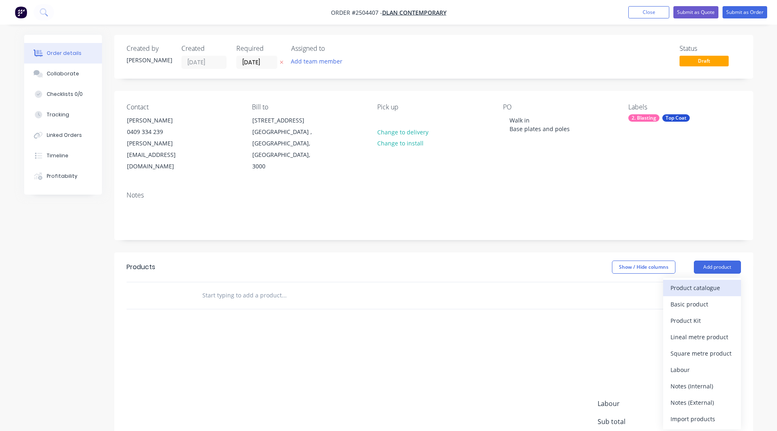
click at [705, 282] on div "Product catalogue" at bounding box center [701, 288] width 63 height 12
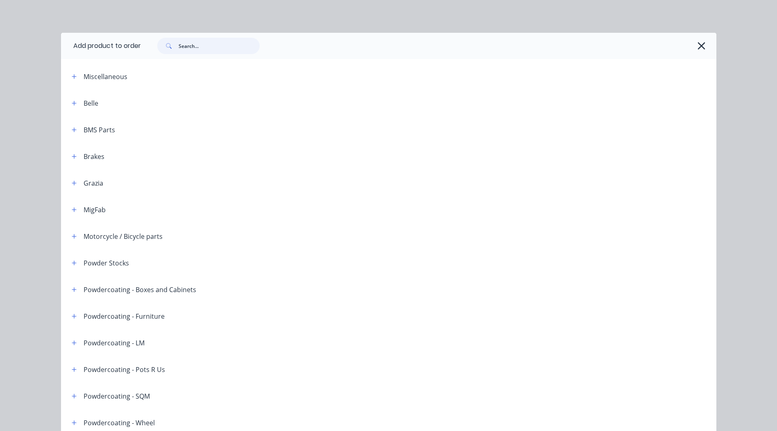
click at [199, 41] on input "text" at bounding box center [219, 46] width 81 height 16
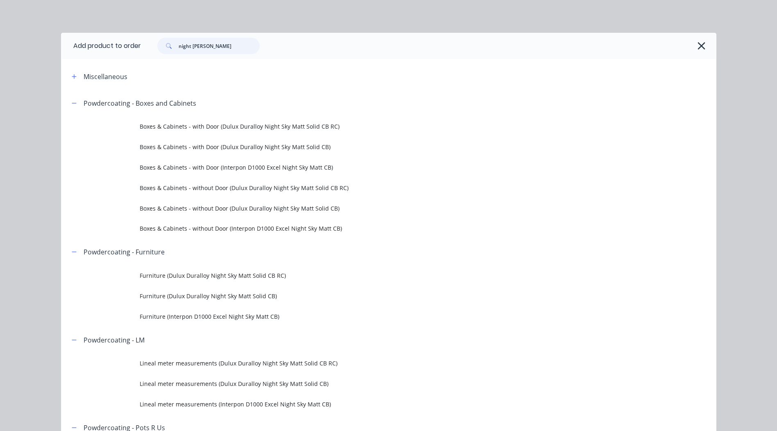
type input "night sky matt"
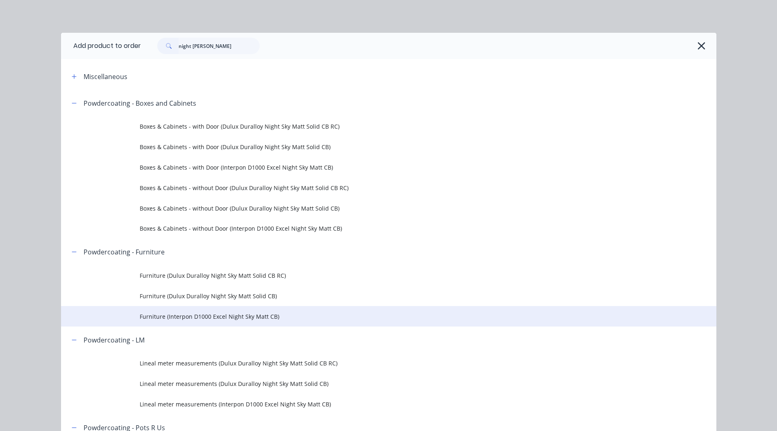
click at [215, 317] on span "Furniture (Interpon D1000 Excel Night Sky Matt CB)" at bounding box center [370, 316] width 461 height 9
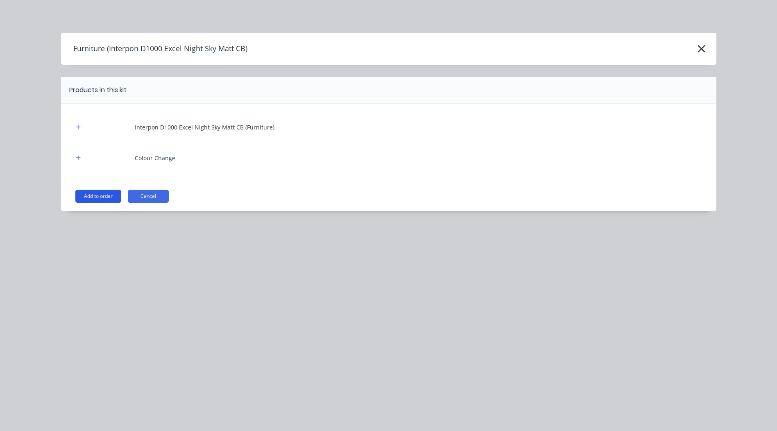
click at [98, 191] on button "Add to order" at bounding box center [98, 196] width 46 height 13
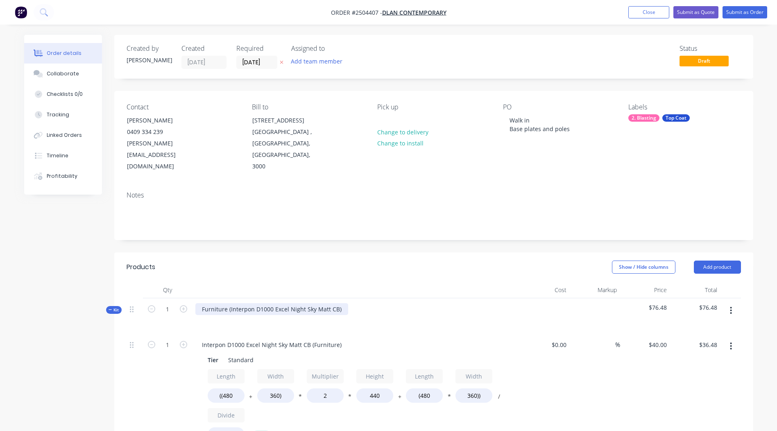
click at [338, 303] on div "Furniture (Interpon D1000 Excel Night Sky Matt CB)" at bounding box center [271, 309] width 153 height 12
click at [306, 339] on div "Interpon D1000 Excel Night Sky Matt CB (Furniture)" at bounding box center [271, 345] width 153 height 12
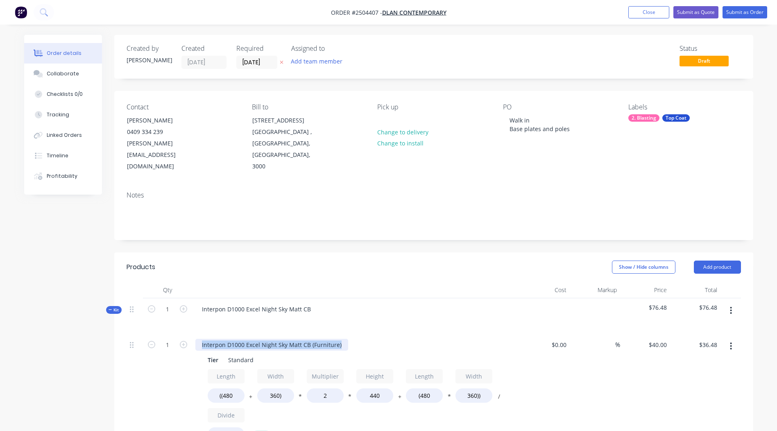
click at [306, 339] on div "Interpon D1000 Excel Night Sky Matt CB (Furniture)" at bounding box center [271, 345] width 153 height 12
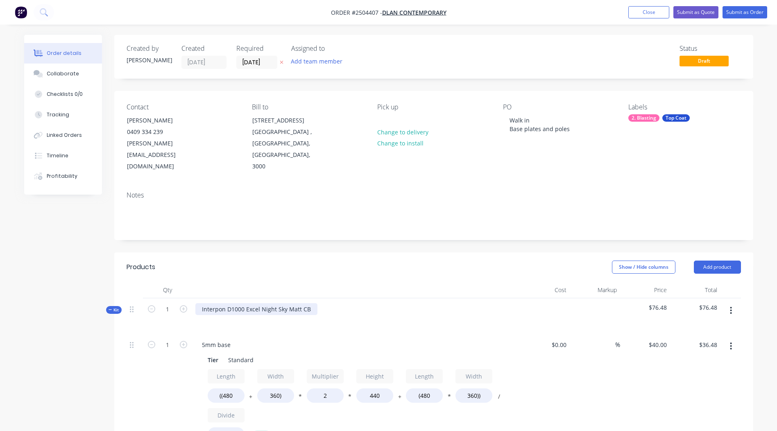
click at [267, 303] on div "Interpon D1000 Excel Night Sky Matt CB" at bounding box center [256, 309] width 122 height 12
copy div "Interpon D1000 Excel Night Sky Matt CB"
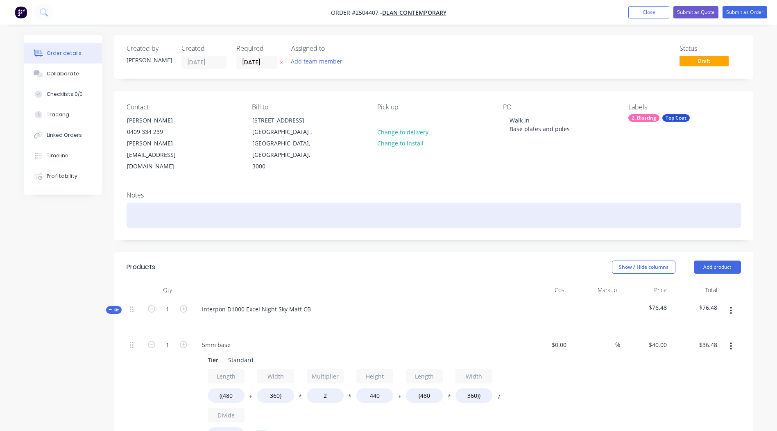
click at [165, 203] on div at bounding box center [434, 215] width 614 height 25
paste div
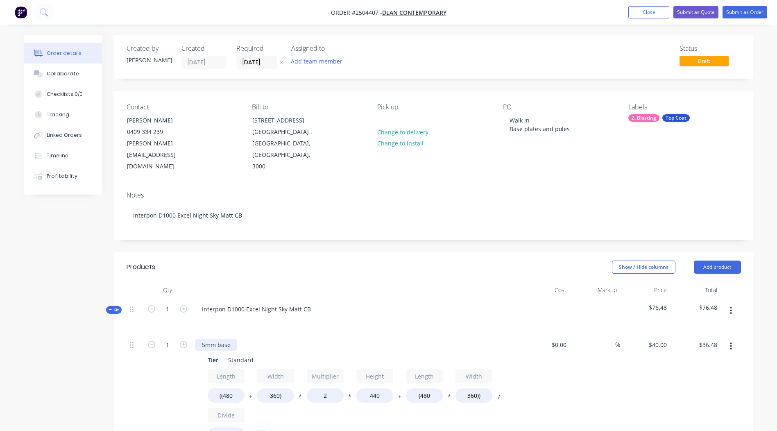
click at [233, 339] on div "5mm base" at bounding box center [216, 345] width 42 height 12
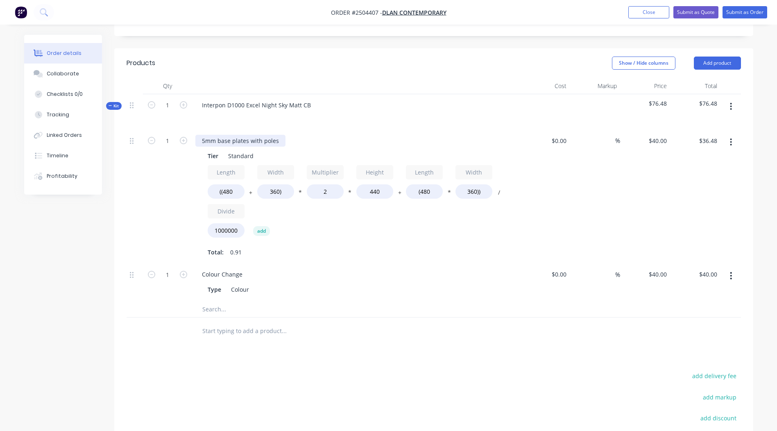
scroll to position [205, 0]
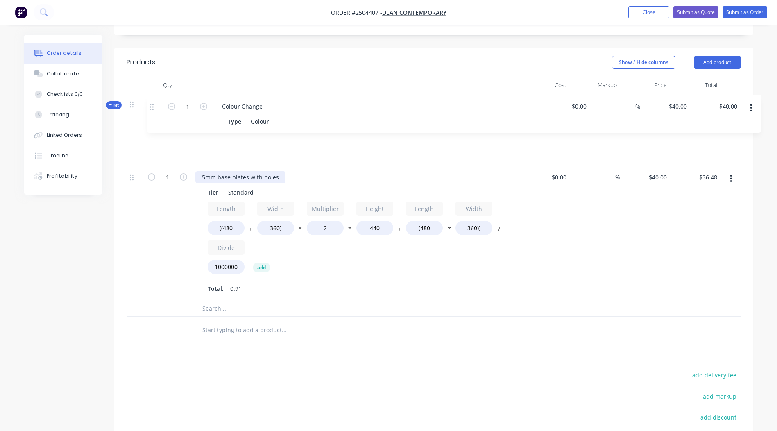
drag, startPoint x: 131, startPoint y: 250, endPoint x: 153, endPoint y: 102, distance: 149.4
click at [153, 102] on div "Kit 1 Interpon D1000 Excel Night Sky Matt CB $76.48 $76.48 1 5mm base plates wi…" at bounding box center [434, 205] width 614 height 224
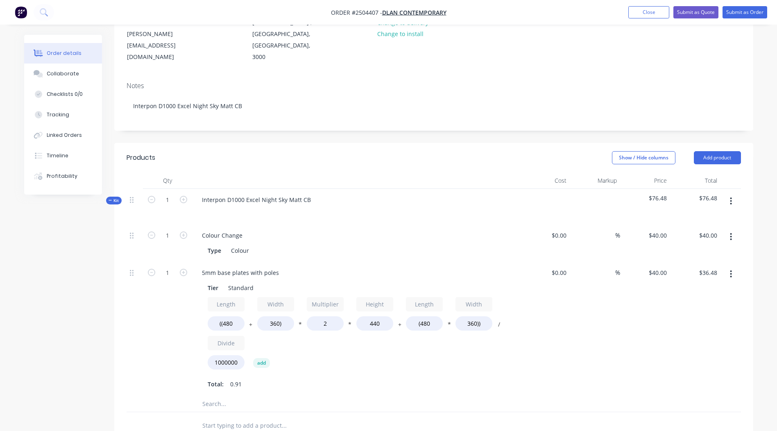
scroll to position [82, 0]
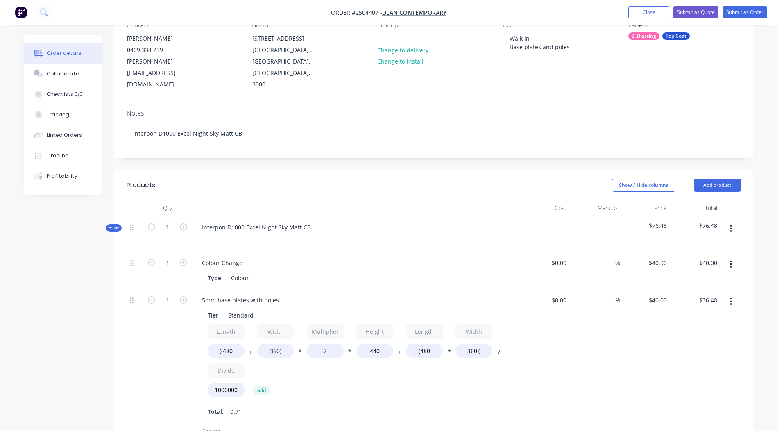
click at [730, 224] on icon "button" at bounding box center [731, 228] width 2 height 9
click at [719, 244] on div "Add product to kit" at bounding box center [701, 250] width 63 height 12
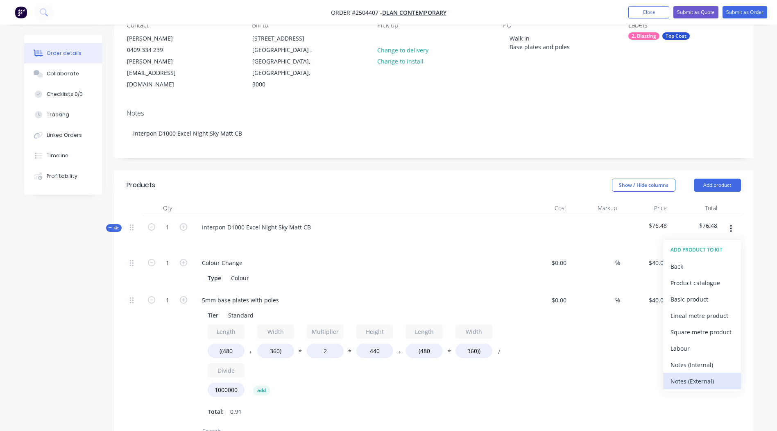
click at [695, 375] on div "Notes (External)" at bounding box center [701, 381] width 63 height 12
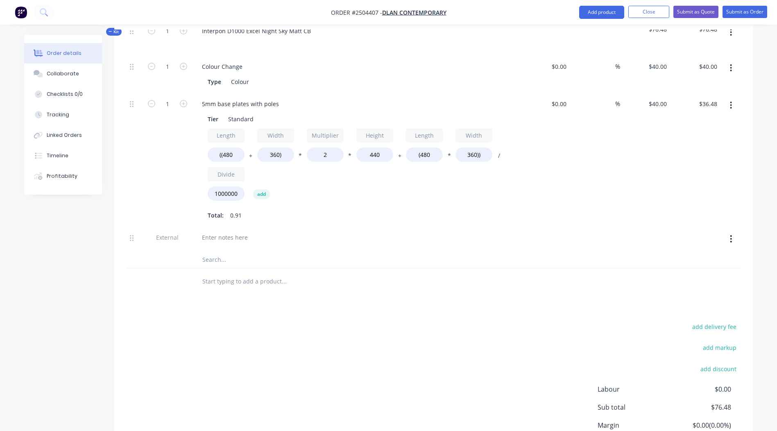
scroll to position [287, 0]
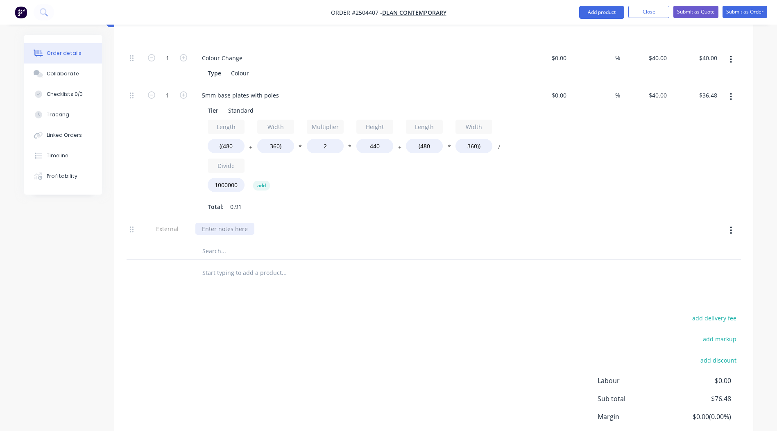
click at [208, 223] on div at bounding box center [224, 229] width 59 height 12
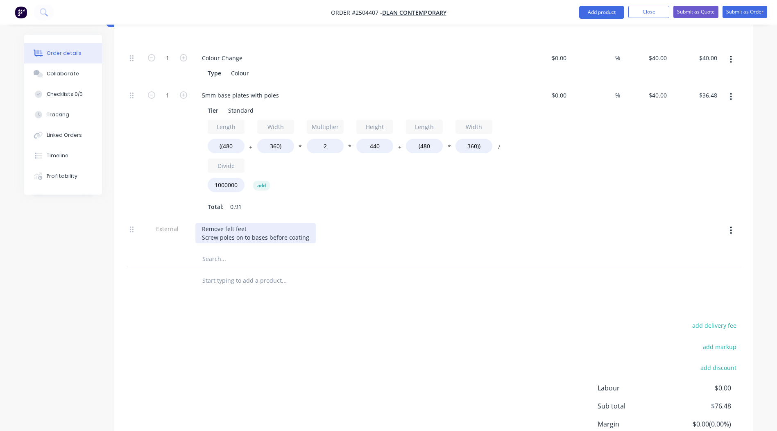
click at [309, 223] on div "Remove felt feet Screw poles on to bases before coating" at bounding box center [255, 233] width 120 height 20
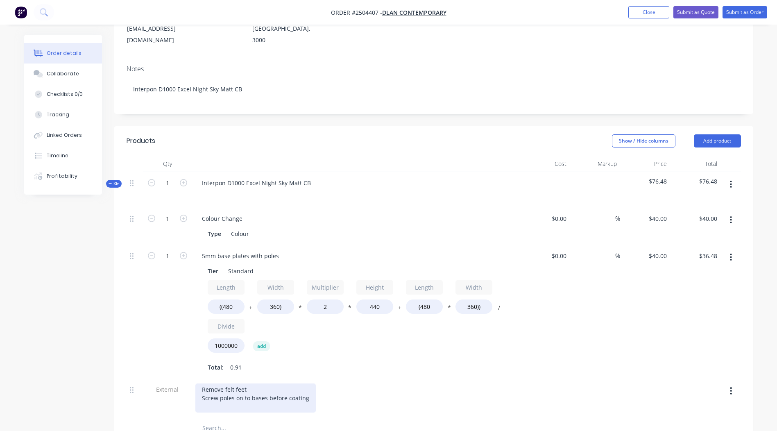
scroll to position [123, 0]
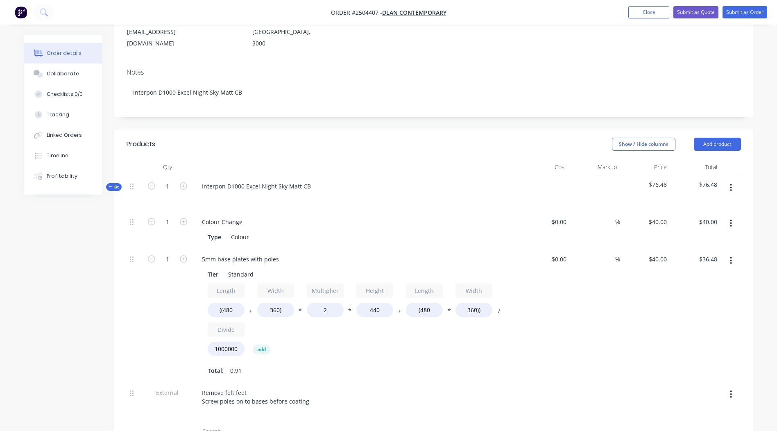
click at [728, 180] on button "button" at bounding box center [730, 187] width 19 height 15
click at [704, 203] on div "Add product to kit" at bounding box center [701, 209] width 63 height 12
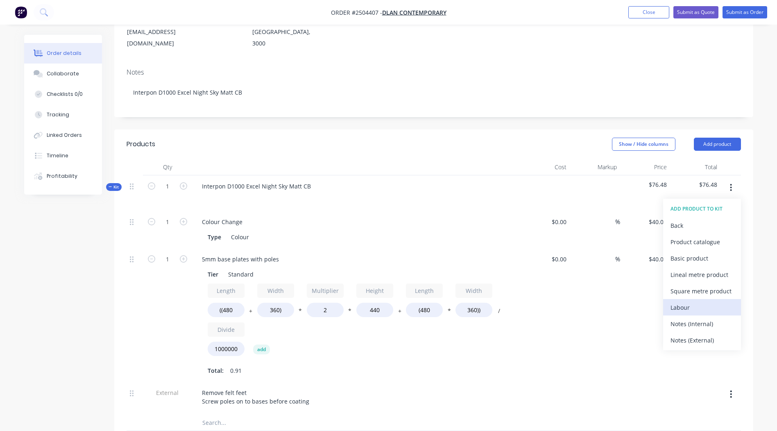
click at [681, 301] on div "Labour" at bounding box center [701, 307] width 63 height 12
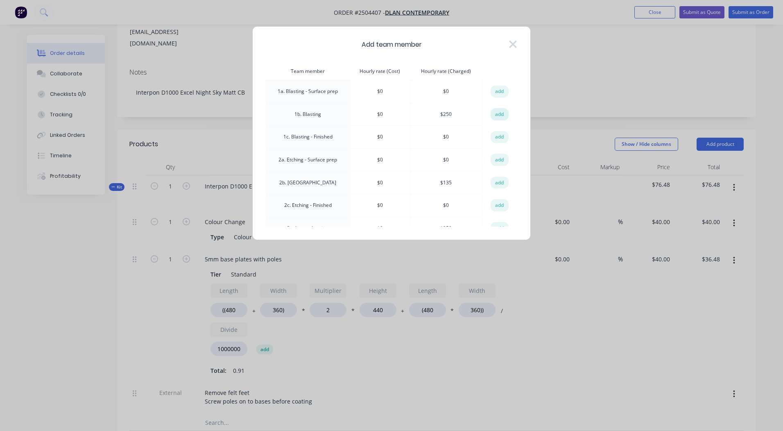
click at [495, 113] on button "add" at bounding box center [499, 114] width 18 height 12
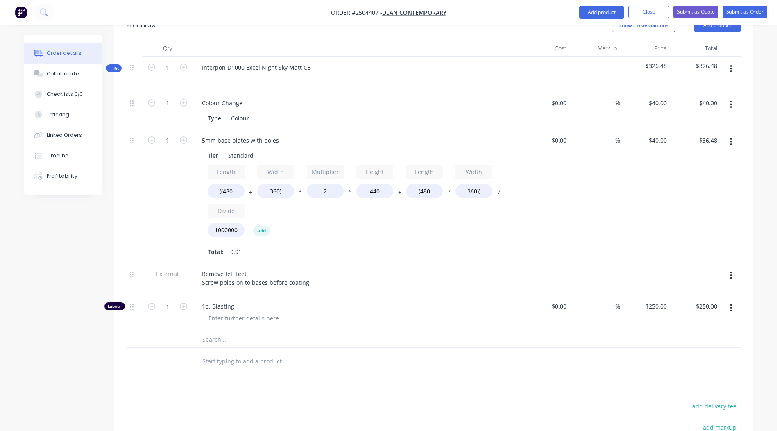
scroll to position [246, 0]
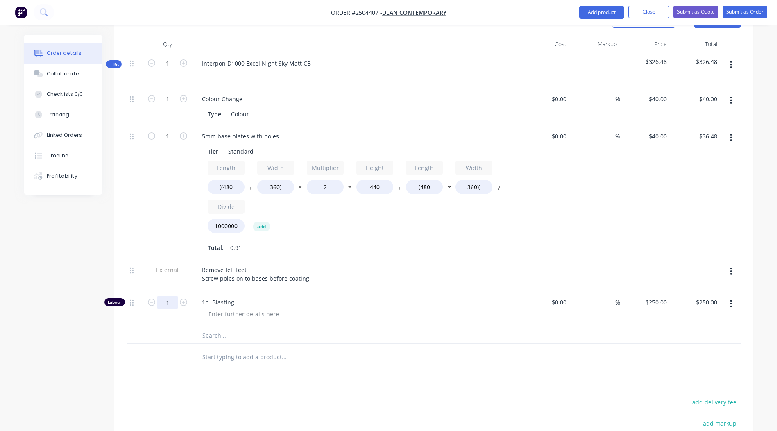
click at [163, 296] on input "1" at bounding box center [167, 302] width 21 height 12
click at [245, 308] on div at bounding box center [244, 314] width 84 height 12
click at [168, 296] on input "1" at bounding box center [167, 302] width 21 height 12
type input "2"
type input "$500.00"
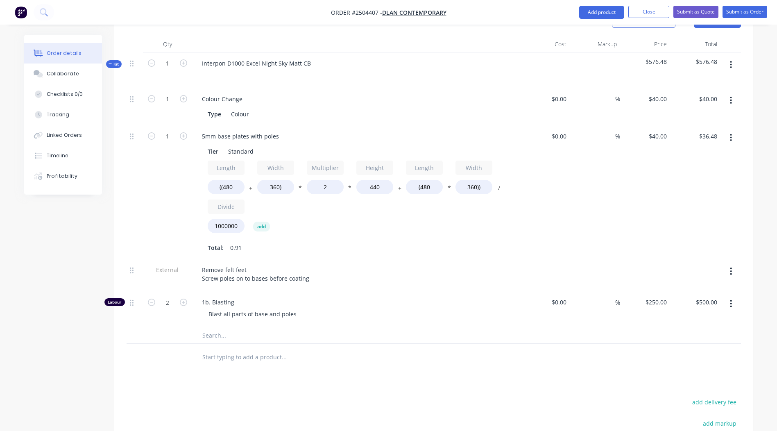
click at [557, 327] on div at bounding box center [434, 335] width 614 height 17
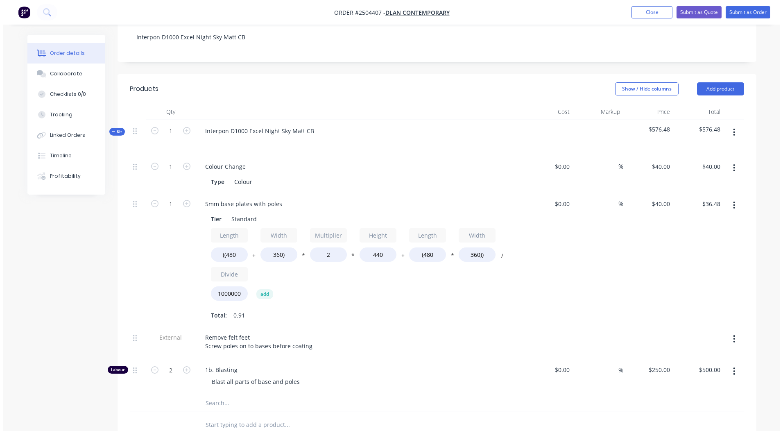
scroll to position [164, 0]
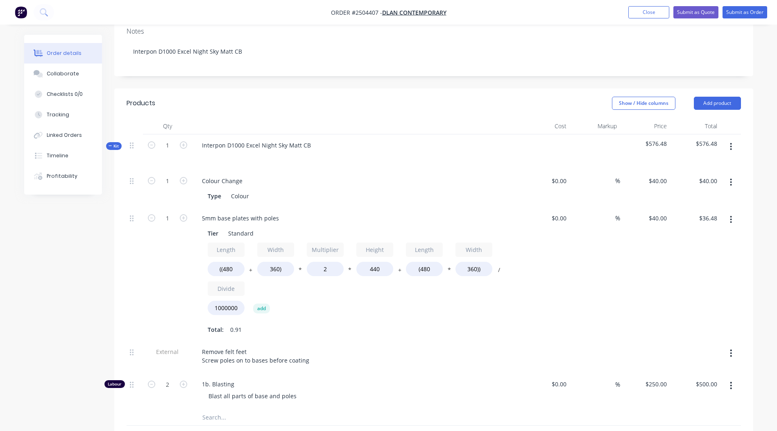
click at [730, 139] on button "button" at bounding box center [730, 146] width 19 height 15
click at [693, 162] on div "Add product to kit" at bounding box center [701, 168] width 63 height 12
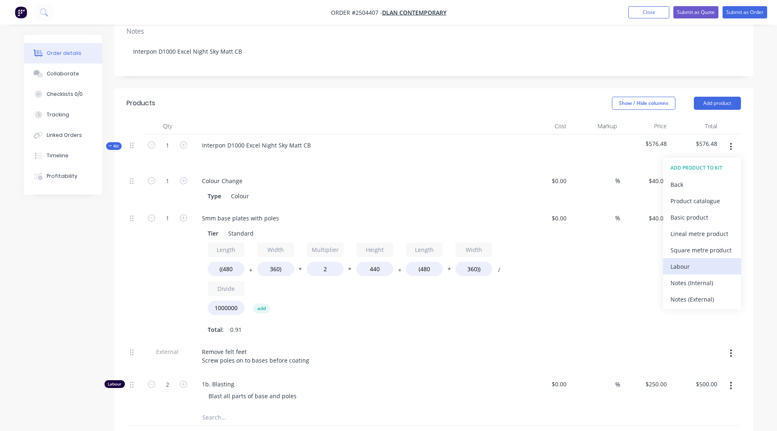
click at [682, 260] on div "Labour" at bounding box center [701, 266] width 63 height 12
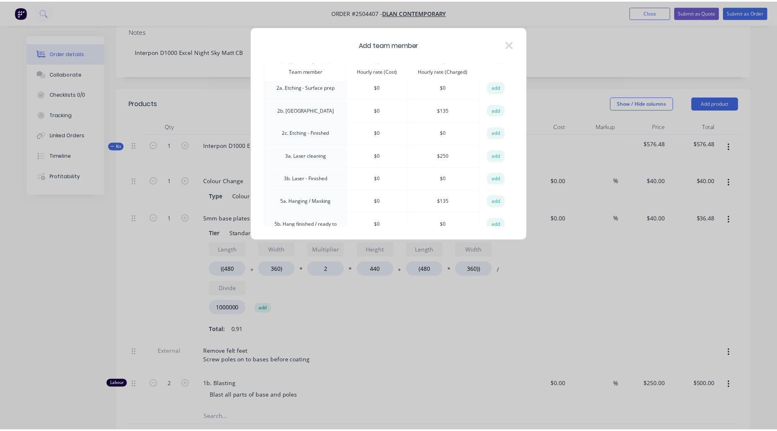
scroll to position [82, 0]
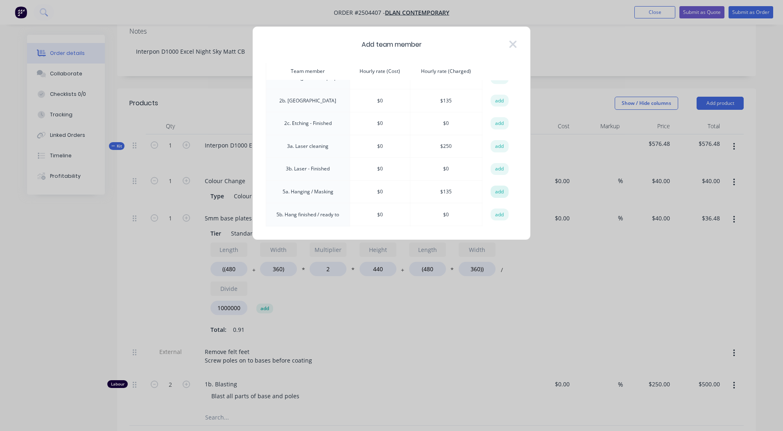
click at [498, 188] on button "add" at bounding box center [499, 191] width 18 height 12
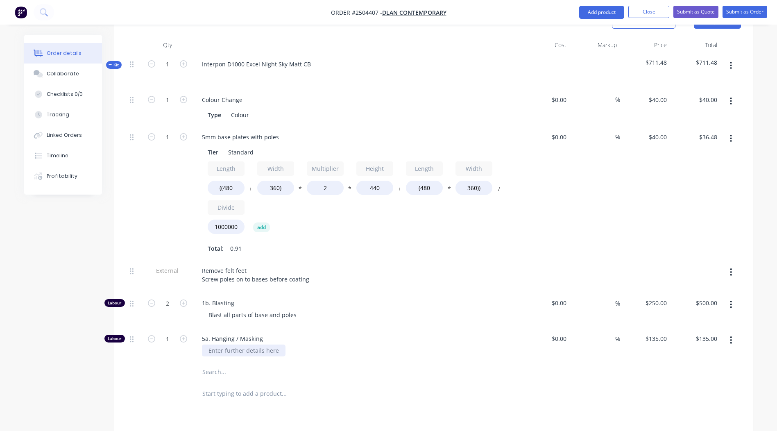
scroll to position [246, 0]
click at [243, 344] on div at bounding box center [244, 350] width 84 height 12
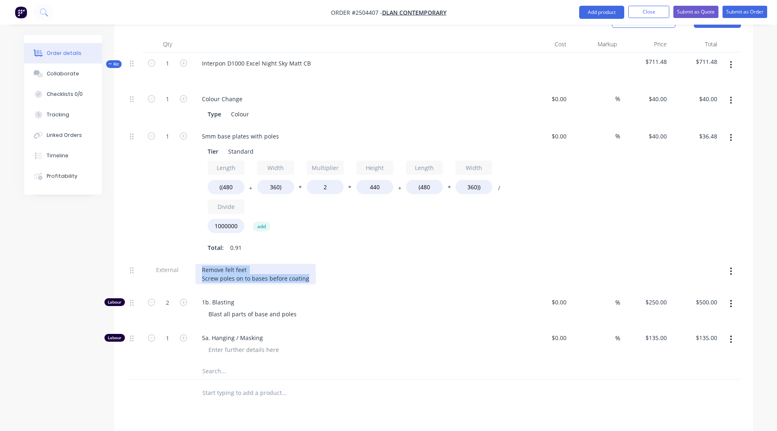
drag, startPoint x: 305, startPoint y: 255, endPoint x: 201, endPoint y: 247, distance: 103.5
click at [201, 264] on div "Remove felt feet Screw poles on to bases before coating" at bounding box center [255, 274] width 120 height 20
copy div "Remove felt feet Screw poles on to bases before coating"
click at [222, 344] on div at bounding box center [244, 350] width 84 height 12
paste div
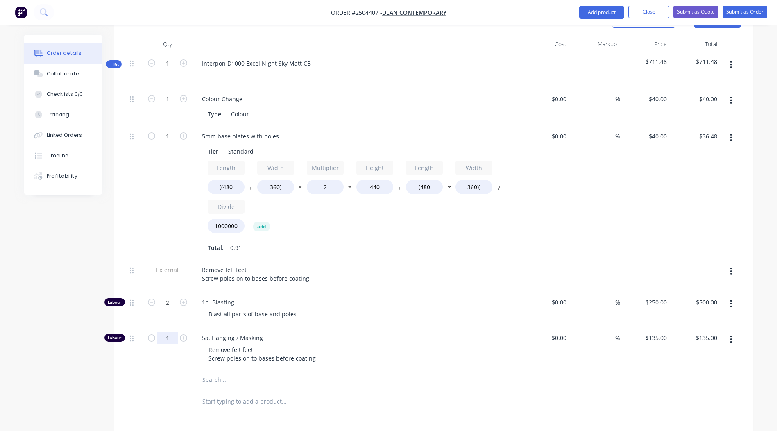
click at [168, 332] on input "1" at bounding box center [167, 338] width 21 height 12
click at [496, 302] on div "1b. Blasting Blast all parts of base and poles" at bounding box center [356, 309] width 328 height 36
click at [441, 344] on div "Remove felt feet Screw poles on to bases before coating" at bounding box center [359, 354] width 314 height 20
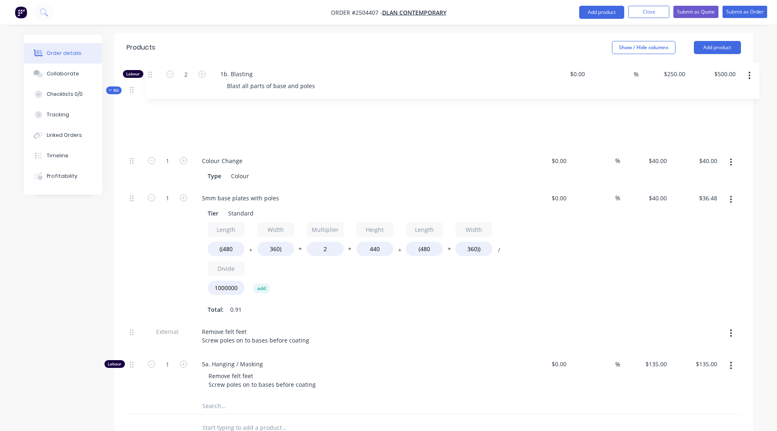
drag, startPoint x: 131, startPoint y: 279, endPoint x: 151, endPoint y: 70, distance: 209.4
click at [151, 79] on div "Kit 1 Interpon D1000 Excel Night Sky Matt CB $711.48 $711.48 1 Colour Change Ty…" at bounding box center [434, 247] width 614 height 336
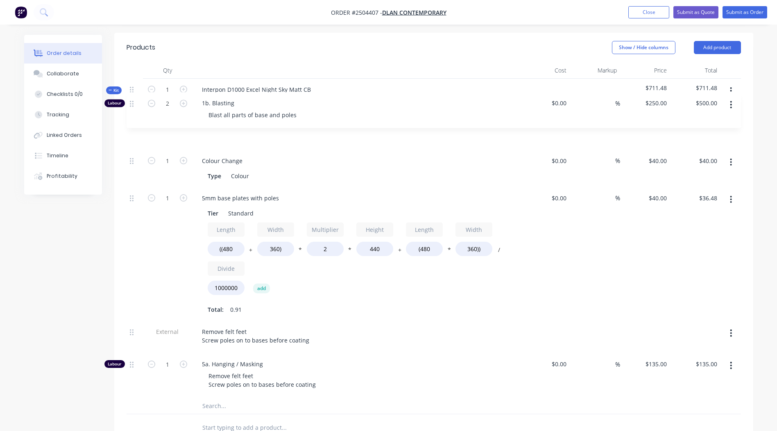
scroll to position [218, 0]
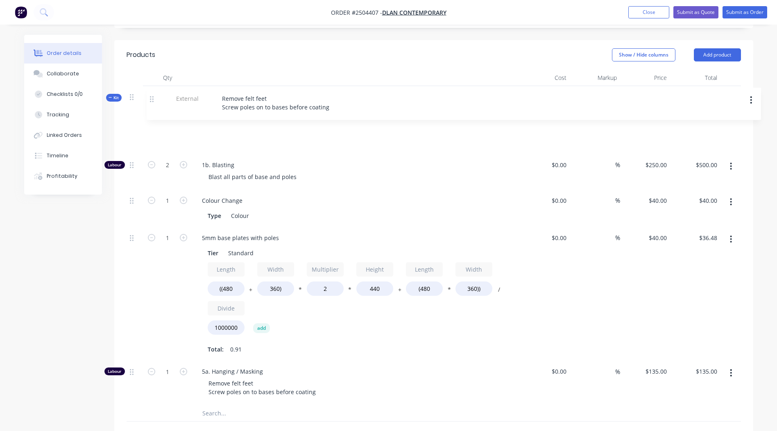
drag, startPoint x: 131, startPoint y: 309, endPoint x: 151, endPoint y: 95, distance: 215.5
click at [152, 95] on div "Kit 1 Interpon D1000 Excel Night Sky Matt CB $711.48 $711.48 Labour 2 1b. Blast…" at bounding box center [434, 254] width 614 height 336
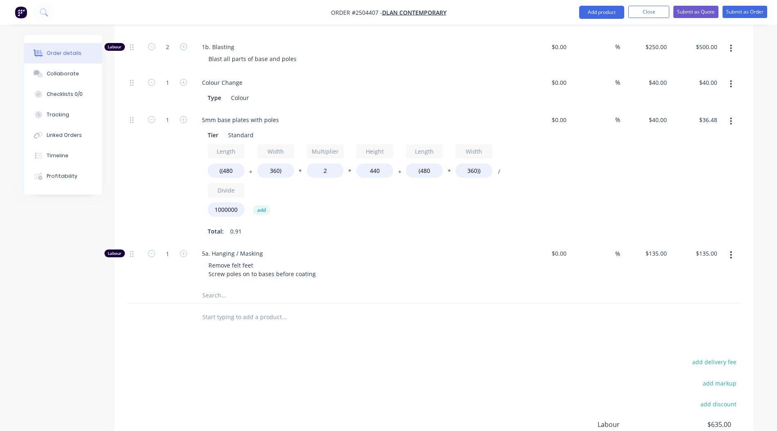
scroll to position [210, 0]
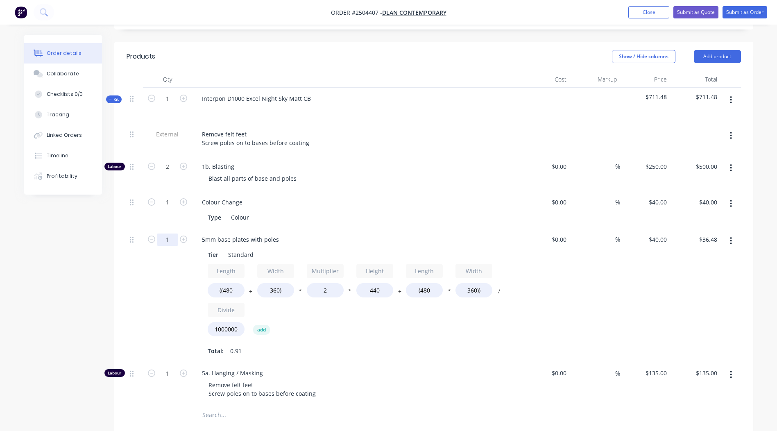
click at [169, 233] on input "1" at bounding box center [167, 239] width 21 height 12
click at [168, 233] on input "1" at bounding box center [167, 239] width 21 height 12
click at [228, 283] on input "((480" at bounding box center [226, 290] width 37 height 14
type input "((400"
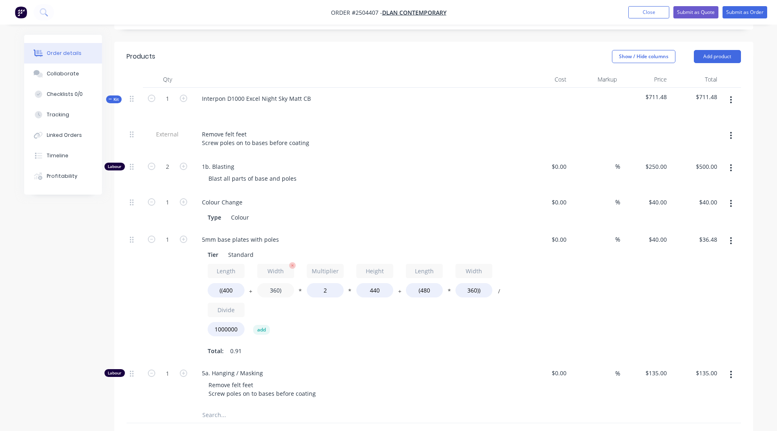
type input "$33.66"
click at [272, 283] on input "360)" at bounding box center [275, 290] width 37 height 14
type input "400)"
type input "$35.07"
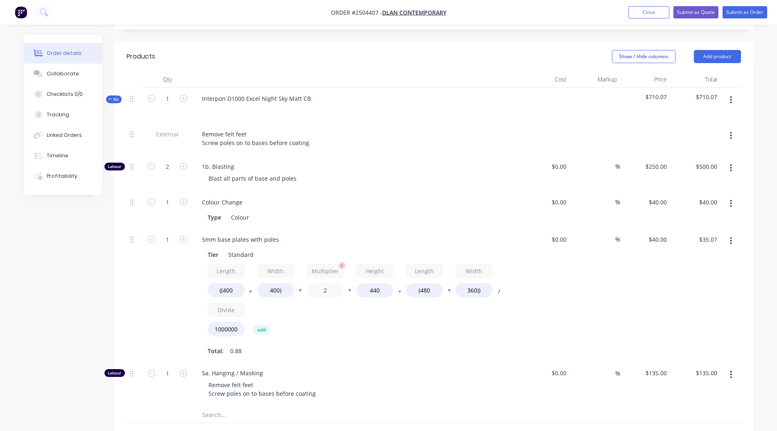
click at [324, 283] on input "2" at bounding box center [325, 290] width 37 height 14
type input "1.5"
type input "$28.03"
click at [373, 283] on input "440" at bounding box center [374, 290] width 37 height 14
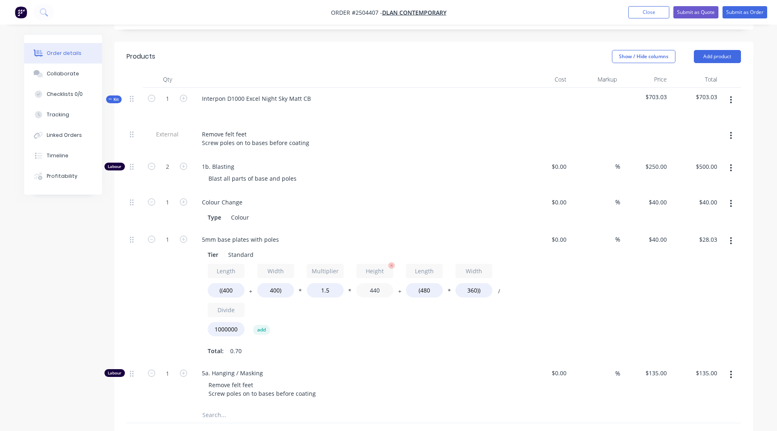
click at [373, 283] on input "440" at bounding box center [374, 290] width 37 height 14
type input "500"
type input "$30.91"
click at [426, 283] on input "(480" at bounding box center [424, 290] width 37 height 14
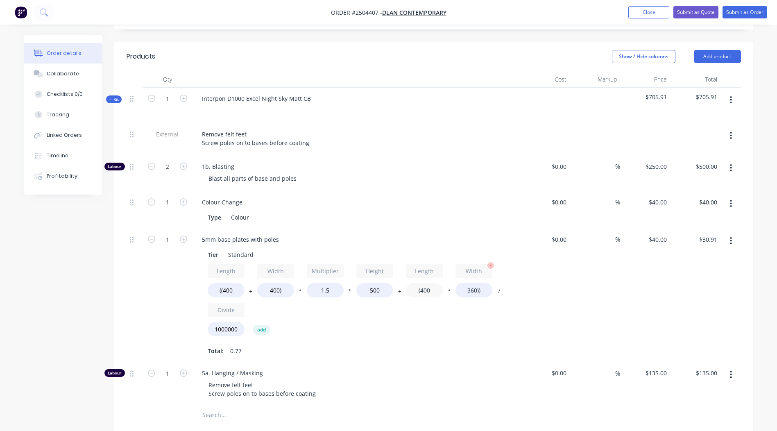
type input "(400"
type input "$29.76"
click at [471, 283] on input "360))" at bounding box center [473, 290] width 37 height 14
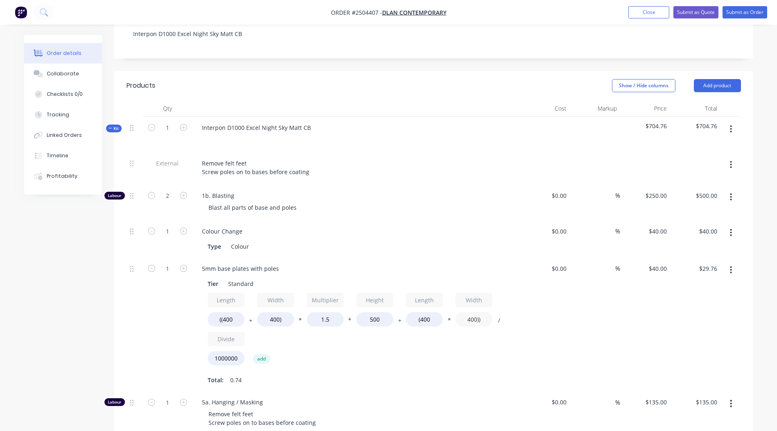
scroll to position [169, 0]
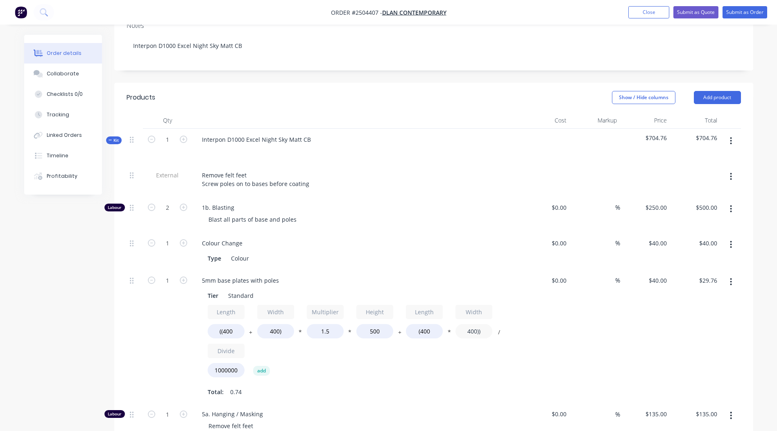
type input "400))"
type input "$30.40"
click at [642, 324] on div "$40.00 $40.00" at bounding box center [645, 336] width 50 height 134
click at [168, 274] on input "1" at bounding box center [167, 280] width 21 height 12
type input "31"
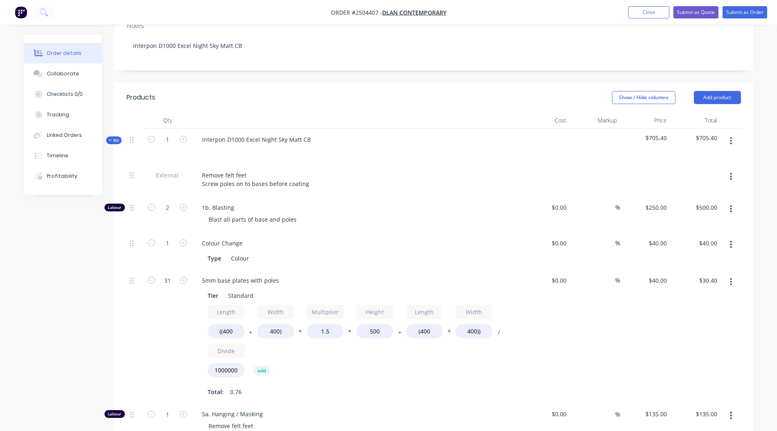
type input "$942.40"
click at [405, 385] on div "Total: 0.76" at bounding box center [356, 391] width 296 height 12
click at [170, 274] on input "31" at bounding box center [167, 280] width 21 height 12
type input "32"
type input "$972.80"
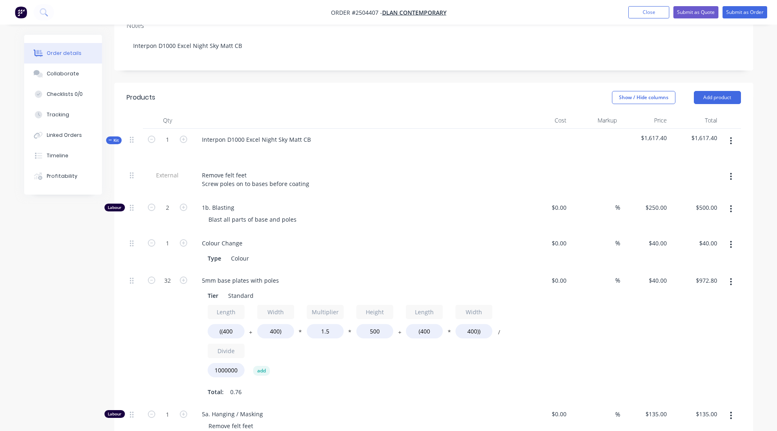
click at [417, 360] on div "Length ((400 + Width 400) * Multiplier 1.5 * Height 500 + Length (400 * Width 4…" at bounding box center [356, 351] width 296 height 93
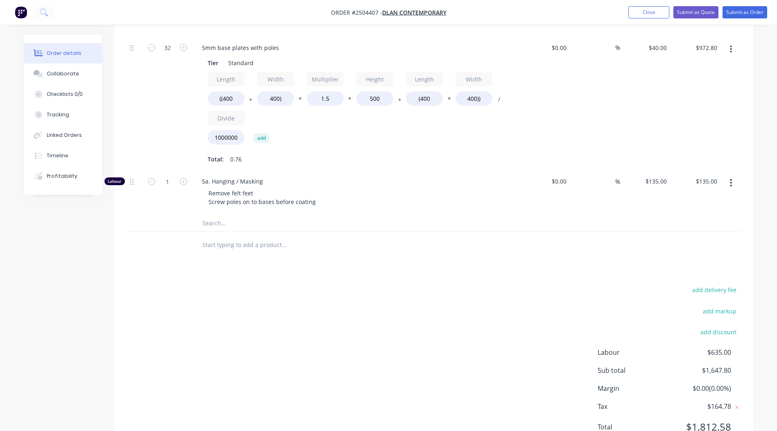
scroll to position [415, 0]
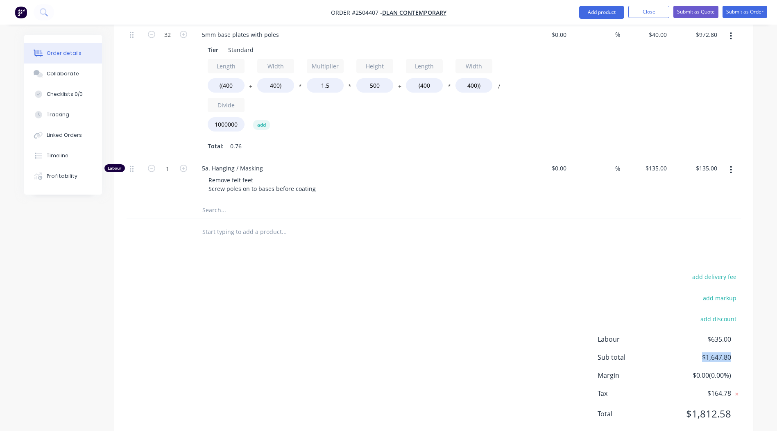
drag, startPoint x: 733, startPoint y: 334, endPoint x: 697, endPoint y: 337, distance: 36.6
click at [697, 352] on div "Sub total $1,647.80" at bounding box center [668, 357] width 143 height 10
drag, startPoint x: 697, startPoint y: 337, endPoint x: 716, endPoint y: 335, distance: 18.9
copy span "$1,647.80"
click at [381, 282] on div "add delivery fee add markup add discount Labour $635.00 Sub total $1,647.80 Mar…" at bounding box center [434, 350] width 614 height 158
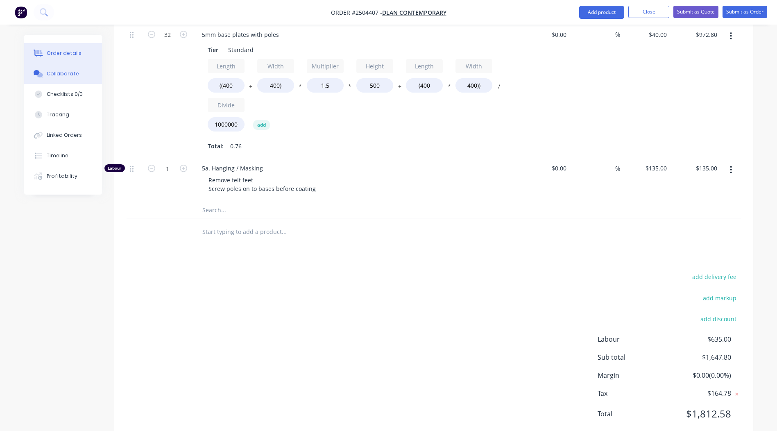
click at [50, 74] on div "Collaborate" at bounding box center [63, 73] width 32 height 7
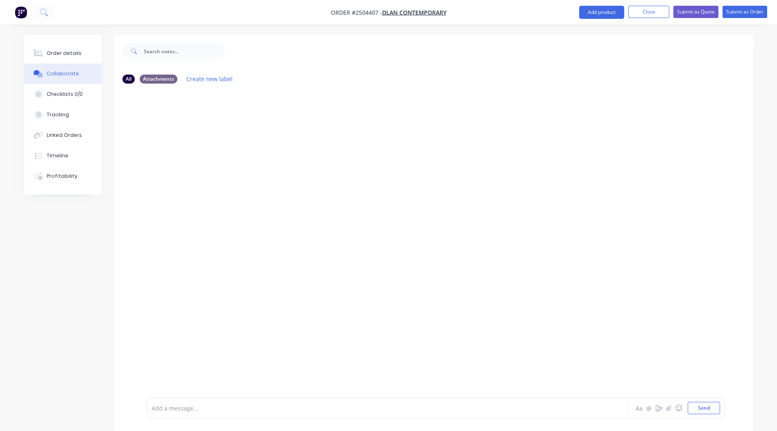
click at [210, 411] on div at bounding box center [365, 408] width 426 height 9
click at [705, 409] on button "Send" at bounding box center [703, 408] width 32 height 12
click at [61, 54] on div "Order details" at bounding box center [64, 53] width 35 height 7
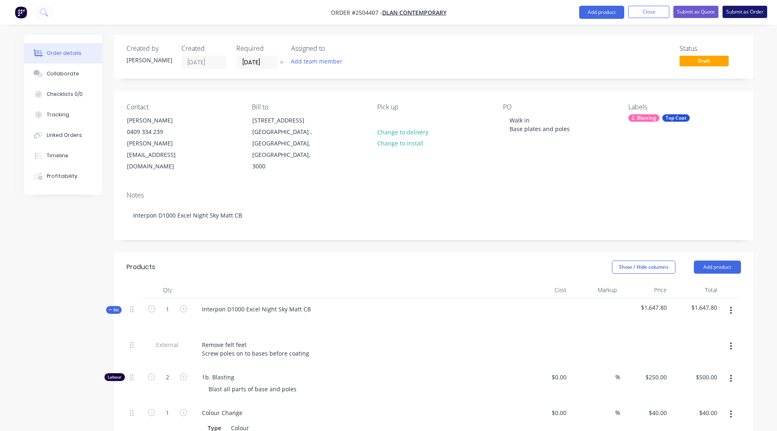
click at [749, 11] on button "Submit as Order" at bounding box center [744, 12] width 45 height 12
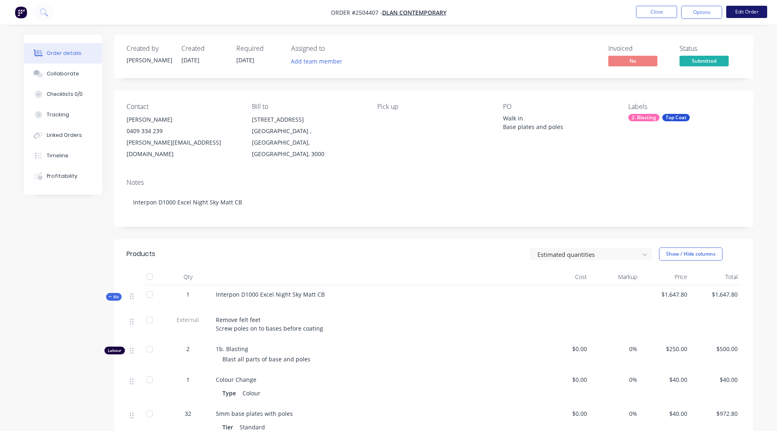
click at [742, 12] on button "Edit Order" at bounding box center [746, 12] width 41 height 12
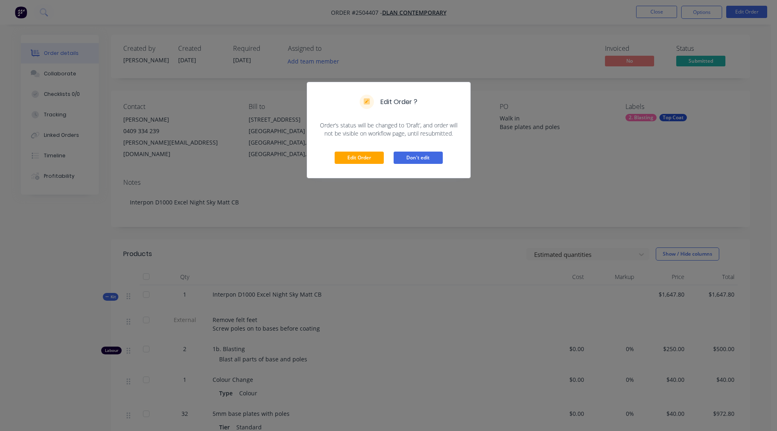
drag, startPoint x: 427, startPoint y: 156, endPoint x: 442, endPoint y: 148, distance: 17.4
click at [427, 156] on button "Don't edit" at bounding box center [417, 157] width 49 height 12
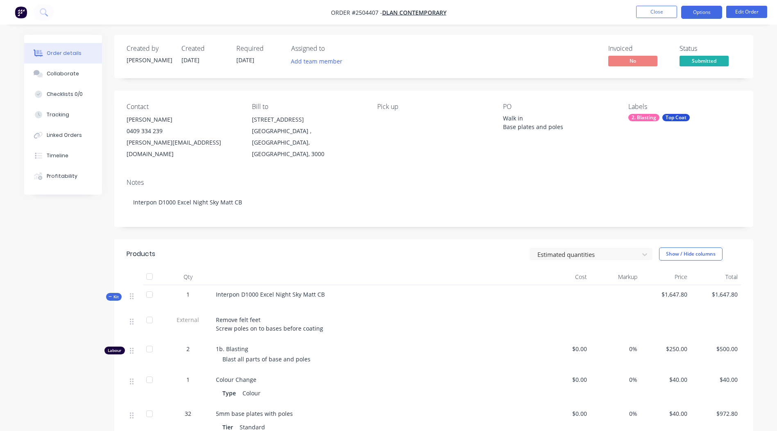
click at [704, 9] on button "Options" at bounding box center [701, 12] width 41 height 13
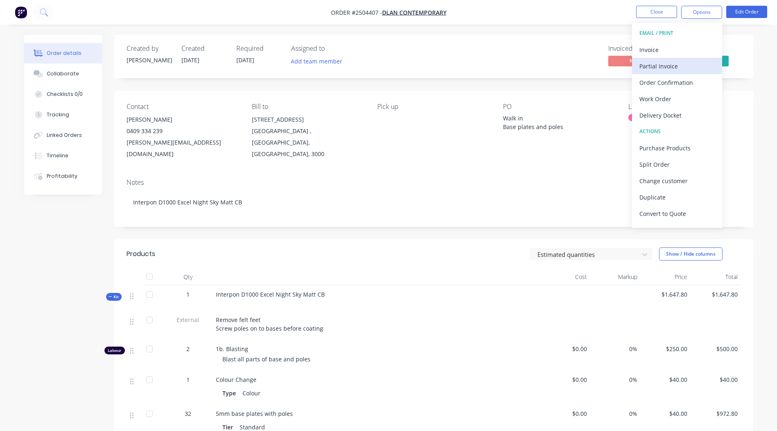
click at [660, 68] on div "Partial Invoice" at bounding box center [676, 66] width 75 height 12
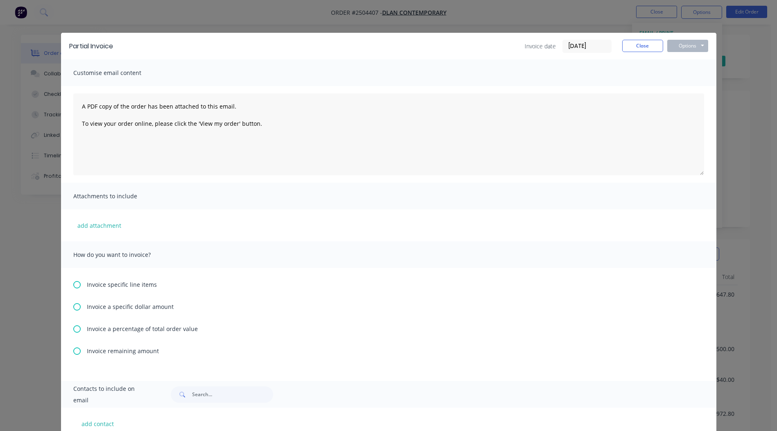
click at [75, 328] on icon at bounding box center [76, 328] width 7 height 7
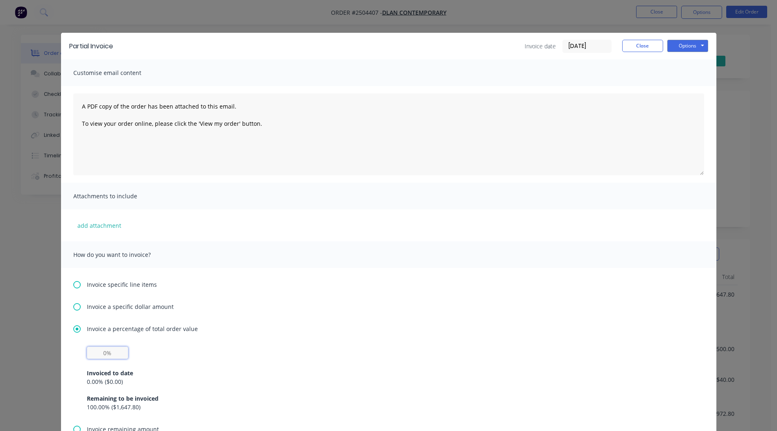
click at [99, 353] on input "text" at bounding box center [107, 352] width 41 height 12
type input "50%"
click at [683, 44] on button "Options" at bounding box center [687, 46] width 41 height 12
click at [680, 85] on button "Email" at bounding box center [693, 88] width 52 height 14
click at [122, 410] on icon "button" at bounding box center [124, 413] width 5 height 7
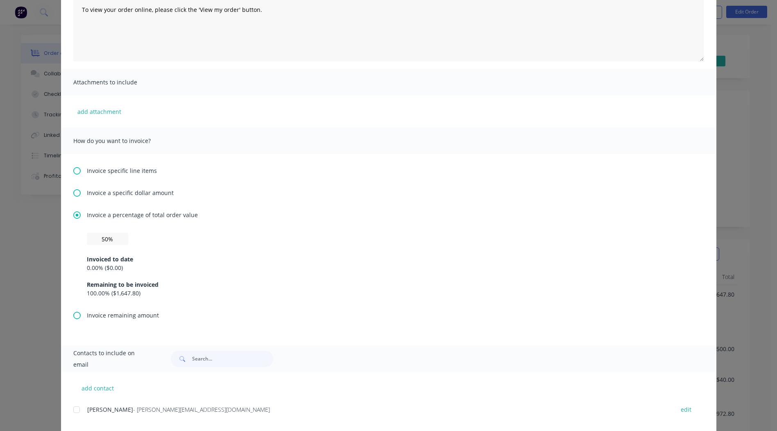
scroll to position [129, 0]
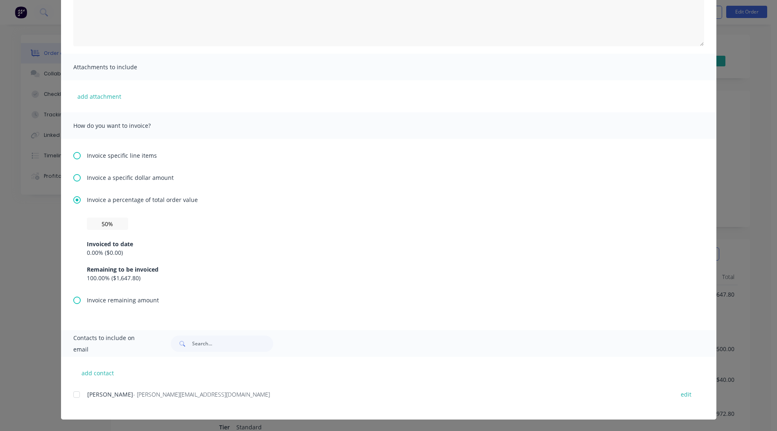
click at [72, 394] on div at bounding box center [76, 394] width 16 height 16
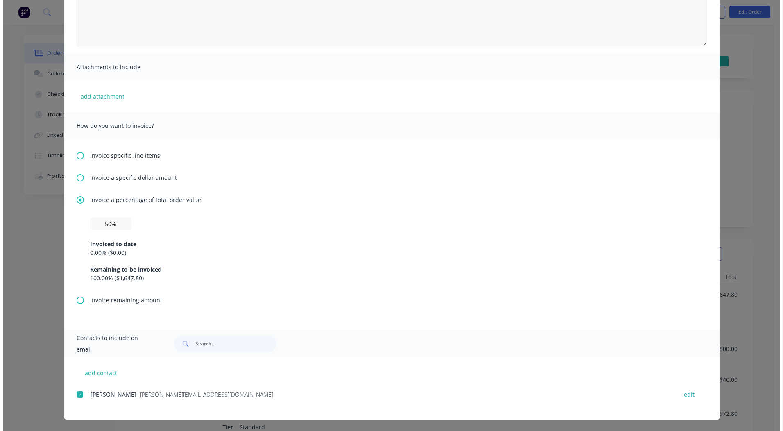
scroll to position [0, 0]
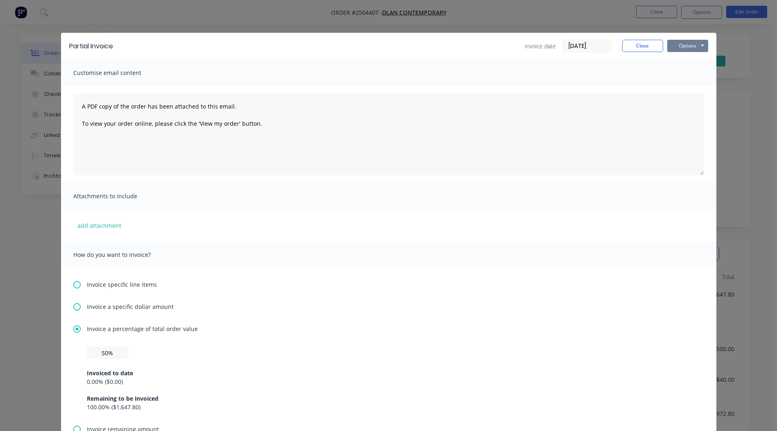
click at [687, 45] on button "Options" at bounding box center [687, 46] width 41 height 12
click at [687, 87] on button "Email" at bounding box center [693, 88] width 52 height 14
click at [634, 47] on button "Close" at bounding box center [642, 46] width 41 height 12
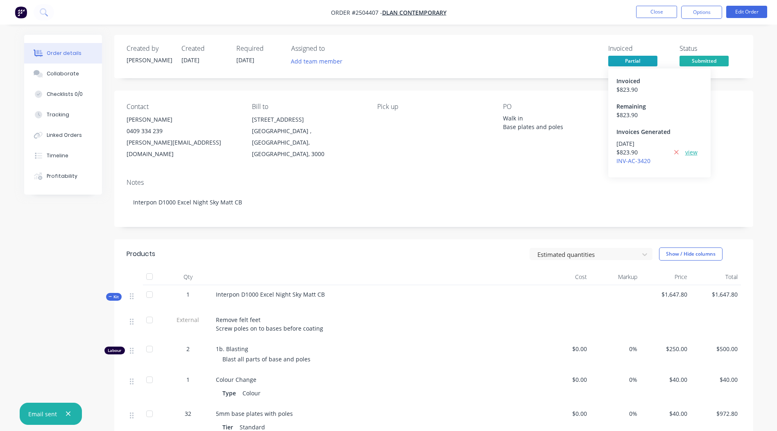
click at [693, 151] on link "view" at bounding box center [691, 152] width 12 height 9
click at [644, 12] on button "Close" at bounding box center [656, 12] width 41 height 12
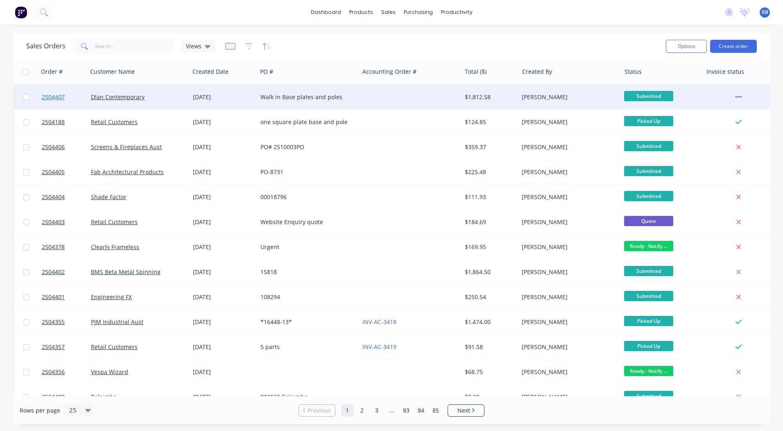
click at [56, 94] on span "2504407" at bounding box center [53, 97] width 23 height 8
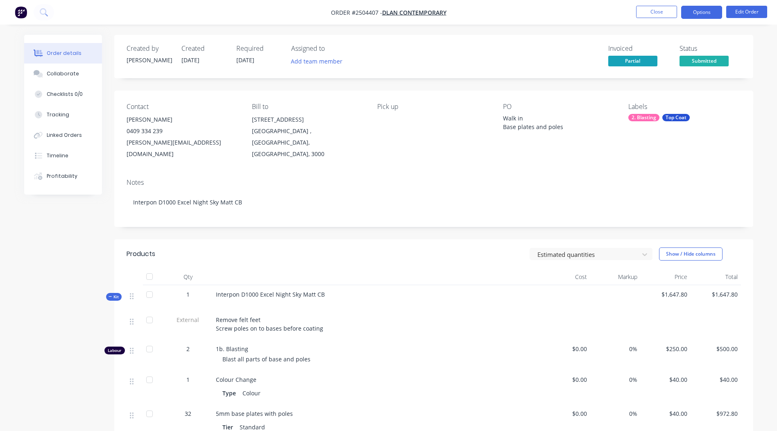
drag, startPoint x: 703, startPoint y: 10, endPoint x: 700, endPoint y: 16, distance: 5.9
click at [703, 10] on button "Options" at bounding box center [701, 12] width 41 height 13
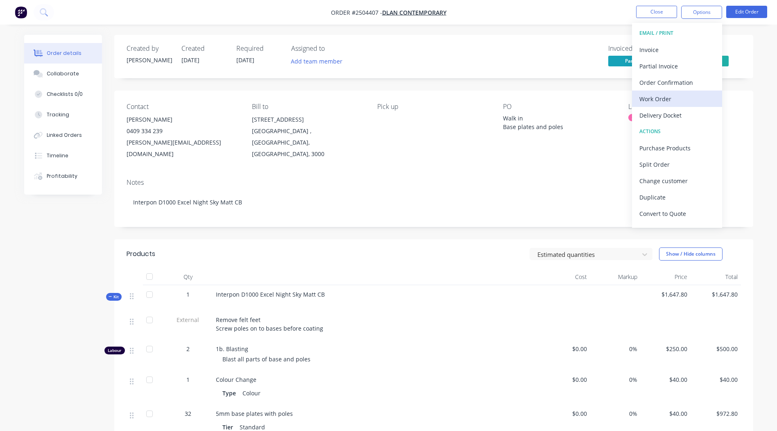
click at [658, 100] on div "Work Order" at bounding box center [676, 99] width 75 height 12
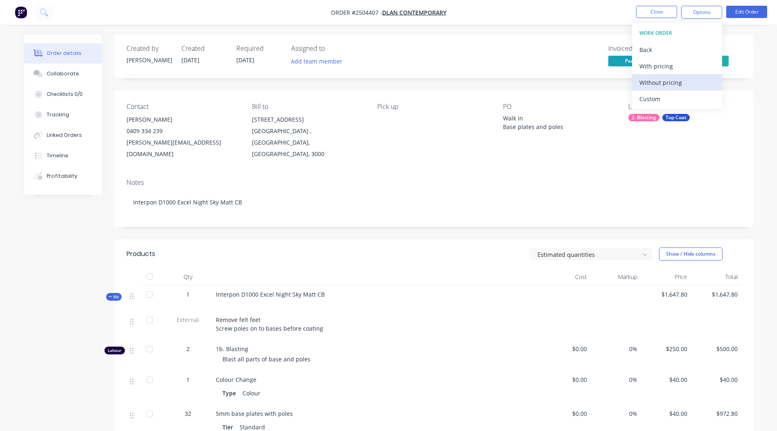
click at [652, 85] on div "Without pricing" at bounding box center [676, 83] width 75 height 12
click at [470, 34] on div "Order details Collaborate Checklists 0/0 Tracking Linked Orders Timeline Profit…" at bounding box center [388, 356] width 777 height 713
click at [406, 155] on div "Contact Judd Parris 0409 334 239 diane@dlancontemporary.com.au Bill to 40 Exhib…" at bounding box center [433, 130] width 639 height 81
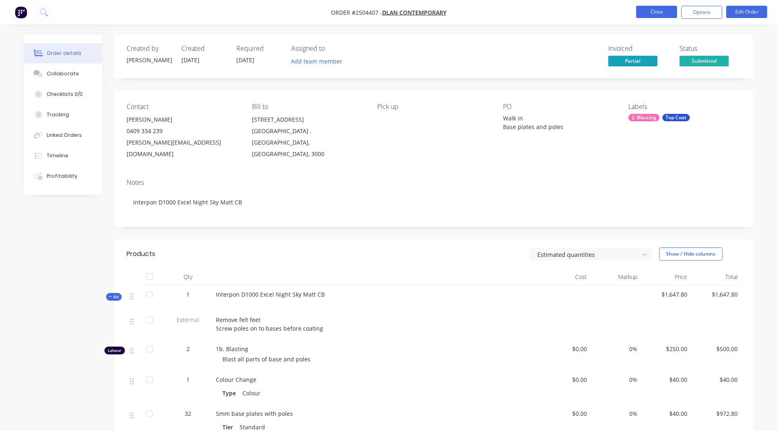
click at [670, 7] on button "Close" at bounding box center [656, 12] width 41 height 12
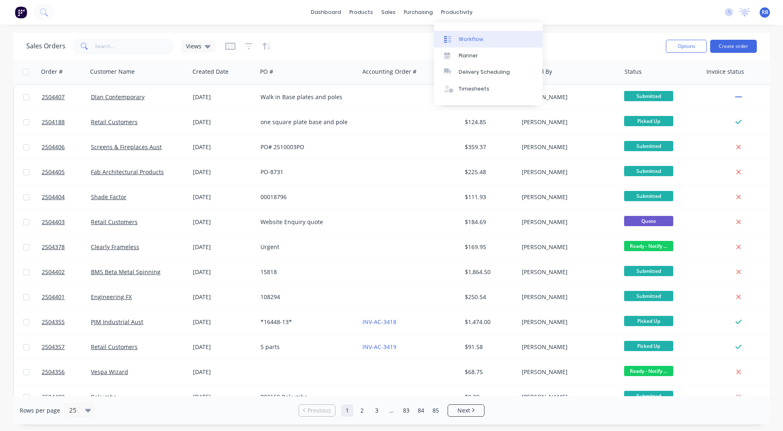
click at [462, 41] on div "Workflow" at bounding box center [471, 39] width 25 height 7
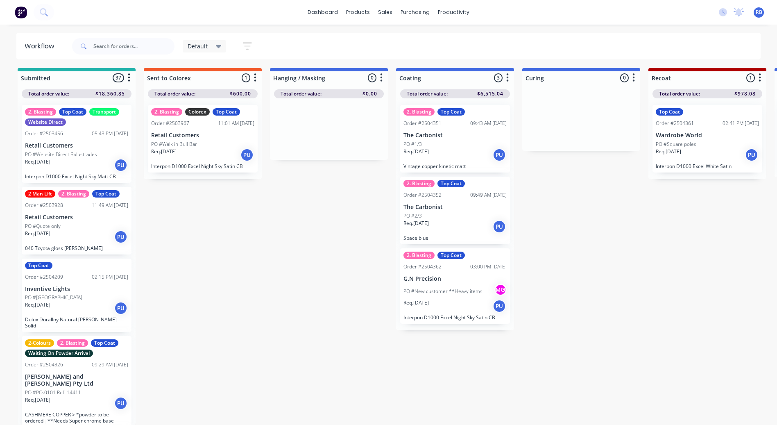
scroll to position [8, 0]
click at [425, 287] on p "PO #New customer **Heavy items" at bounding box center [442, 290] width 79 height 7
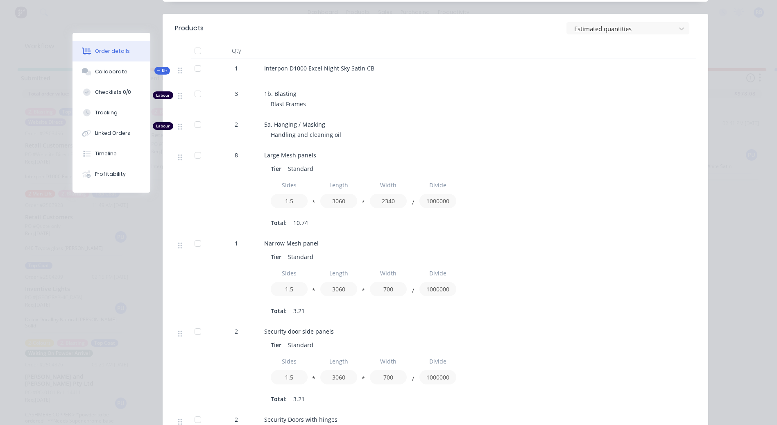
drag, startPoint x: 519, startPoint y: 135, endPoint x: 557, endPoint y: 74, distance: 71.9
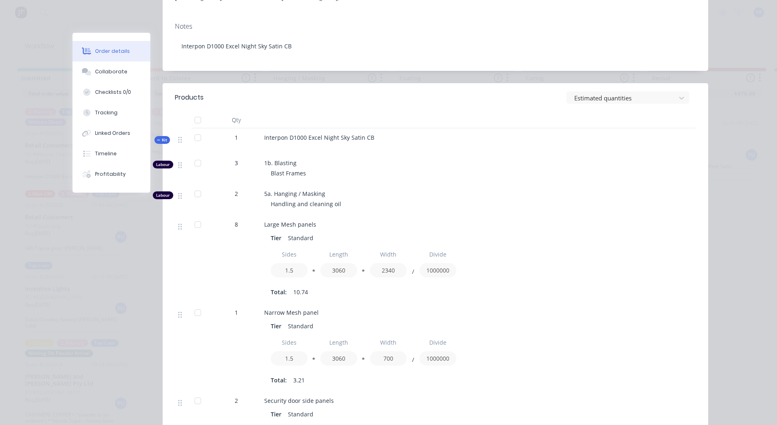
scroll to position [38, 0]
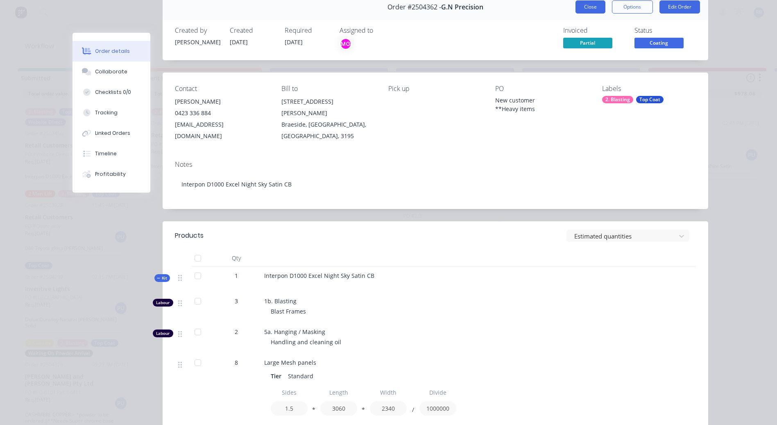
click at [586, 5] on button "Close" at bounding box center [590, 6] width 30 height 13
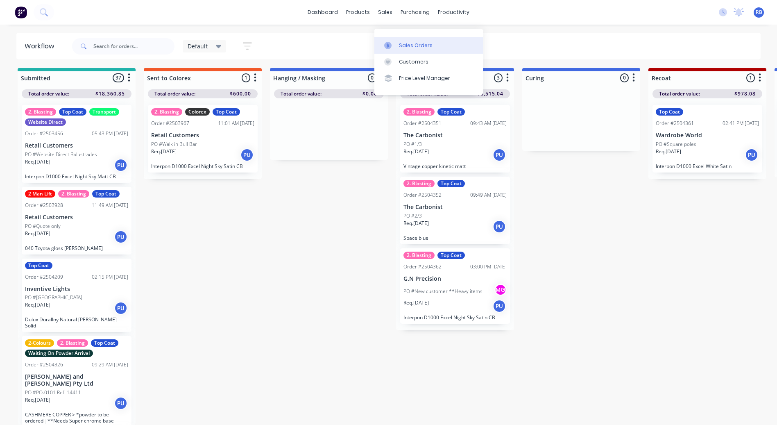
click at [400, 37] on link "Sales Orders" at bounding box center [428, 45] width 108 height 16
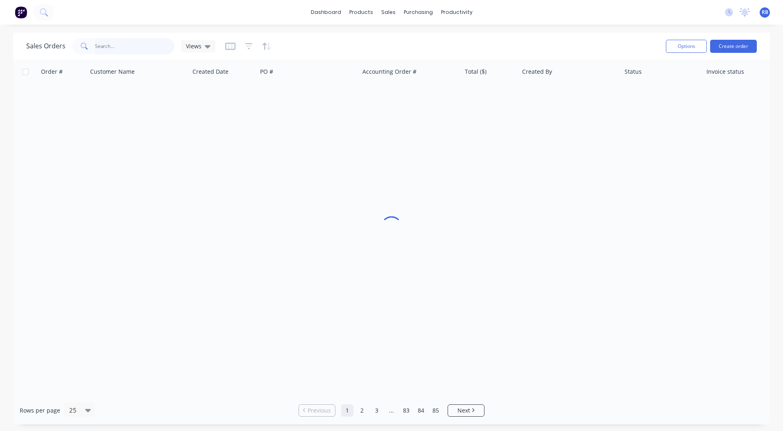
click at [104, 41] on input "text" at bounding box center [135, 46] width 80 height 16
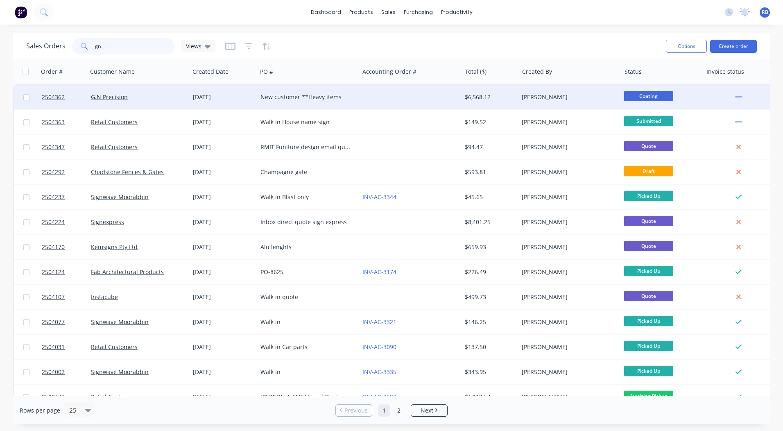
type input "gn"
click at [316, 98] on div "New customer **Heavy items" at bounding box center [305, 97] width 91 height 8
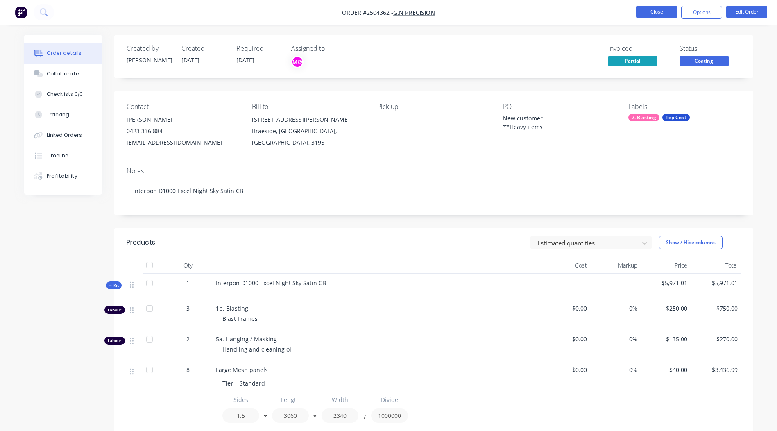
click at [646, 14] on button "Close" at bounding box center [656, 12] width 41 height 12
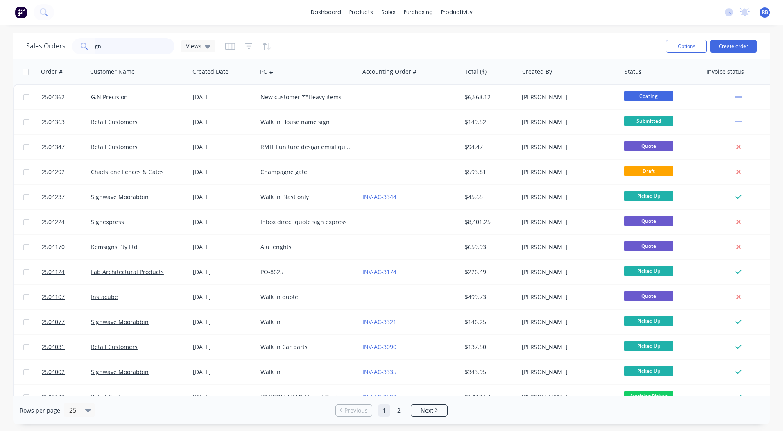
drag, startPoint x: 115, startPoint y: 49, endPoint x: 0, endPoint y: 85, distance: 120.7
click at [0, 72] on html "dashboard products sales purchasing productivity dashboard products Product Cat…" at bounding box center [391, 215] width 783 height 431
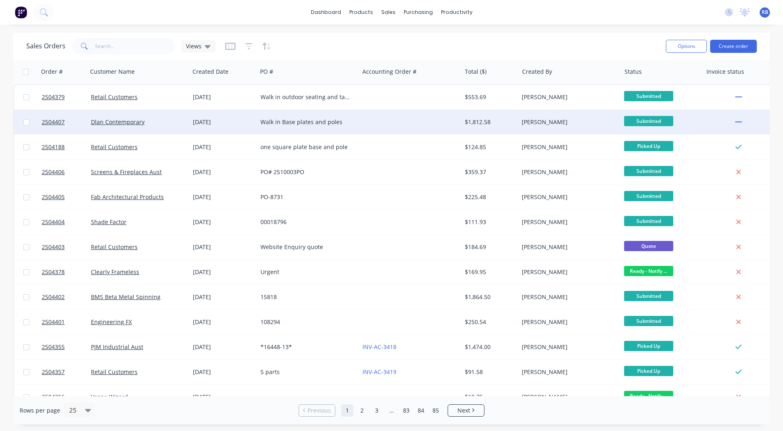
click at [333, 124] on div "Walk in Base plates and poles" at bounding box center [305, 122] width 91 height 8
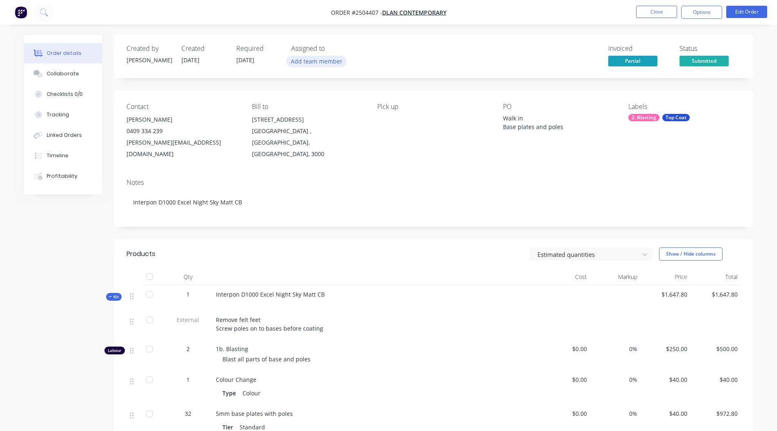
click at [316, 63] on button "Add team member" at bounding box center [316, 61] width 60 height 11
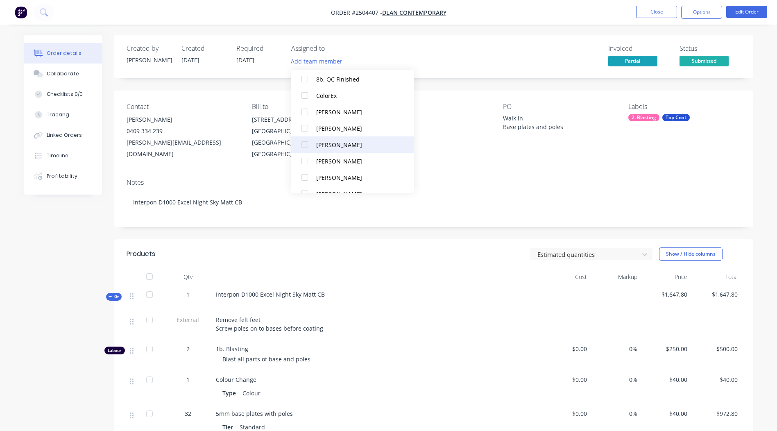
scroll to position [336, 0]
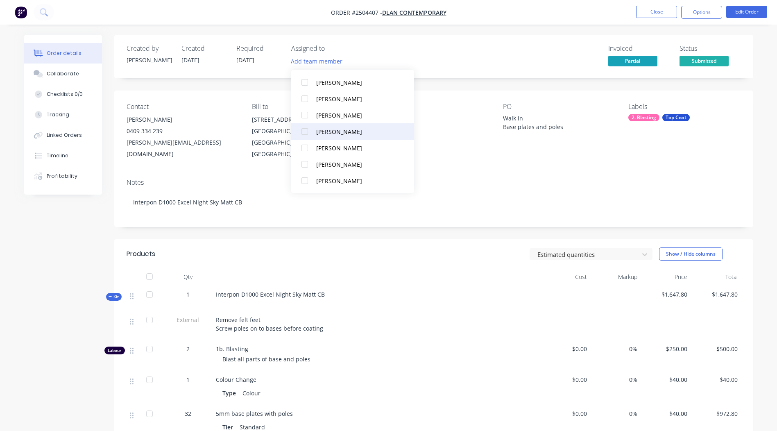
click at [345, 129] on div "[PERSON_NAME]" at bounding box center [357, 131] width 82 height 9
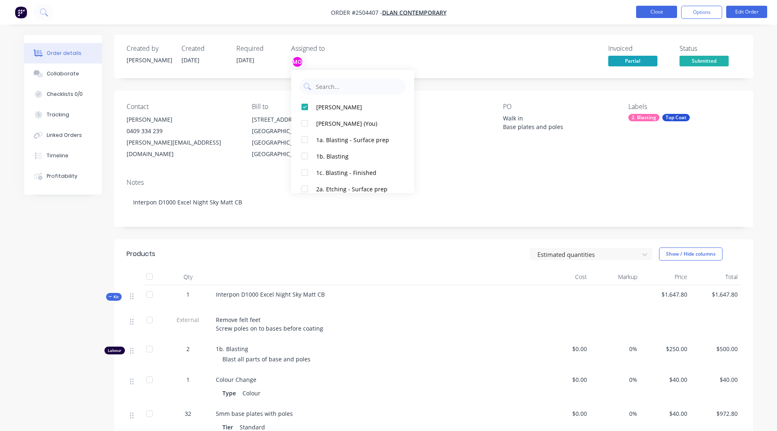
click at [652, 14] on button "Close" at bounding box center [656, 12] width 41 height 12
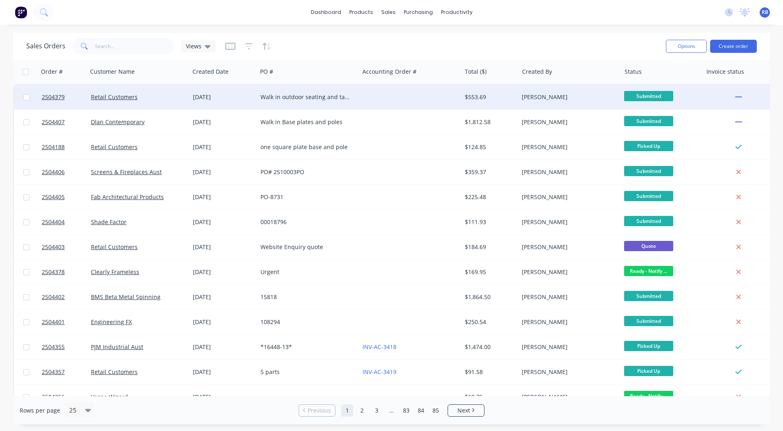
click at [375, 97] on div at bounding box center [410, 97] width 102 height 25
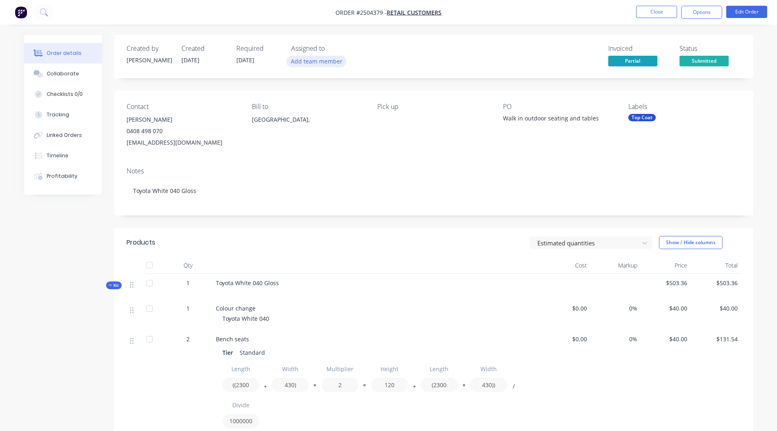
click at [334, 66] on button "Add team member" at bounding box center [316, 61] width 60 height 11
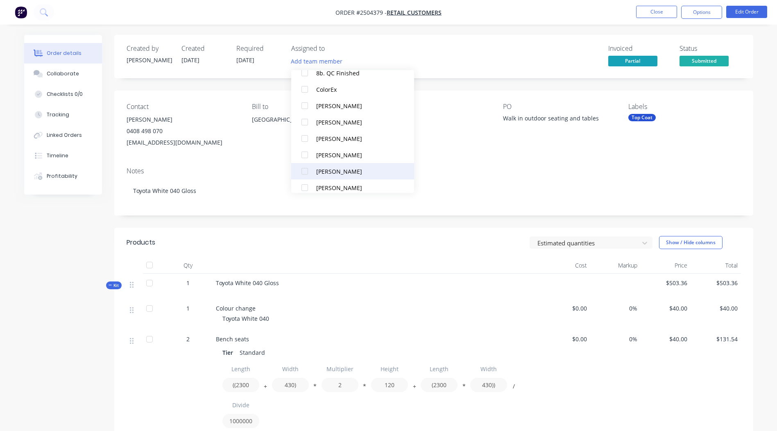
scroll to position [336, 0]
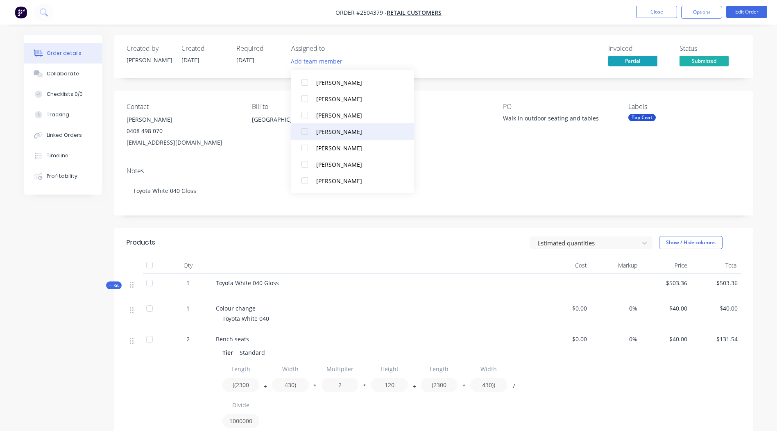
click at [335, 132] on div "[PERSON_NAME]" at bounding box center [357, 131] width 82 height 9
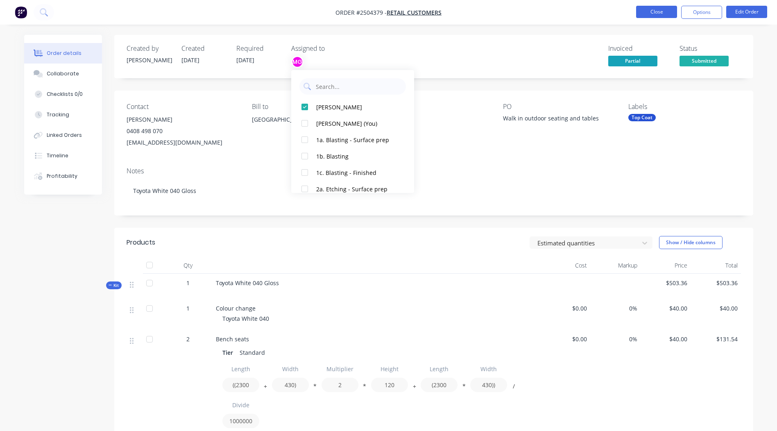
click at [646, 9] on button "Close" at bounding box center [656, 12] width 41 height 12
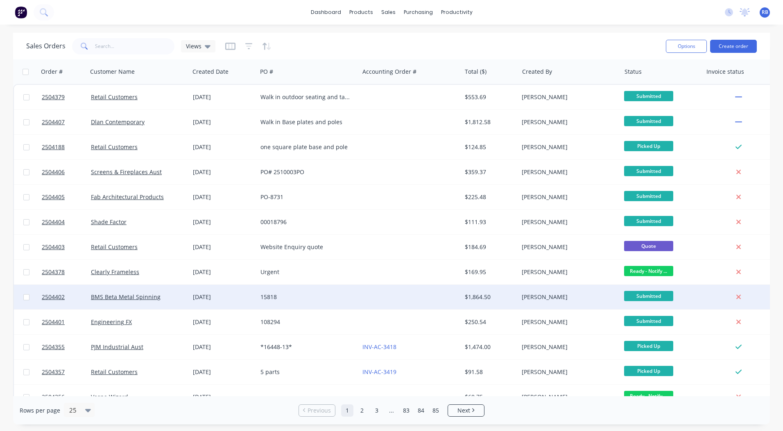
click at [172, 302] on div "BMS Beta Metal Spinning" at bounding box center [139, 297] width 102 height 25
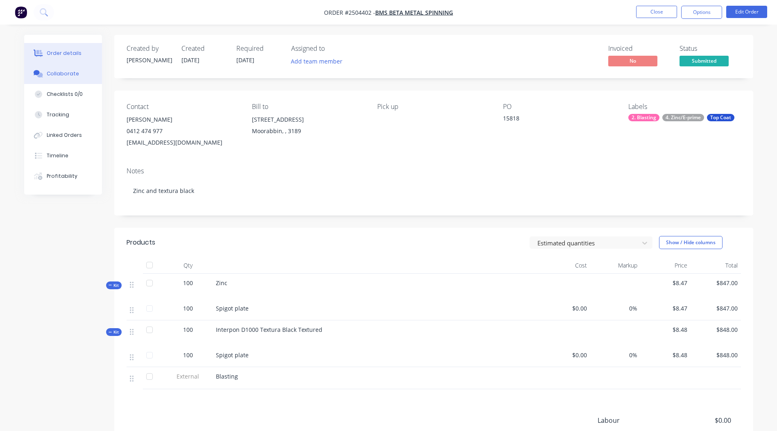
click at [63, 75] on div "Collaborate" at bounding box center [63, 73] width 32 height 7
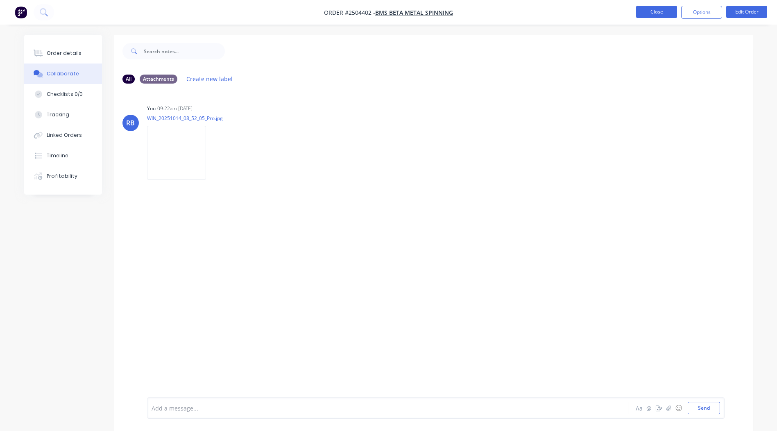
click at [651, 8] on button "Close" at bounding box center [656, 12] width 41 height 12
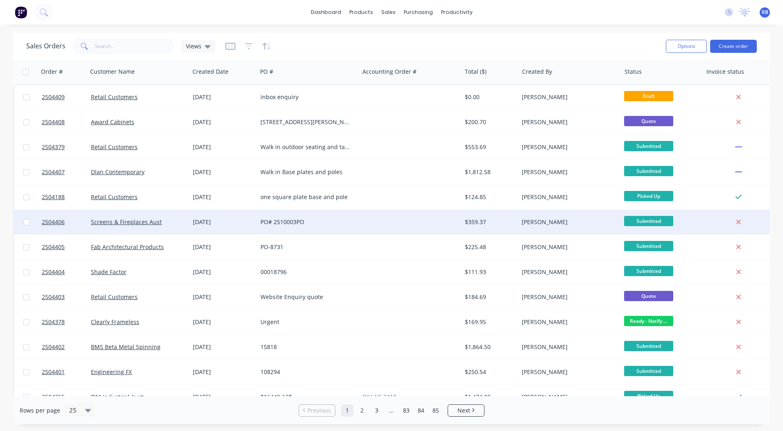
click at [222, 217] on div "[DATE]" at bounding box center [224, 222] width 68 height 25
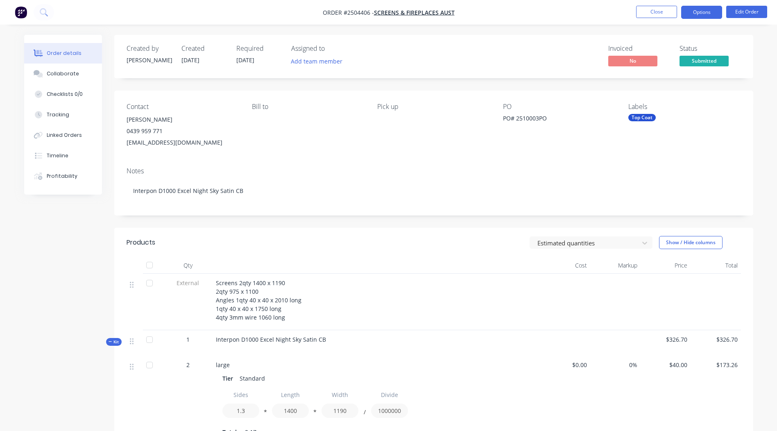
click at [696, 14] on button "Options" at bounding box center [701, 12] width 41 height 13
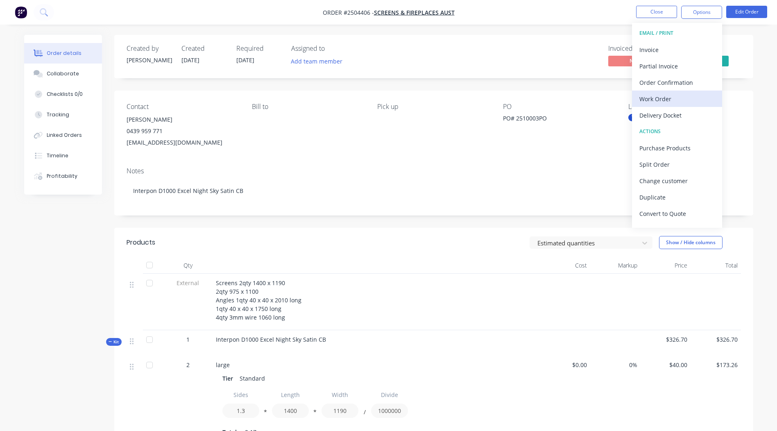
click at [662, 100] on div "Work Order" at bounding box center [676, 99] width 75 height 12
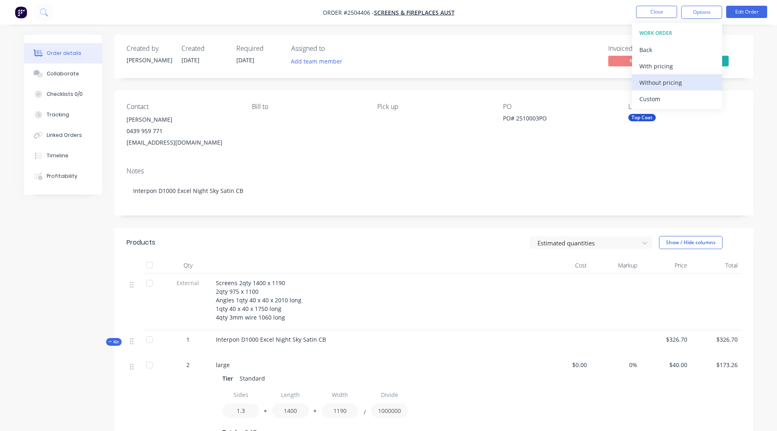
click at [678, 84] on div "Without pricing" at bounding box center [676, 83] width 75 height 12
click at [522, 86] on div "Created by Michael Created 14/10/25 Required 14/10/25 Assigned to Add team memb…" at bounding box center [433, 413] width 639 height 756
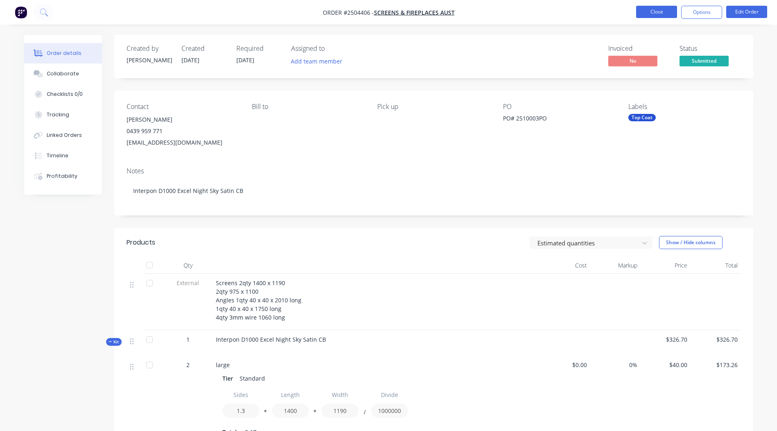
click at [653, 7] on button "Close" at bounding box center [656, 12] width 41 height 12
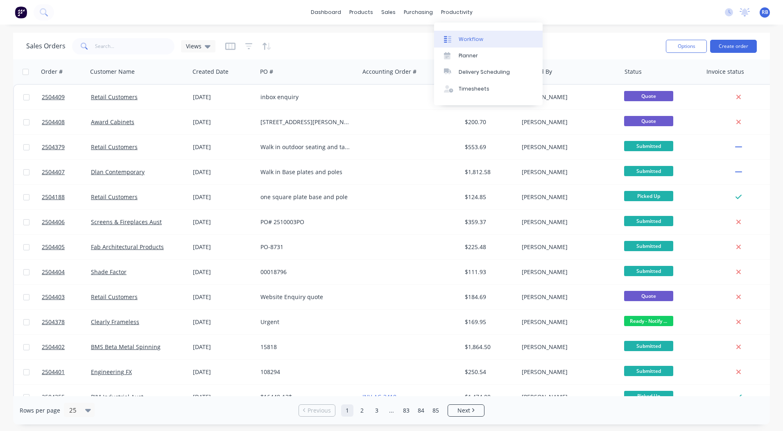
click at [466, 34] on link "Workflow" at bounding box center [488, 39] width 108 height 16
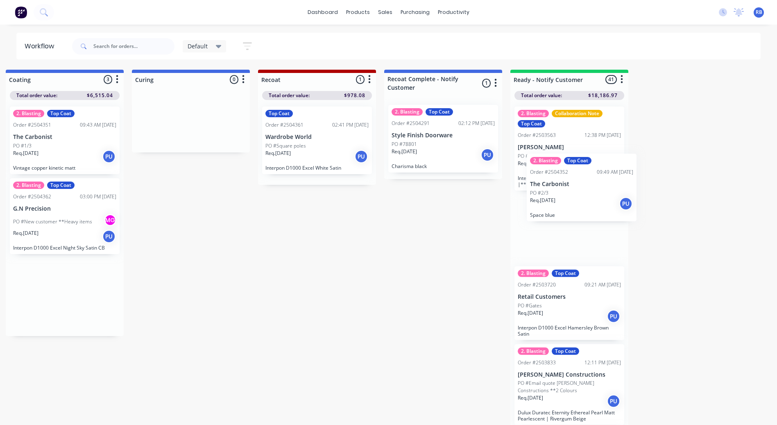
scroll to position [0, 395]
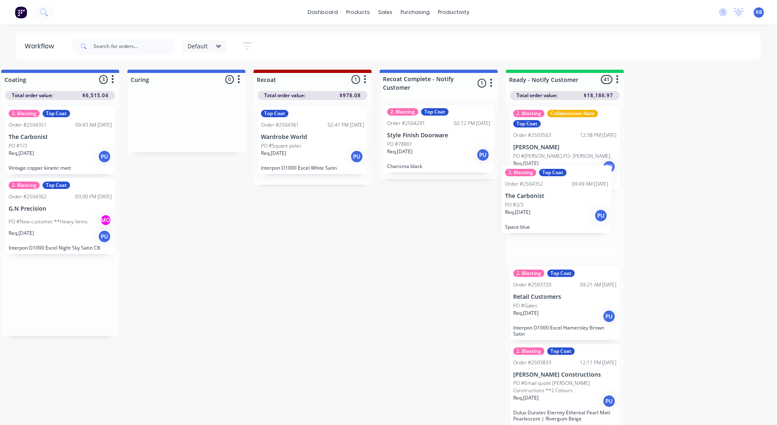
drag, startPoint x: 440, startPoint y: 213, endPoint x: 546, endPoint y: 201, distance: 106.7
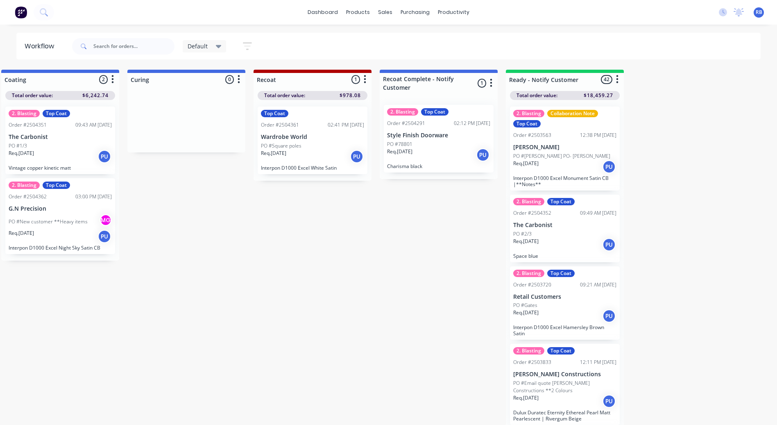
scroll to position [0, 392]
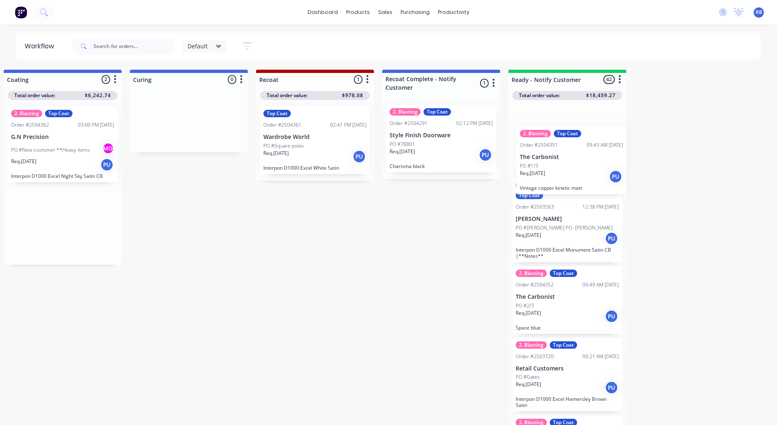
drag, startPoint x: 39, startPoint y: 139, endPoint x: 556, endPoint y: 160, distance: 516.7
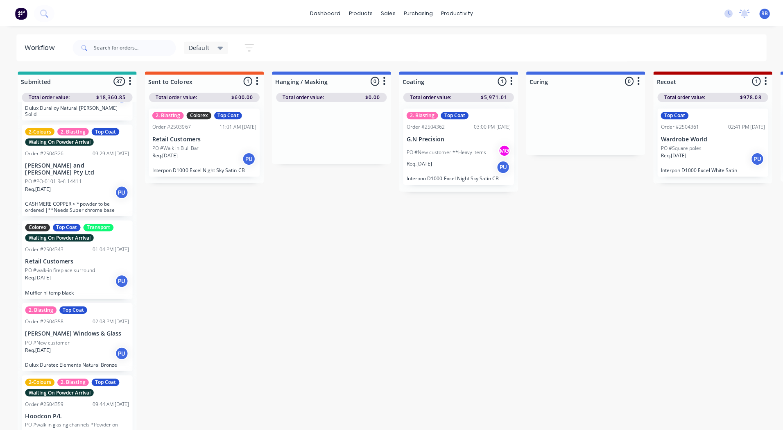
scroll to position [0, 0]
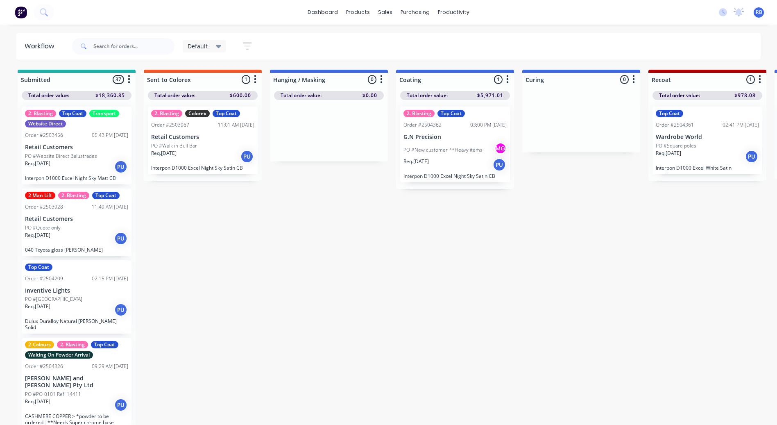
click at [391, 32] on link "Sales Orders" at bounding box center [428, 39] width 108 height 16
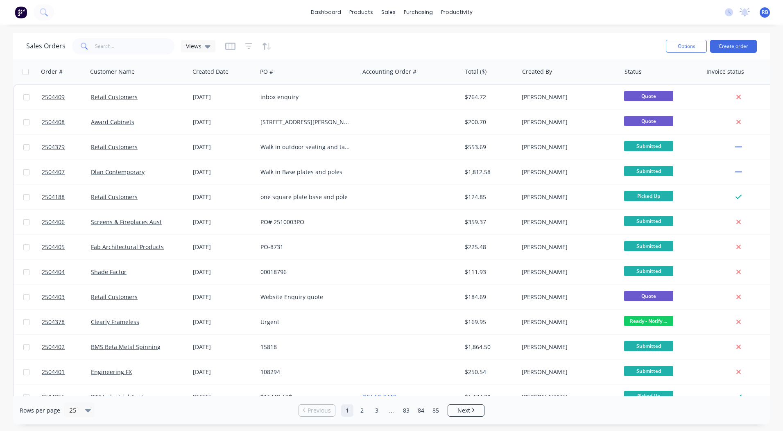
click at [307, 27] on div "dashboard products sales purchasing productivity dashboard products Product Cat…" at bounding box center [391, 215] width 783 height 431
click at [323, 13] on link "dashboard" at bounding box center [326, 12] width 38 height 12
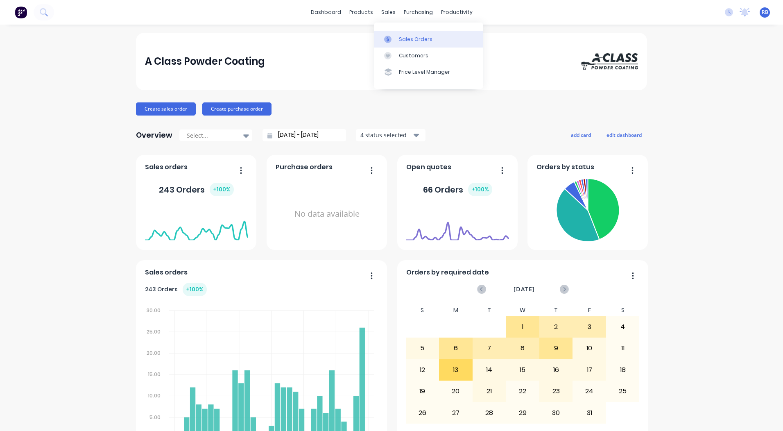
click at [396, 37] on div at bounding box center [390, 39] width 12 height 7
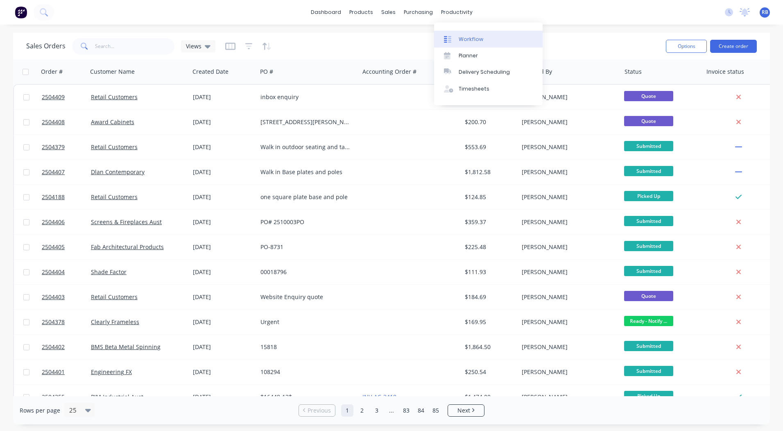
click at [469, 38] on div "Workflow" at bounding box center [471, 39] width 25 height 7
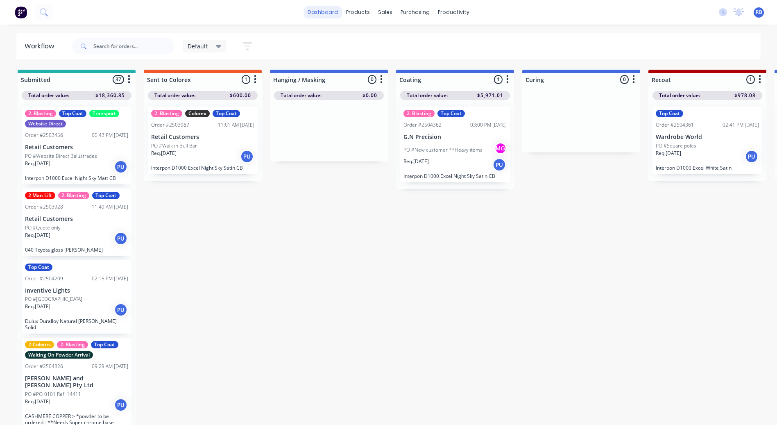
click at [334, 12] on link "dashboard" at bounding box center [322, 12] width 38 height 12
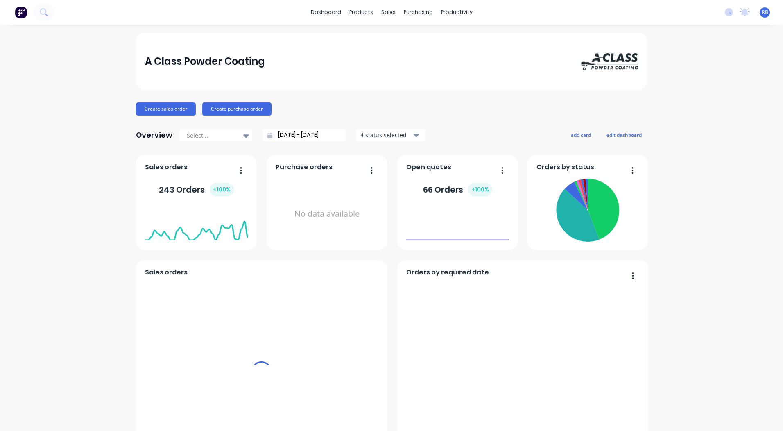
click at [226, 280] on div at bounding box center [261, 371] width 233 height 183
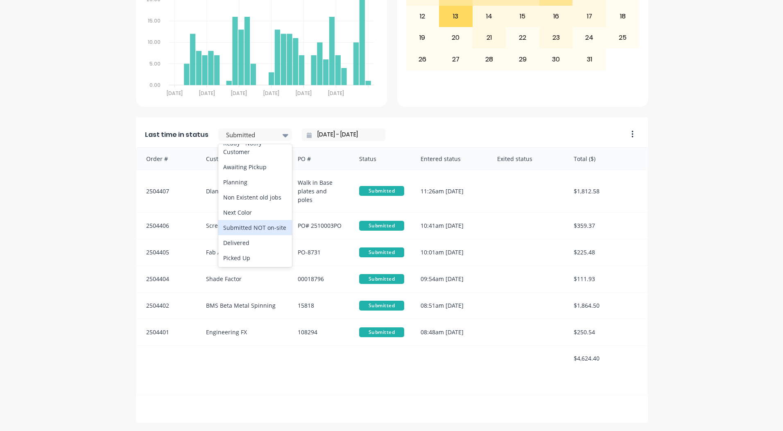
scroll to position [367, 0]
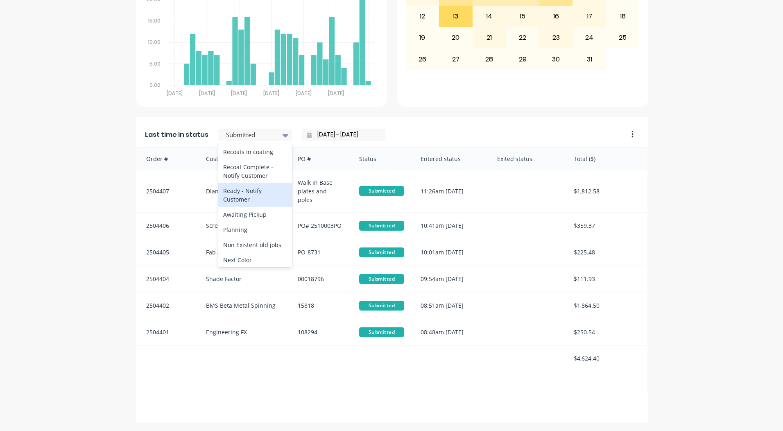
click at [244, 207] on div "Ready - Notify Customer" at bounding box center [255, 195] width 74 height 24
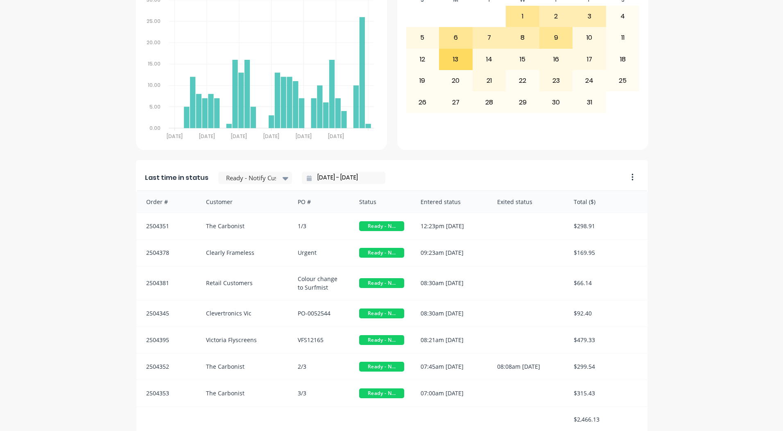
scroll to position [353, 0]
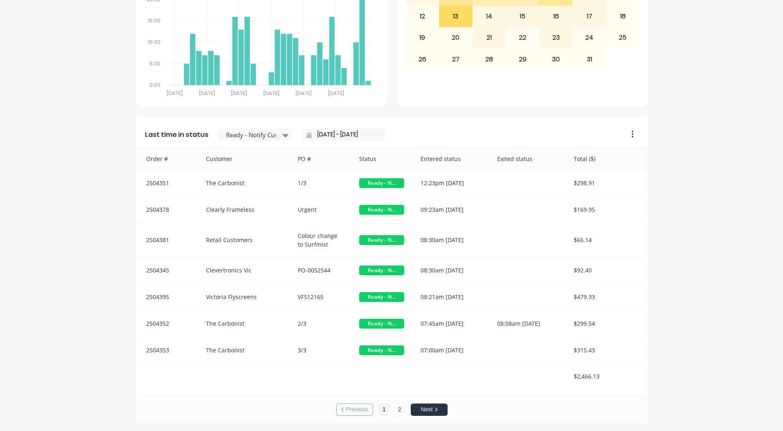
click at [393, 412] on button "2" at bounding box center [399, 409] width 12 height 12
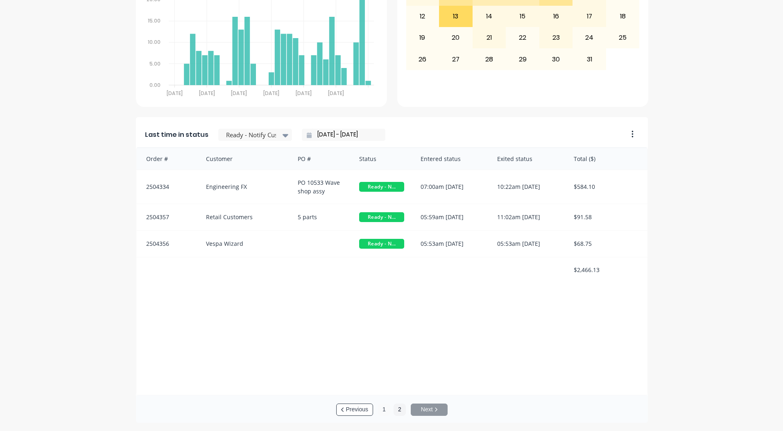
click at [386, 409] on button "1" at bounding box center [384, 409] width 12 height 12
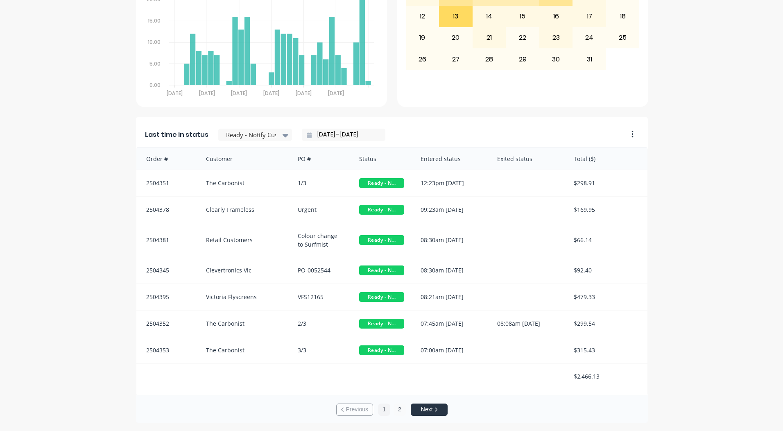
click at [396, 410] on button "2" at bounding box center [399, 409] width 12 height 12
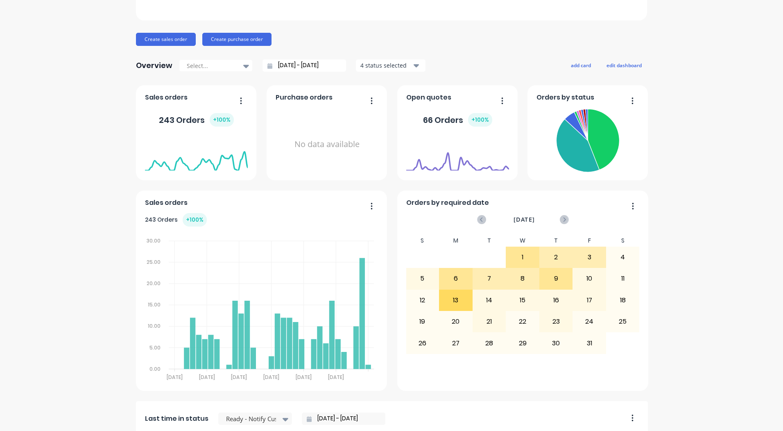
scroll to position [0, 0]
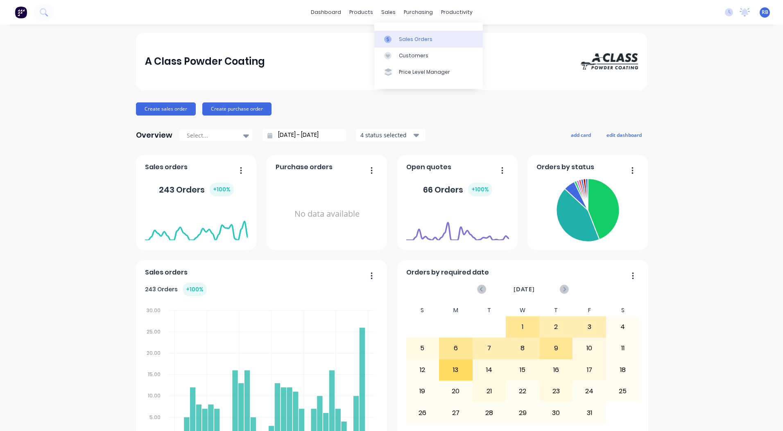
click at [404, 37] on div "Sales Orders" at bounding box center [416, 39] width 34 height 7
click at [418, 41] on div "Sales Orders" at bounding box center [416, 39] width 34 height 7
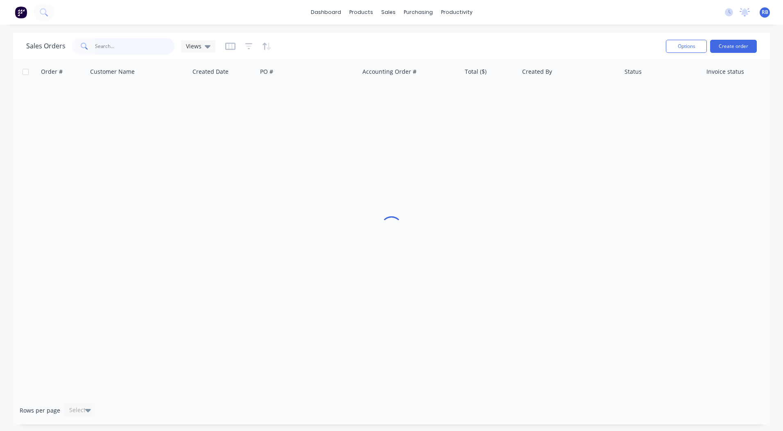
click at [127, 45] on input "text" at bounding box center [135, 46] width 80 height 16
click at [143, 47] on input "judd pa" at bounding box center [135, 46] width 80 height 16
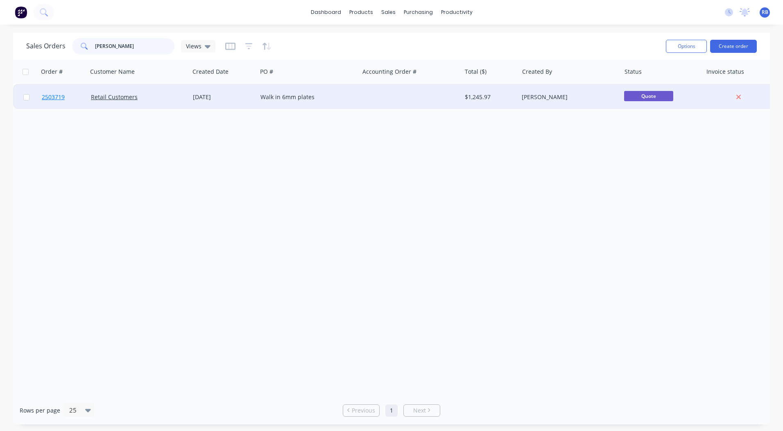
type input "judd"
click at [56, 95] on span "2503719" at bounding box center [53, 97] width 23 height 8
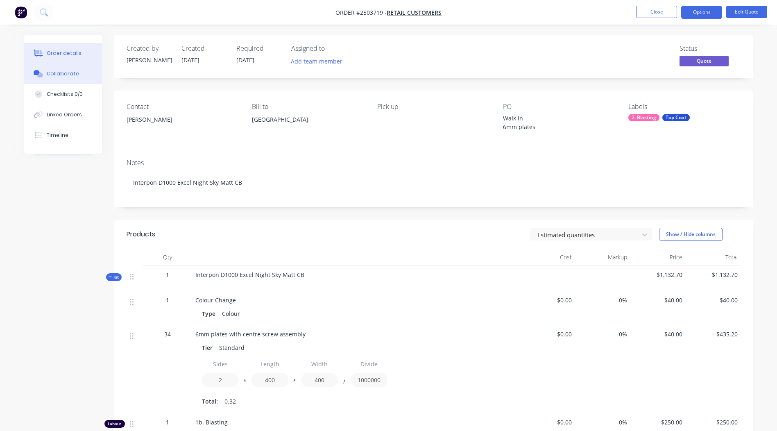
click at [62, 72] on div "Collaborate" at bounding box center [63, 73] width 32 height 7
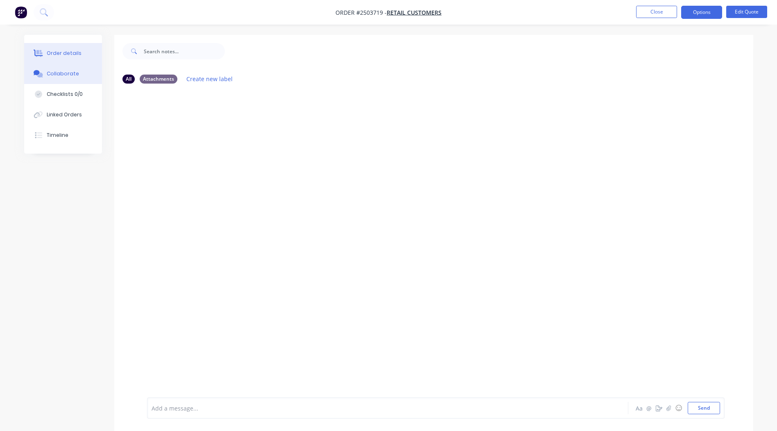
click at [60, 52] on div "Order details" at bounding box center [64, 53] width 35 height 7
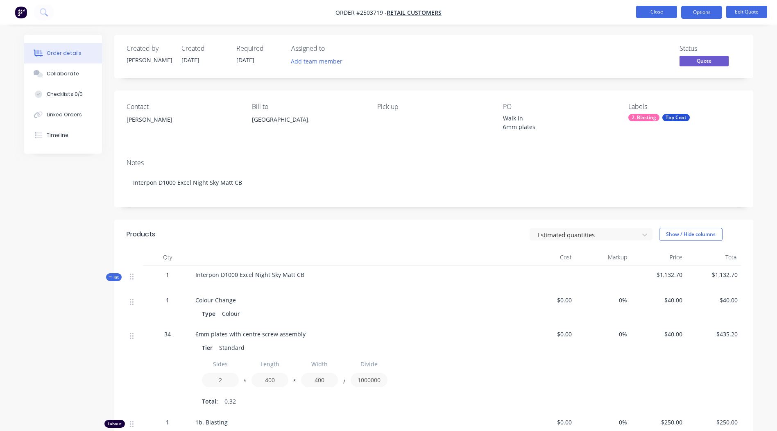
click at [658, 12] on button "Close" at bounding box center [656, 12] width 41 height 12
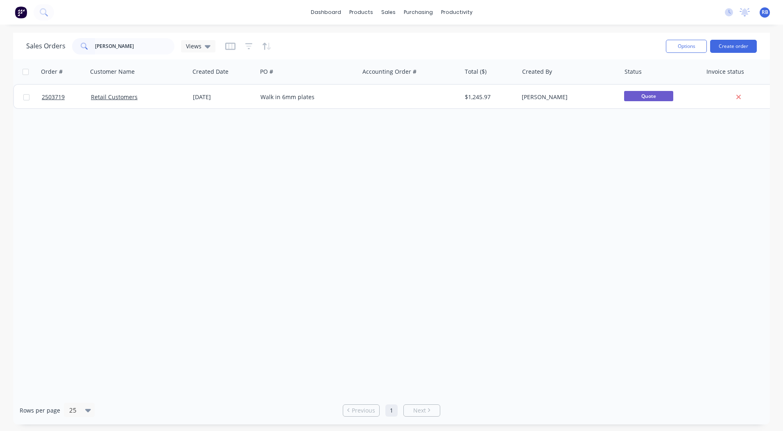
click at [374, 201] on div "Order # Customer Name Created Date PO # Accounting Order # Total ($) Created By…" at bounding box center [391, 227] width 757 height 337
click at [121, 43] on input "judd" at bounding box center [135, 46] width 80 height 16
click at [120, 43] on input "judd" at bounding box center [135, 46] width 80 height 16
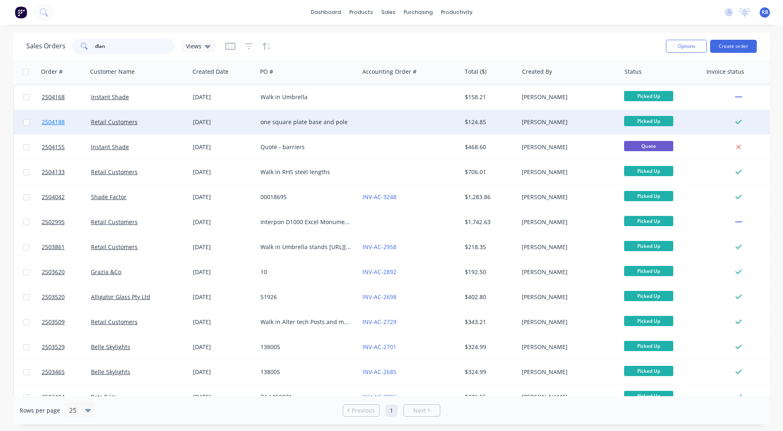
type input "dlan"
click at [48, 121] on span "2504188" at bounding box center [53, 122] width 23 height 8
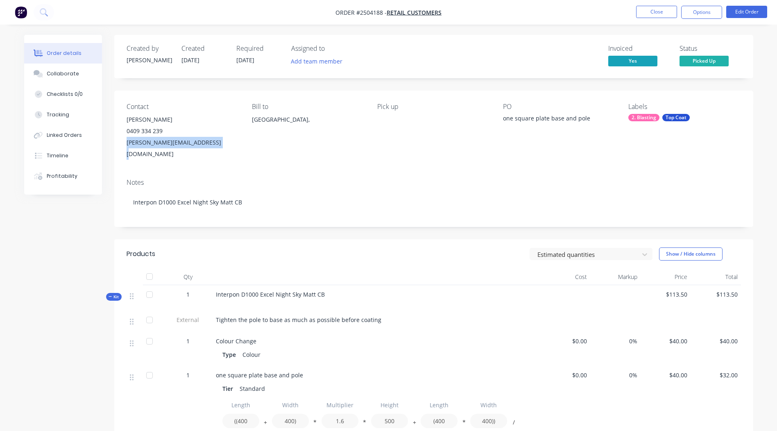
drag, startPoint x: 219, startPoint y: 142, endPoint x: 127, endPoint y: 146, distance: 91.8
click at [127, 146] on div "diane@dlancontemporary.com.au" at bounding box center [183, 148] width 112 height 23
copy div "diane@dlancontemporary.com.au"
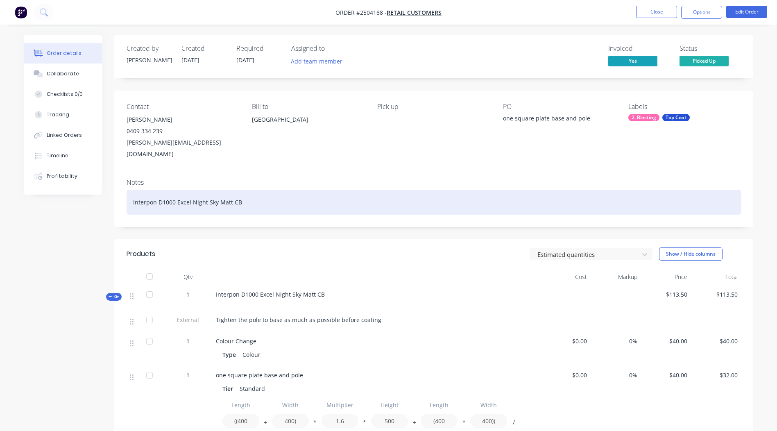
click at [387, 190] on div "Interpon D1000 Excel Night Sky Matt CB" at bounding box center [434, 202] width 614 height 25
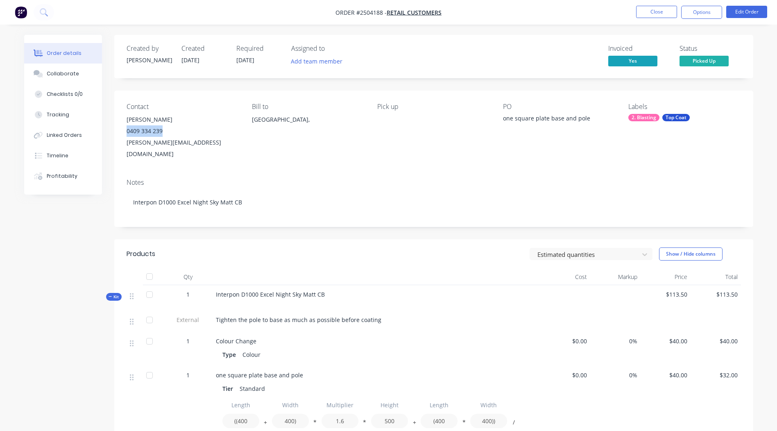
drag, startPoint x: 168, startPoint y: 130, endPoint x: 127, endPoint y: 132, distance: 40.6
click at [127, 132] on div "0409 334 239" at bounding box center [183, 130] width 112 height 11
copy div "0409 334 239"
click at [352, 142] on div "Bill to Australia," at bounding box center [308, 131] width 112 height 57
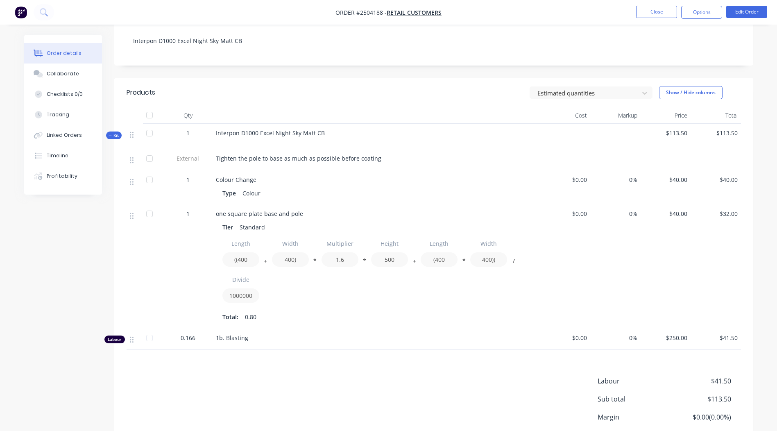
scroll to position [164, 0]
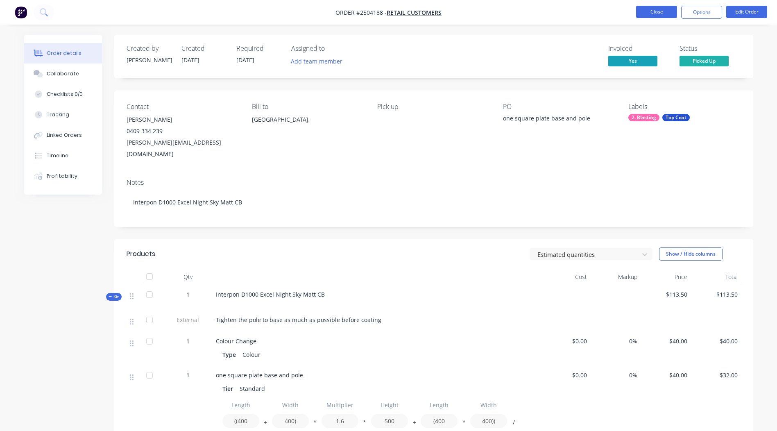
click at [660, 16] on button "Close" at bounding box center [656, 12] width 41 height 12
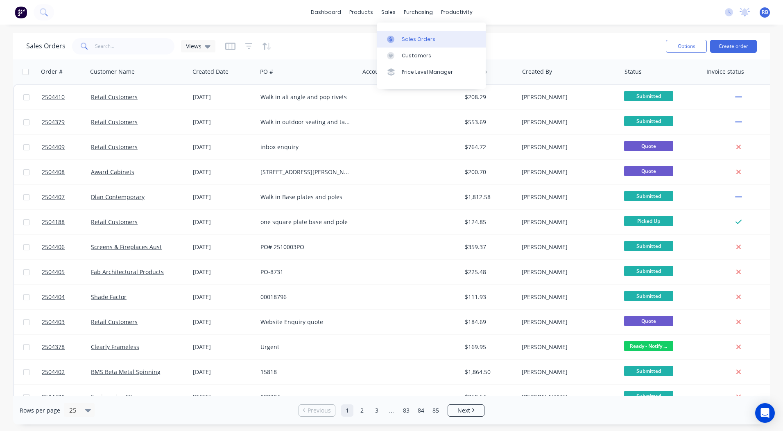
drag, startPoint x: 403, startPoint y: 34, endPoint x: 392, endPoint y: 34, distance: 11.1
click at [403, 34] on link "Sales Orders" at bounding box center [431, 39] width 108 height 16
click at [104, 44] on input "text" at bounding box center [135, 46] width 80 height 16
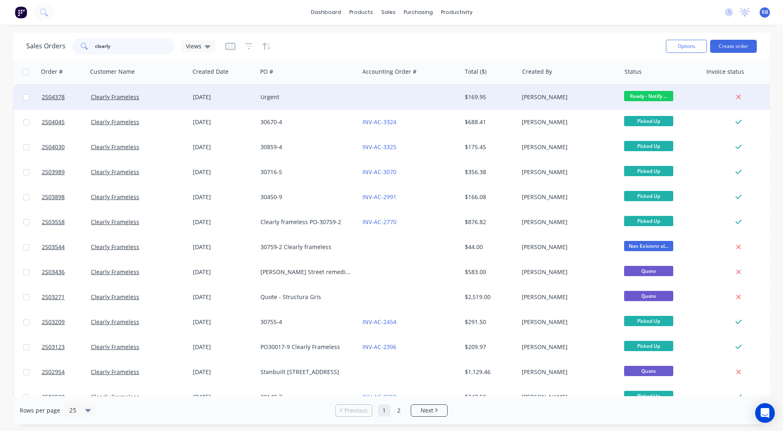
type input "clearly"
click at [252, 95] on div "[DATE]" at bounding box center [223, 97] width 61 height 8
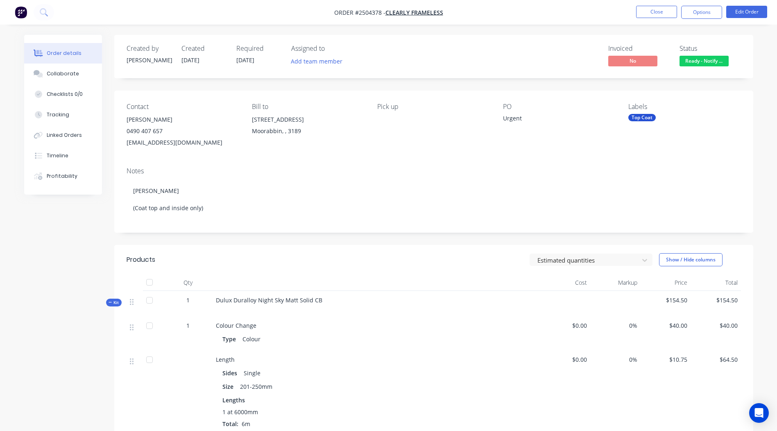
click at [696, 59] on span "Ready - Notify ..." at bounding box center [703, 61] width 49 height 10
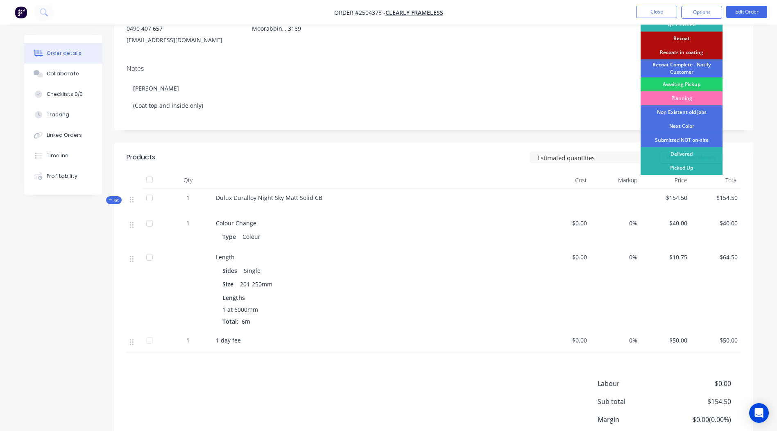
scroll to position [164, 0]
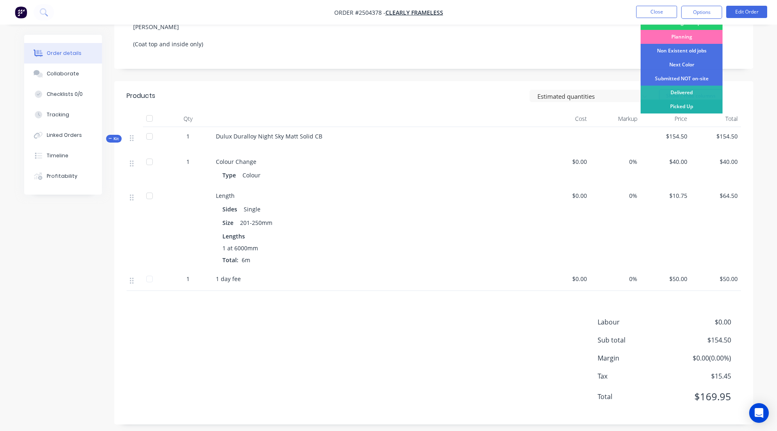
click at [676, 108] on div "Picked Up" at bounding box center [681, 106] width 82 height 14
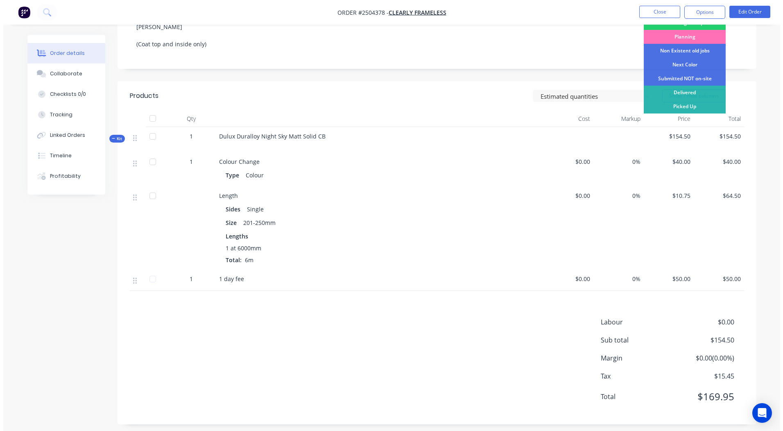
scroll to position [0, 0]
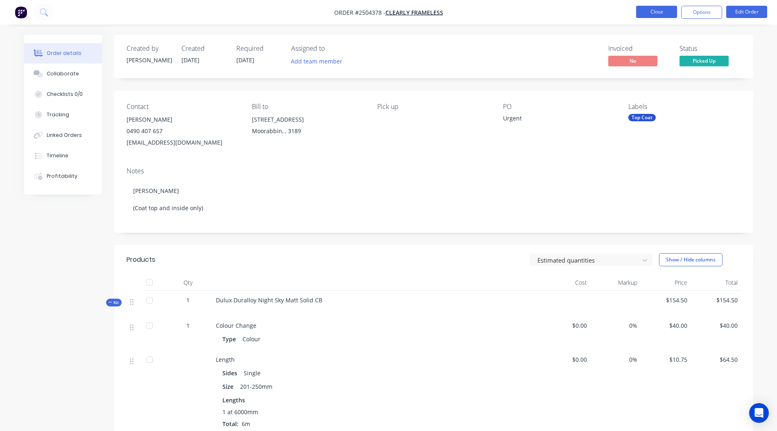
click at [644, 9] on button "Close" at bounding box center [656, 12] width 41 height 12
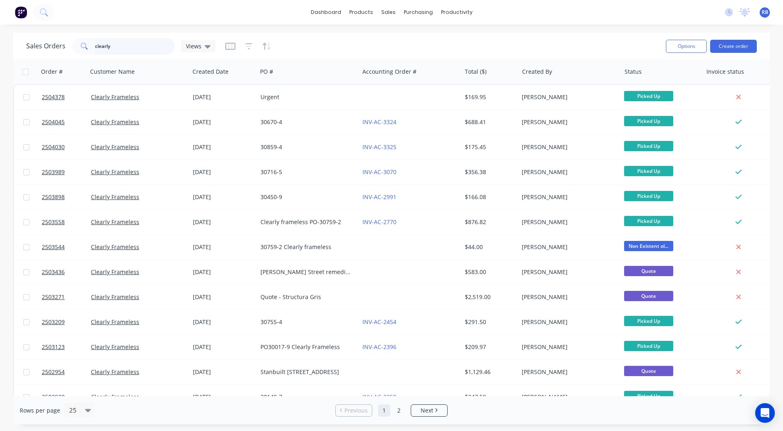
drag, startPoint x: 130, startPoint y: 45, endPoint x: 0, endPoint y: 55, distance: 130.5
click at [36, 57] on div "Sales Orders clearly Views Options Create order" at bounding box center [391, 46] width 757 height 27
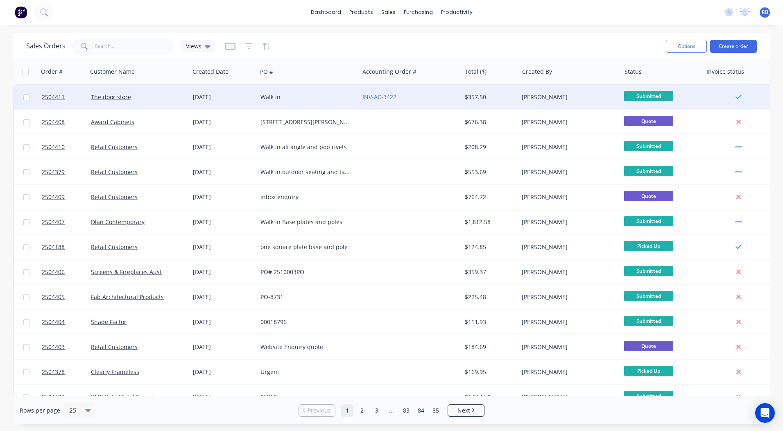
click at [300, 99] on div "Walk in" at bounding box center [305, 97] width 91 height 8
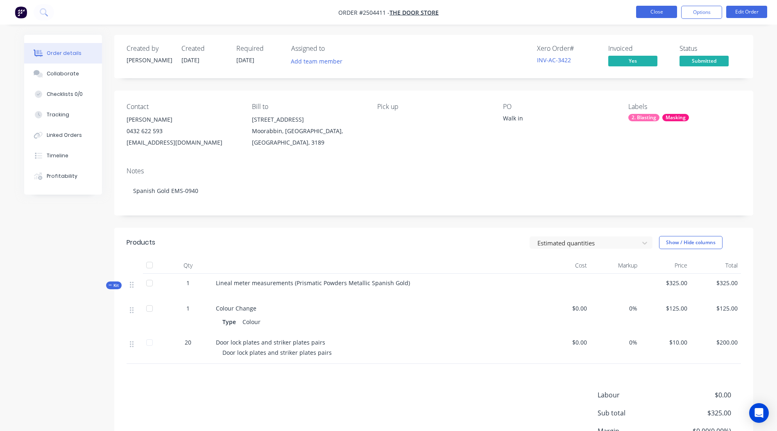
click at [657, 7] on button "Close" at bounding box center [656, 12] width 41 height 12
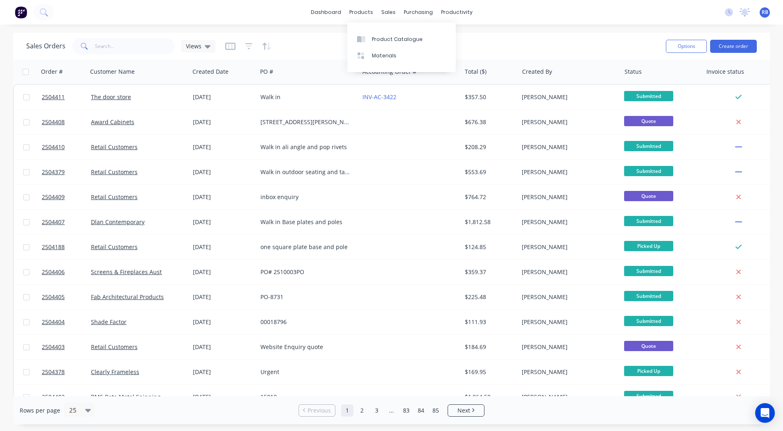
click at [487, 46] on div "Sales Orders Views" at bounding box center [342, 46] width 633 height 20
click at [477, 39] on div "Workflow" at bounding box center [471, 39] width 25 height 7
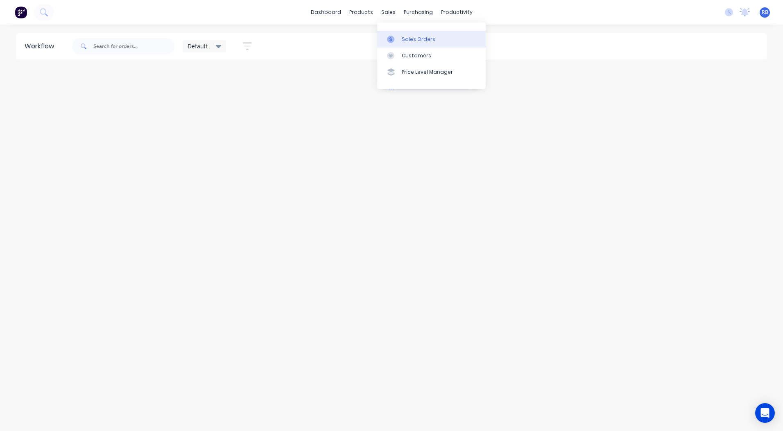
click at [416, 39] on div "Sales Orders" at bounding box center [419, 39] width 34 height 7
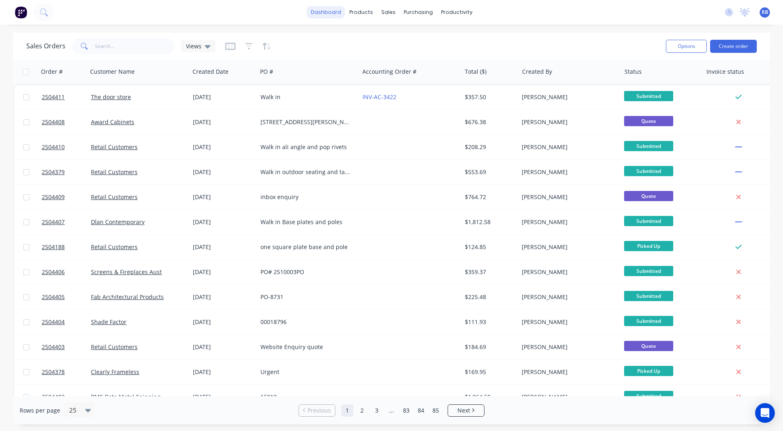
click at [321, 11] on link "dashboard" at bounding box center [326, 12] width 38 height 12
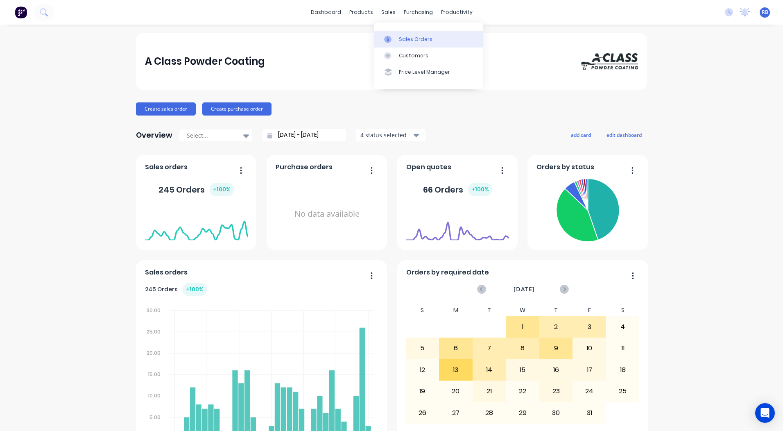
click at [402, 36] on div "Sales Orders" at bounding box center [416, 39] width 34 height 7
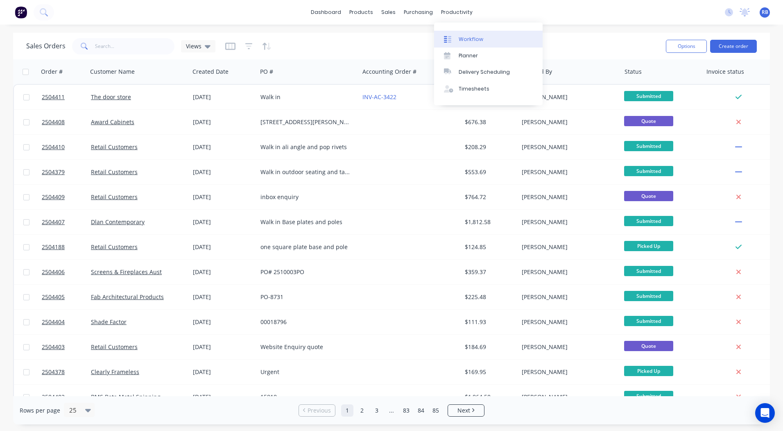
click at [459, 34] on link "Workflow" at bounding box center [488, 39] width 108 height 16
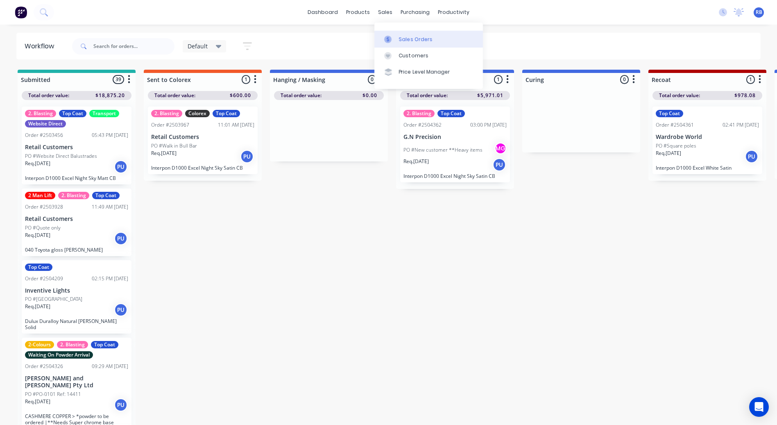
click at [411, 38] on div "Sales Orders" at bounding box center [416, 39] width 34 height 7
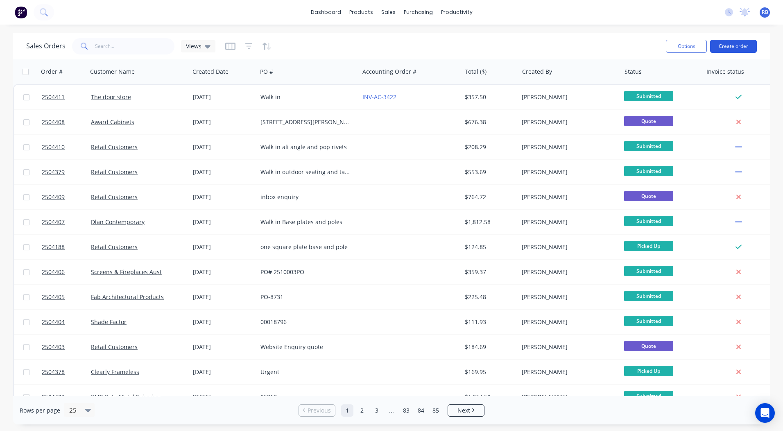
click at [728, 43] on button "Create order" at bounding box center [733, 46] width 47 height 13
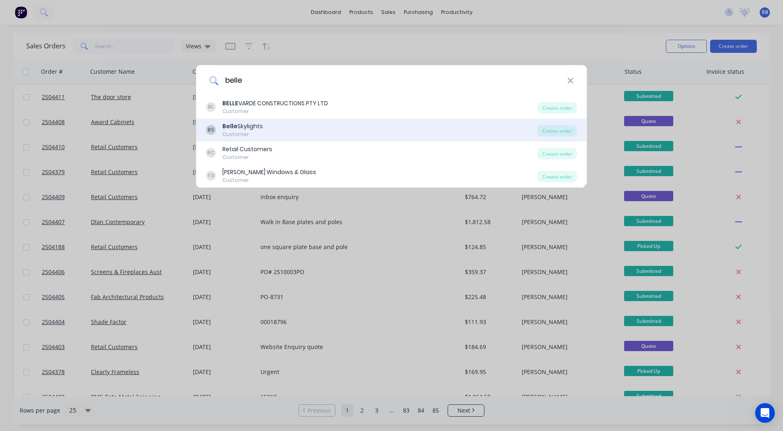
type input "belle"
click at [264, 122] on div "BS Belle Skylights Customer" at bounding box center [371, 130] width 331 height 16
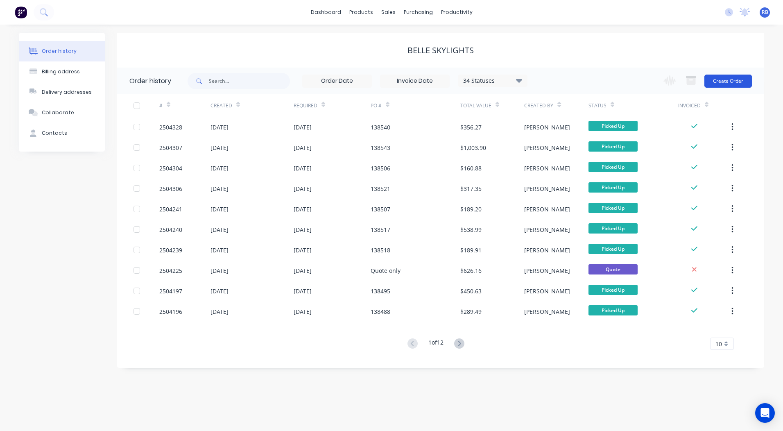
click at [713, 83] on button "Create Order" at bounding box center [727, 81] width 47 height 13
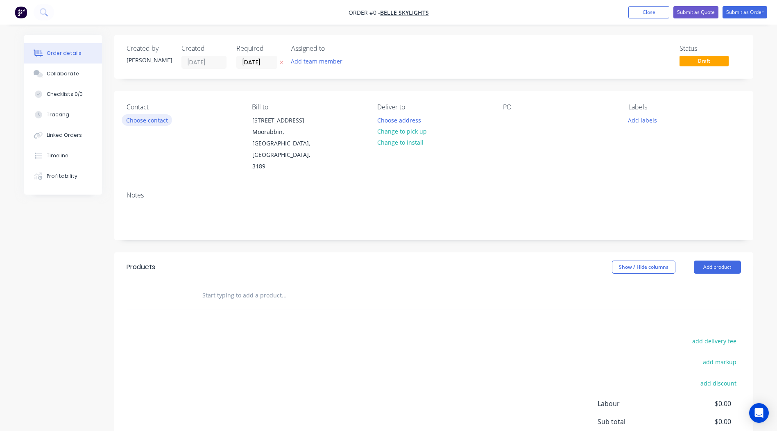
click at [129, 118] on button "Choose contact" at bounding box center [147, 119] width 50 height 11
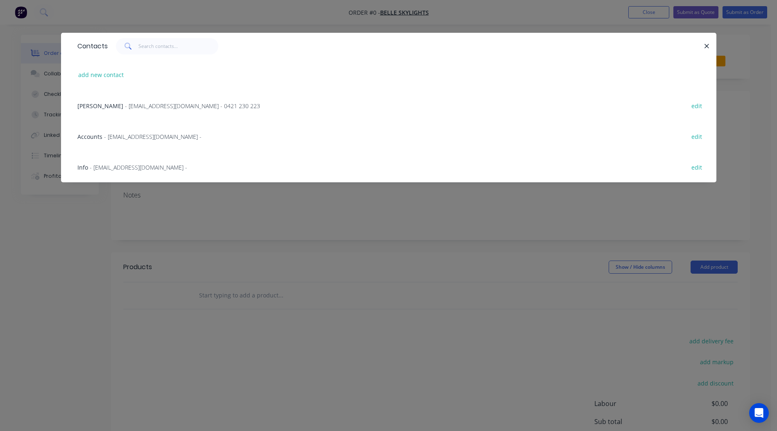
click at [125, 106] on span "- [EMAIL_ADDRESS][DOMAIN_NAME] - 0421 230 223" at bounding box center [192, 106] width 135 height 8
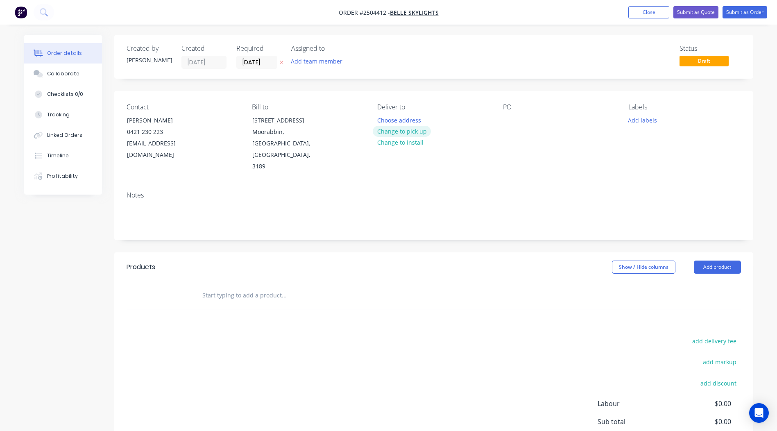
click at [420, 132] on button "Change to pick up" at bounding box center [402, 131] width 58 height 11
click at [513, 118] on div at bounding box center [509, 120] width 13 height 12
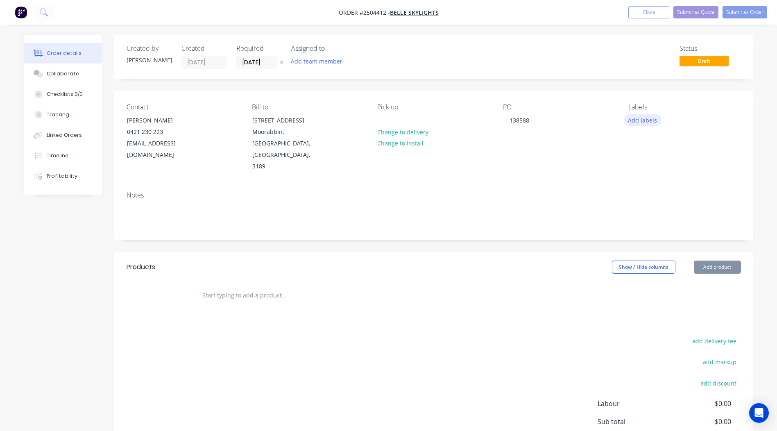
click at [649, 125] on button "Add labels" at bounding box center [643, 119] width 38 height 11
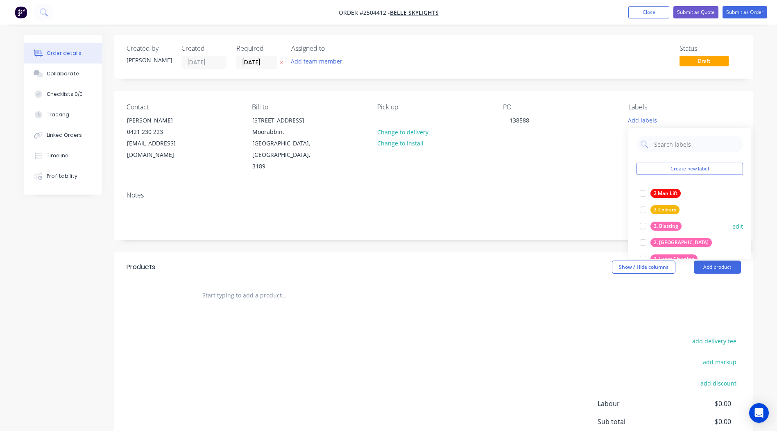
click at [659, 228] on div "2. Blasting" at bounding box center [665, 225] width 31 height 9
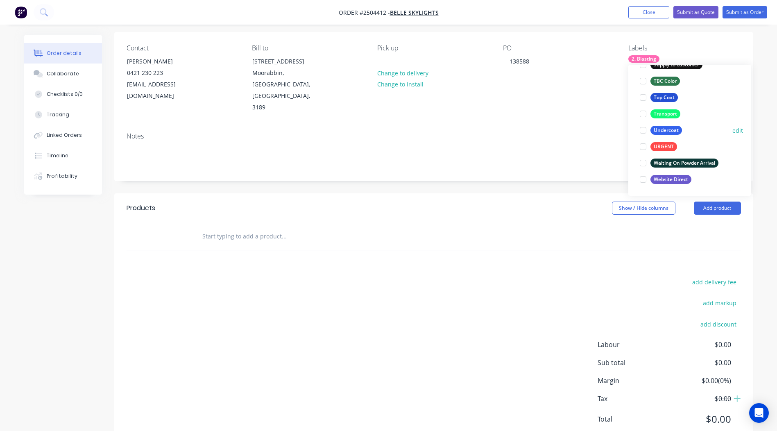
scroll to position [64, 0]
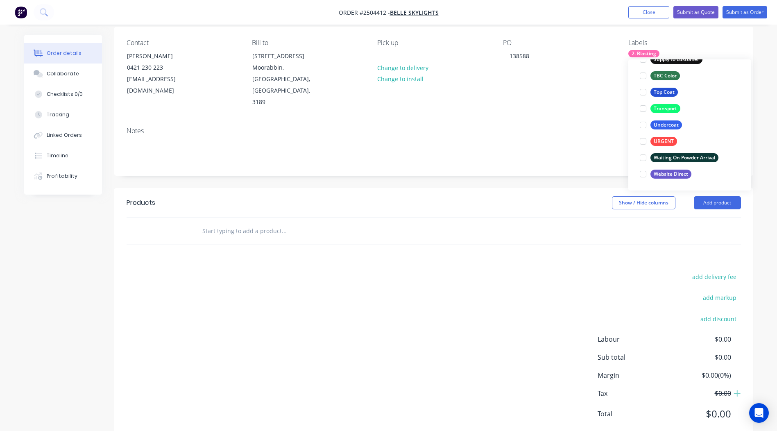
click at [635, 48] on div "Labels 2. Blasting" at bounding box center [684, 73] width 112 height 69
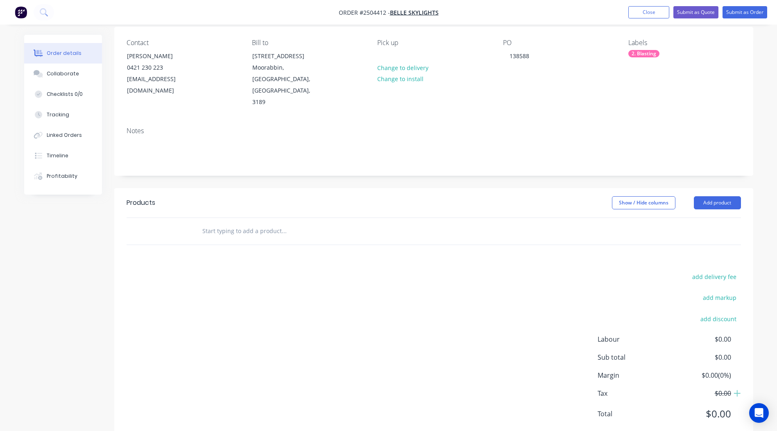
click at [635, 50] on div "2. Blasting" at bounding box center [643, 53] width 31 height 7
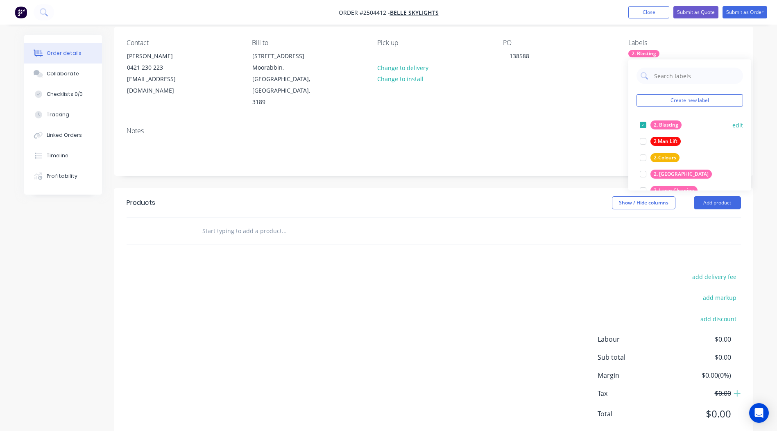
click at [660, 122] on div "2. Blasting" at bounding box center [665, 124] width 31 height 9
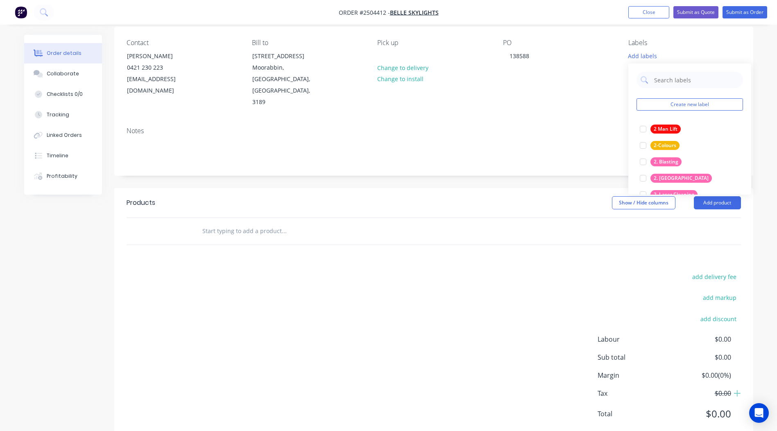
click at [679, 54] on div "Add labels" at bounding box center [684, 55] width 112 height 11
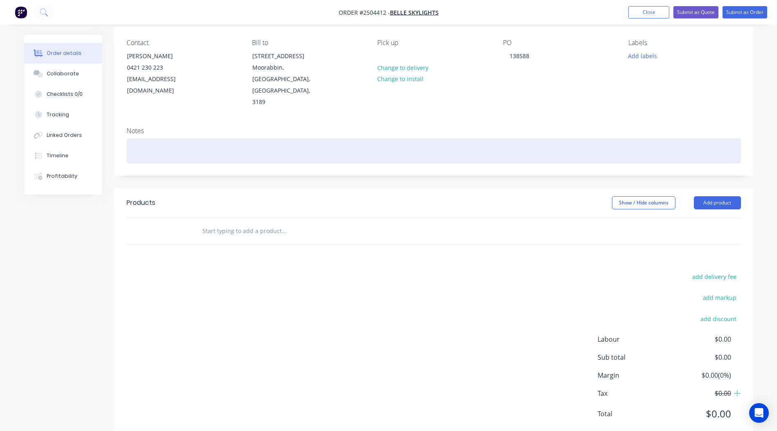
click at [147, 138] on div at bounding box center [434, 150] width 614 height 25
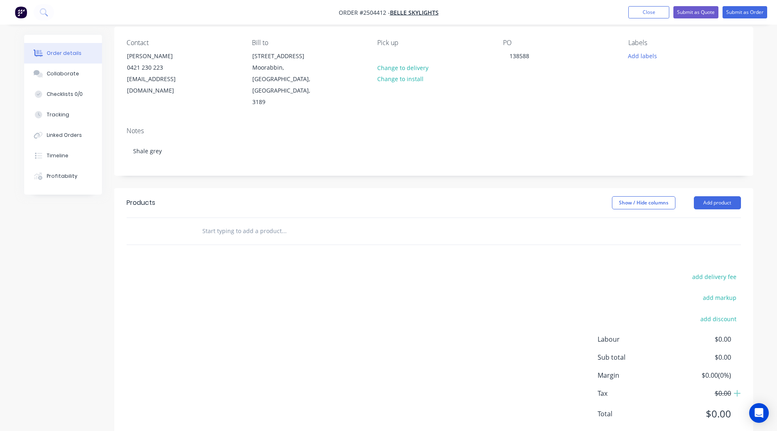
click at [223, 95] on div "Contact [PERSON_NAME] [PHONE_NUMBER] [EMAIL_ADDRESS][DOMAIN_NAME] Bill to [STRE…" at bounding box center [433, 74] width 639 height 94
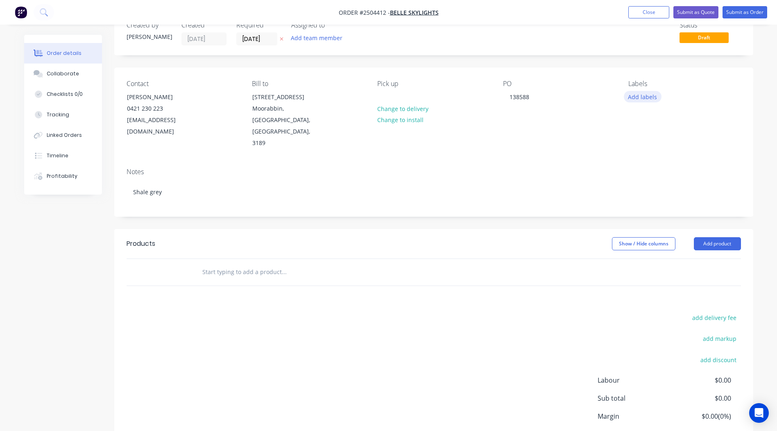
click at [645, 101] on button "Add labels" at bounding box center [643, 96] width 38 height 11
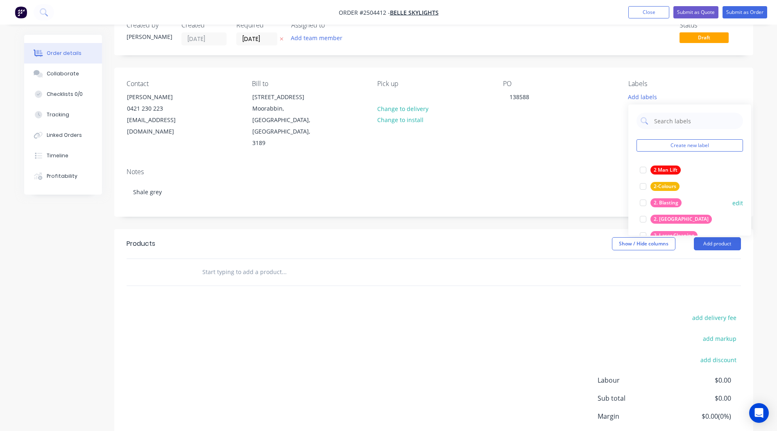
click at [668, 203] on div "2. Blasting" at bounding box center [665, 202] width 31 height 9
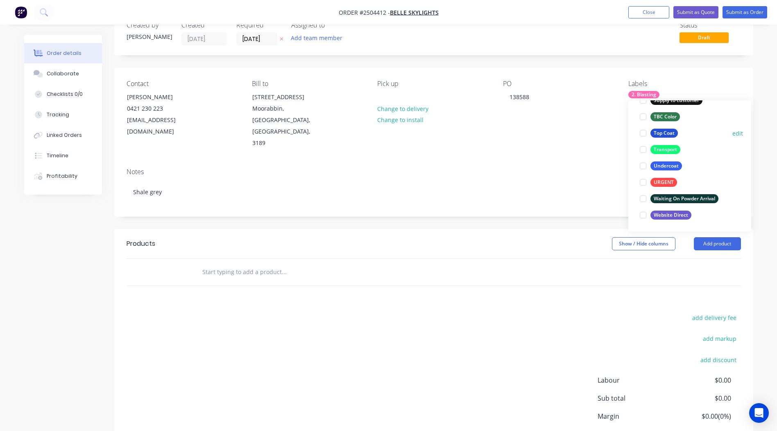
click at [669, 135] on div "Top Coat" at bounding box center [663, 133] width 27 height 9
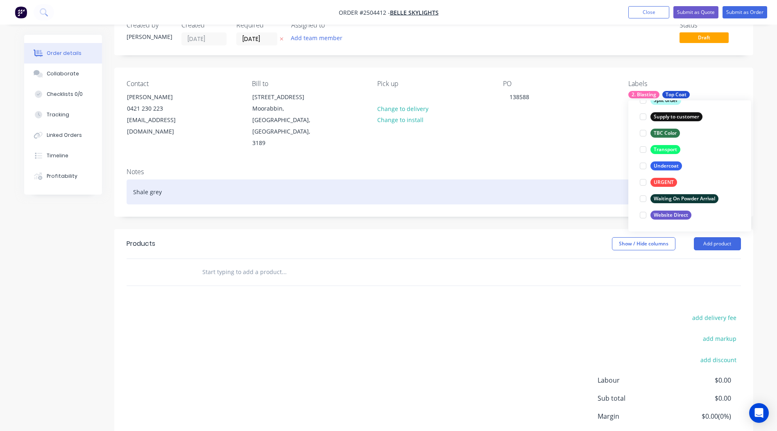
scroll to position [49, 0]
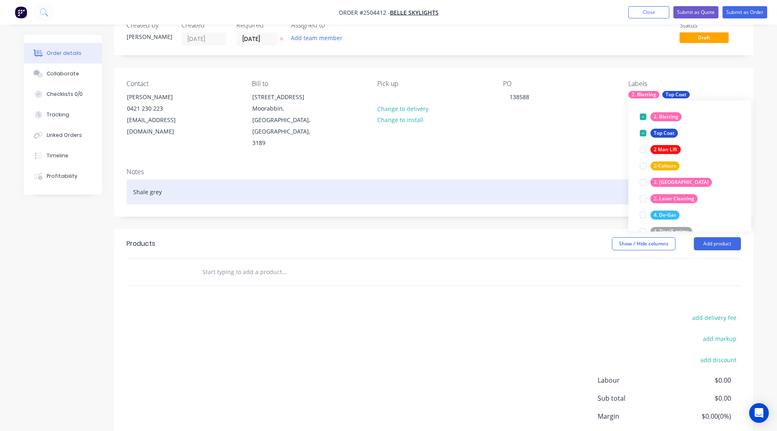
click at [537, 179] on div "Shale grey" at bounding box center [434, 191] width 614 height 25
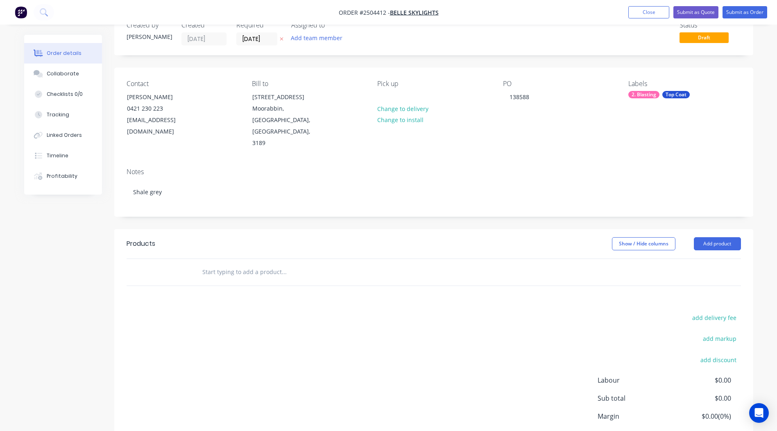
click at [547, 192] on div "Notes Shale grey" at bounding box center [433, 188] width 639 height 55
click at [730, 237] on button "Add product" at bounding box center [717, 243] width 47 height 13
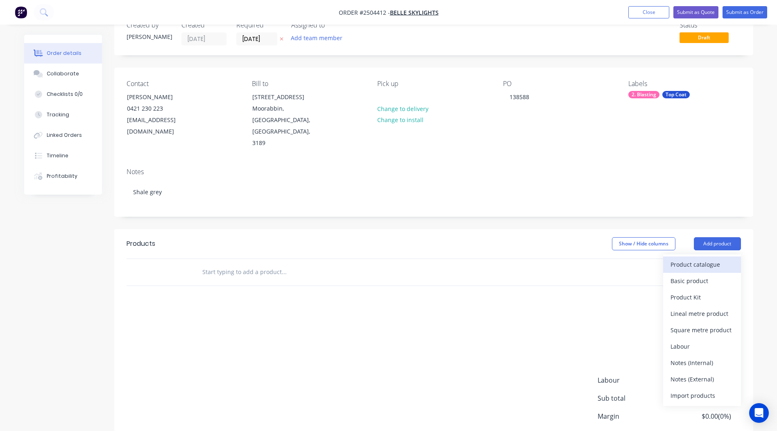
click at [671, 258] on div "Product catalogue" at bounding box center [701, 264] width 63 height 12
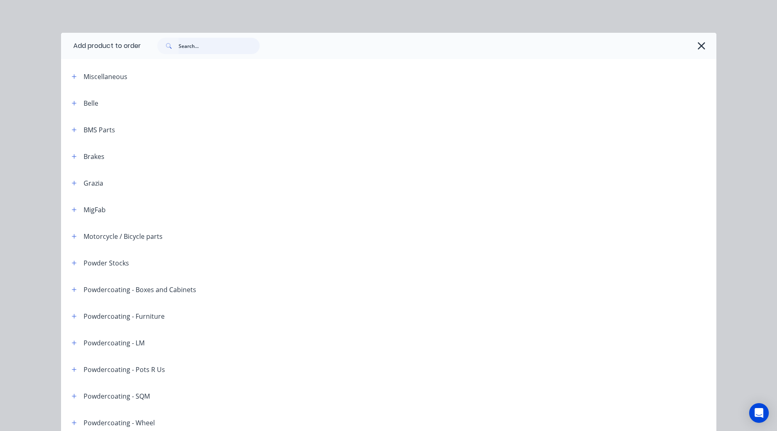
click at [191, 45] on input "text" at bounding box center [219, 46] width 81 height 16
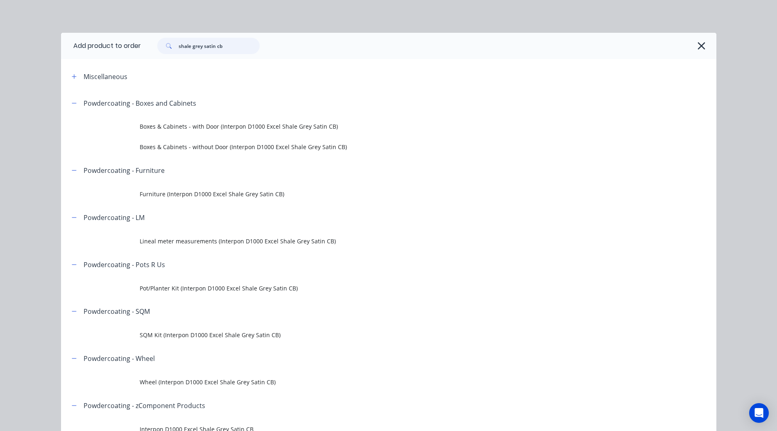
type input "shale grey satin cb"
click at [219, 247] on td "Lineal meter measurements (Interpon D1000 Excel Shale Grey Satin CB)" at bounding box center [428, 241] width 576 height 20
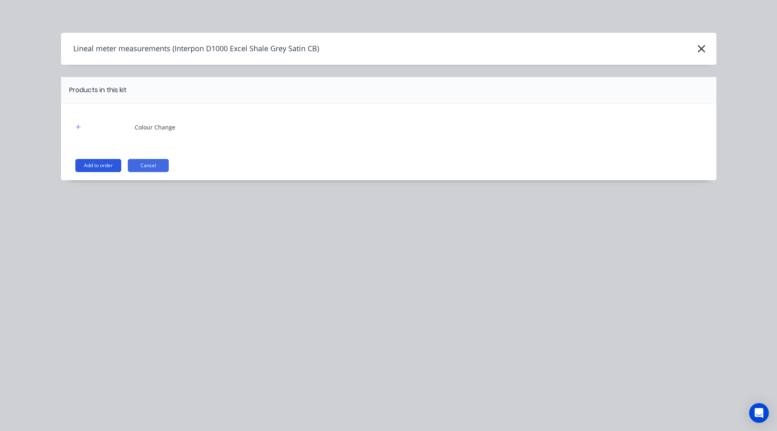
click at [88, 162] on button "Add to order" at bounding box center [98, 165] width 46 height 13
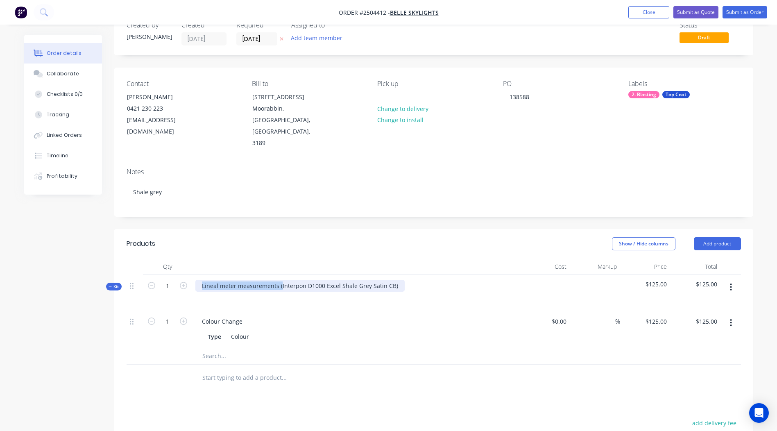
drag, startPoint x: 279, startPoint y: 262, endPoint x: -2, endPoint y: 307, distance: 284.6
click at [0, 307] on html "Order #2504412 - Belle Skylights Add product Close Submit as Quote Submit as Or…" at bounding box center [388, 288] width 777 height 623
click at [316, 280] on div "Interpon D1000 Excel Shale Grey Satin CB)" at bounding box center [259, 286] width 129 height 12
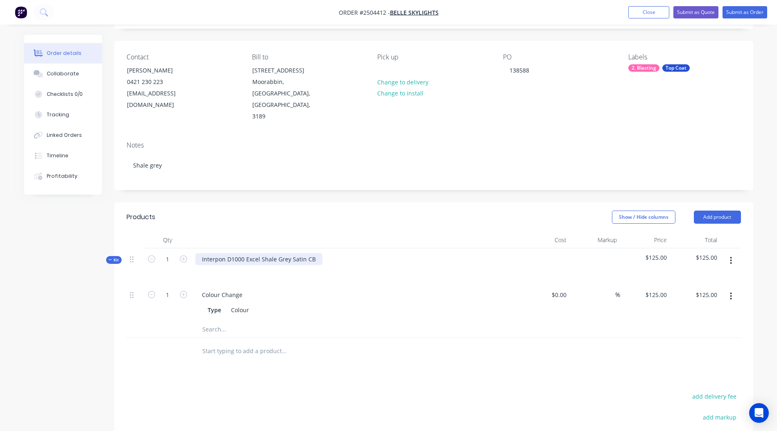
scroll to position [64, 0]
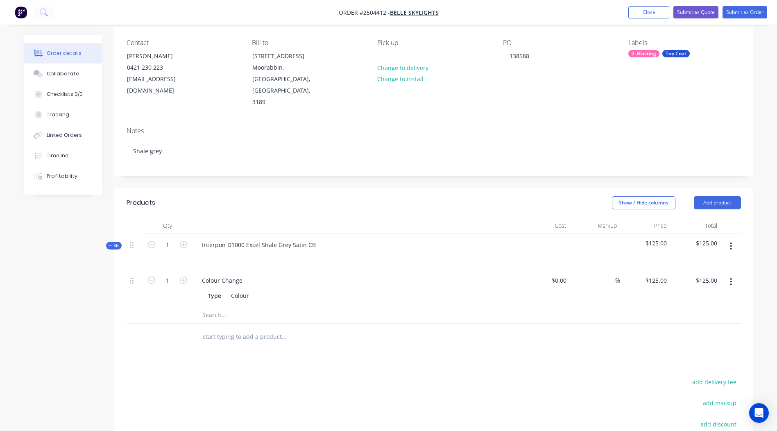
click at [737, 239] on button "button" at bounding box center [730, 246] width 19 height 15
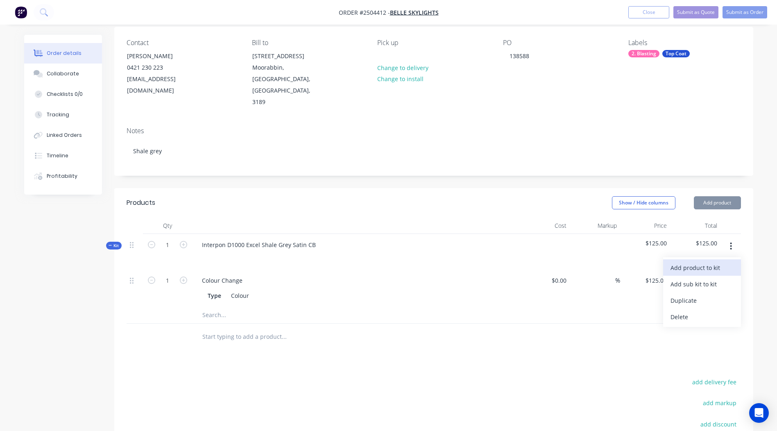
click at [696, 259] on button "Add product to kit" at bounding box center [702, 267] width 78 height 16
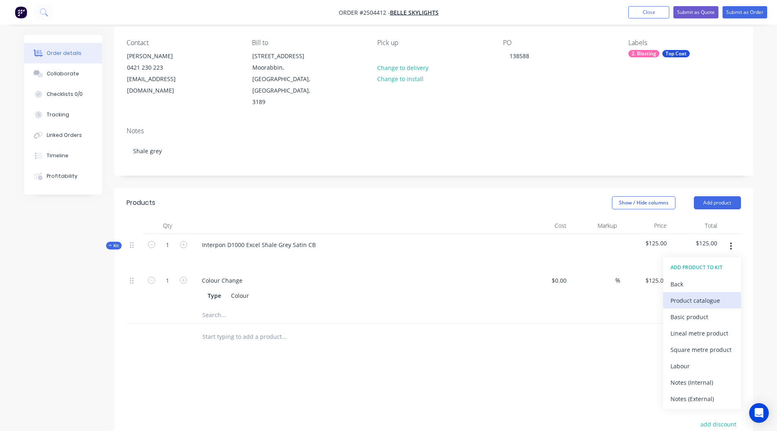
click at [684, 294] on div "Product catalogue" at bounding box center [701, 300] width 63 height 12
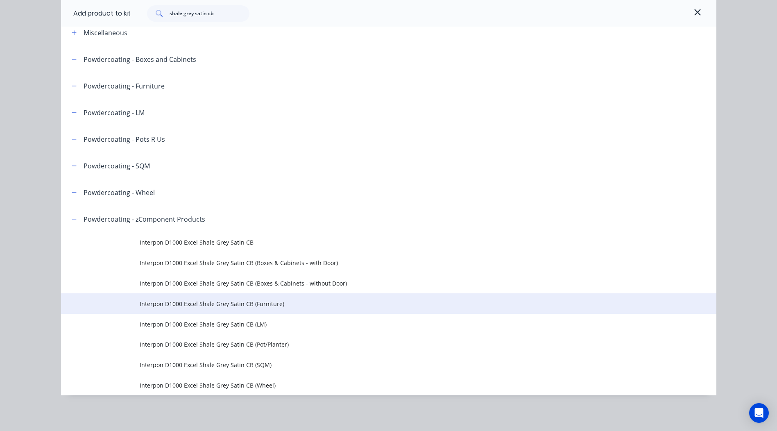
scroll to position [45, 0]
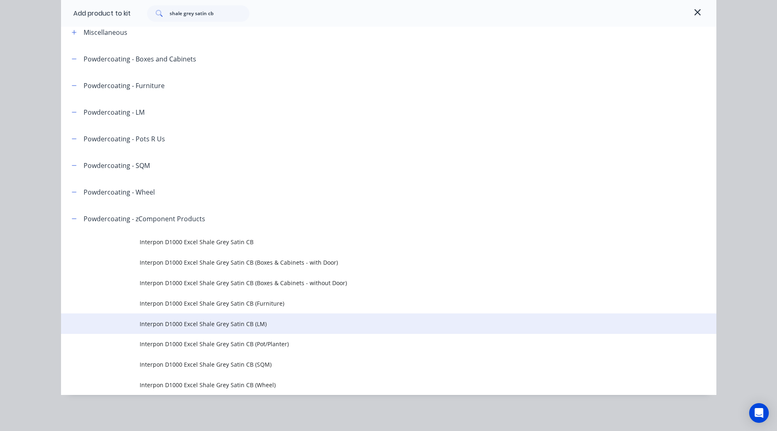
click at [256, 321] on span "Interpon D1000 Excel Shale Grey Satin CB (LM)" at bounding box center [370, 323] width 461 height 9
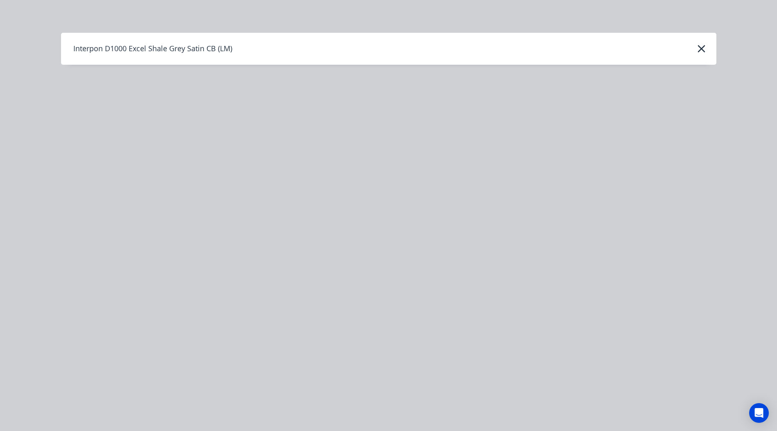
scroll to position [0, 0]
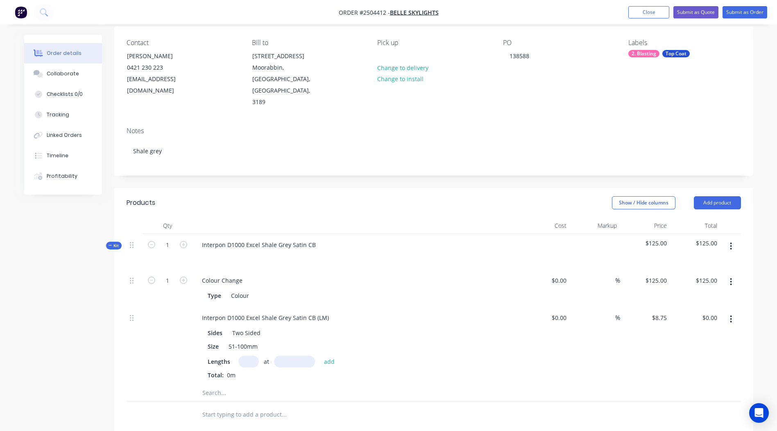
click at [249, 331] on div "Sides Two Sided Size 51-100mm Lengths at add Total: 0m" at bounding box center [355, 352] width 321 height 54
click at [249, 355] on input "text" at bounding box center [248, 361] width 20 height 12
type input "1"
click at [295, 355] on input "text" at bounding box center [294, 361] width 41 height 12
type input "5290"
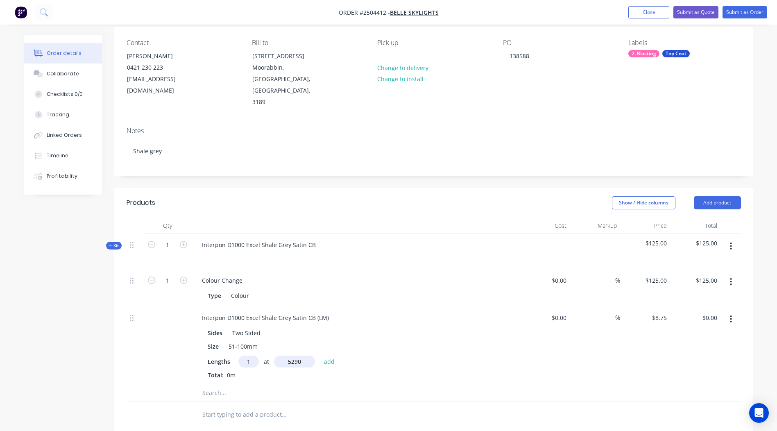
click at [320, 355] on button "add" at bounding box center [329, 360] width 19 height 11
type input "$46.29"
type input "1"
click at [299, 355] on input "text" at bounding box center [294, 361] width 41 height 12
type input "5290"
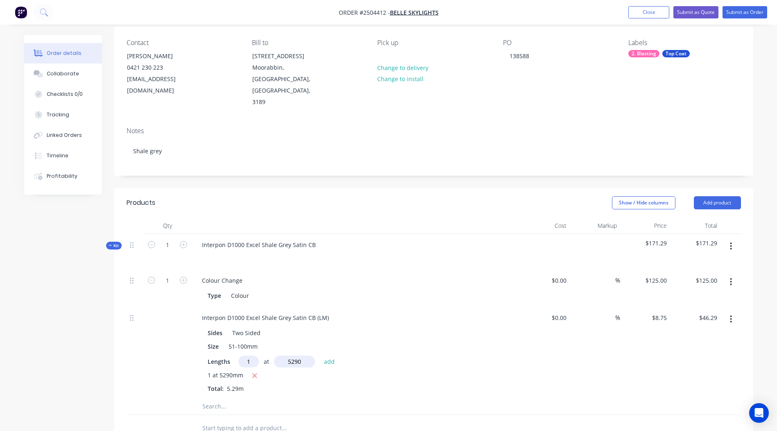
click at [320, 355] on button "add" at bounding box center [329, 360] width 19 height 11
type input "$92.58"
type input "2"
click at [292, 355] on input "text" at bounding box center [294, 361] width 41 height 12
type input "2593"
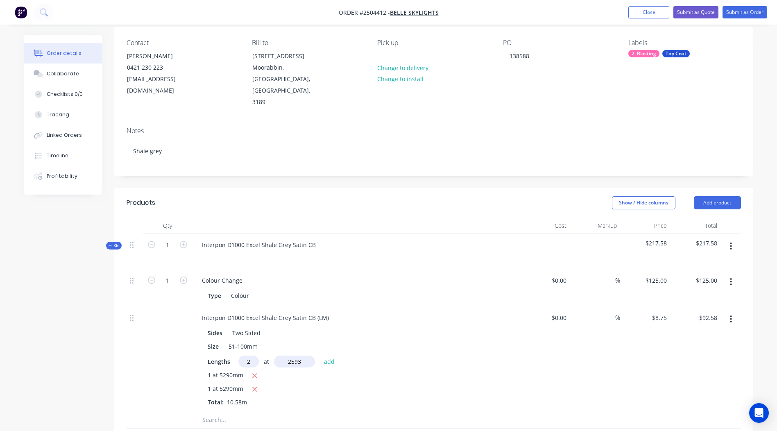
click at [320, 355] on button "add" at bounding box center [329, 360] width 19 height 11
type input "$137.95"
type input "3"
click at [292, 355] on input "text" at bounding box center [294, 361] width 41 height 12
type input "390"
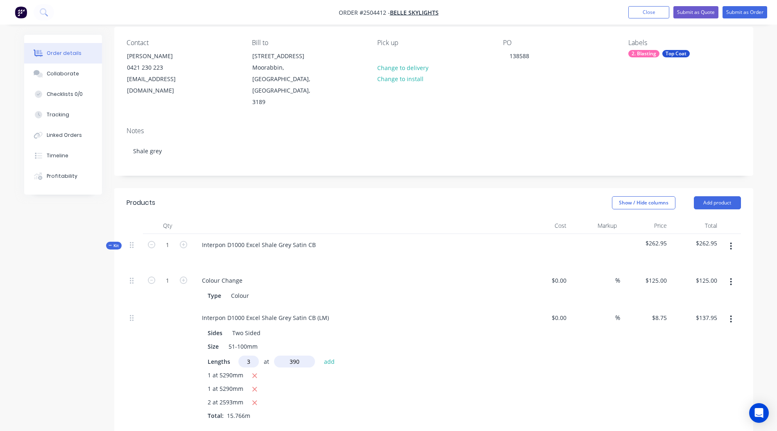
click at [320, 355] on button "add" at bounding box center [329, 360] width 19 height 11
type input "$148.19"
type input "3"
click at [296, 355] on input "text" at bounding box center [294, 361] width 41 height 12
type input "385"
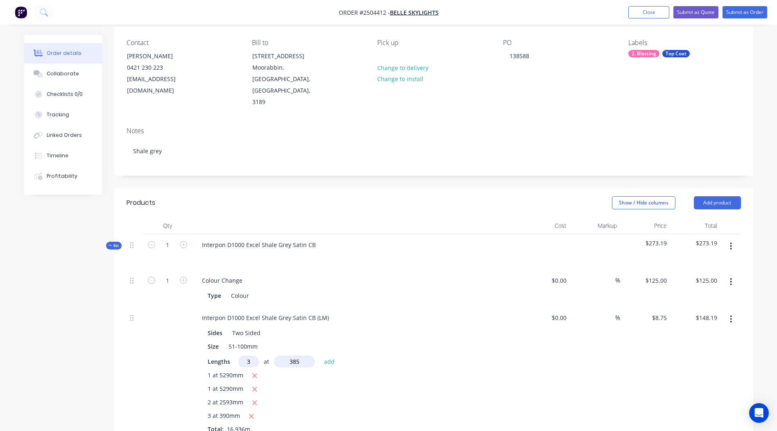
click at [320, 355] on button "add" at bounding box center [329, 360] width 19 height 11
type input "$158.30"
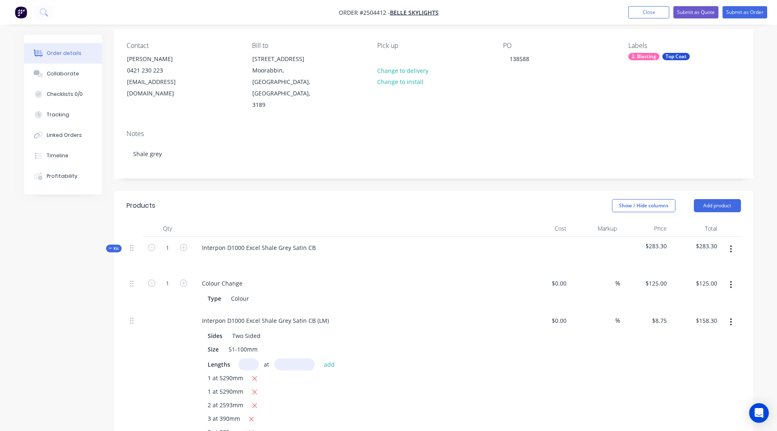
scroll to position [55, 0]
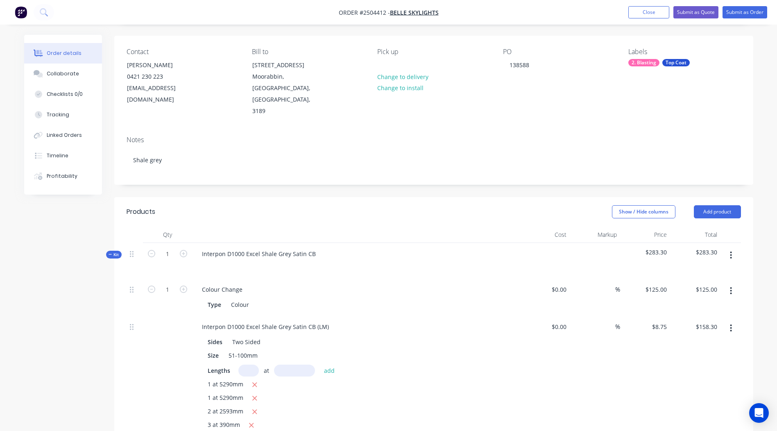
click at [735, 248] on button "button" at bounding box center [730, 255] width 19 height 15
click at [700, 271] on div "Add product to kit" at bounding box center [701, 277] width 63 height 12
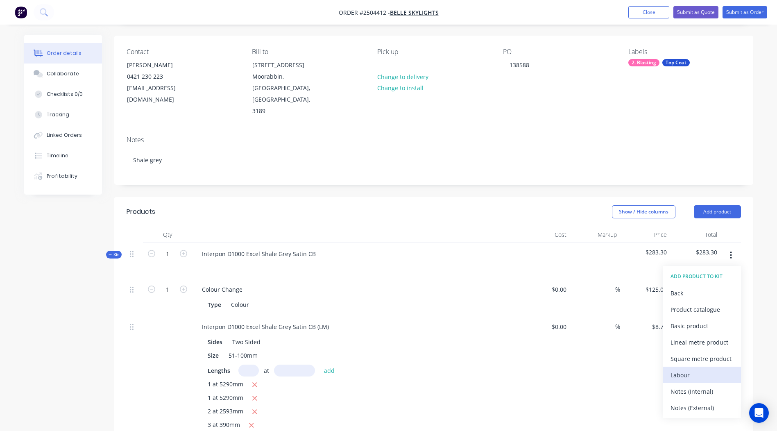
click at [690, 369] on div "Labour" at bounding box center [701, 375] width 63 height 12
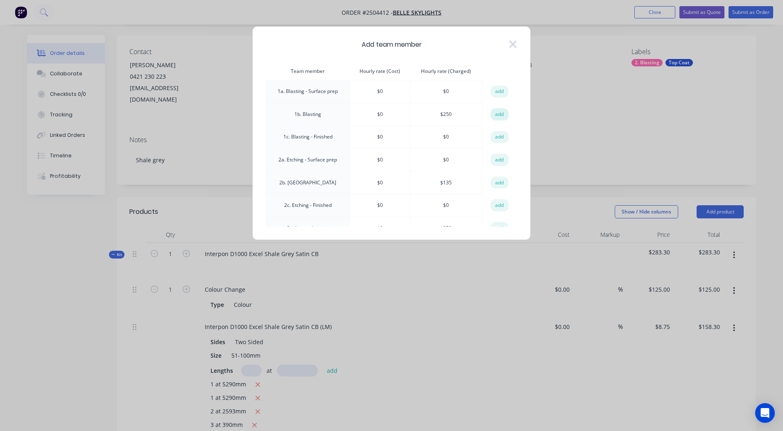
click at [497, 114] on button "add" at bounding box center [499, 114] width 18 height 12
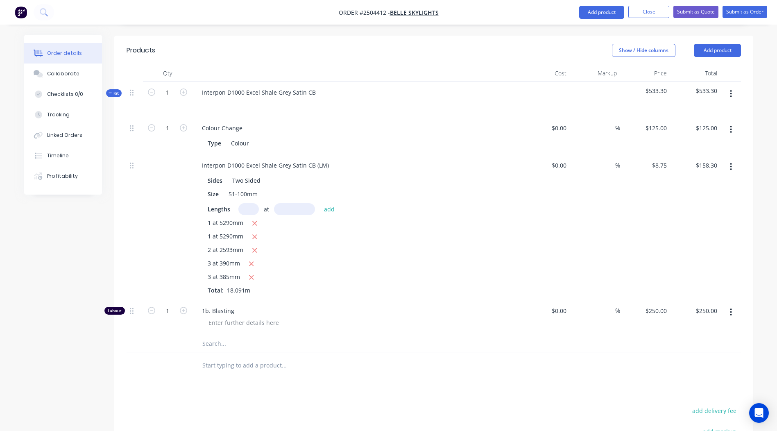
scroll to position [301, 0]
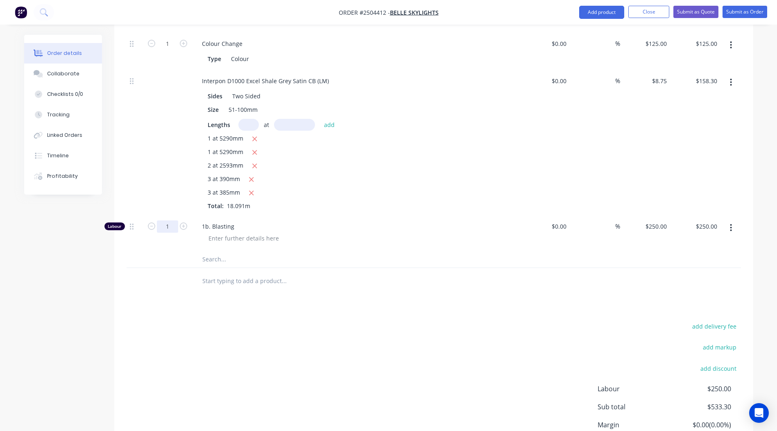
click at [169, 220] on input "1" at bounding box center [167, 226] width 21 height 12
type input "0.25"
type input "$62.50"
click at [417, 350] on div "add delivery fee add markup add discount Labour $250.00 Sub total $533.30 Margi…" at bounding box center [434, 400] width 614 height 158
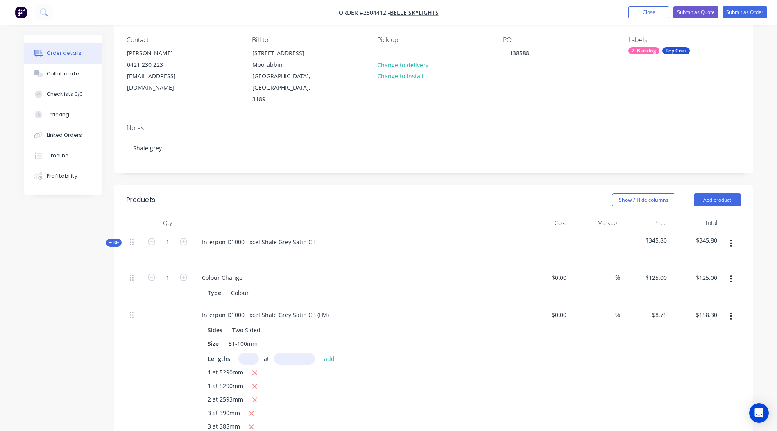
scroll to position [66, 0]
click at [730, 240] on icon "button" at bounding box center [731, 244] width 2 height 9
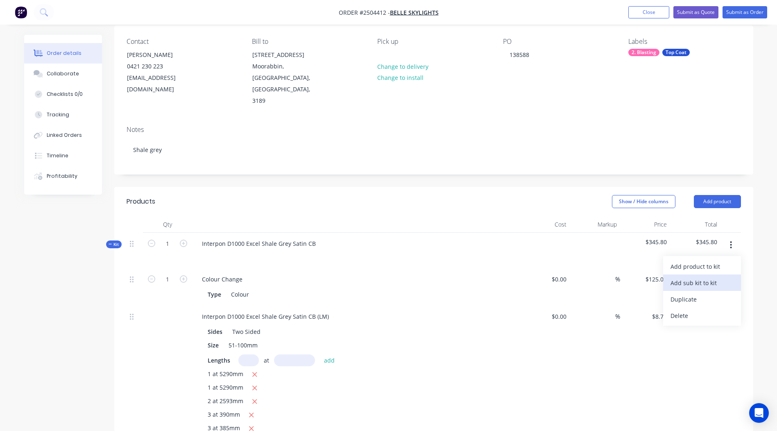
click at [692, 274] on button "Add sub kit to kit" at bounding box center [702, 282] width 78 height 16
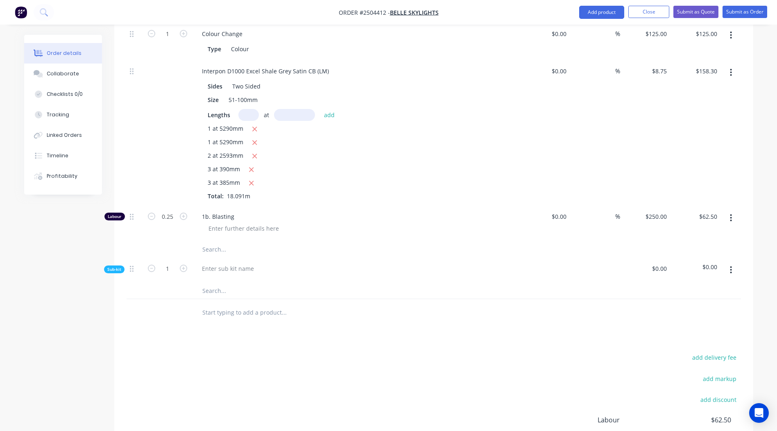
scroll to position [311, 0]
click at [731, 265] on icon "button" at bounding box center [731, 269] width 2 height 9
click at [714, 301] on div "Delete" at bounding box center [701, 307] width 63 height 12
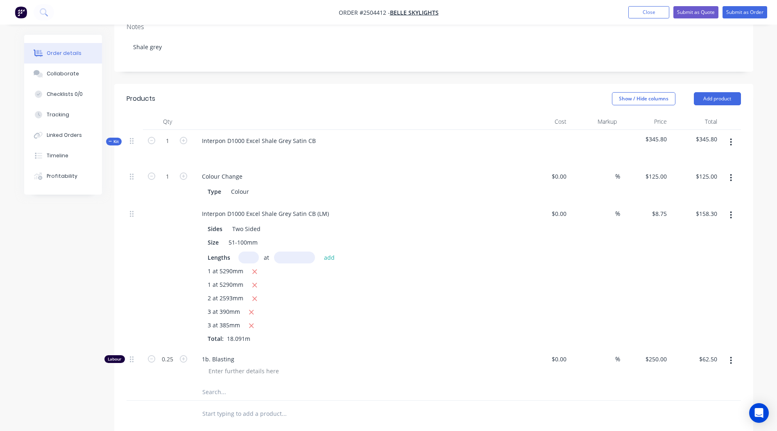
scroll to position [167, 0]
click at [735, 136] on button "button" at bounding box center [730, 143] width 19 height 15
click at [694, 175] on div "Add sub kit to kit" at bounding box center [701, 181] width 63 height 12
click at [726, 406] on button "button" at bounding box center [730, 413] width 19 height 15
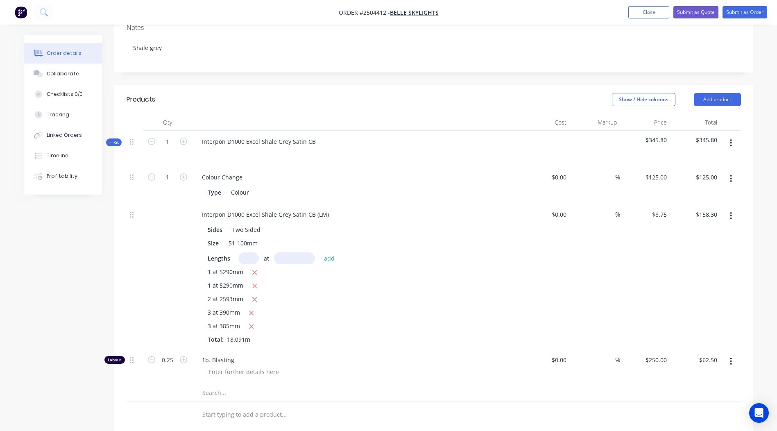
click at [728, 136] on button "button" at bounding box center [730, 143] width 19 height 15
click at [704, 158] on div "Add product to kit" at bounding box center [701, 164] width 63 height 12
drag, startPoint x: 696, startPoint y: 191, endPoint x: 253, endPoint y: 303, distance: 457.6
click at [697, 208] on div "Basic product" at bounding box center [701, 214] width 63 height 12
click at [216, 389] on div at bounding box center [229, 395] width 68 height 12
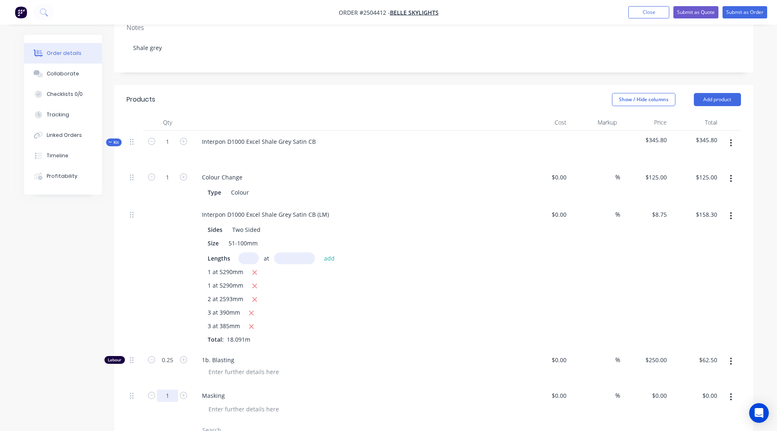
click at [168, 389] on input "1" at bounding box center [167, 395] width 21 height 12
type input "0.25"
click at [671, 394] on div "$0.00 $0.00" at bounding box center [695, 402] width 50 height 37
click at [659, 389] on div "0 $0.00" at bounding box center [659, 395] width 22 height 12
type input "$135.00"
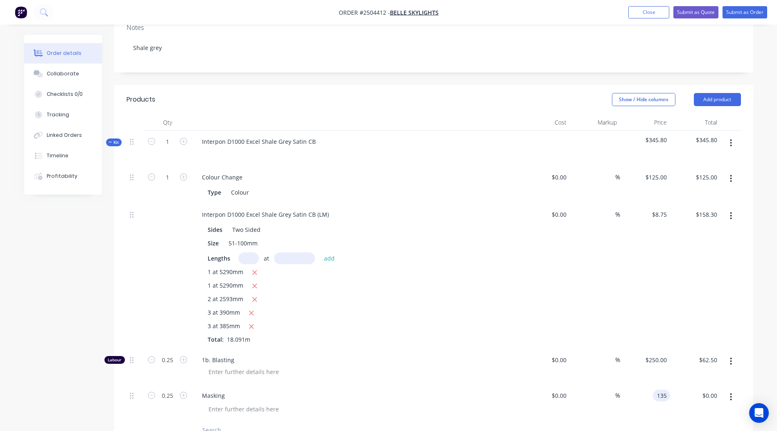
type input "$33.75"
click at [755, 260] on div "Order details Collaborate Checklists 0/0 Tracking Linked Orders Timeline Profit…" at bounding box center [388, 270] width 745 height 807
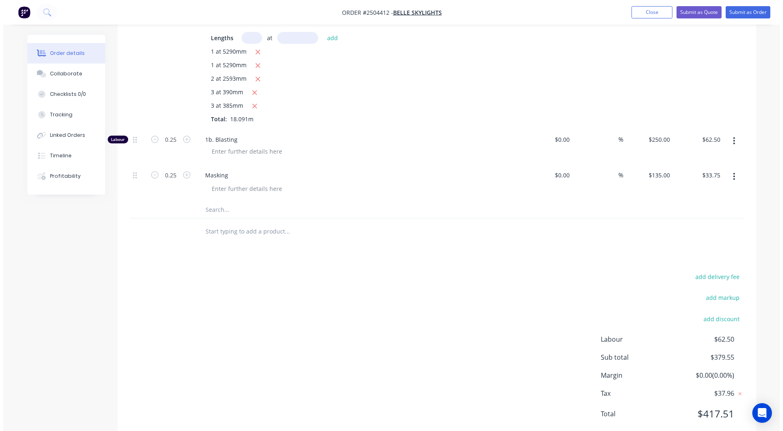
scroll to position [0, 0]
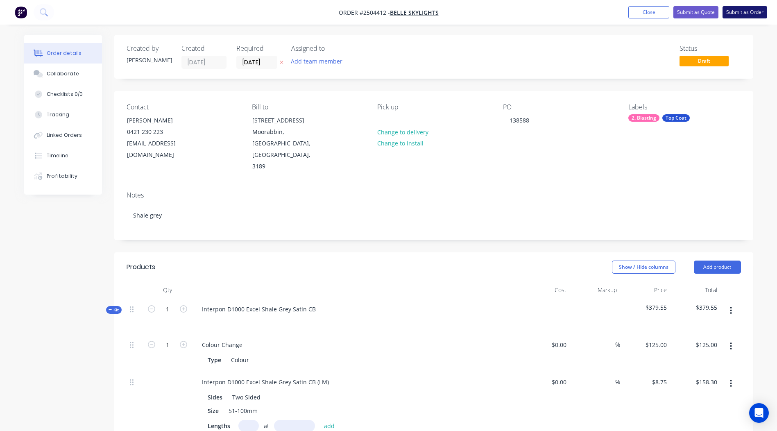
click at [746, 7] on button "Submit as Order" at bounding box center [744, 12] width 45 height 12
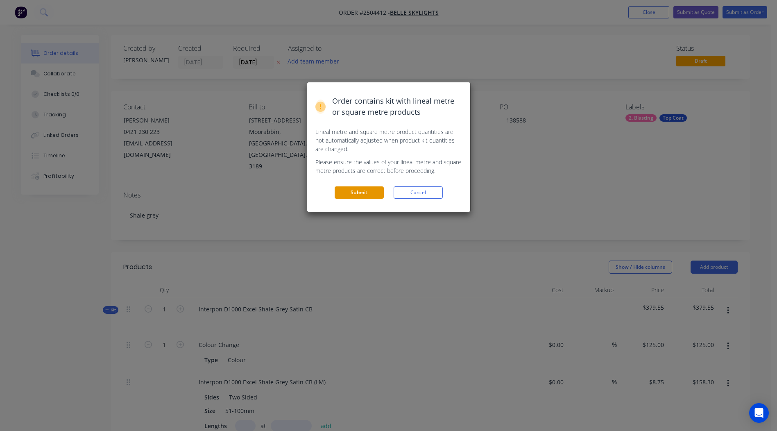
click at [374, 190] on button "Submit" at bounding box center [358, 192] width 49 height 12
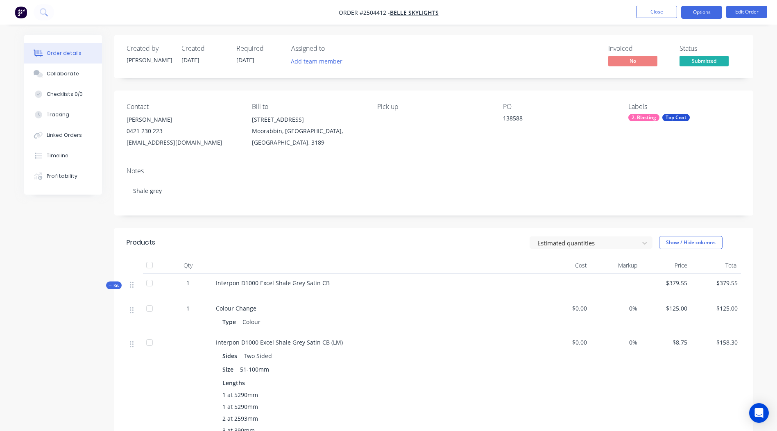
click at [705, 14] on button "Options" at bounding box center [701, 12] width 41 height 13
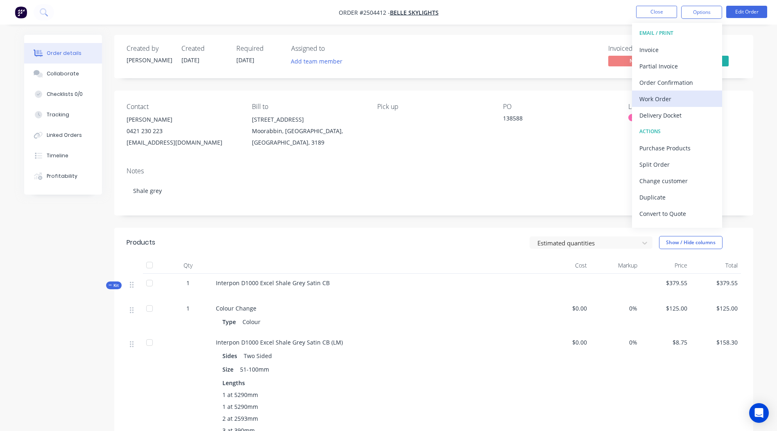
click at [680, 103] on div "Work Order" at bounding box center [676, 99] width 75 height 12
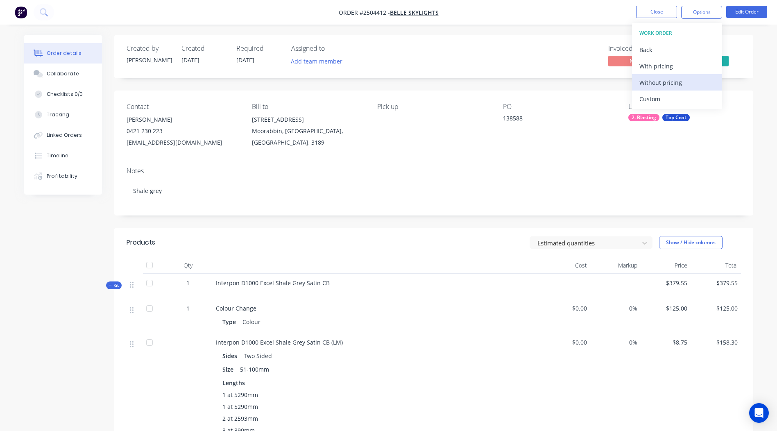
click at [684, 87] on div "Without pricing" at bounding box center [676, 83] width 75 height 12
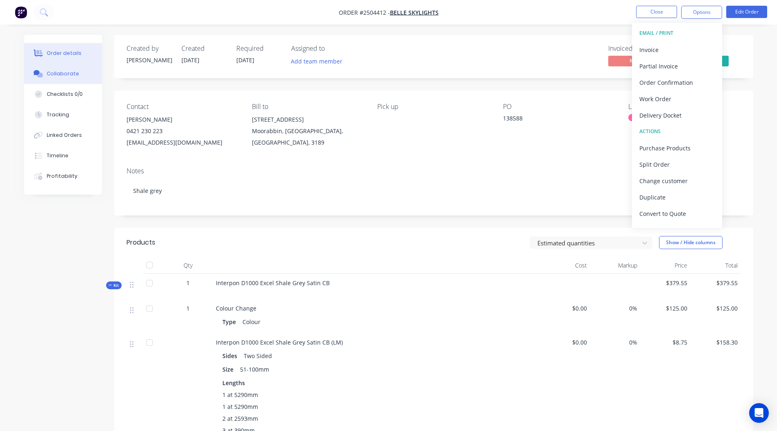
click at [45, 79] on button "Collaborate" at bounding box center [63, 73] width 78 height 20
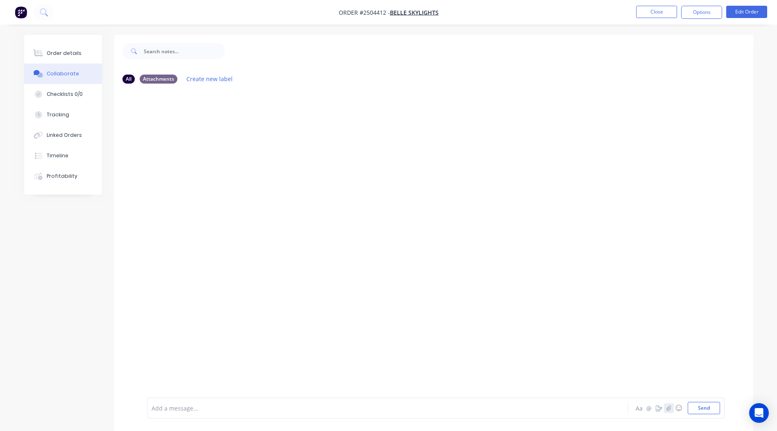
click at [670, 409] on icon "button" at bounding box center [668, 408] width 5 height 6
click at [703, 406] on button "Send" at bounding box center [703, 408] width 32 height 12
click at [649, 8] on button "Close" at bounding box center [656, 12] width 41 height 12
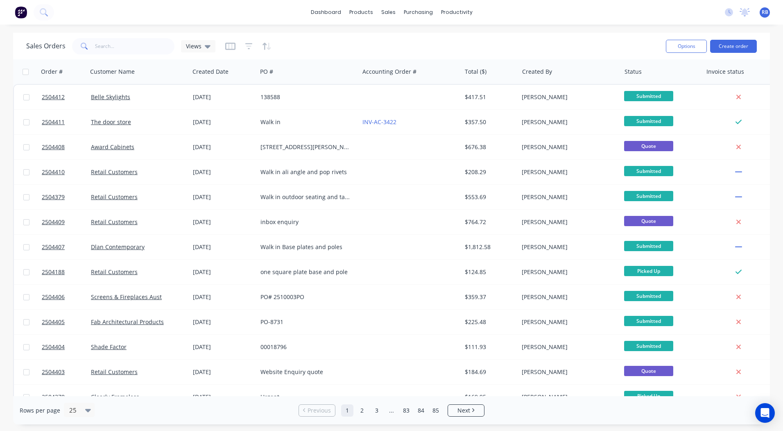
click at [331, 30] on div "dashboard products sales purchasing productivity dashboard products Product Cat…" at bounding box center [391, 215] width 783 height 431
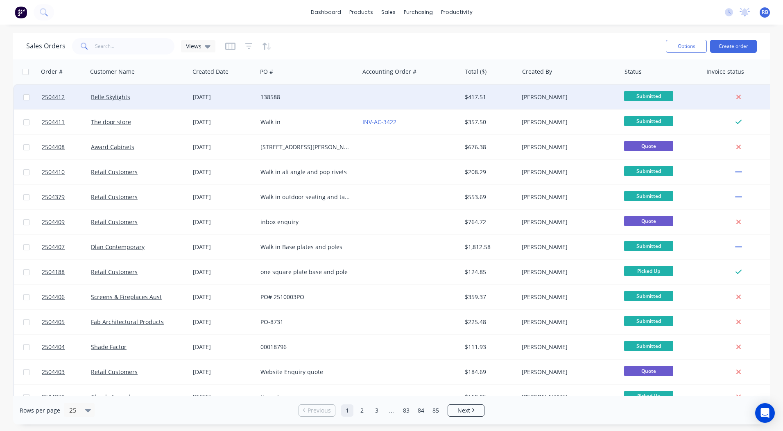
click at [291, 93] on div "138588" at bounding box center [305, 97] width 91 height 8
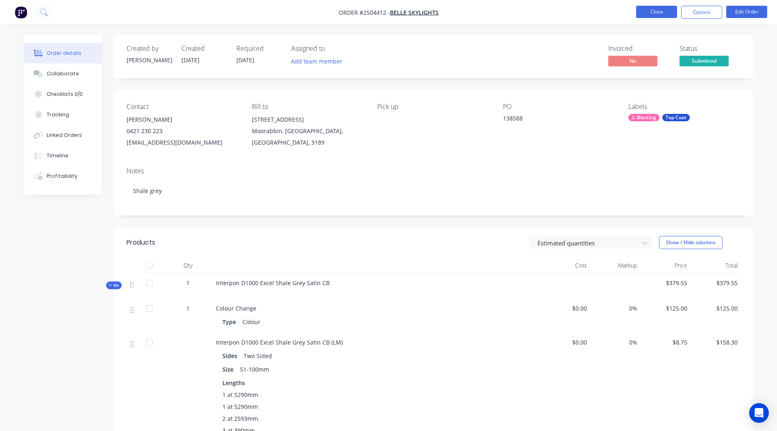
click at [646, 17] on button "Close" at bounding box center [656, 12] width 41 height 12
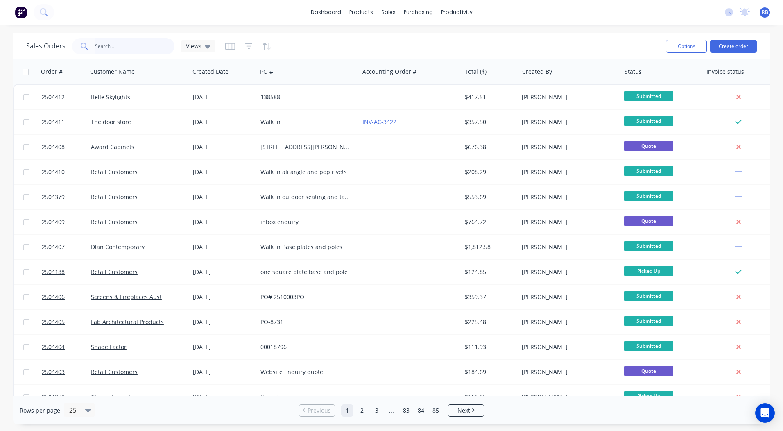
click at [114, 47] on input "text" at bounding box center [135, 46] width 80 height 16
click at [730, 45] on button "Create order" at bounding box center [733, 46] width 47 height 13
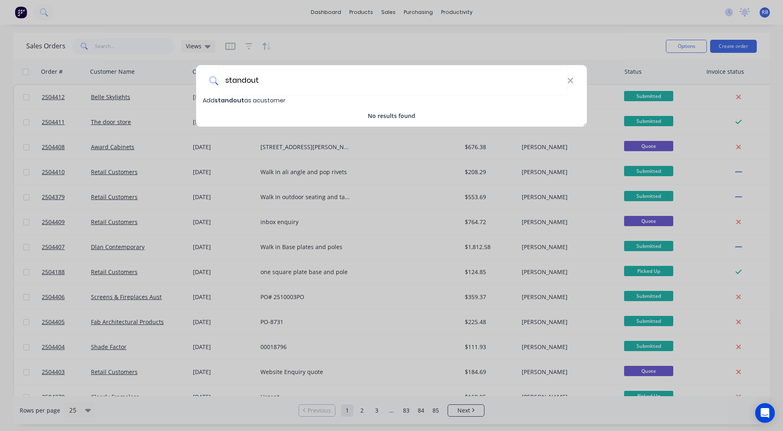
drag, startPoint x: 276, startPoint y: 73, endPoint x: 167, endPoint y: 73, distance: 108.9
click at [167, 73] on div "standout Add standout as a customer No results found" at bounding box center [391, 215] width 783 height 431
type input "Standout Projects"
click at [239, 103] on span "Standout Projects" at bounding box center [243, 100] width 57 height 8
select select "AU"
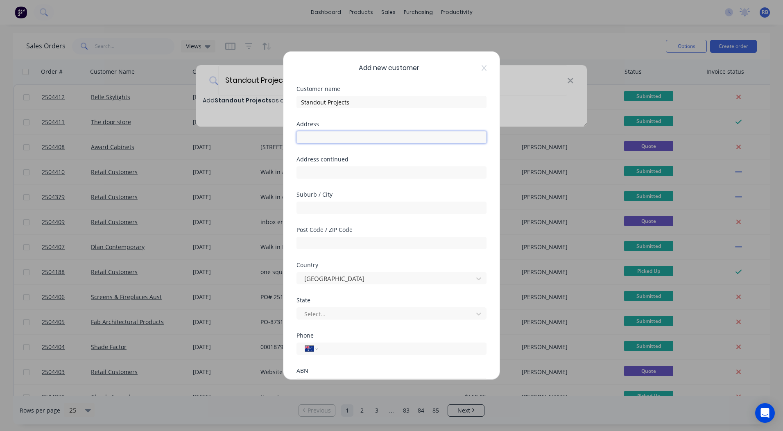
click at [340, 141] on input "text" at bounding box center [391, 137] width 190 height 12
type input "[STREET_ADDRESS][PERSON_NAME]"
type input "Highett"
type input "3190"
click at [350, 318] on div at bounding box center [385, 314] width 165 height 10
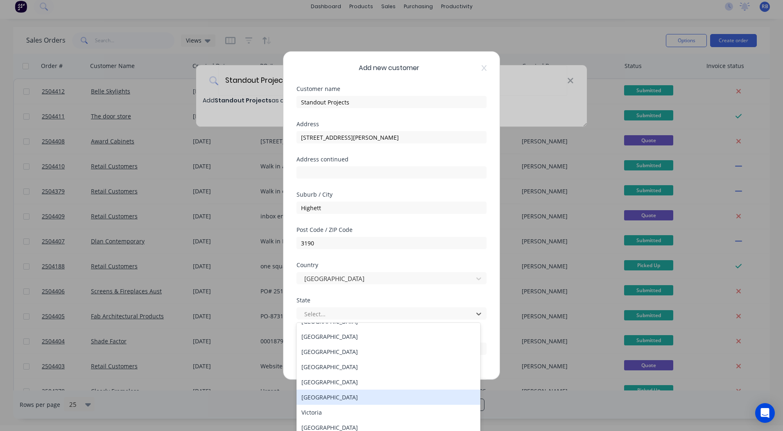
scroll to position [14, 0]
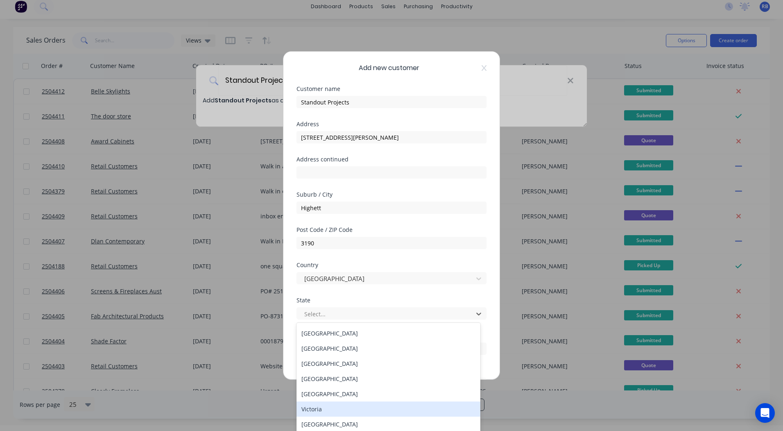
click at [340, 406] on div "Victoria" at bounding box center [388, 408] width 184 height 15
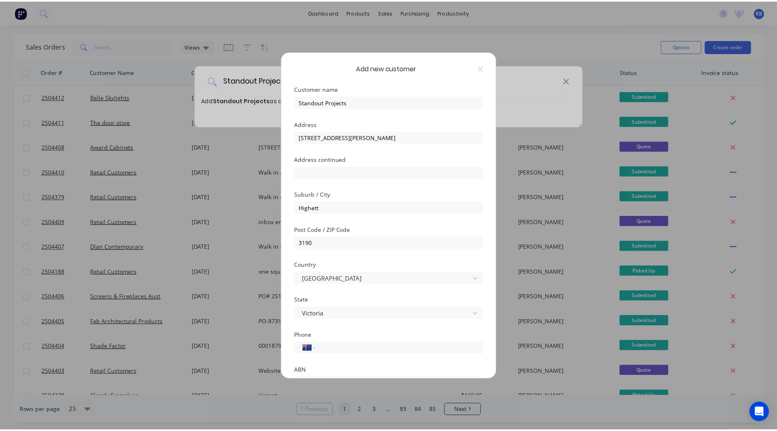
scroll to position [72, 0]
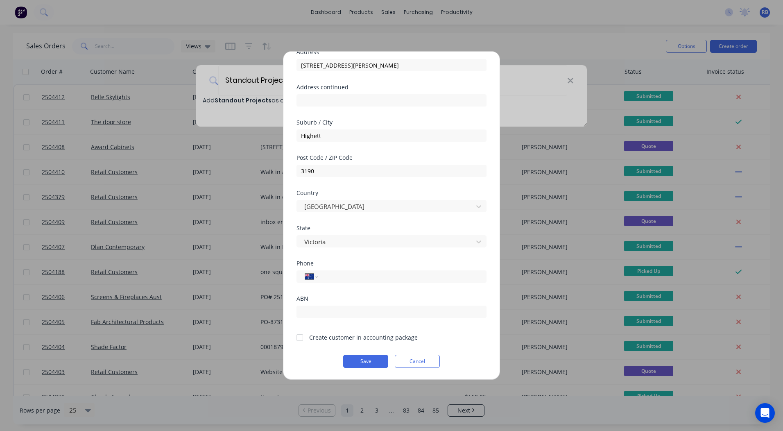
click at [300, 338] on div at bounding box center [300, 337] width 16 height 16
click at [364, 358] on button "Save" at bounding box center [365, 361] width 45 height 13
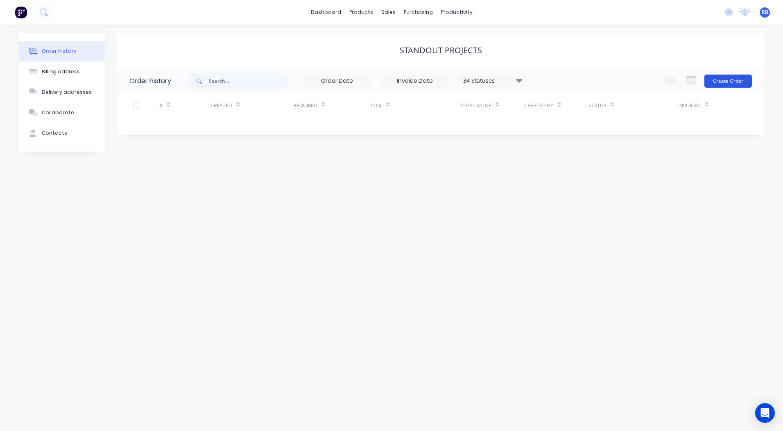
click at [721, 86] on button "Create Order" at bounding box center [727, 81] width 47 height 13
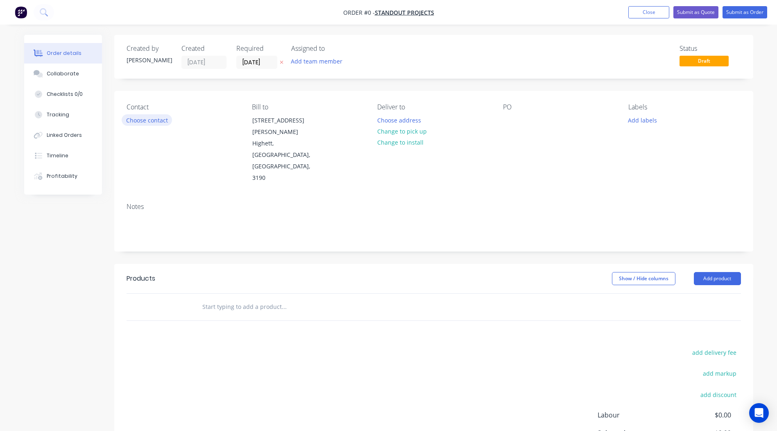
click at [151, 122] on button "Choose contact" at bounding box center [147, 119] width 50 height 11
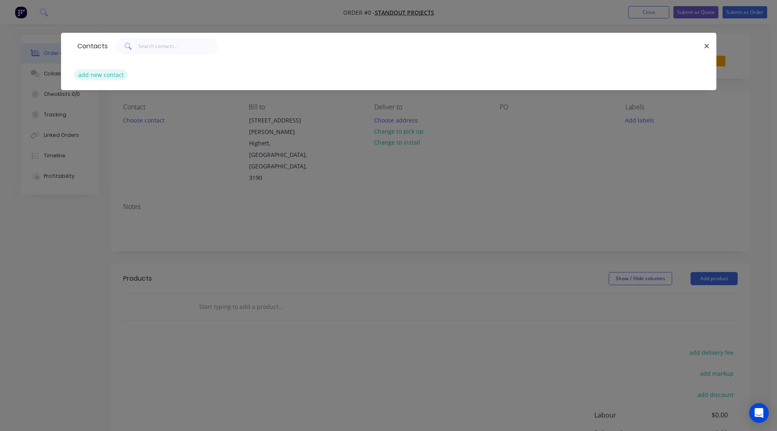
click at [102, 74] on button "add new contact" at bounding box center [101, 74] width 54 height 11
select select "AU"
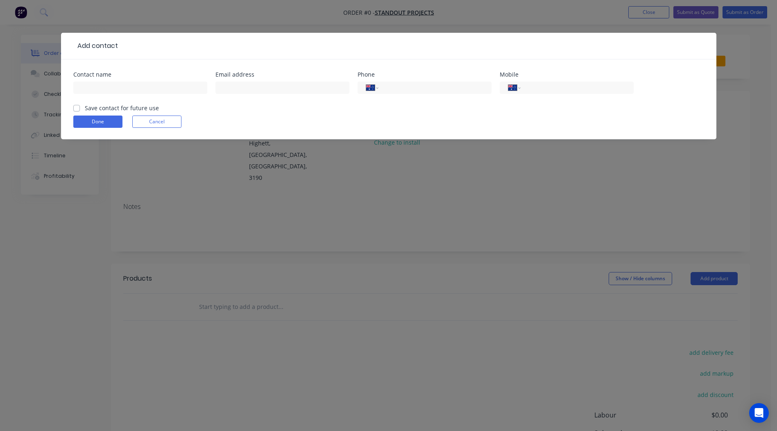
click at [108, 79] on div at bounding box center [140, 91] width 134 height 24
click at [110, 90] on input "text" at bounding box center [140, 87] width 134 height 12
type input "Olly"
type input "[EMAIL_ADDRESS][DOMAIN_NAME]"
type input "04"
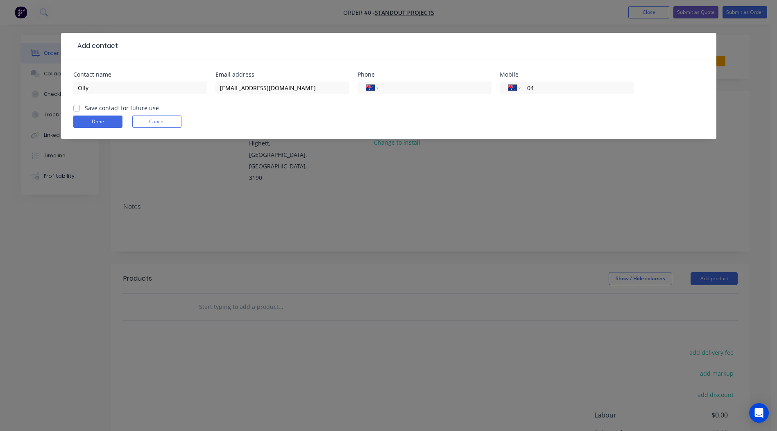
click at [85, 108] on label "Save contact for future use" at bounding box center [122, 108] width 74 height 9
click at [79, 108] on input "Save contact for future use" at bounding box center [76, 108] width 7 height 8
checkbox input "true"
click at [576, 81] on div "International [GEOGRAPHIC_DATA] [GEOGRAPHIC_DATA] [GEOGRAPHIC_DATA] [GEOGRAPHIC…" at bounding box center [566, 87] width 134 height 12
click at [574, 87] on input "04" at bounding box center [575, 87] width 98 height 9
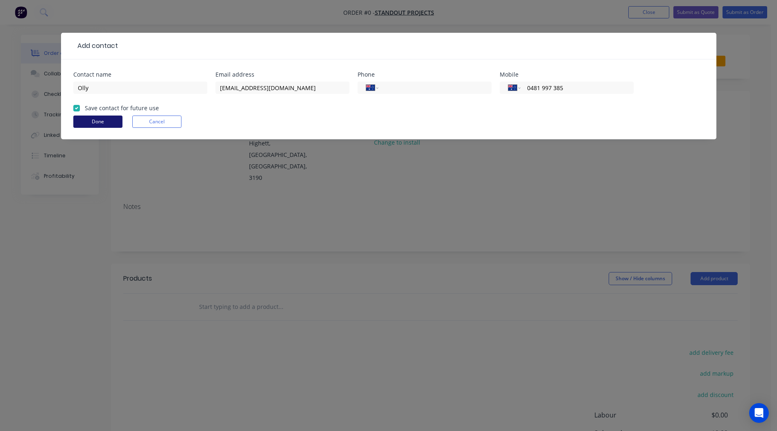
type input "0481 997 385"
click at [94, 122] on button "Done" at bounding box center [97, 121] width 49 height 12
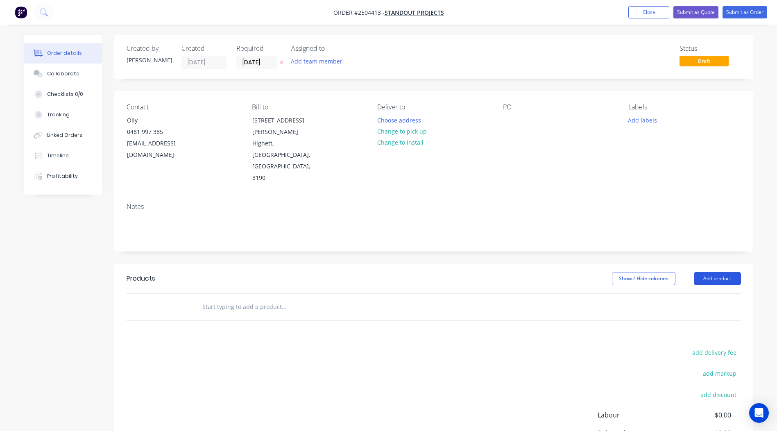
click at [723, 272] on button "Add product" at bounding box center [717, 278] width 47 height 13
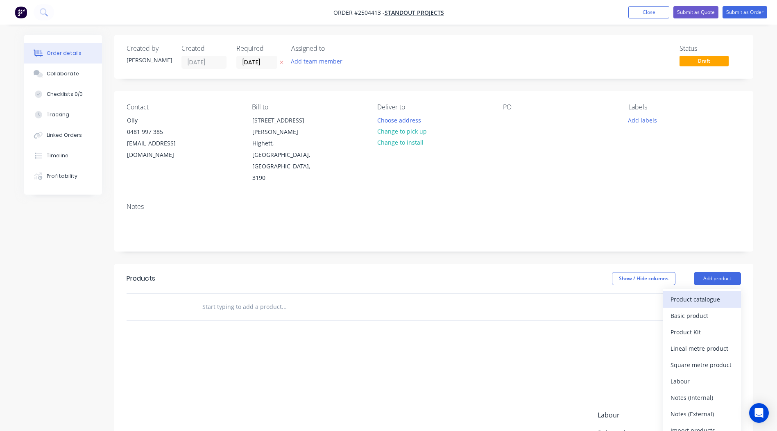
click at [698, 293] on div "Product catalogue" at bounding box center [701, 299] width 63 height 12
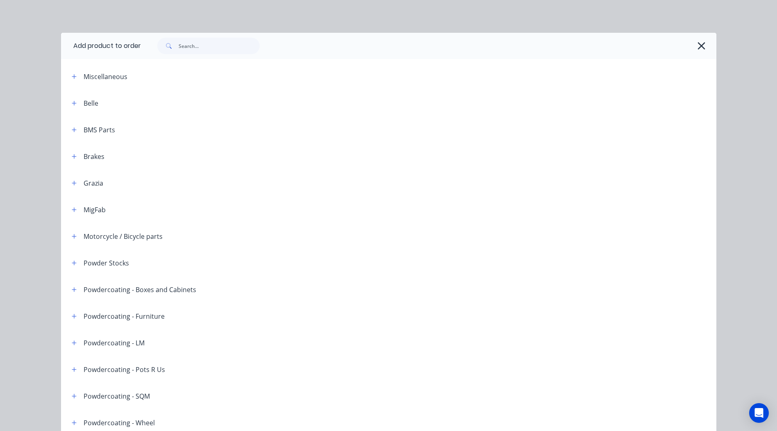
click at [204, 36] on div at bounding box center [428, 46] width 575 height 26
click at [205, 45] on input "text" at bounding box center [219, 46] width 81 height 16
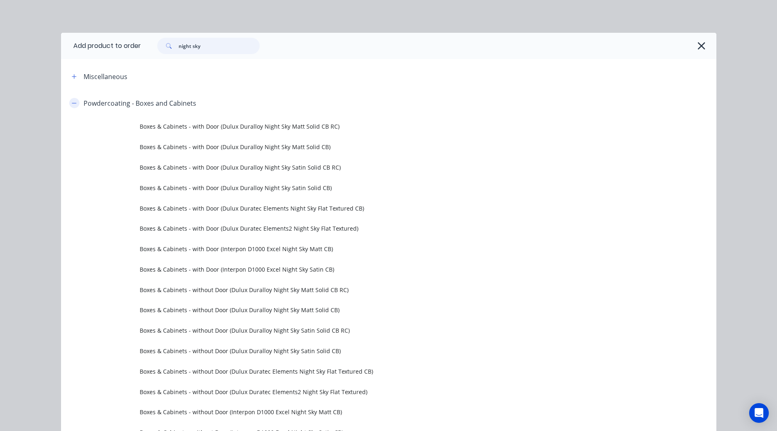
type input "night sky"
click at [72, 100] on icon "button" at bounding box center [74, 103] width 5 height 6
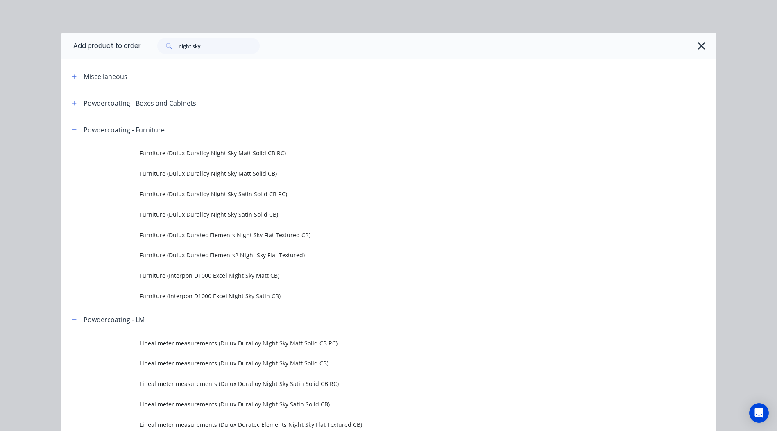
drag, startPoint x: 72, startPoint y: 104, endPoint x: 72, endPoint y: 124, distance: 20.9
click at [72, 104] on icon "button" at bounding box center [74, 103] width 5 height 6
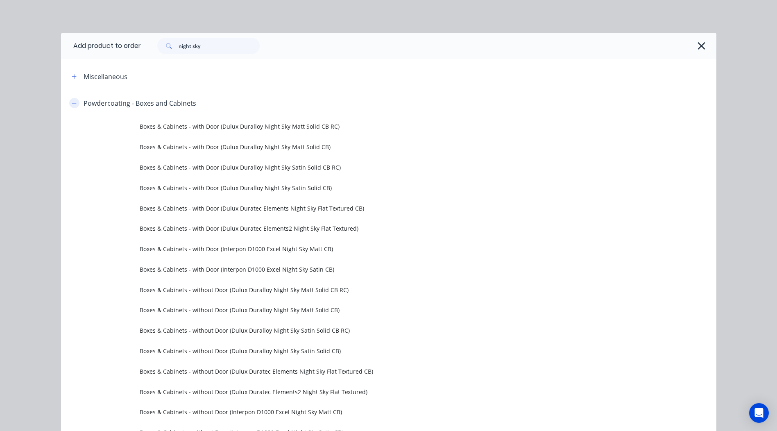
click at [72, 103] on icon "button" at bounding box center [74, 103] width 5 height 0
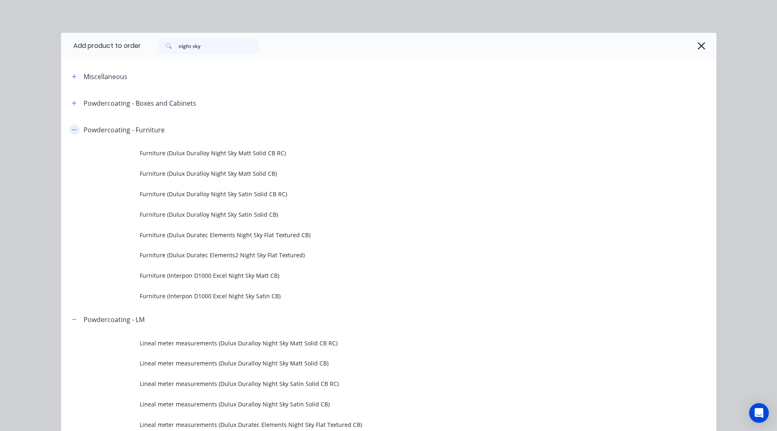
click at [74, 129] on button "button" at bounding box center [74, 129] width 10 height 10
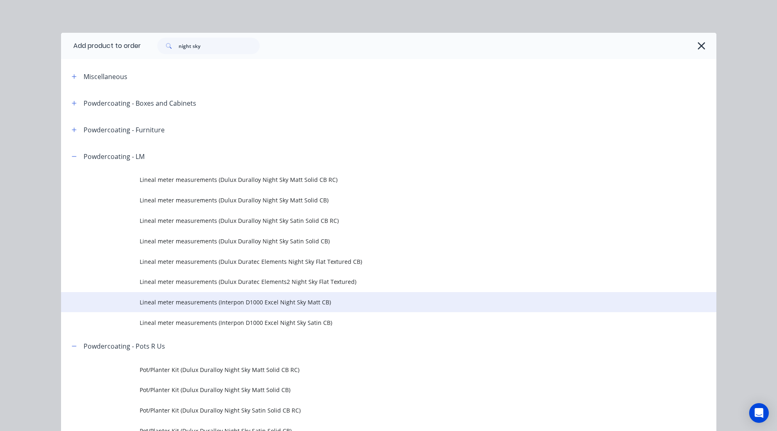
click at [245, 299] on span "Lineal meter measurements (Interpon D1000 Excel Night Sky Matt CB)" at bounding box center [370, 302] width 461 height 9
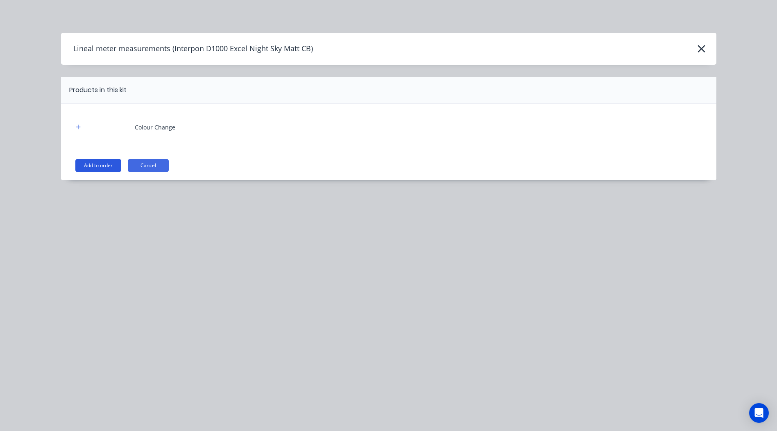
click at [83, 167] on button "Add to order" at bounding box center [98, 165] width 46 height 13
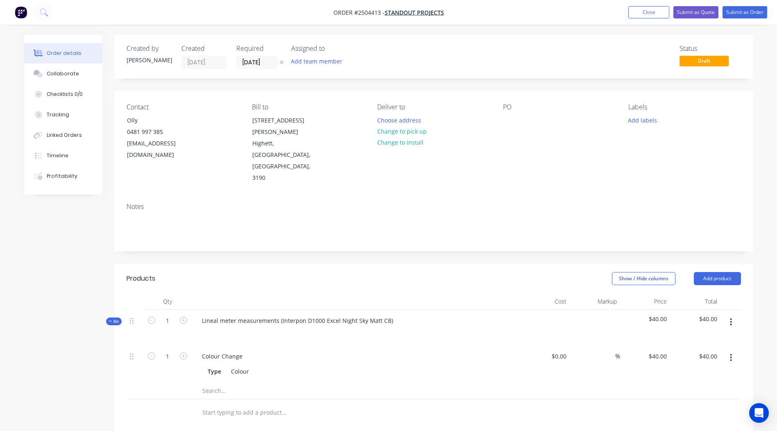
click at [732, 314] on button "button" at bounding box center [730, 321] width 19 height 15
click at [698, 337] on div "Add product to kit" at bounding box center [701, 343] width 63 height 12
click at [694, 370] on div "Product catalogue" at bounding box center [701, 376] width 63 height 12
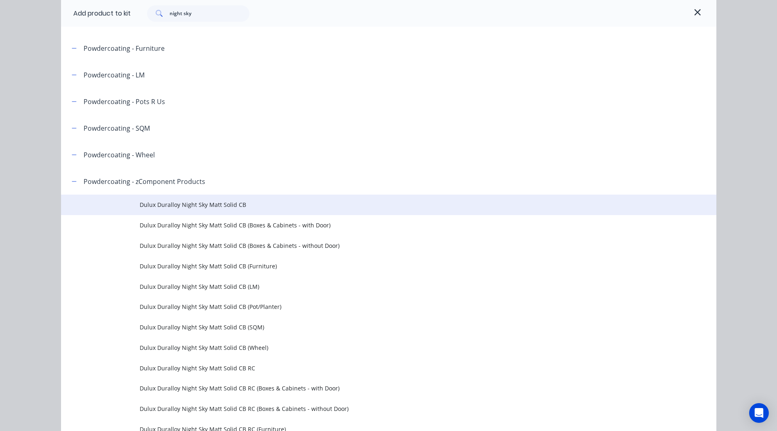
scroll to position [123, 0]
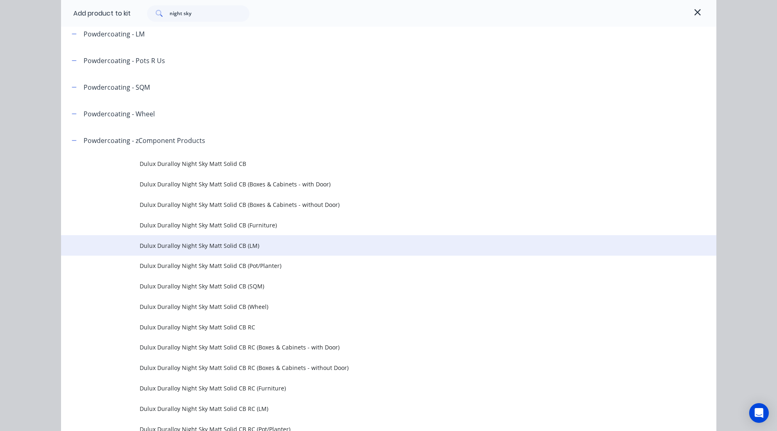
click at [259, 252] on td "Dulux Duralloy Night Sky Matt Solid CB (LM)" at bounding box center [428, 245] width 576 height 20
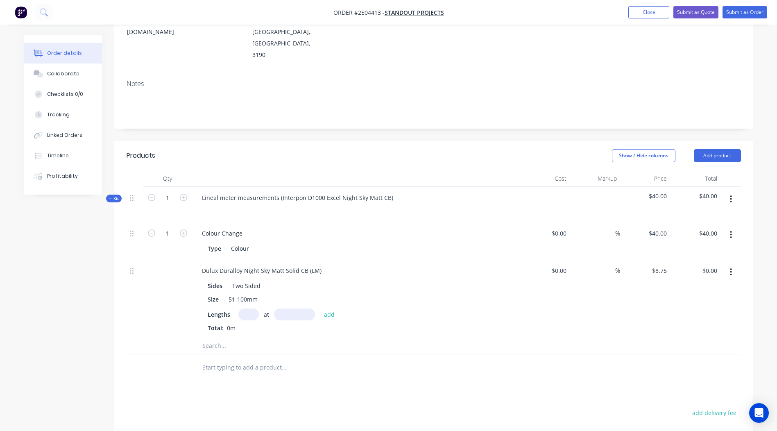
click at [249, 308] on input "text" at bounding box center [248, 314] width 20 height 12
type input "2"
type input "3250"
click at [320, 308] on button "add" at bounding box center [329, 313] width 19 height 11
type input "$56.88"
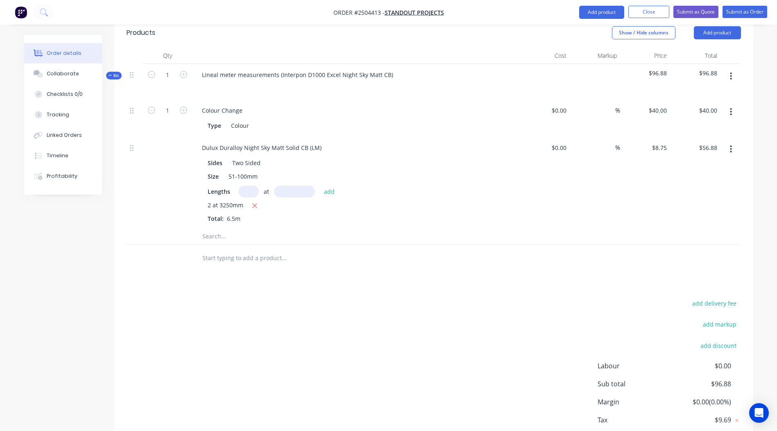
scroll to position [231, 0]
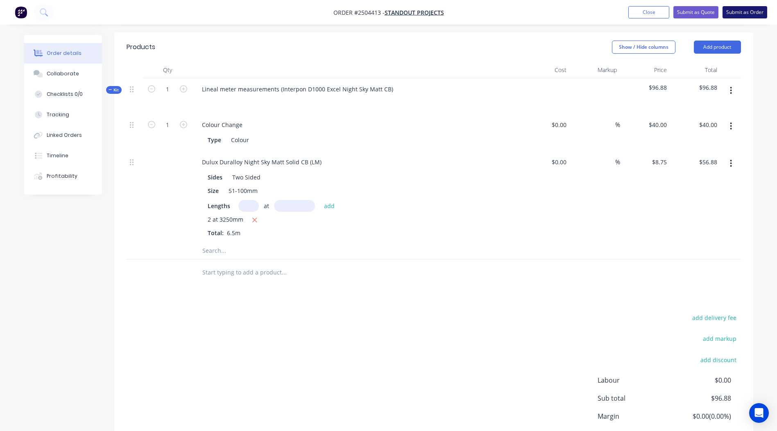
click at [761, 12] on button "Submit as Order" at bounding box center [744, 12] width 45 height 12
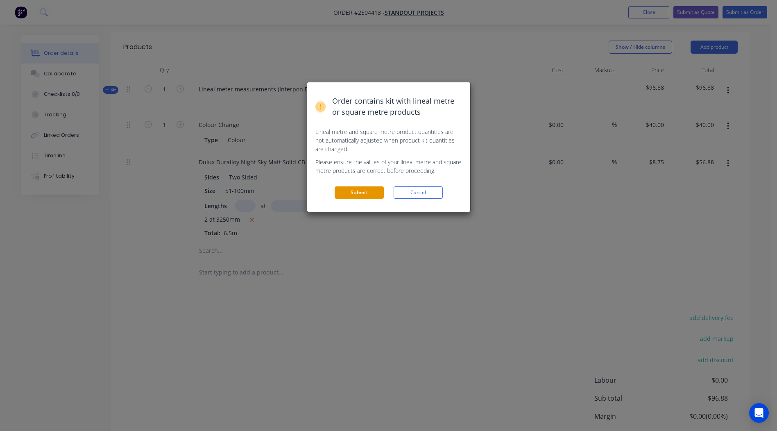
click at [342, 192] on button "Submit" at bounding box center [358, 192] width 49 height 12
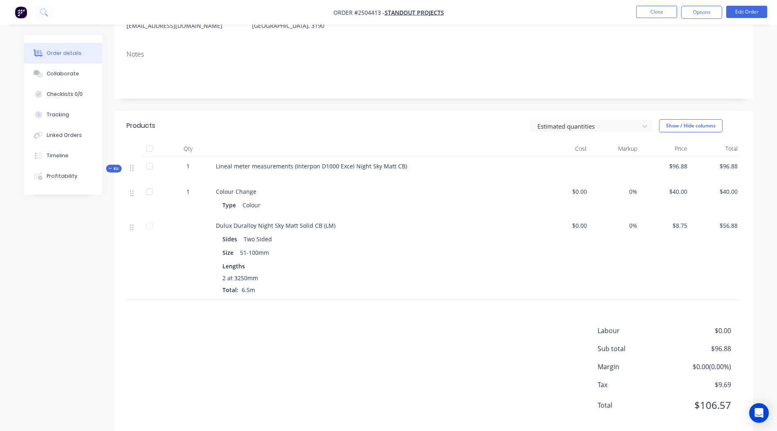
scroll to position [131, 0]
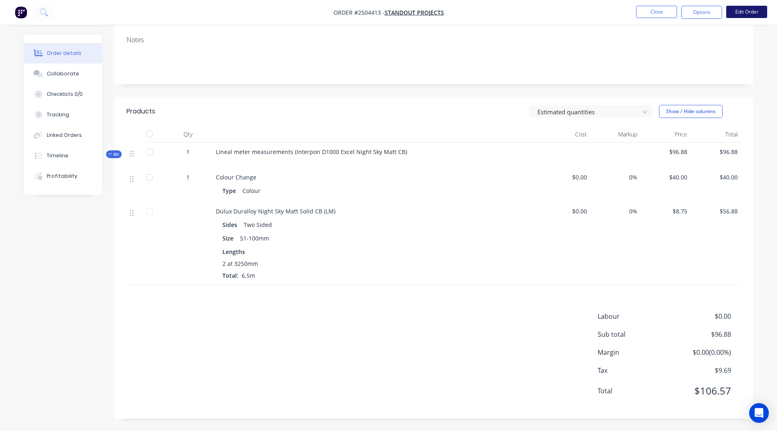
click at [744, 12] on button "Edit Order" at bounding box center [746, 12] width 41 height 12
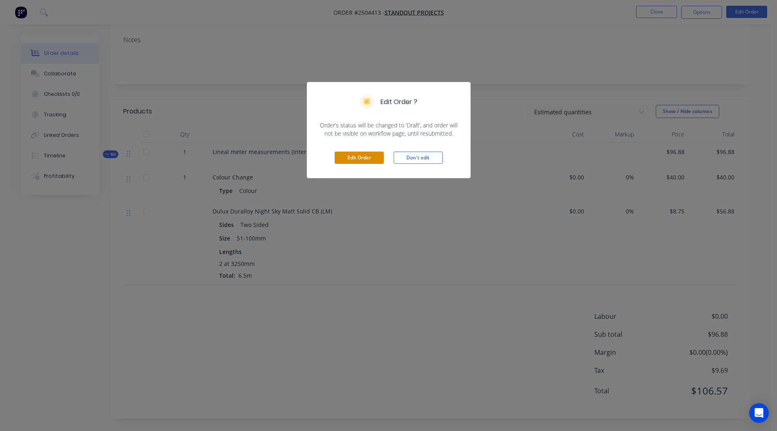
click at [364, 159] on button "Edit Order" at bounding box center [358, 157] width 49 height 12
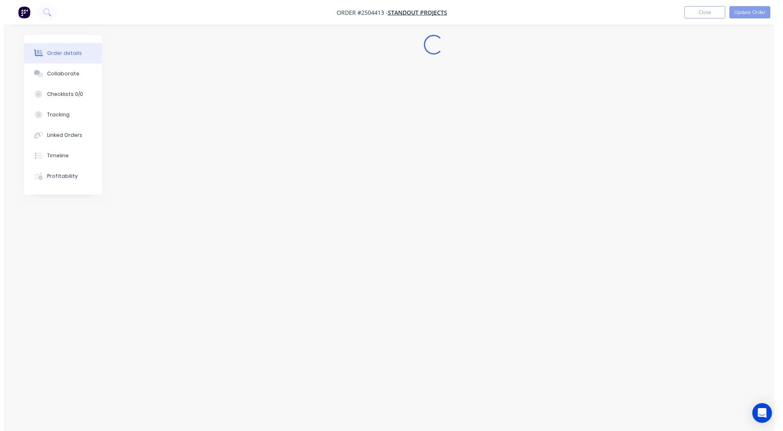
scroll to position [0, 0]
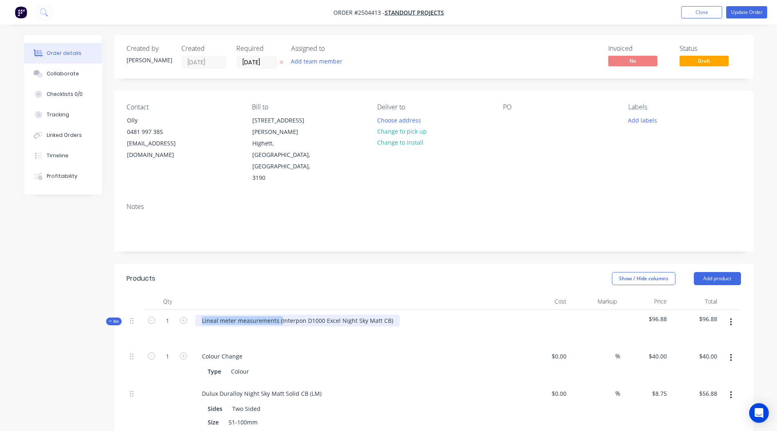
drag, startPoint x: 279, startPoint y: 298, endPoint x: 99, endPoint y: 299, distance: 179.7
click at [99, 299] on div "Created by [PERSON_NAME] Created [DATE] Required [DATE] Assigned to Add team me…" at bounding box center [388, 380] width 729 height 691
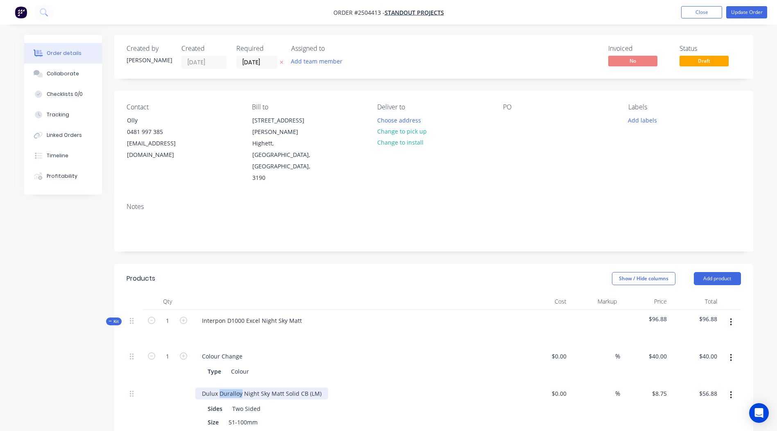
click at [236, 387] on div "Dulux Duralloy Night Sky Matt Solid CB (LM)" at bounding box center [261, 393] width 133 height 12
click at [749, 10] on button "Update Order" at bounding box center [746, 12] width 41 height 12
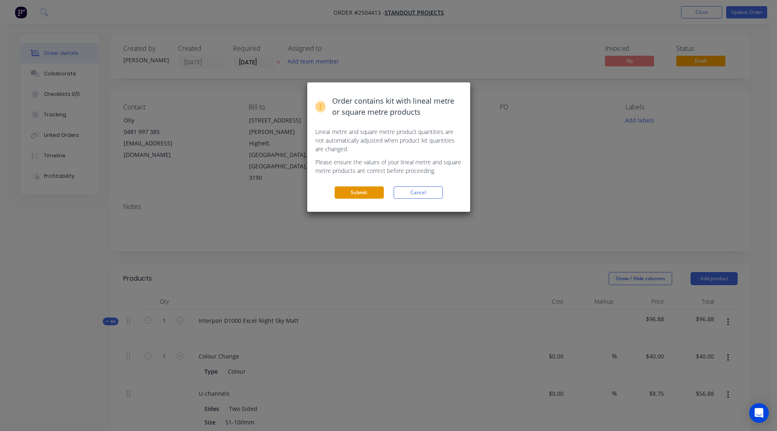
click at [368, 194] on button "Submit" at bounding box center [358, 192] width 49 height 12
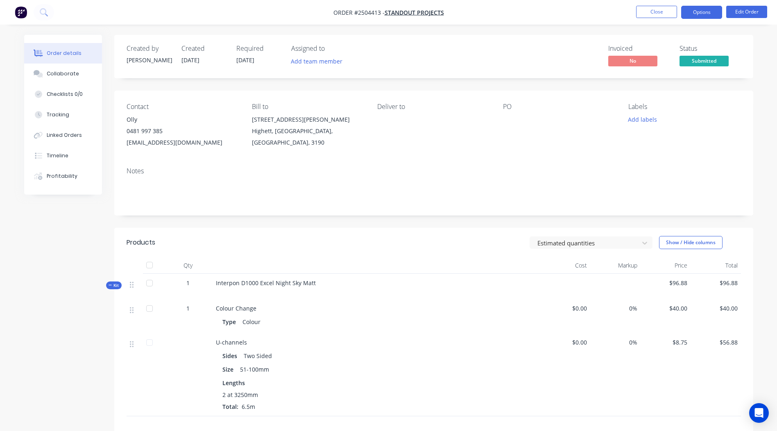
click at [710, 18] on button "Options" at bounding box center [701, 12] width 41 height 13
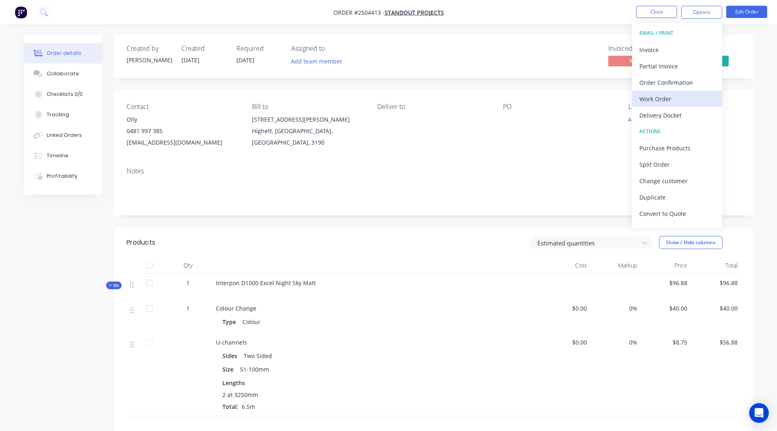
click at [670, 98] on div "Work Order" at bounding box center [676, 99] width 75 height 12
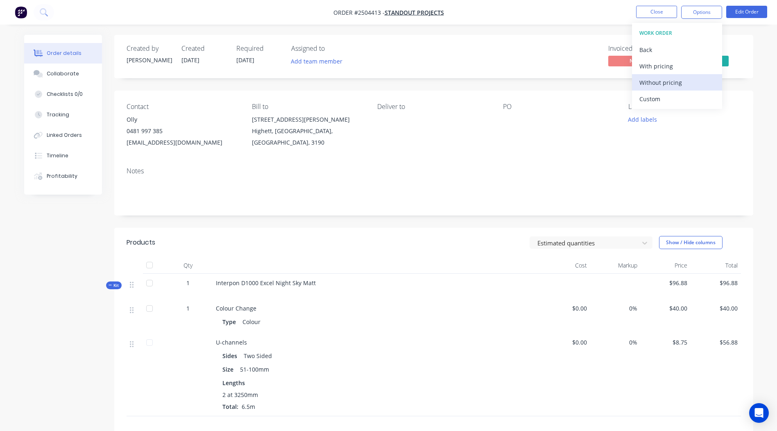
click at [656, 84] on div "Without pricing" at bounding box center [676, 83] width 75 height 12
click at [558, 84] on div "Created by [PERSON_NAME] Created [DATE] Required [DATE] Assigned to Add team me…" at bounding box center [433, 292] width 639 height 515
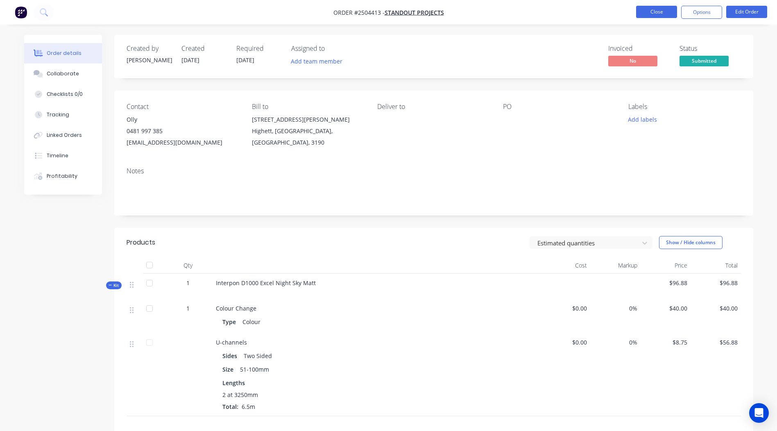
click at [649, 15] on button "Close" at bounding box center [656, 12] width 41 height 12
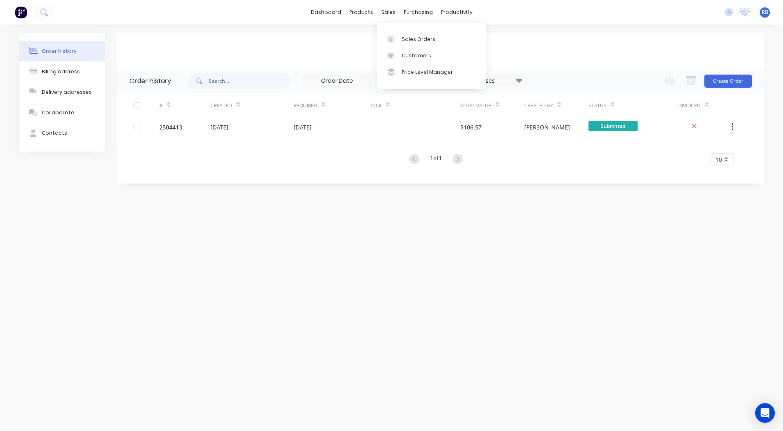
click at [404, 30] on div "Sales Orders Customers Price Level Manager" at bounding box center [431, 56] width 108 height 66
click at [406, 31] on link "Sales Orders" at bounding box center [431, 39] width 108 height 16
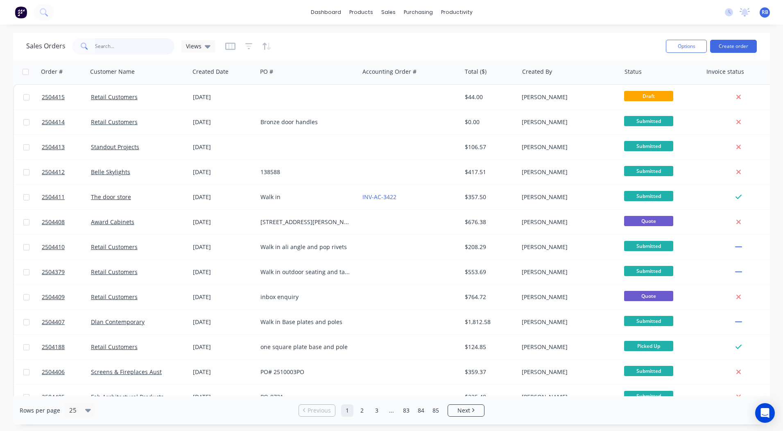
click at [104, 43] on input "text" at bounding box center [135, 46] width 80 height 16
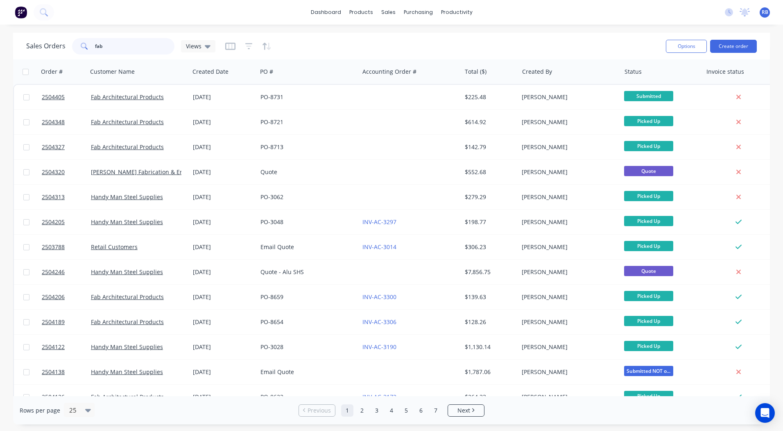
drag, startPoint x: 136, startPoint y: 41, endPoint x: 0, endPoint y: 34, distance: 135.7
click at [22, 48] on div "Sales Orders fab Views Options Create order" at bounding box center [391, 46] width 757 height 27
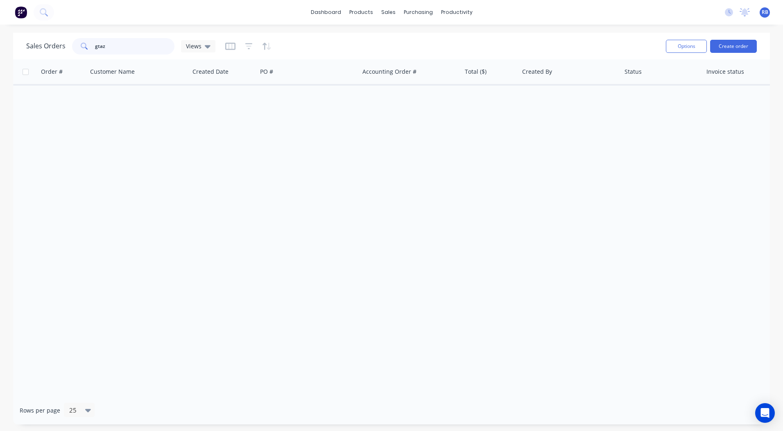
click at [130, 45] on input "gtaz" at bounding box center [135, 46] width 80 height 16
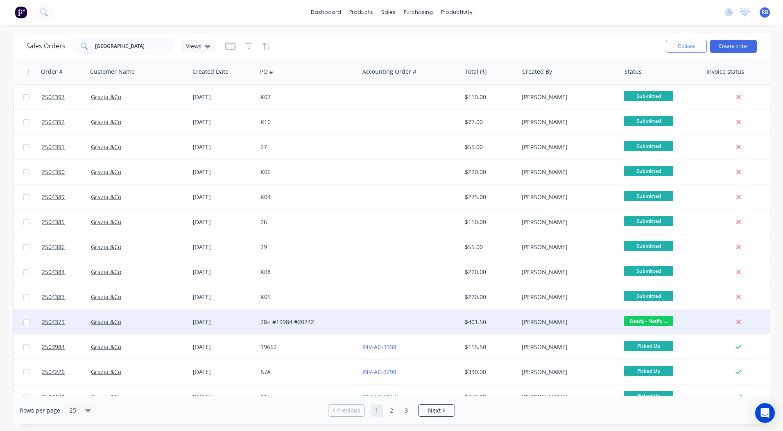
click at [638, 323] on span "Ready - Notify ..." at bounding box center [648, 321] width 49 height 10
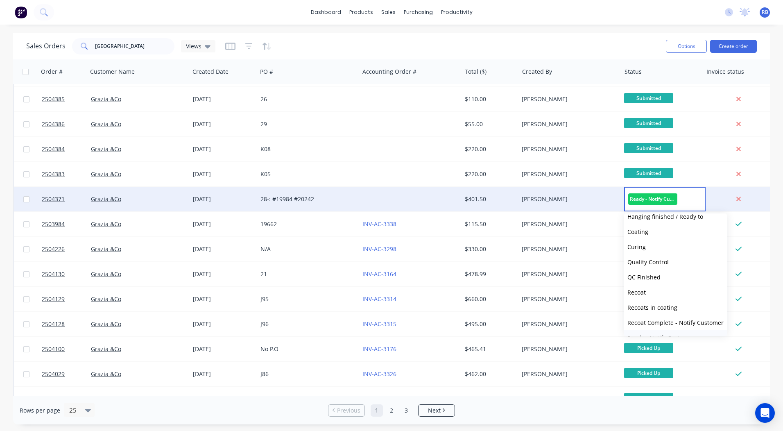
scroll to position [323, 0]
click at [660, 323] on button "Picked Up" at bounding box center [675, 325] width 103 height 15
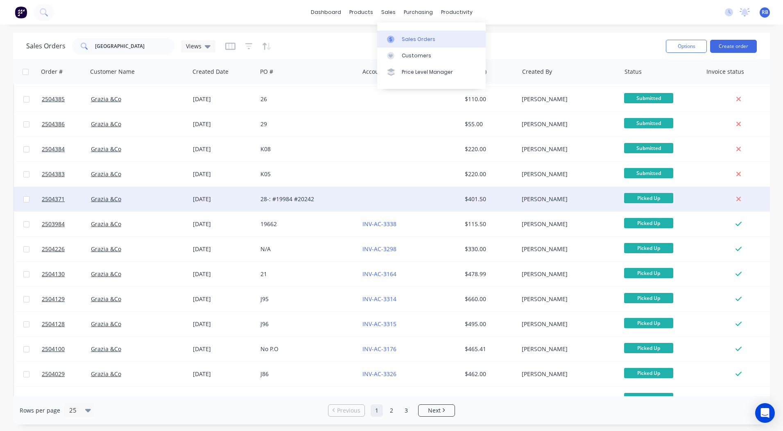
click at [400, 37] on link "Sales Orders" at bounding box center [431, 39] width 108 height 16
drag, startPoint x: 102, startPoint y: 47, endPoint x: 87, endPoint y: 47, distance: 15.1
click at [87, 47] on div "[GEOGRAPHIC_DATA]" at bounding box center [123, 46] width 102 height 16
type input "z"
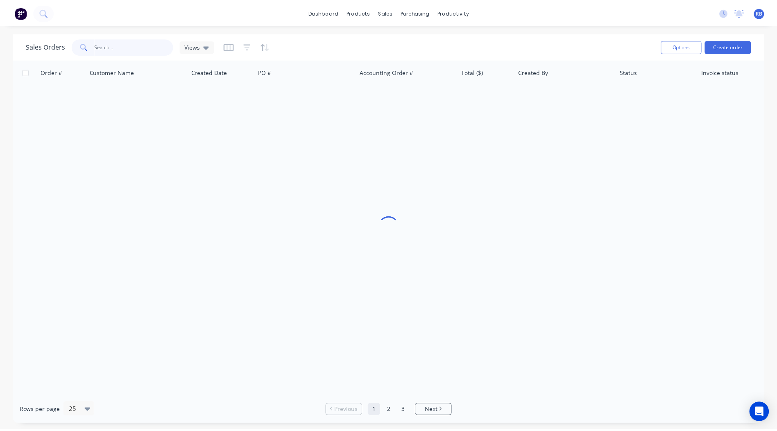
scroll to position [0, 0]
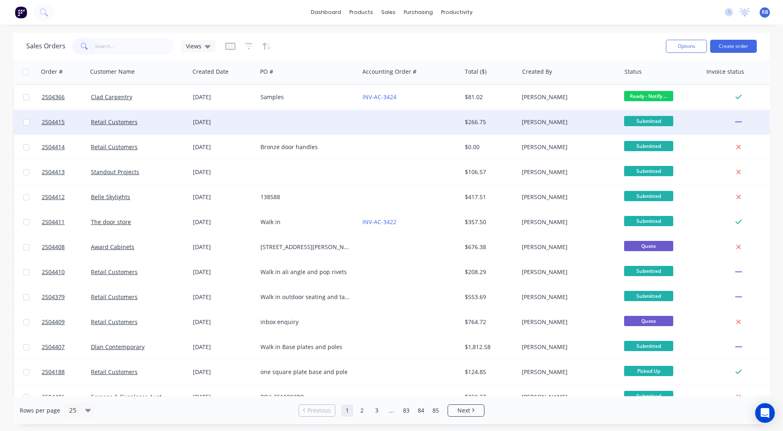
click at [297, 124] on div at bounding box center [308, 122] width 102 height 25
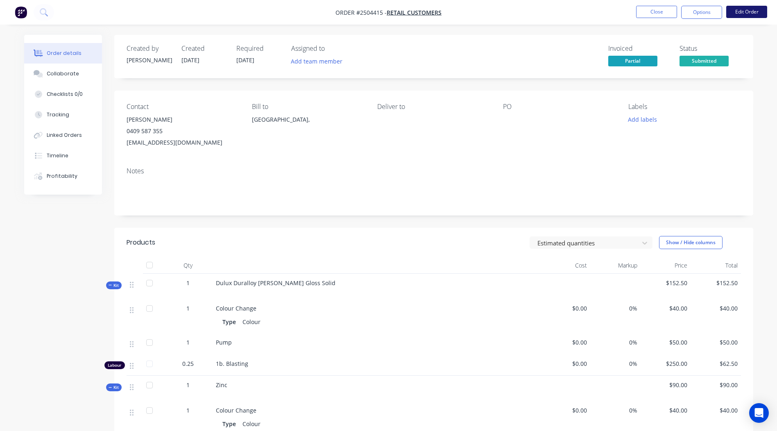
click at [756, 11] on button "Edit Order" at bounding box center [746, 12] width 41 height 12
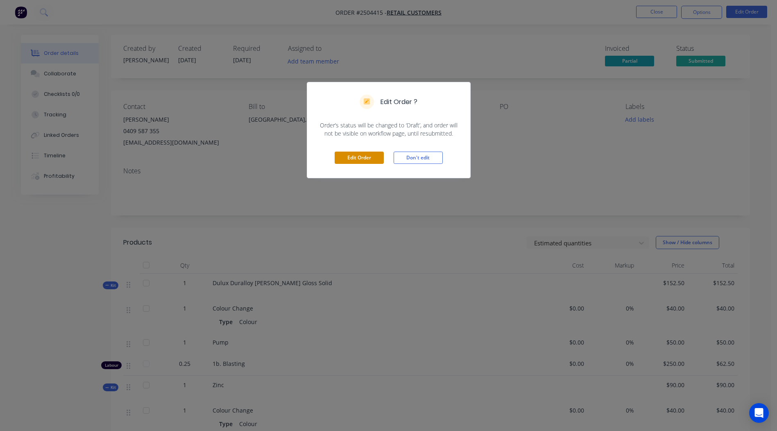
click at [368, 156] on button "Edit Order" at bounding box center [358, 157] width 49 height 12
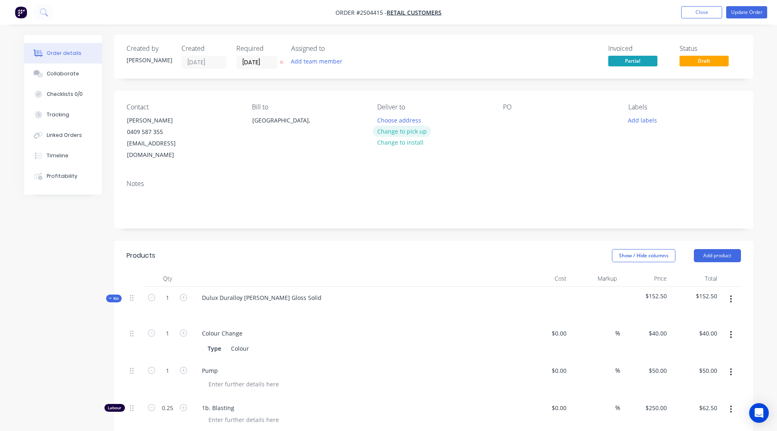
click at [396, 132] on button "Change to pick up" at bounding box center [402, 131] width 58 height 11
click at [644, 118] on button "Add labels" at bounding box center [643, 119] width 38 height 11
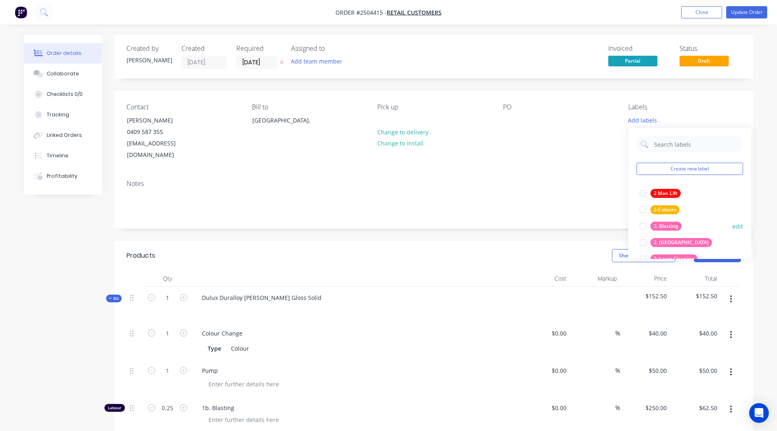
click at [643, 223] on div at bounding box center [643, 226] width 16 height 16
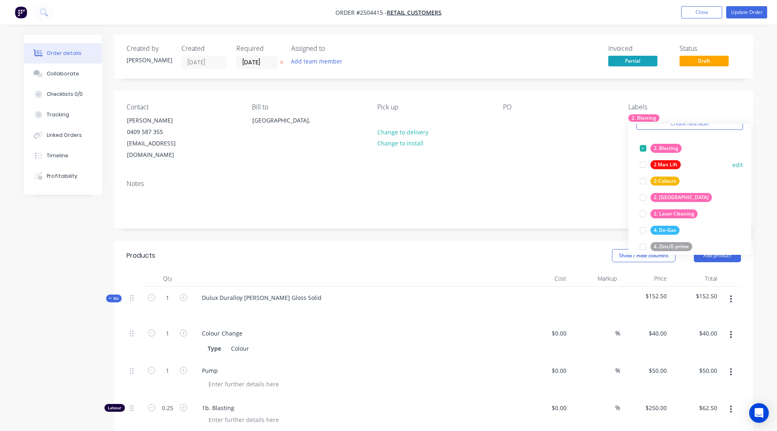
scroll to position [82, 0]
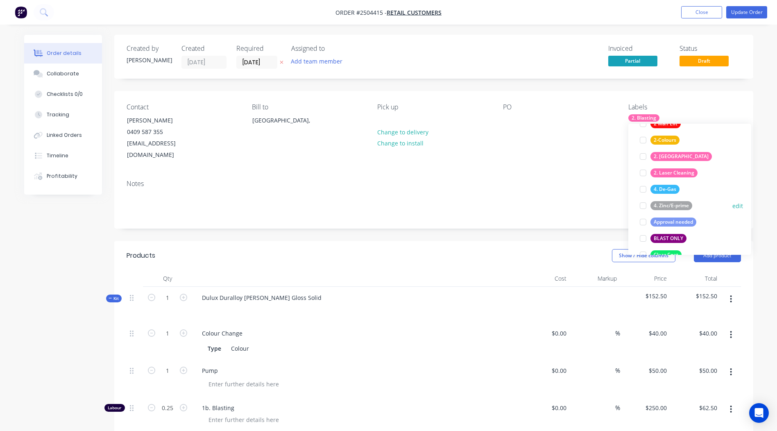
click at [646, 204] on div at bounding box center [643, 205] width 16 height 16
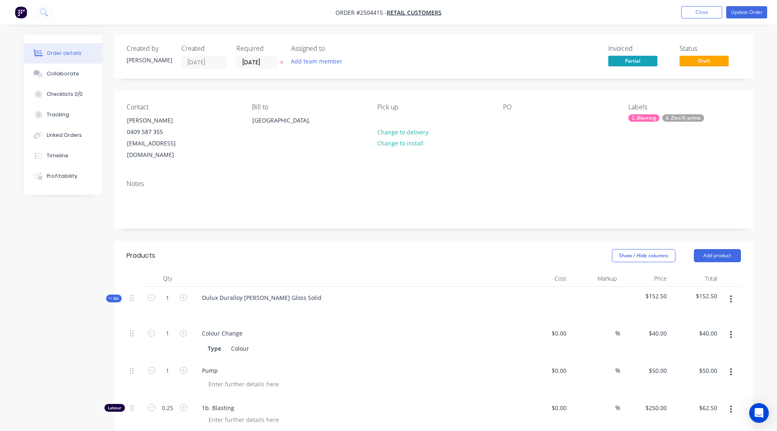
click at [724, 105] on div "Labels" at bounding box center [684, 107] width 112 height 8
click at [737, 9] on button "Update Order" at bounding box center [746, 12] width 41 height 12
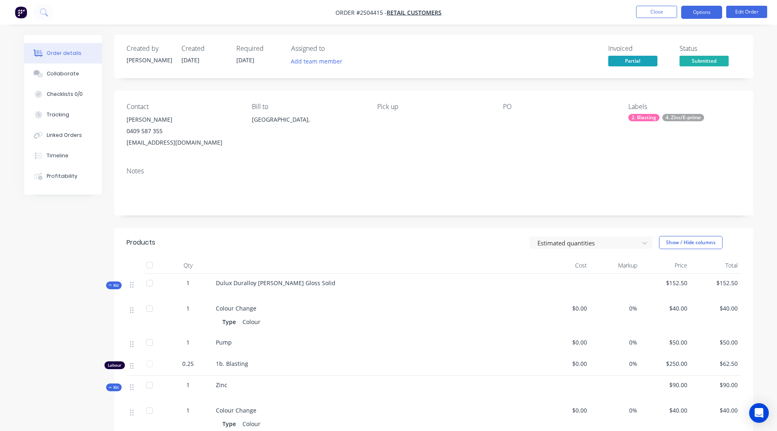
click at [703, 12] on button "Options" at bounding box center [701, 12] width 41 height 13
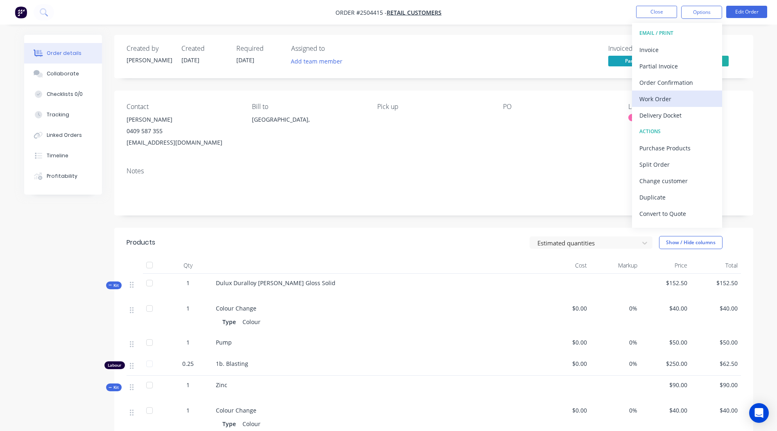
click at [673, 100] on div "Work Order" at bounding box center [676, 99] width 75 height 12
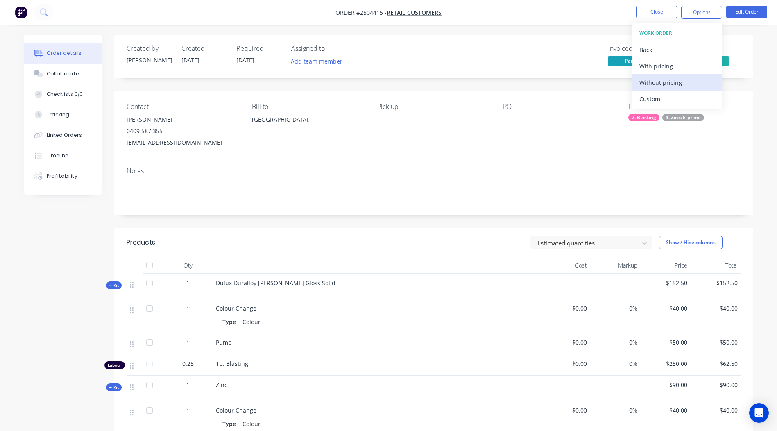
click at [661, 77] on div "Without pricing" at bounding box center [676, 83] width 75 height 12
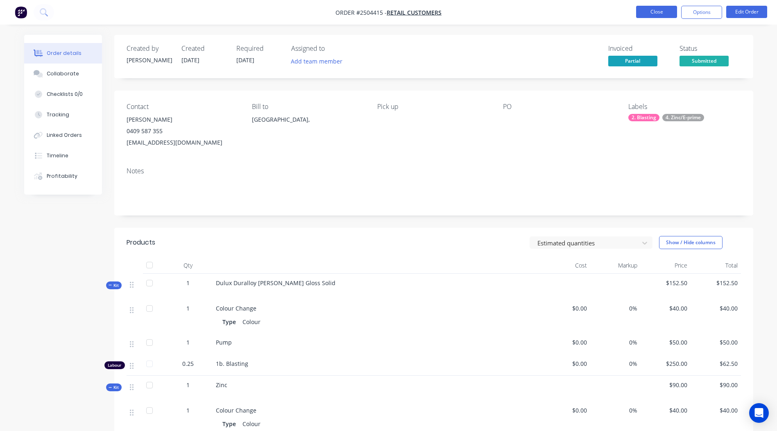
click at [660, 10] on button "Close" at bounding box center [656, 12] width 41 height 12
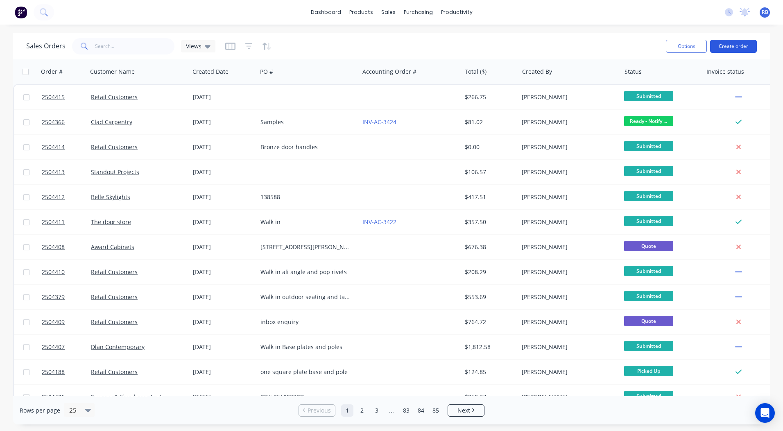
click at [737, 45] on button "Create order" at bounding box center [733, 46] width 47 height 13
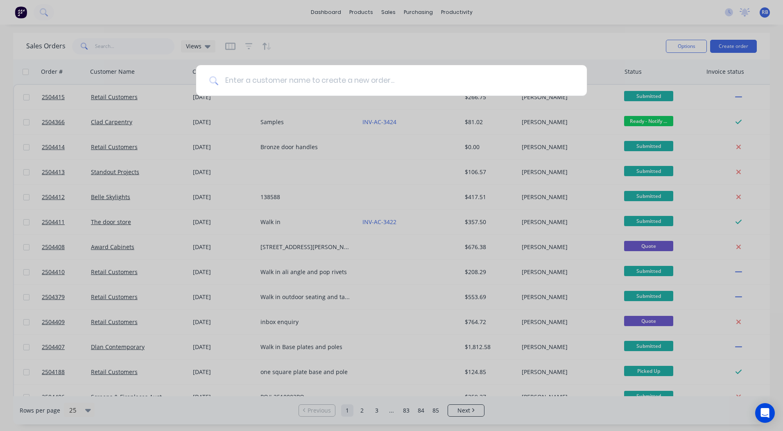
click at [277, 83] on input at bounding box center [395, 80] width 355 height 31
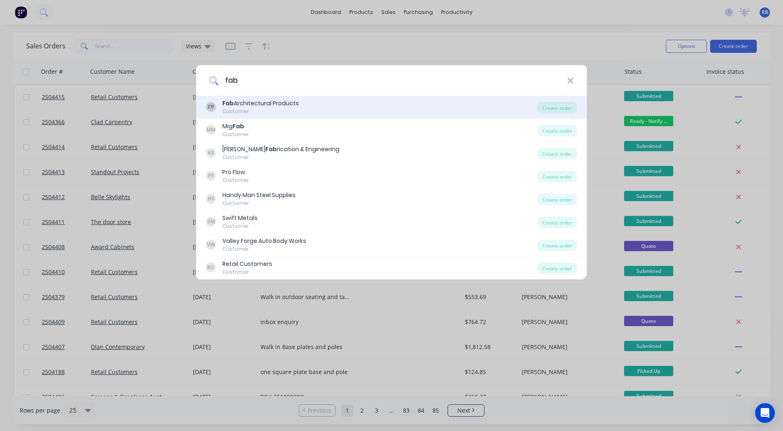
type input "fab"
click at [262, 105] on div "Fab Architectural Products" at bounding box center [260, 103] width 77 height 9
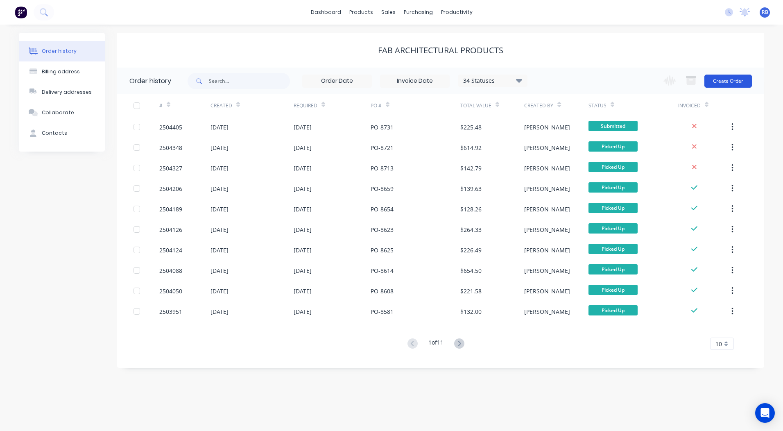
click at [732, 84] on button "Create Order" at bounding box center [727, 81] width 47 height 13
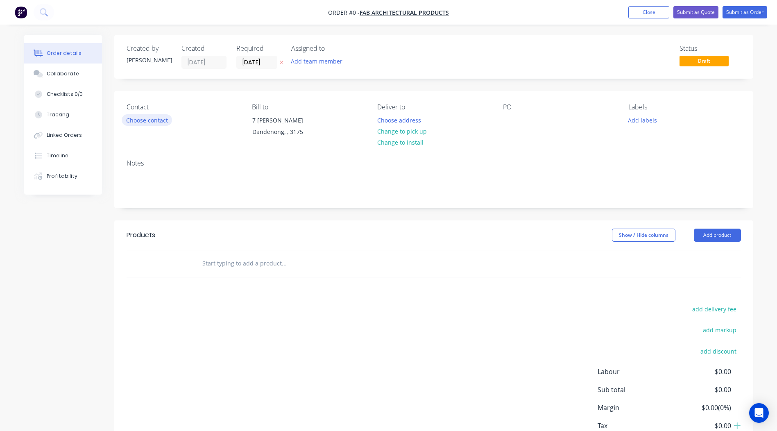
click at [146, 116] on button "Choose contact" at bounding box center [147, 119] width 50 height 11
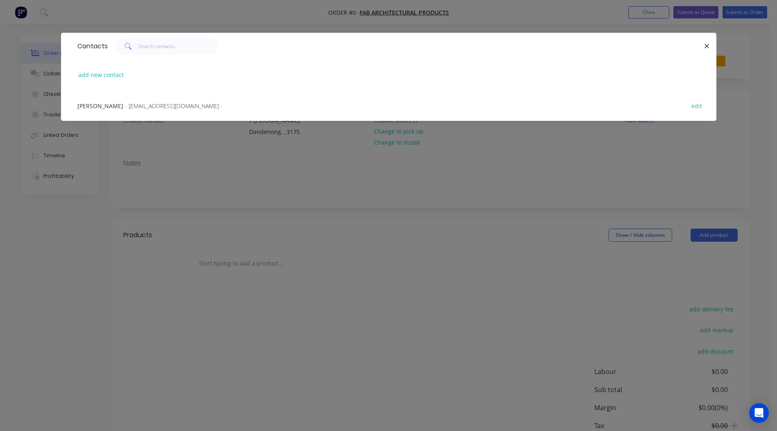
click at [93, 105] on span "[PERSON_NAME]" at bounding box center [100, 106] width 46 height 8
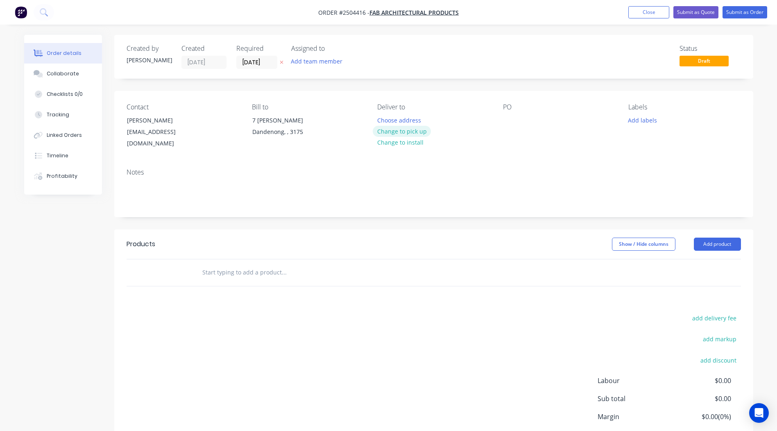
click at [405, 128] on button "Change to pick up" at bounding box center [402, 131] width 58 height 11
click at [508, 118] on div at bounding box center [509, 120] width 13 height 12
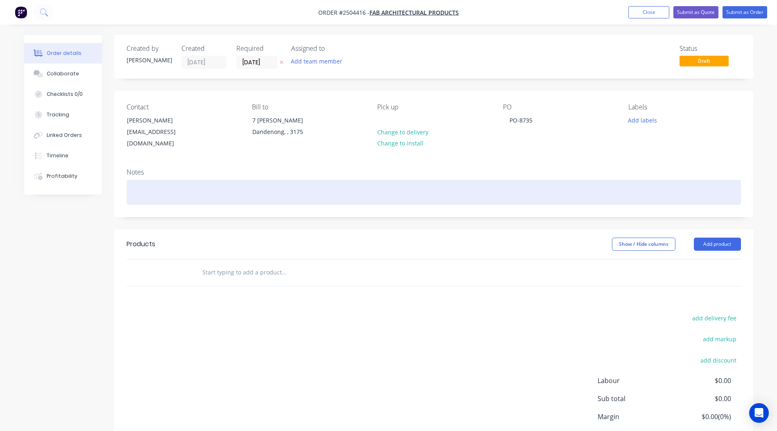
click at [165, 180] on div at bounding box center [434, 192] width 614 height 25
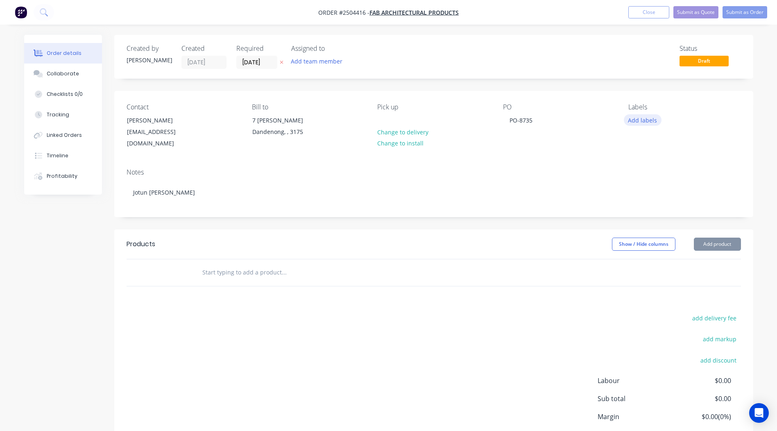
click at [656, 122] on button "Add labels" at bounding box center [643, 119] width 38 height 11
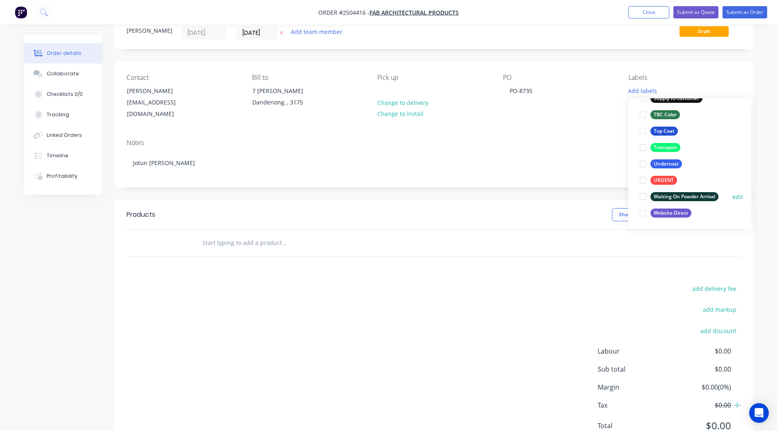
scroll to position [55, 0]
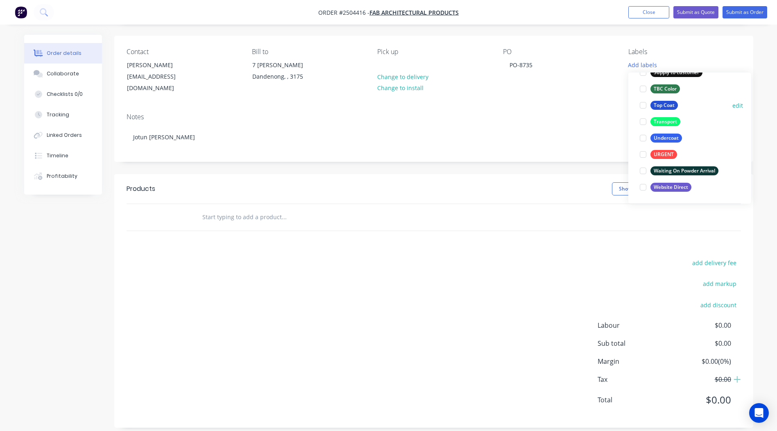
click at [664, 108] on div "Top Coat" at bounding box center [663, 105] width 27 height 9
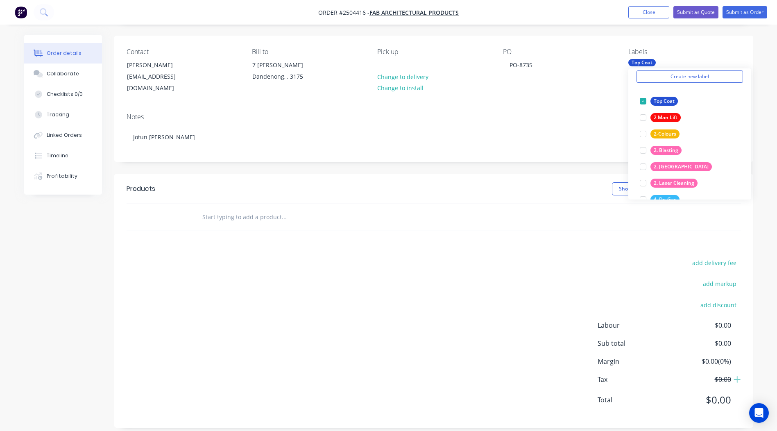
click at [515, 147] on div "Notes [PERSON_NAME]" at bounding box center [433, 133] width 639 height 55
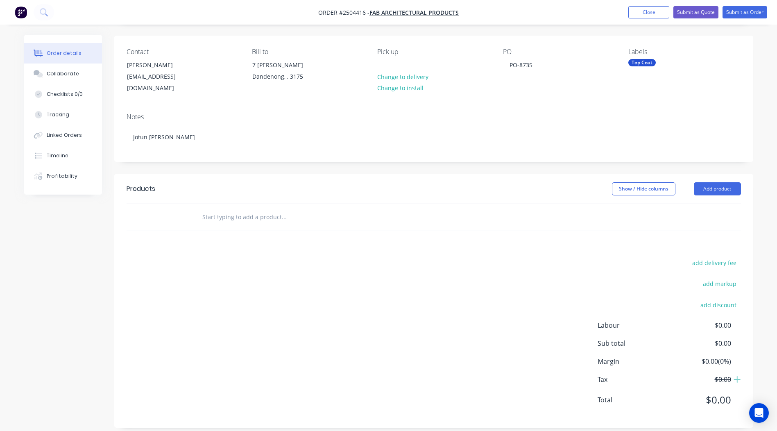
click at [732, 174] on header "Products Show / Hide columns Add product" at bounding box center [433, 188] width 639 height 29
click at [725, 185] on button "Add product" at bounding box center [717, 188] width 47 height 13
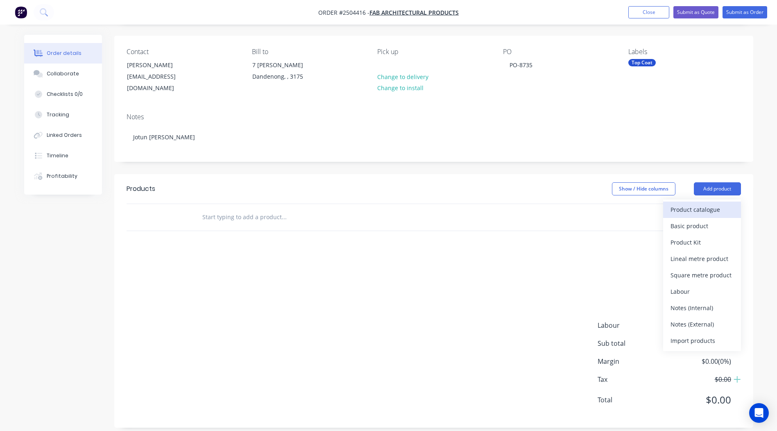
click at [703, 206] on div "Product catalogue" at bounding box center [701, 209] width 63 height 12
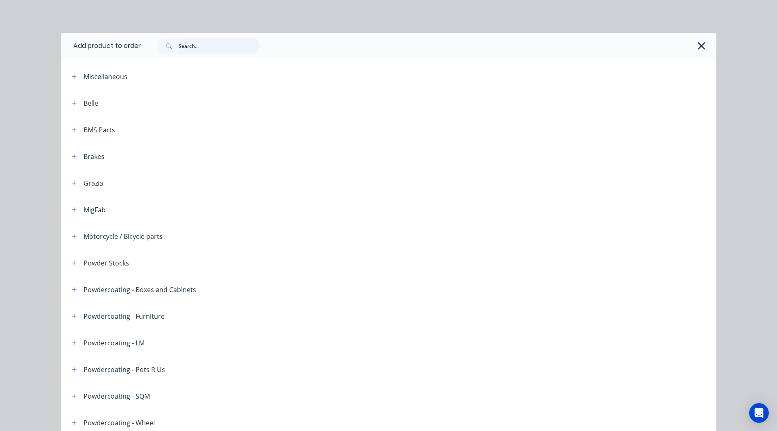
click at [205, 51] on input "text" at bounding box center [219, 46] width 81 height 16
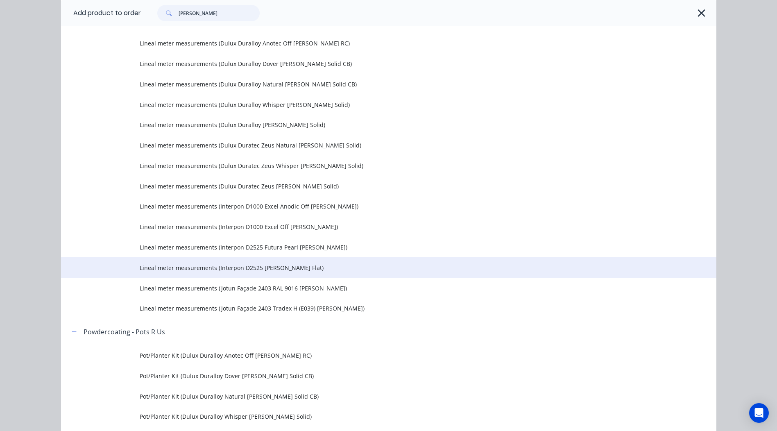
scroll to position [1064, 0]
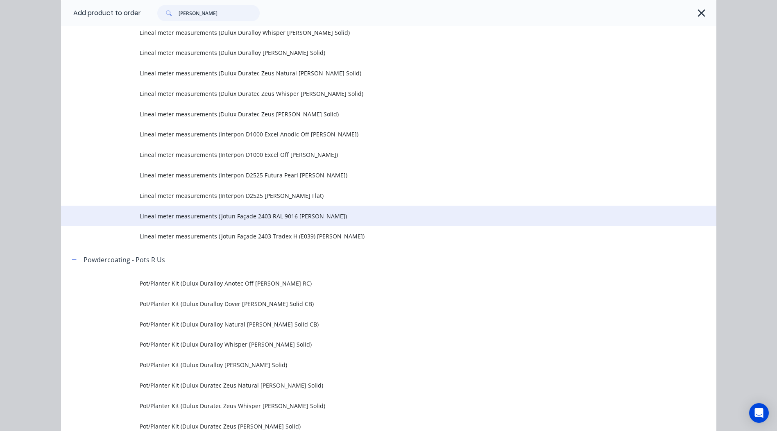
type input "[PERSON_NAME]"
click at [338, 221] on td "Lineal meter measurements (Jotun Façade 2403 RAL 9016 [PERSON_NAME])" at bounding box center [428, 216] width 576 height 20
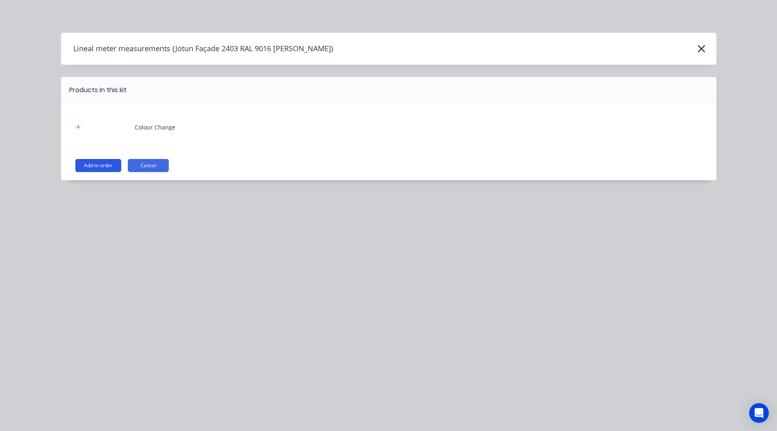
click at [98, 172] on button "Add to order" at bounding box center [98, 165] width 46 height 13
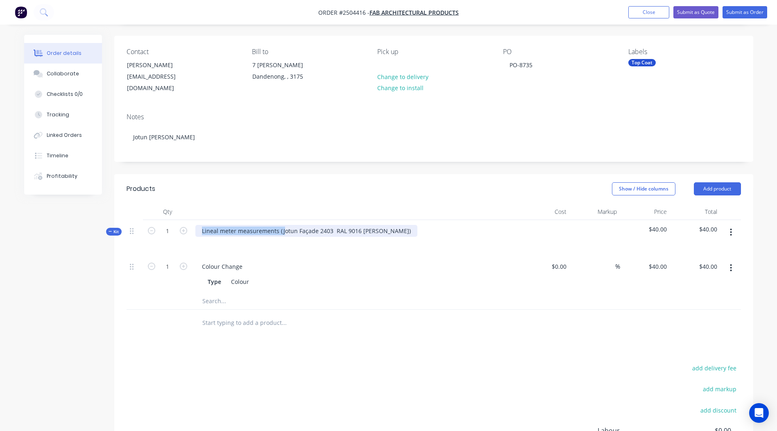
drag, startPoint x: 281, startPoint y: 222, endPoint x: 0, endPoint y: 269, distance: 285.1
click at [0, 269] on html "Order #2504416 - Fab Architectural Products Add product Close Submit as Quote S…" at bounding box center [388, 245] width 777 height 600
click at [318, 220] on div "Jotun Façade 2403 RAL 9016 [PERSON_NAME])" at bounding box center [356, 238] width 328 height 36
click at [314, 225] on div "Jotun Façade 2403 RAL 9016 [PERSON_NAME])" at bounding box center [265, 231] width 140 height 12
click at [480, 160] on div "Created by [PERSON_NAME] Created [DATE] Required [DATE] Assigned to Add team me…" at bounding box center [433, 256] width 639 height 553
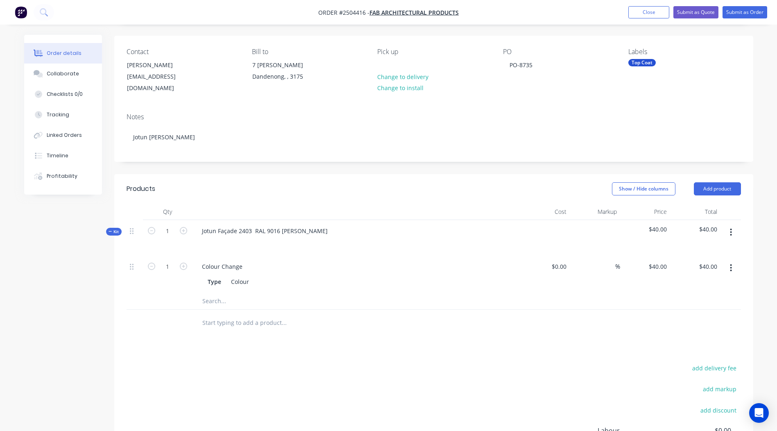
scroll to position [99, 0]
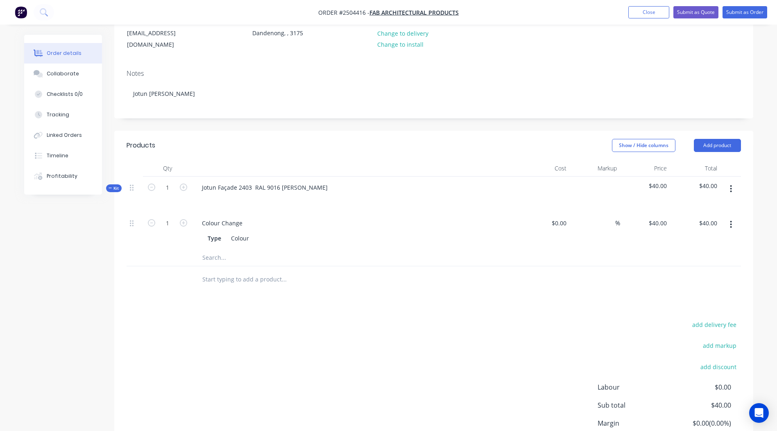
click at [733, 184] on button "button" at bounding box center [730, 188] width 19 height 15
click at [582, 301] on div "Products Show / Hide columns Add product Qty Cost Markup Price Total Kit 1 Jotu…" at bounding box center [433, 310] width 639 height 359
click at [656, 217] on div "40 $40.00" at bounding box center [656, 223] width 25 height 12
type input "$0.00"
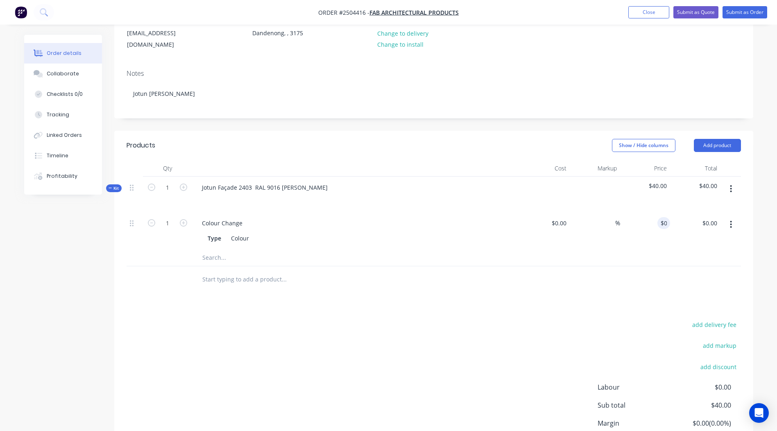
click at [503, 286] on div "Products Show / Hide columns Add product Qty Cost Markup Price Total Kit 1 Jotu…" at bounding box center [433, 310] width 639 height 359
click at [735, 181] on button "button" at bounding box center [730, 188] width 19 height 15
click at [674, 204] on div "Add product to kit" at bounding box center [701, 210] width 63 height 12
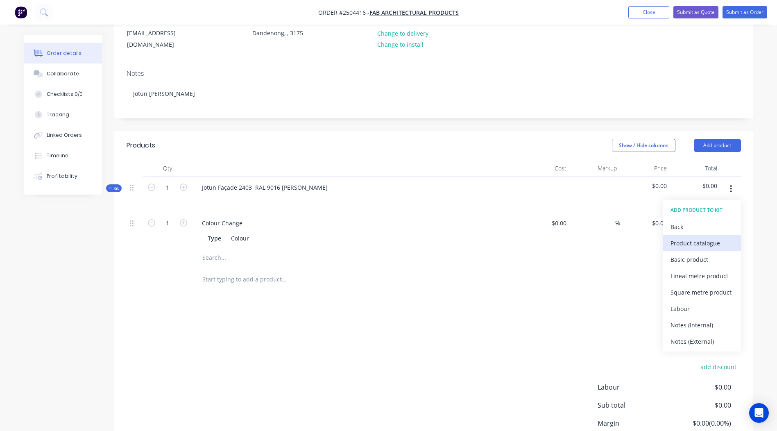
click at [700, 240] on button "Product catalogue" at bounding box center [702, 243] width 78 height 16
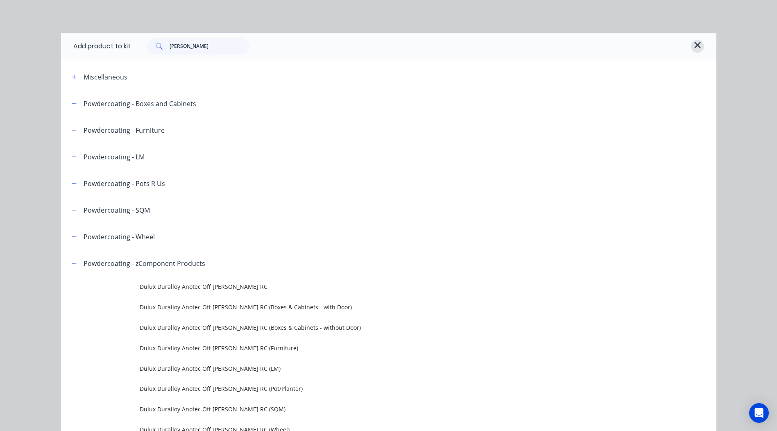
click at [697, 46] on icon "button" at bounding box center [697, 45] width 7 height 10
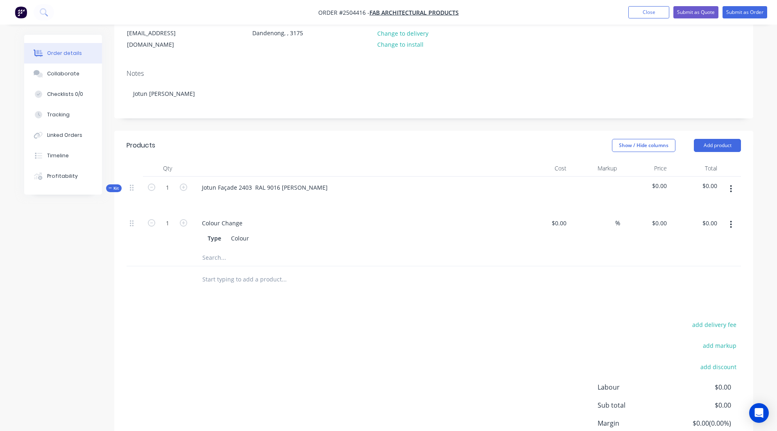
click at [730, 184] on icon "button" at bounding box center [731, 188] width 2 height 9
click at [701, 204] on div "Add product to kit" at bounding box center [701, 210] width 63 height 12
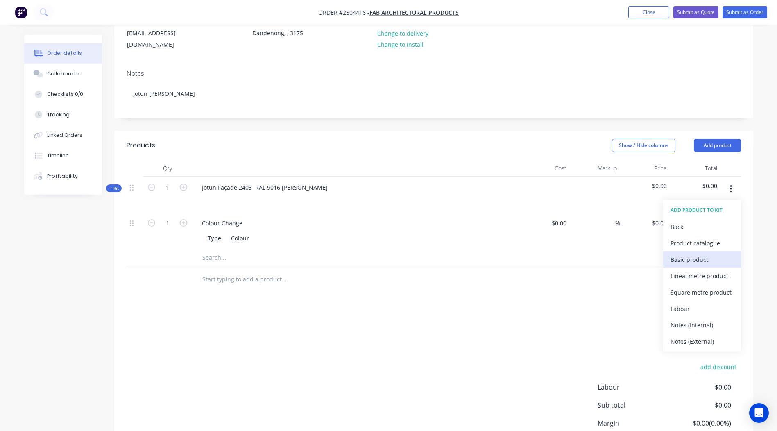
click at [701, 253] on div "Basic product" at bounding box center [701, 259] width 63 height 12
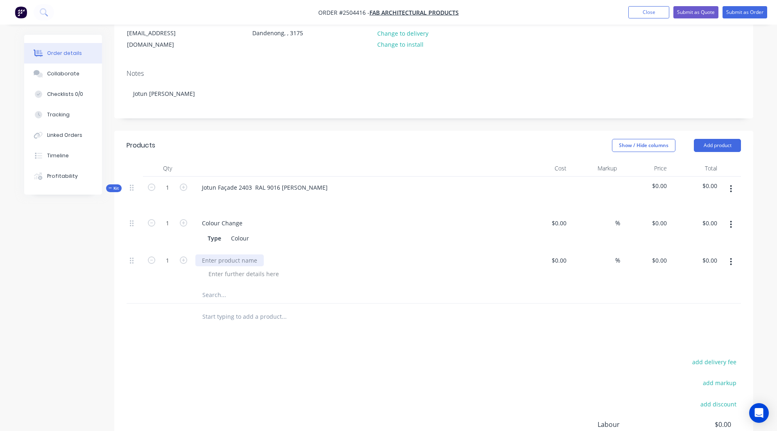
click at [218, 254] on div at bounding box center [229, 260] width 68 height 12
click at [169, 254] on input "1" at bounding box center [167, 260] width 21 height 12
type input "189"
click at [357, 373] on div "add delivery fee add markup add discount Labour $0.00 Sub total $0.00 Margin $0…" at bounding box center [434, 435] width 614 height 158
click at [669, 254] on input "0" at bounding box center [660, 260] width 19 height 12
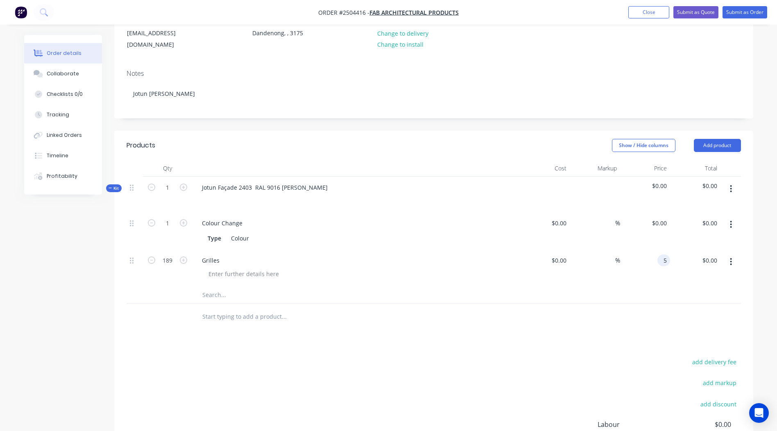
type input "$5.00"
type input "$945.00"
click at [558, 338] on div "Products Show / Hide columns Add product Qty Cost Markup Price Total Kit 1 Jotu…" at bounding box center [433, 329] width 639 height 396
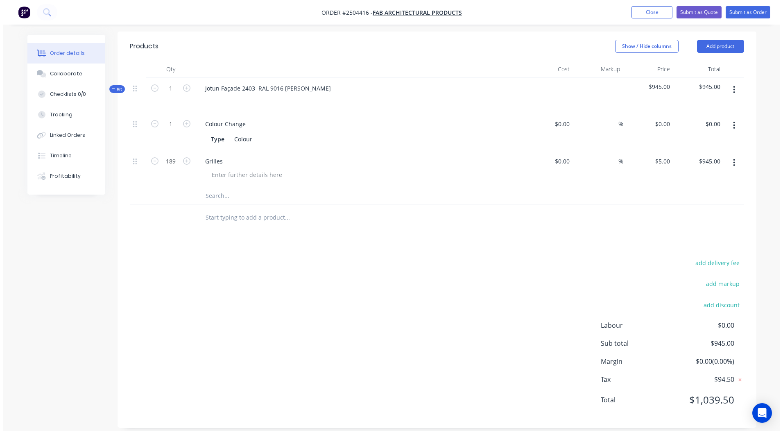
scroll to position [0, 0]
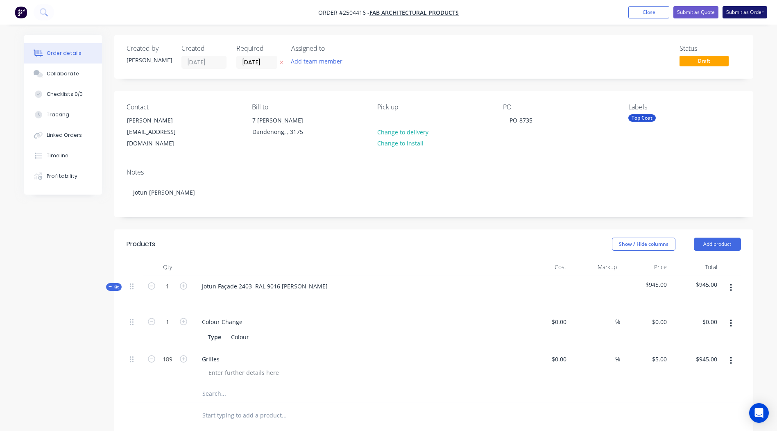
click at [735, 10] on button "Submit as Order" at bounding box center [744, 12] width 45 height 12
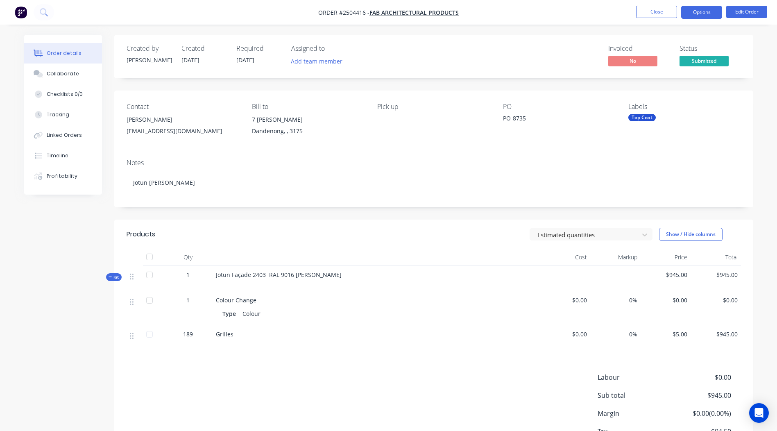
click at [709, 14] on button "Options" at bounding box center [701, 12] width 41 height 13
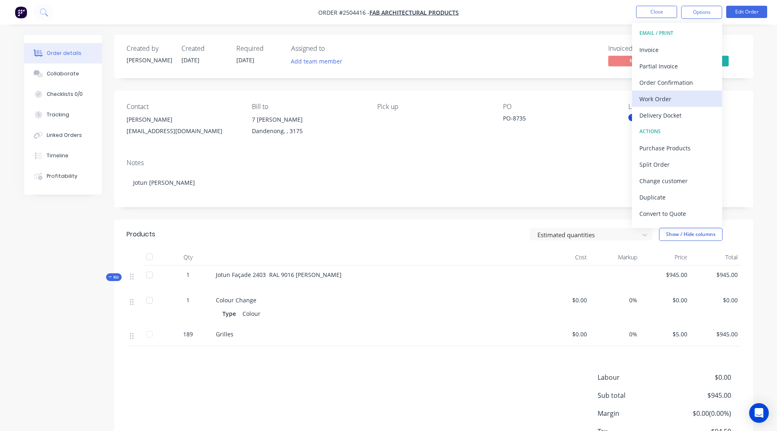
click at [657, 101] on div "Work Order" at bounding box center [676, 99] width 75 height 12
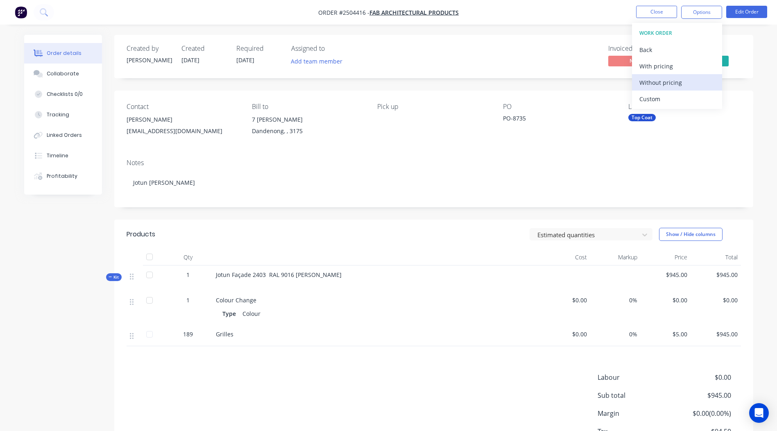
click at [685, 79] on div "Without pricing" at bounding box center [676, 83] width 75 height 12
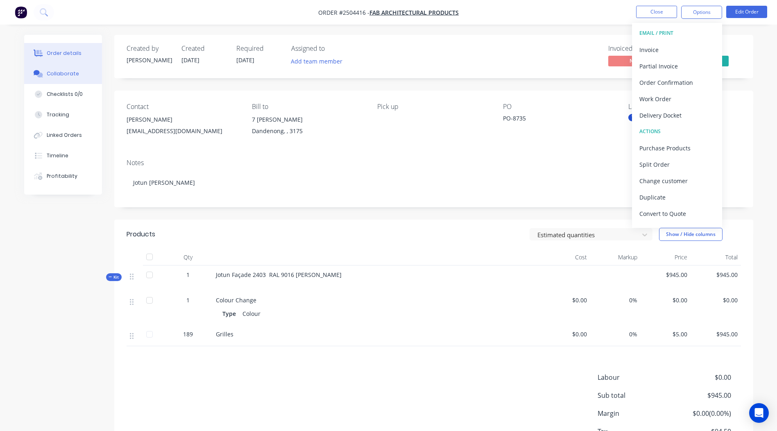
click at [62, 68] on button "Collaborate" at bounding box center [63, 73] width 78 height 20
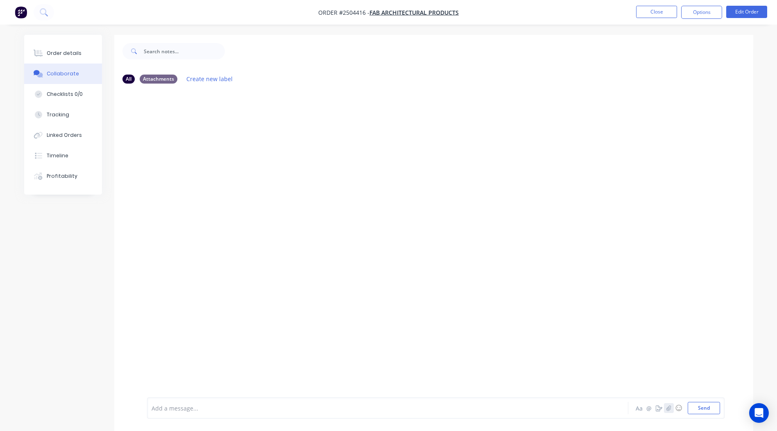
click at [667, 410] on icon "button" at bounding box center [668, 408] width 5 height 6
click at [694, 407] on button "Send" at bounding box center [703, 408] width 32 height 12
click at [657, 13] on button "Close" at bounding box center [656, 12] width 41 height 12
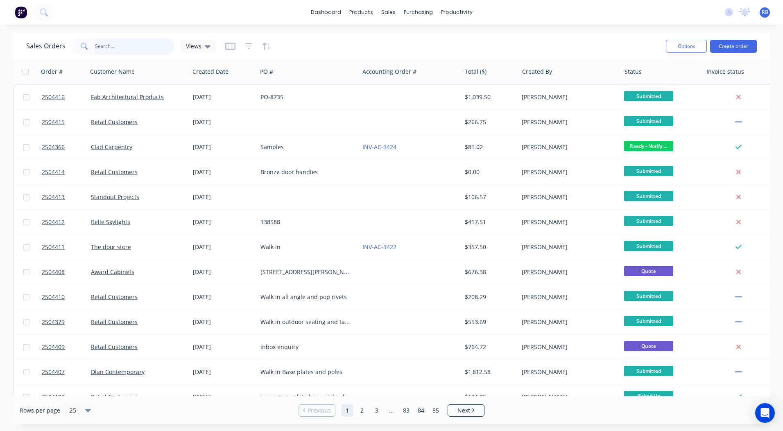
click at [140, 43] on input "text" at bounding box center [135, 46] width 80 height 16
click at [330, 27] on div "dashboard products sales purchasing productivity dashboard products Product Cat…" at bounding box center [391, 215] width 783 height 431
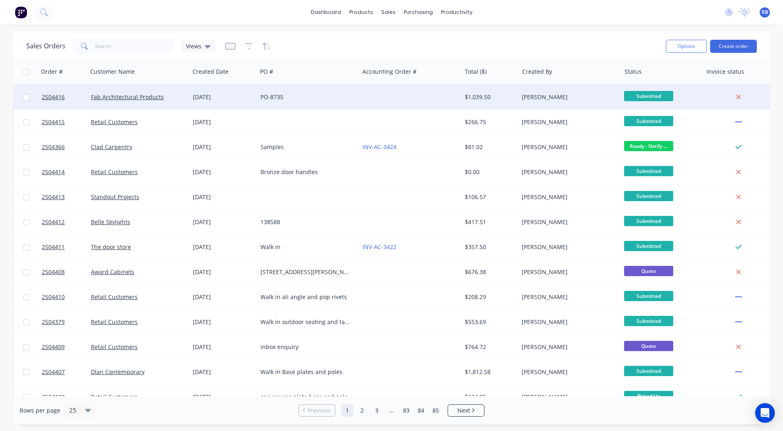
click at [319, 94] on div "PO-8735" at bounding box center [305, 97] width 91 height 8
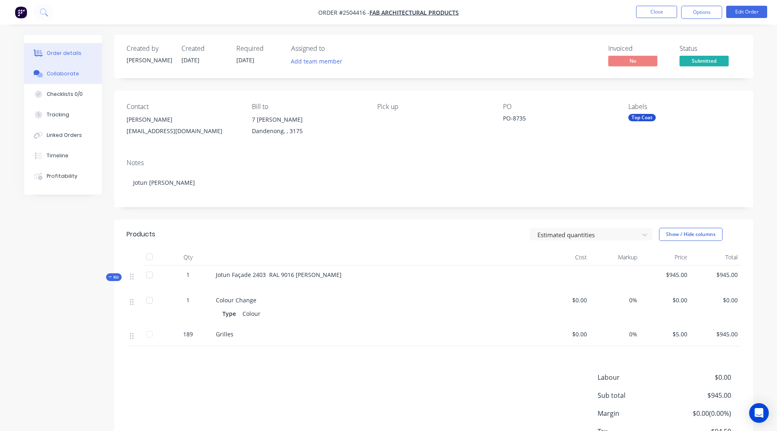
click at [66, 72] on div "Collaborate" at bounding box center [63, 73] width 32 height 7
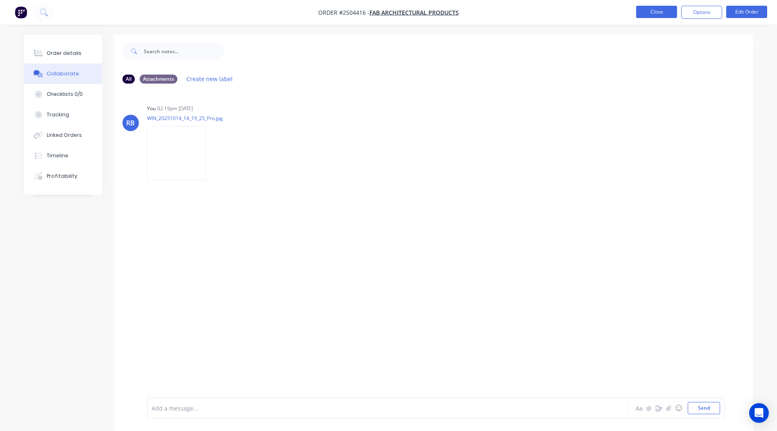
click at [655, 13] on button "Close" at bounding box center [656, 12] width 41 height 12
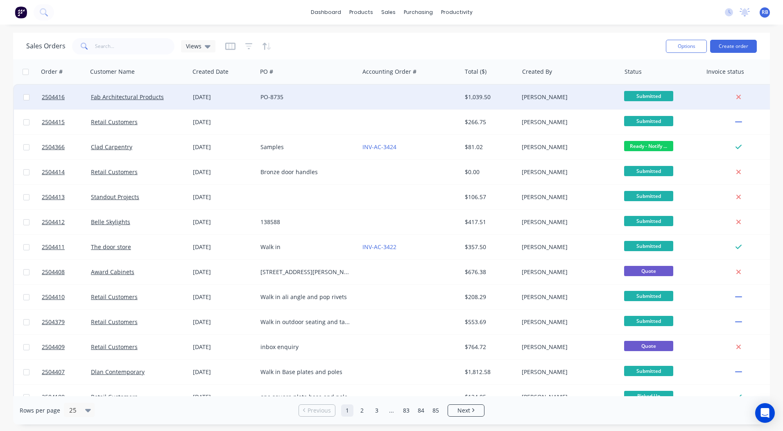
click at [294, 103] on div "PO-8735" at bounding box center [308, 97] width 102 height 25
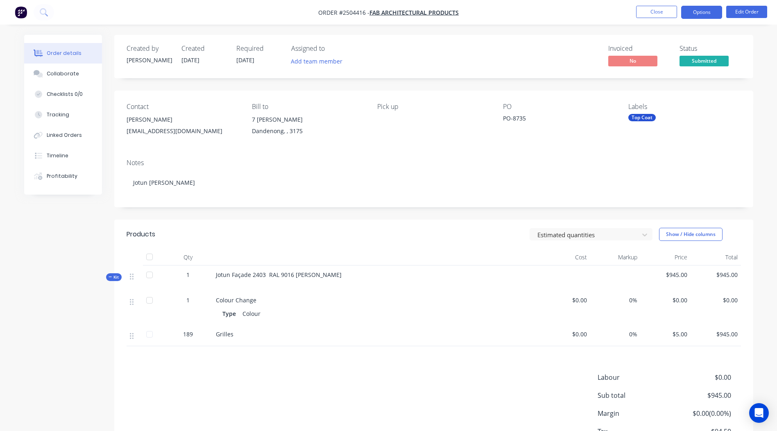
click at [707, 7] on button "Options" at bounding box center [701, 12] width 41 height 13
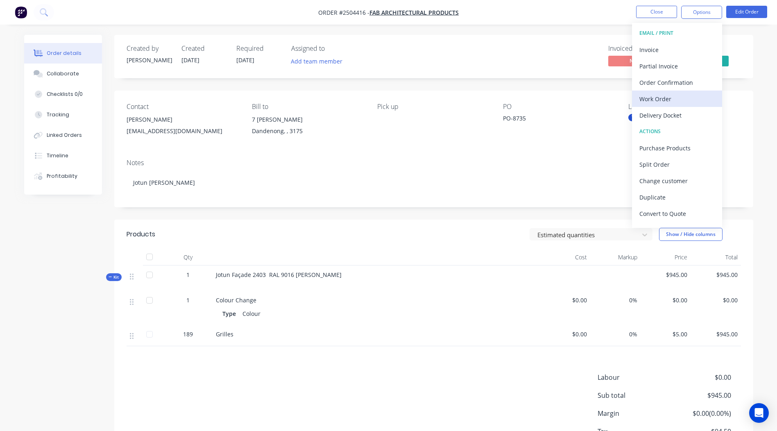
click at [676, 101] on div "Work Order" at bounding box center [676, 99] width 75 height 12
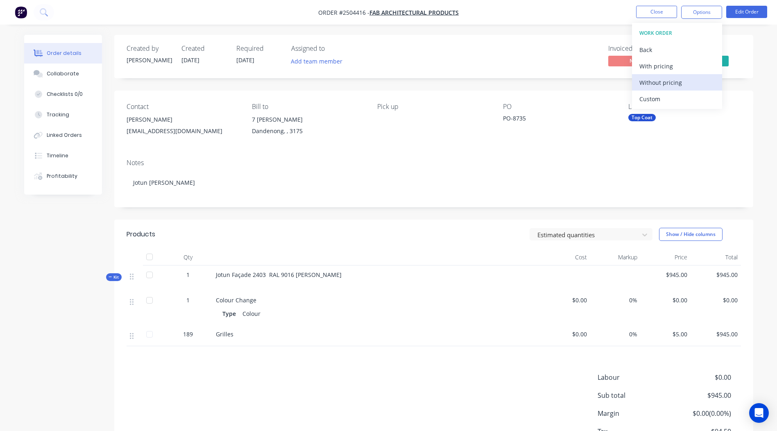
click at [673, 77] on div "Without pricing" at bounding box center [676, 83] width 75 height 12
click at [473, 44] on div "Created by [PERSON_NAME] Created [DATE] Required [DATE] Assigned to Add team me…" at bounding box center [433, 56] width 639 height 43
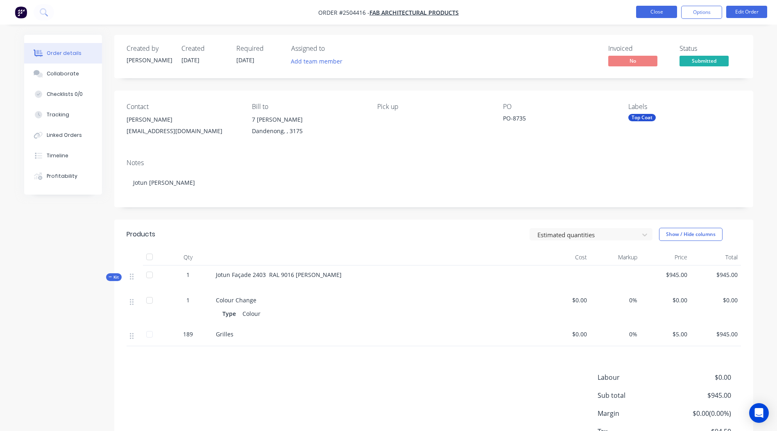
click at [651, 8] on button "Close" at bounding box center [656, 12] width 41 height 12
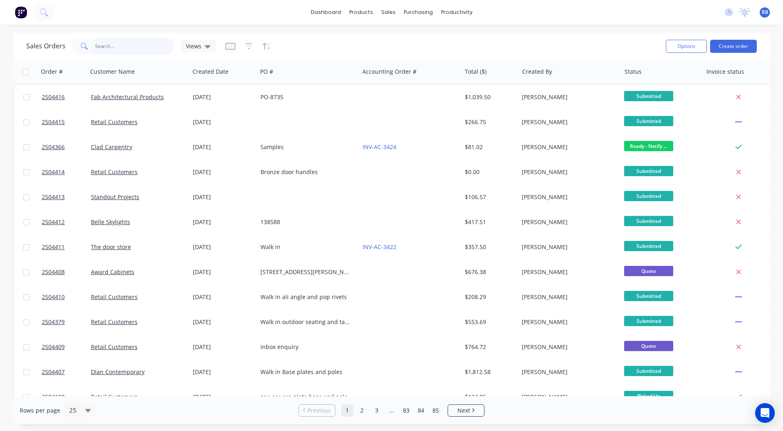
click at [131, 41] on input "text" at bounding box center [135, 46] width 80 height 16
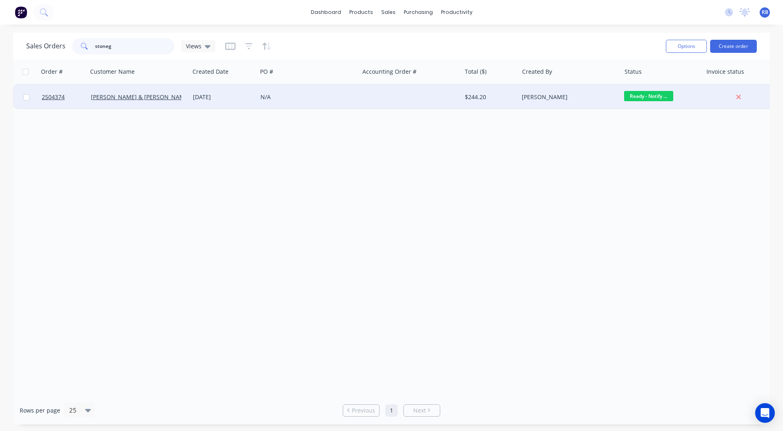
type input "stoneg"
click at [653, 99] on span "Ready - Notify ..." at bounding box center [648, 96] width 49 height 10
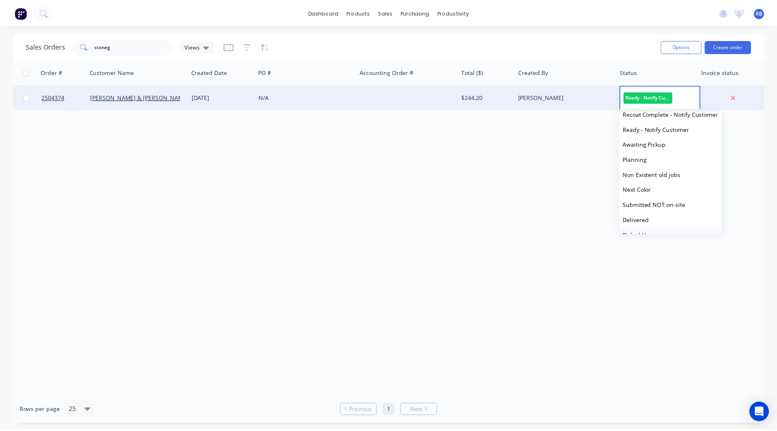
scroll to position [323, 0]
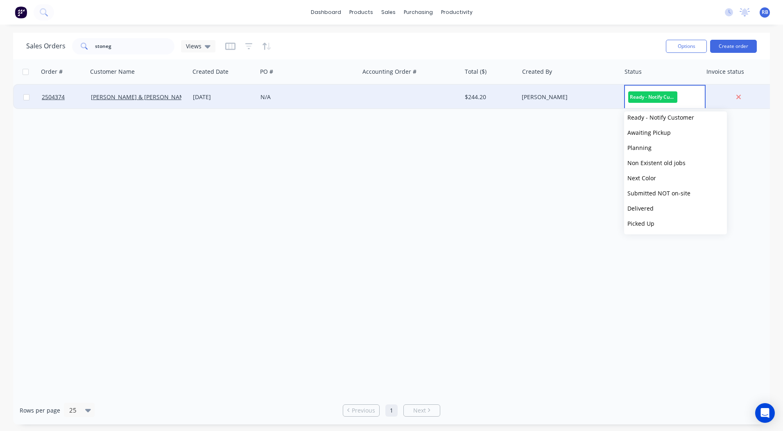
drag, startPoint x: 646, startPoint y: 225, endPoint x: 567, endPoint y: 206, distance: 82.0
click at [646, 225] on span "Picked Up" at bounding box center [640, 223] width 27 height 8
click at [319, 144] on div "Order # Customer Name Created Date PO # Accounting Order # Total ($) Created By…" at bounding box center [391, 227] width 757 height 337
click at [0, 29] on html "dashboard products sales purchasing productivity dashboard products Product Cat…" at bounding box center [391, 215] width 783 height 431
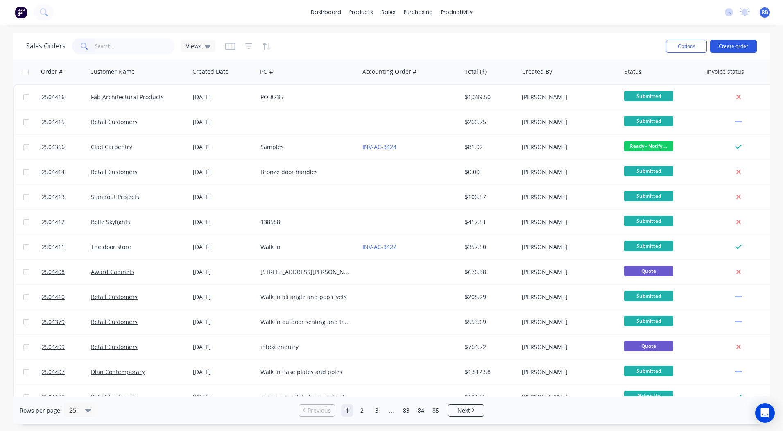
click at [727, 43] on button "Create order" at bounding box center [733, 46] width 47 height 13
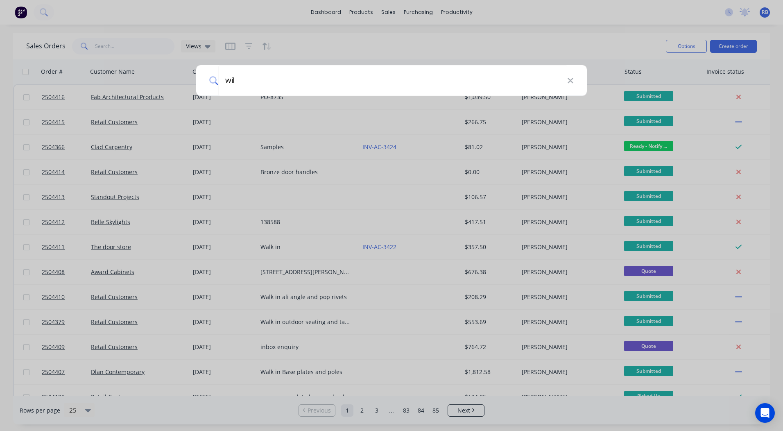
type input "will"
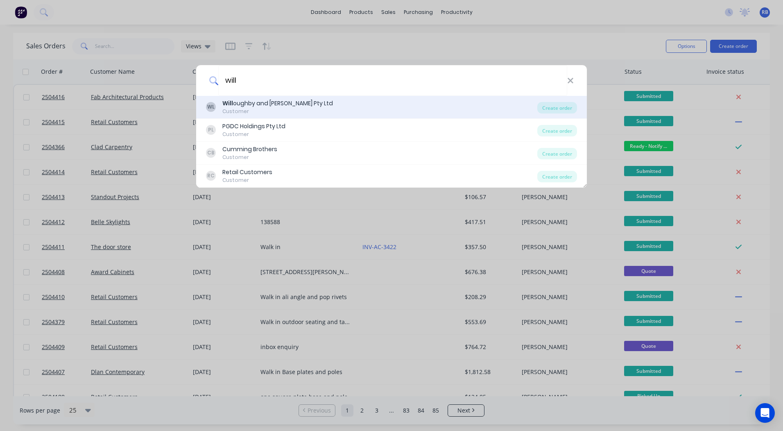
click at [264, 108] on div "Customer" at bounding box center [277, 111] width 111 height 7
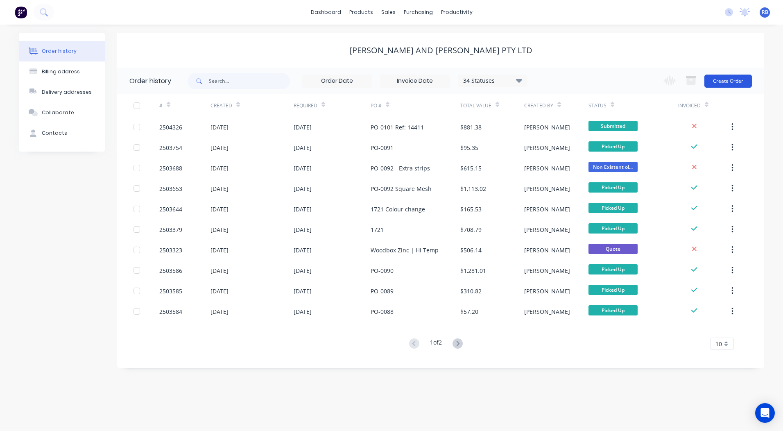
click at [726, 81] on button "Create Order" at bounding box center [727, 81] width 47 height 13
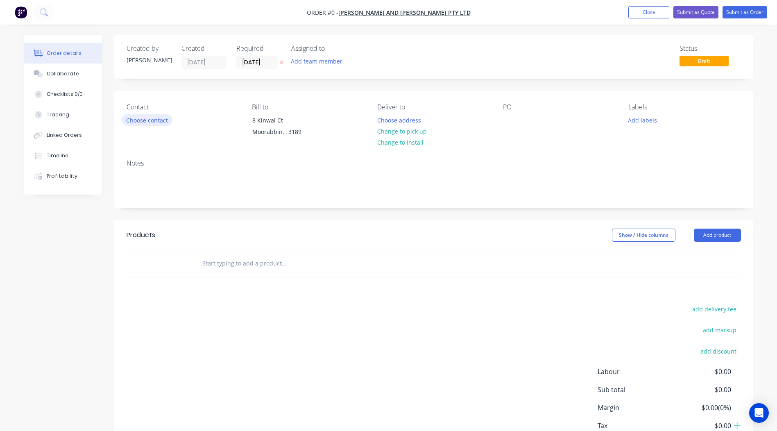
click at [146, 120] on button "Choose contact" at bounding box center [147, 119] width 50 height 11
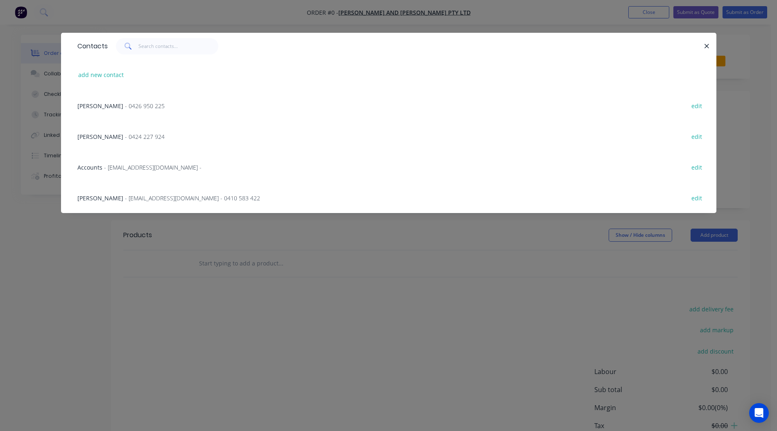
click at [125, 104] on span "- 0426 950 225" at bounding box center [145, 106] width 40 height 8
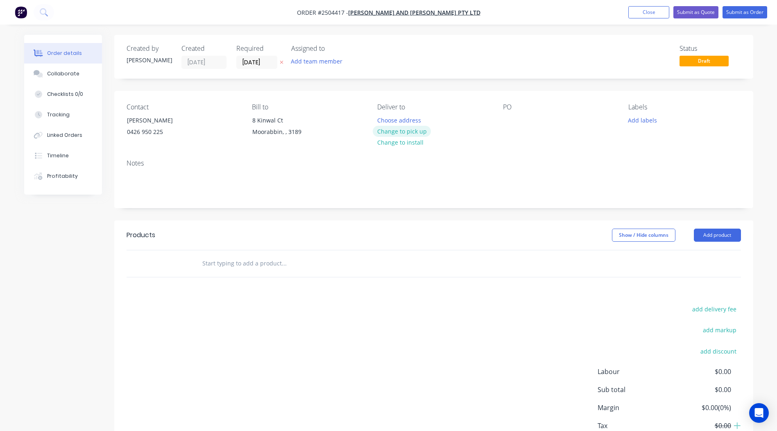
click at [390, 132] on button "Change to pick up" at bounding box center [402, 131] width 58 height 11
click at [513, 120] on div at bounding box center [509, 120] width 13 height 12
click at [637, 119] on button "Add labels" at bounding box center [643, 119] width 38 height 11
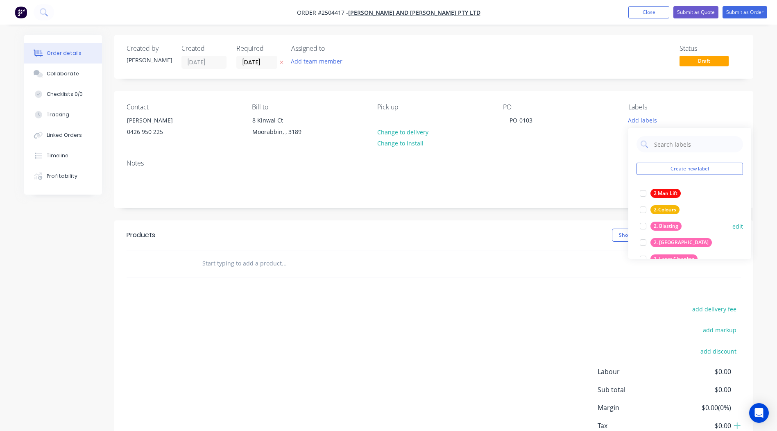
click at [668, 226] on div "2. Blasting" at bounding box center [665, 225] width 31 height 9
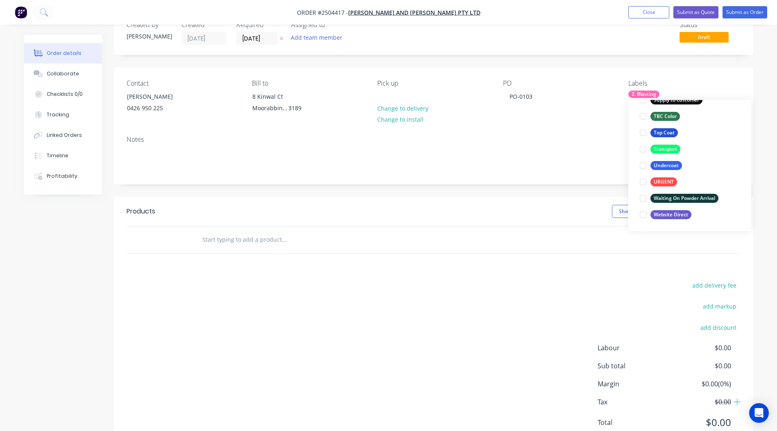
scroll to position [55, 0]
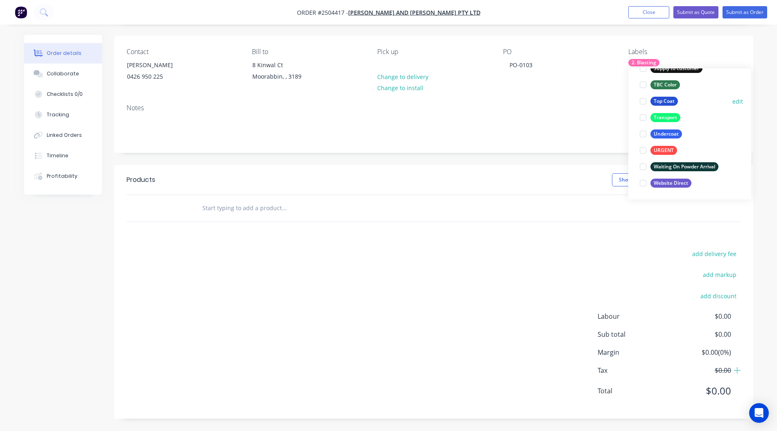
click at [665, 97] on div "Top Coat" at bounding box center [663, 101] width 27 height 9
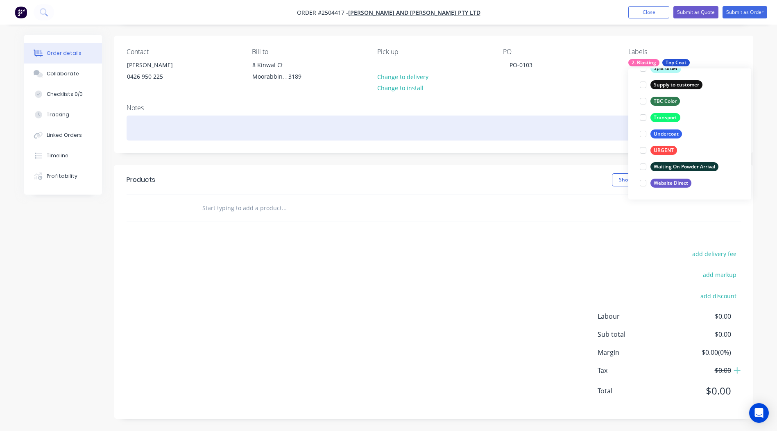
scroll to position [49, 0]
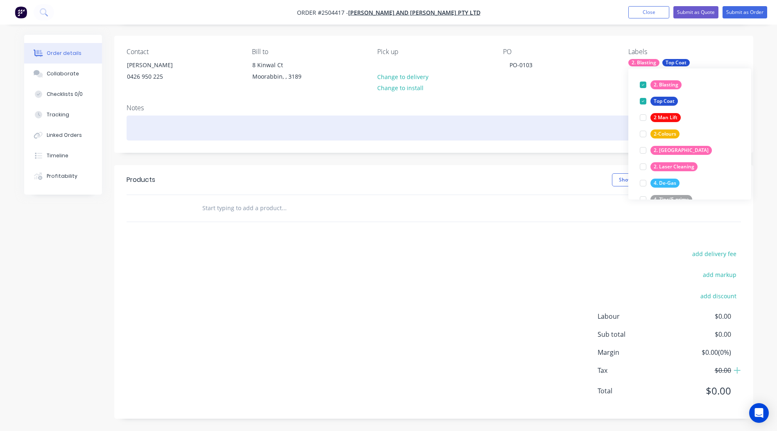
click at [182, 132] on div at bounding box center [434, 127] width 614 height 25
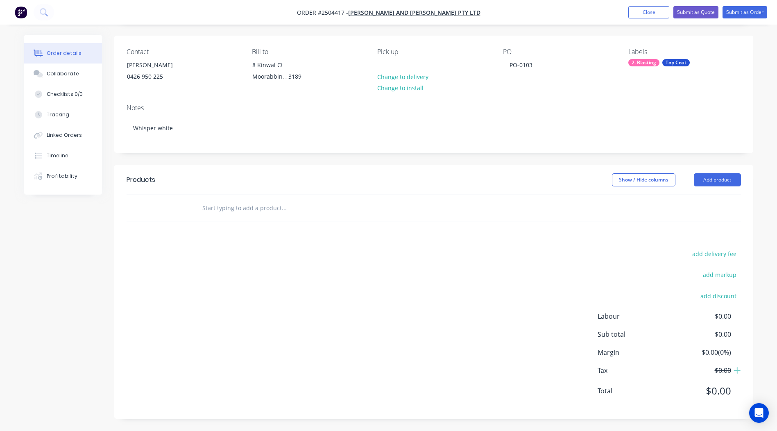
click at [233, 247] on div "Products Show / Hide columns Add product add delivery fee add markup add discou…" at bounding box center [433, 291] width 639 height 253
click at [726, 185] on button "Add product" at bounding box center [717, 179] width 47 height 13
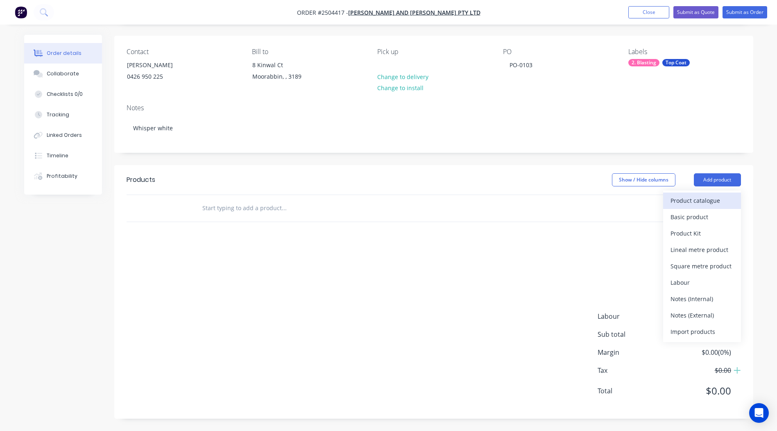
click at [691, 199] on div "Product catalogue" at bounding box center [701, 200] width 63 height 12
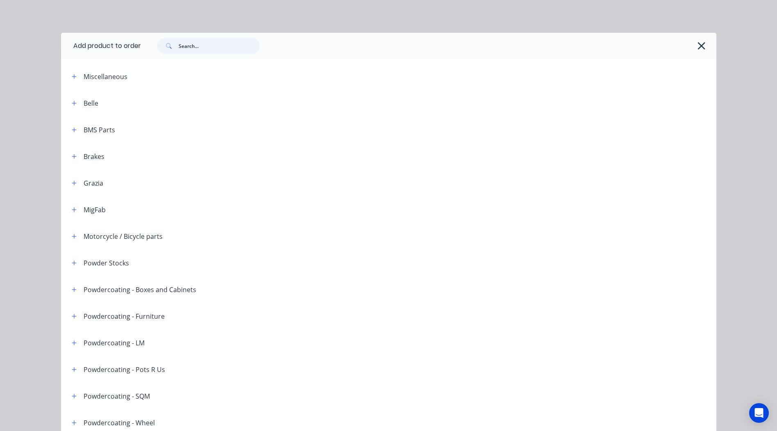
click at [182, 48] on input "text" at bounding box center [219, 46] width 81 height 16
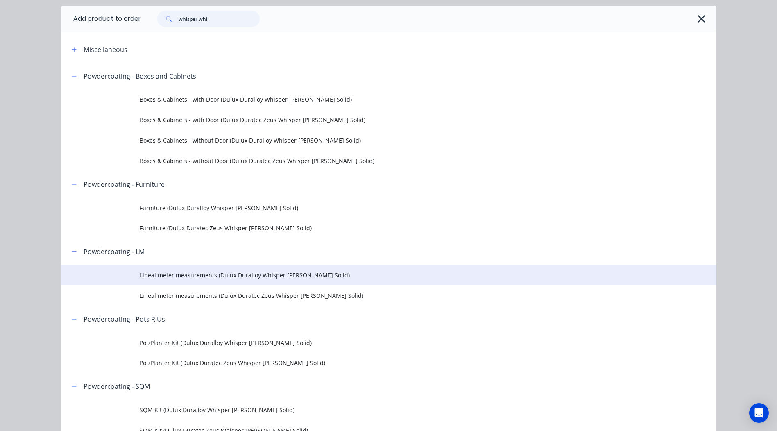
scroll to position [41, 0]
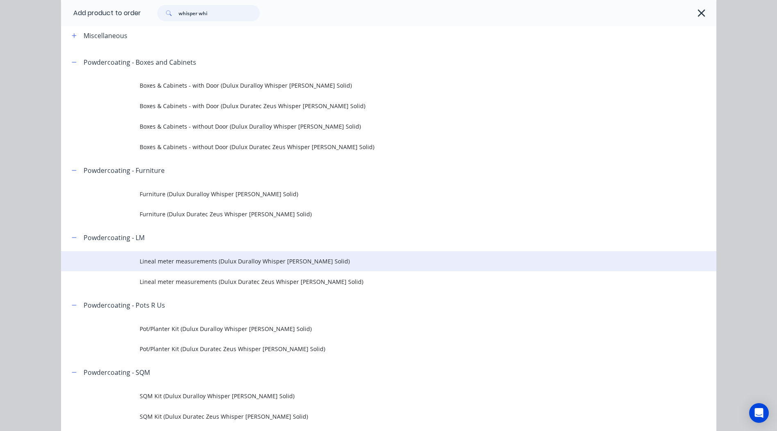
type input "whisper whi"
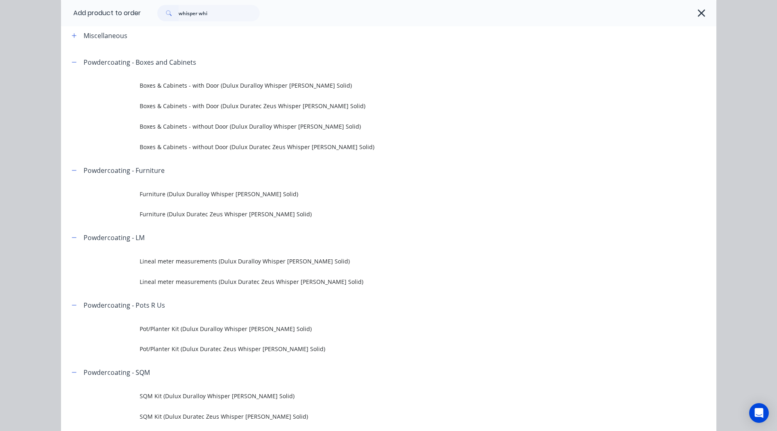
drag, startPoint x: 258, startPoint y: 262, endPoint x: 229, endPoint y: 233, distance: 40.8
click at [258, 262] on span "Lineal meter measurements (Dulux Duralloy Whisper [PERSON_NAME] Solid)" at bounding box center [370, 261] width 461 height 9
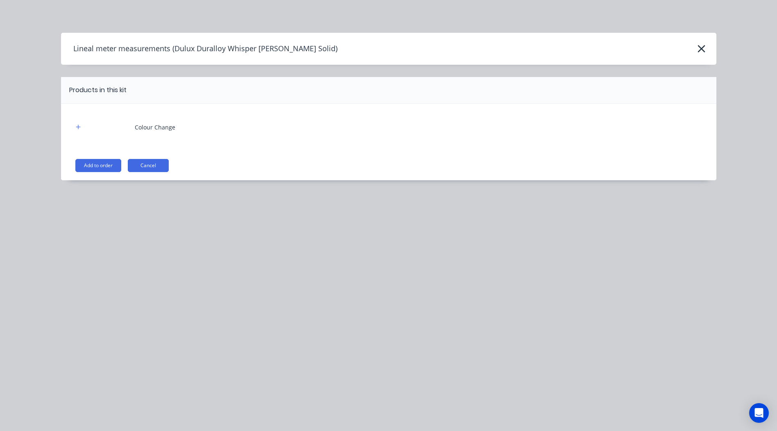
click at [107, 164] on button "Add to order" at bounding box center [98, 165] width 46 height 13
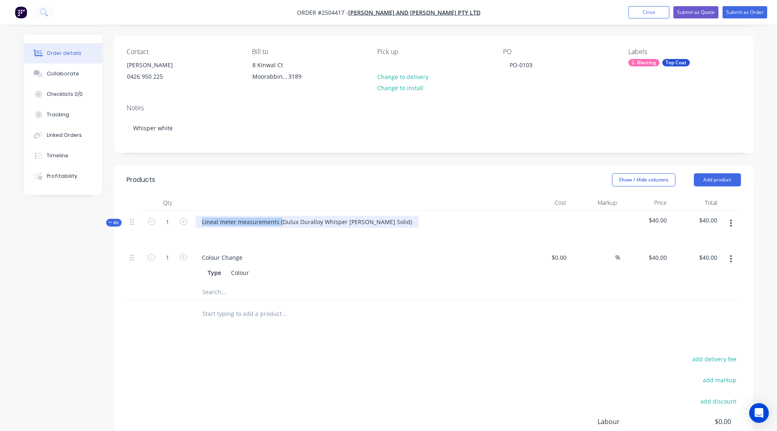
drag, startPoint x: 280, startPoint y: 219, endPoint x: -2, endPoint y: 278, distance: 288.1
click at [0, 278] on html "Order #2504417 - [PERSON_NAME] and [PERSON_NAME] Pty Ltd Add product Close Subm…" at bounding box center [388, 240] width 777 height 591
click at [318, 221] on div "Dulux Duralloy Whisper [PERSON_NAME] Solid)" at bounding box center [266, 222] width 142 height 12
click at [348, 192] on header "Products Show / Hide columns Add product" at bounding box center [433, 179] width 639 height 29
click at [730, 221] on icon "button" at bounding box center [731, 223] width 2 height 9
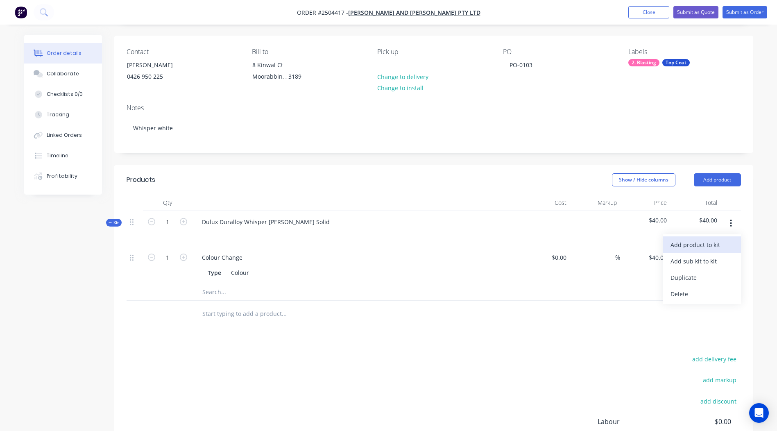
click at [701, 242] on div "Add product to kit" at bounding box center [701, 245] width 63 height 12
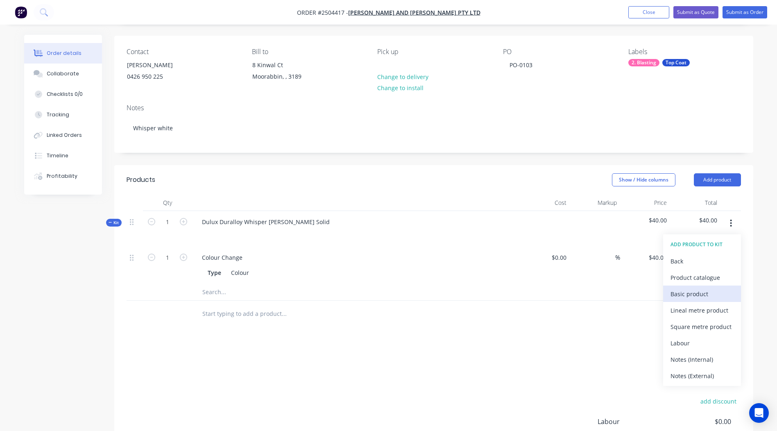
click at [690, 288] on div "Basic product" at bounding box center [701, 294] width 63 height 12
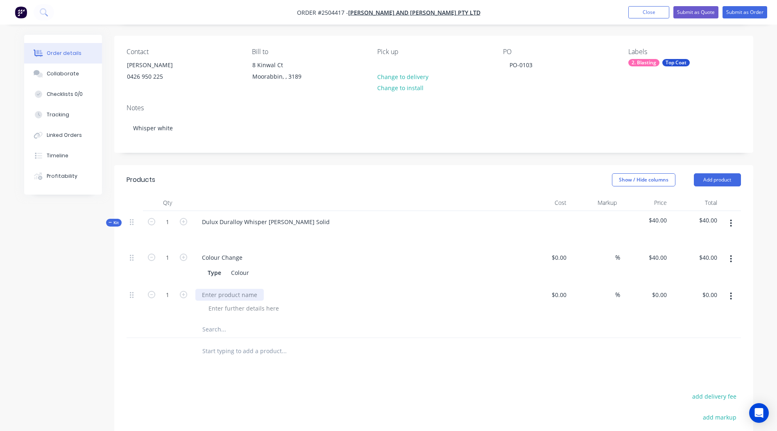
click at [229, 294] on div at bounding box center [229, 295] width 68 height 12
click at [188, 294] on button "button" at bounding box center [183, 293] width 11 height 9
type input "2"
click at [667, 296] on input "0" at bounding box center [660, 295] width 19 height 12
type input "$10.00"
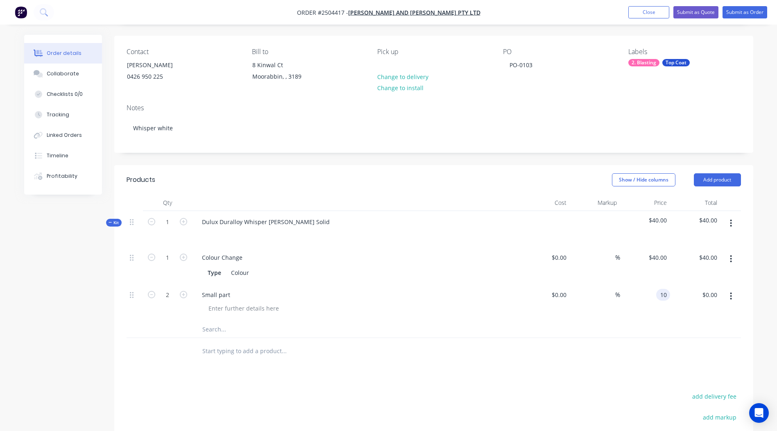
type input "$20.00"
click at [592, 331] on div at bounding box center [434, 329] width 614 height 17
click at [733, 224] on button "button" at bounding box center [730, 223] width 19 height 15
click at [716, 238] on button "Add product to kit" at bounding box center [702, 244] width 78 height 16
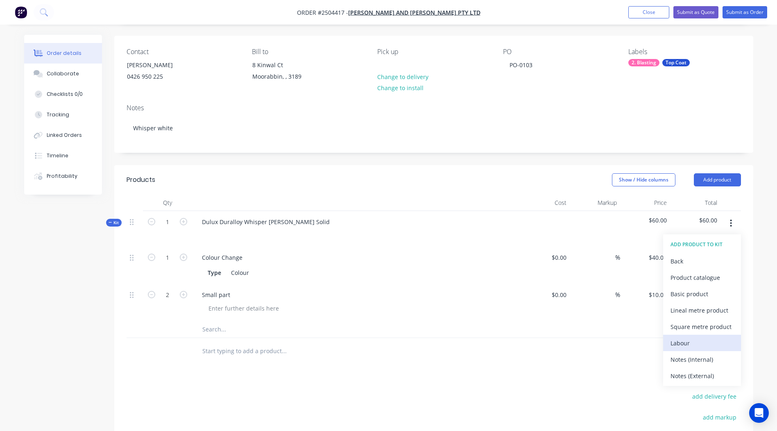
click at [691, 346] on div "Labour" at bounding box center [701, 343] width 63 height 12
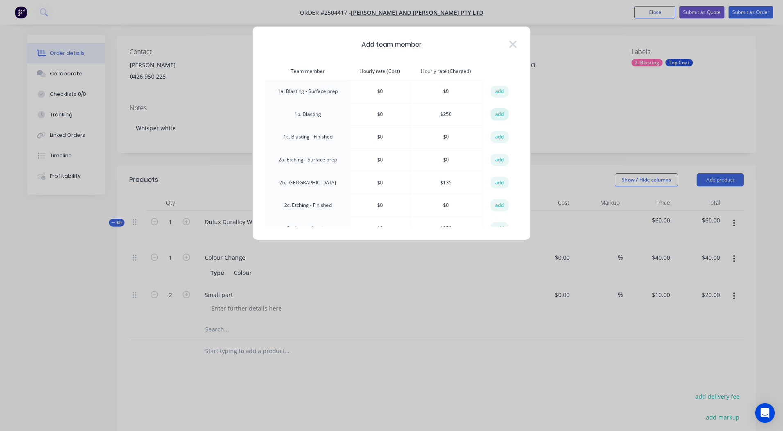
click at [500, 117] on button "add" at bounding box center [499, 114] width 18 height 12
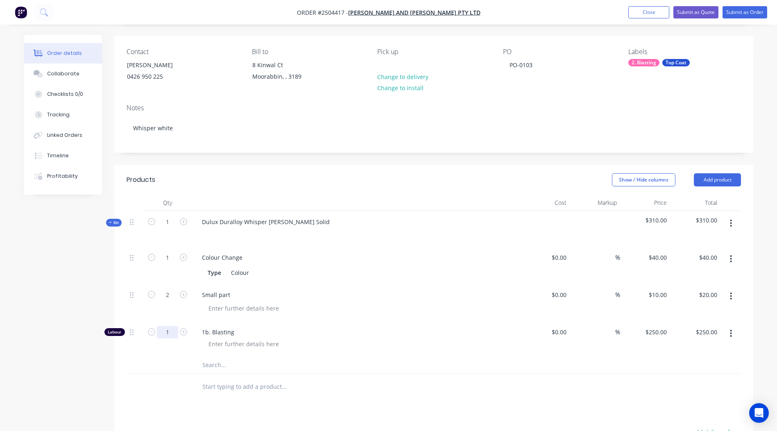
click at [169, 334] on input "1" at bounding box center [167, 332] width 21 height 12
type input "0.167"
click at [394, 392] on div at bounding box center [318, 386] width 246 height 16
type input "$41.75"
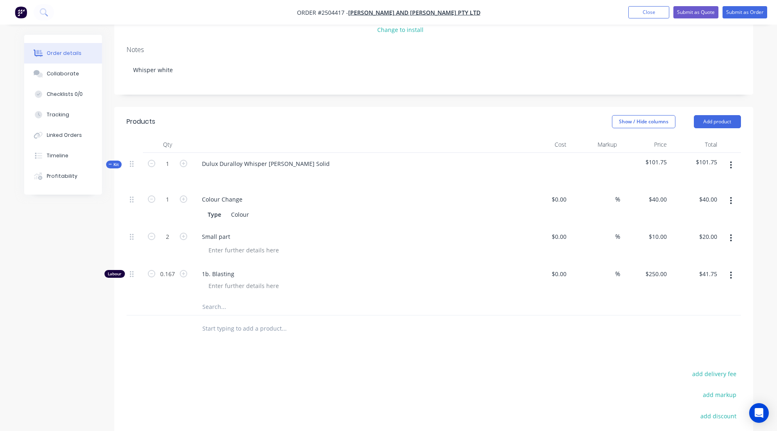
scroll to position [11, 0]
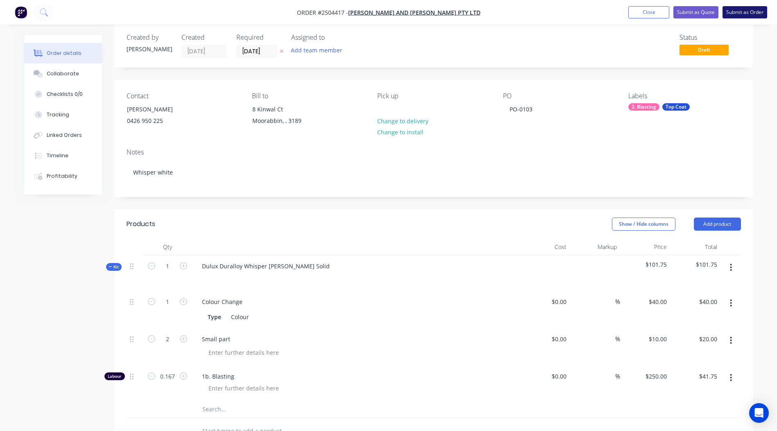
click at [748, 7] on button "Submit as Order" at bounding box center [744, 12] width 45 height 12
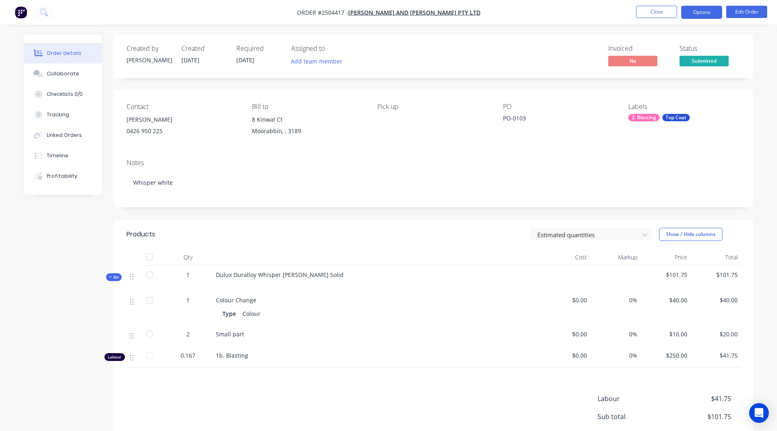
click at [688, 14] on button "Options" at bounding box center [701, 12] width 41 height 13
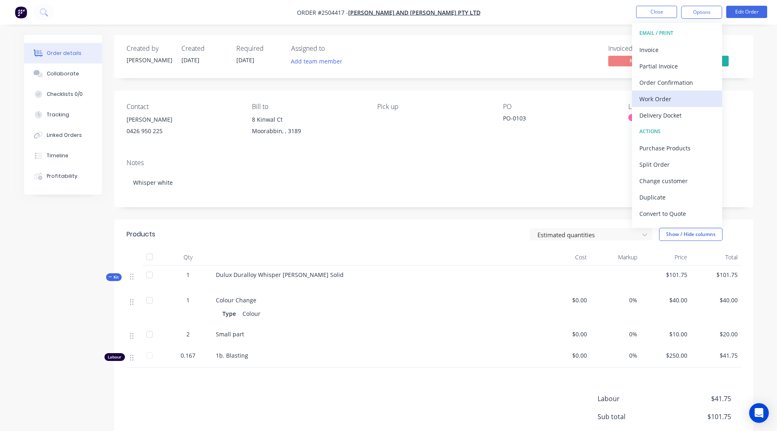
click at [670, 104] on div "Work Order" at bounding box center [676, 99] width 75 height 12
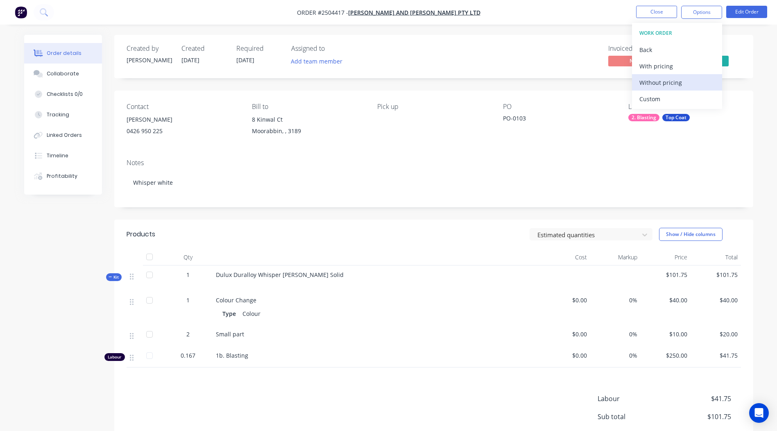
click at [687, 86] on div "Without pricing" at bounding box center [676, 83] width 75 height 12
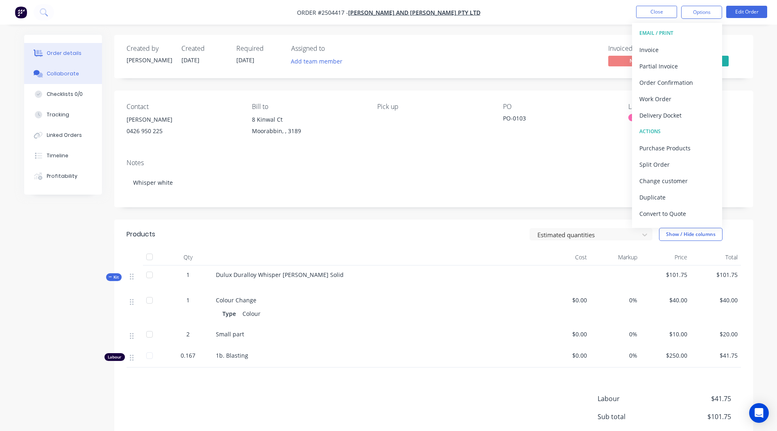
click at [86, 76] on button "Collaborate" at bounding box center [63, 73] width 78 height 20
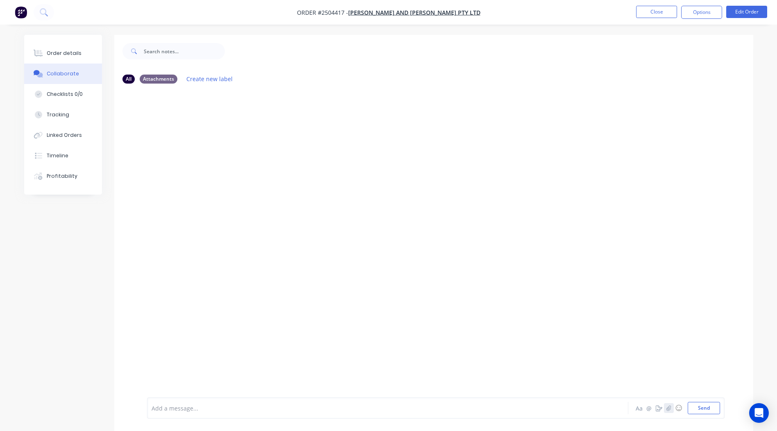
click at [666, 405] on icon "button" at bounding box center [668, 408] width 5 height 6
click at [707, 404] on button "Send" at bounding box center [703, 408] width 32 height 12
click at [668, 14] on button "Close" at bounding box center [656, 12] width 41 height 12
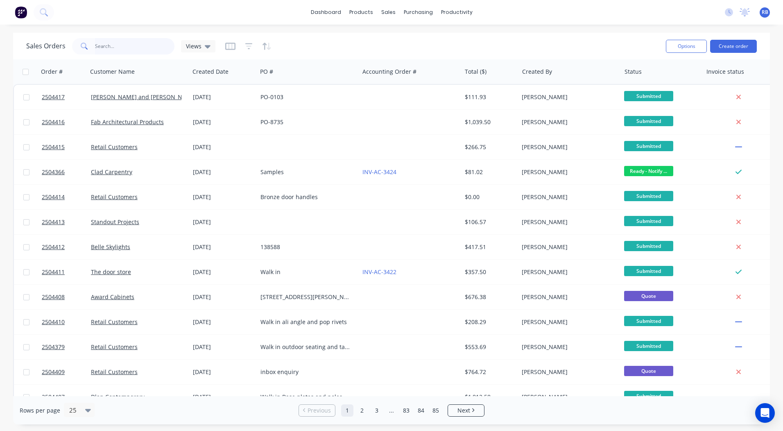
click at [125, 47] on input "text" at bounding box center [135, 46] width 80 height 16
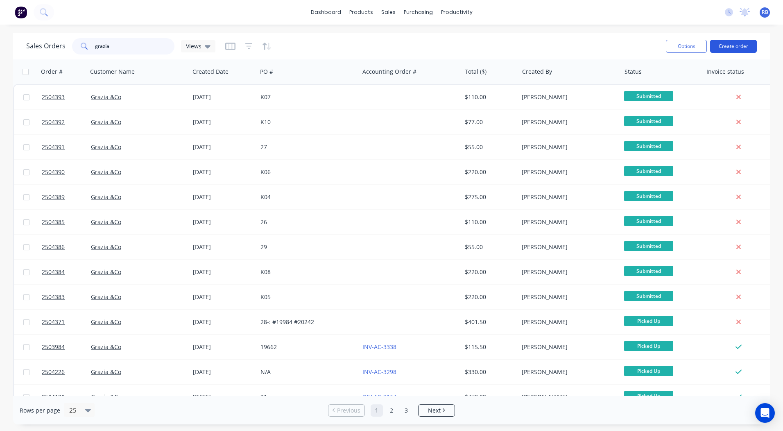
type input "grazia"
click at [722, 42] on button "Create order" at bounding box center [733, 46] width 47 height 13
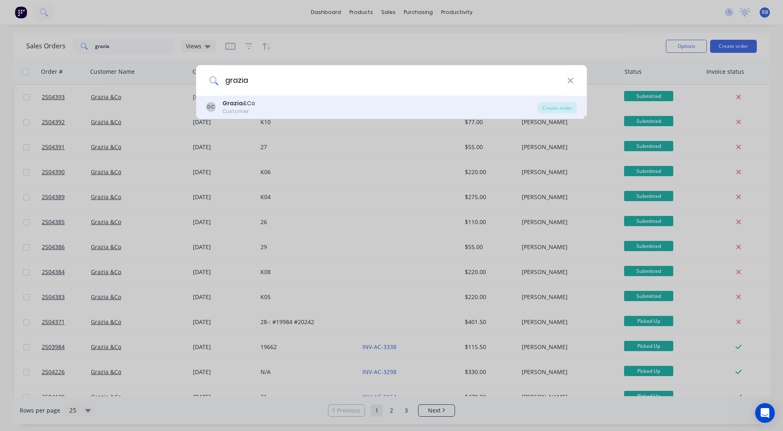
type input "grazia"
click at [264, 106] on div "GC Grazia &Co Customer" at bounding box center [371, 107] width 331 height 16
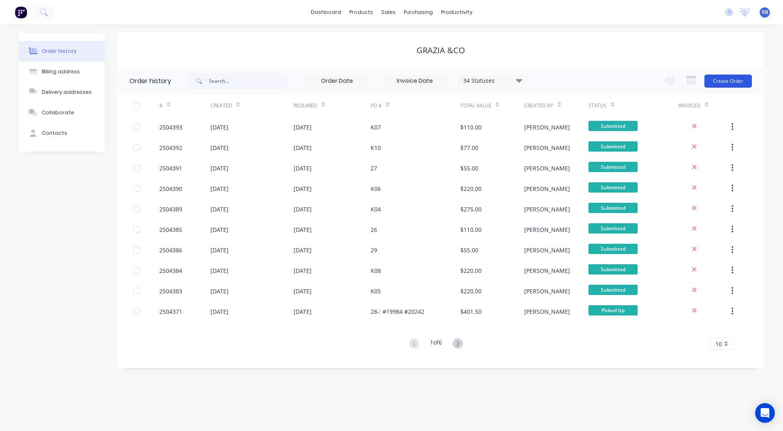
click at [741, 87] on button "Create Order" at bounding box center [727, 81] width 47 height 13
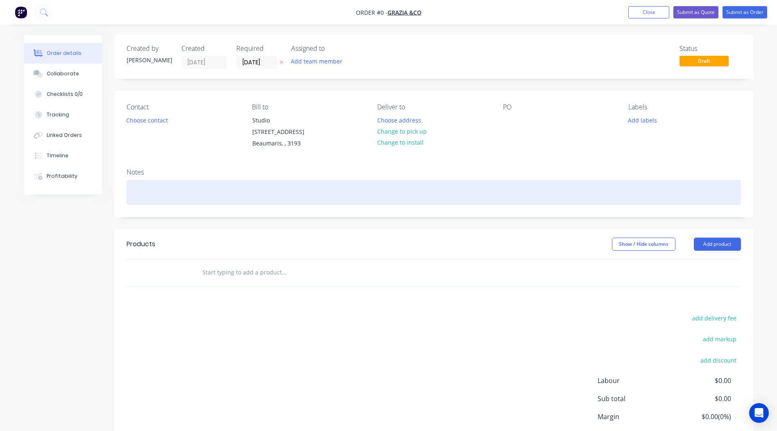
click at [148, 180] on div at bounding box center [434, 192] width 614 height 25
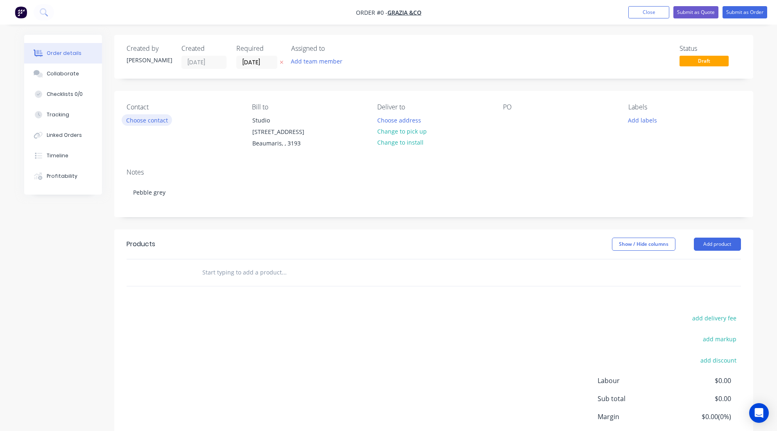
click at [152, 119] on div "Order details Collaborate Checklists 0/0 Tracking Linked Orders Timeline Profit…" at bounding box center [388, 265] width 745 height 460
click at [139, 124] on button "Choose contact" at bounding box center [147, 119] width 50 height 11
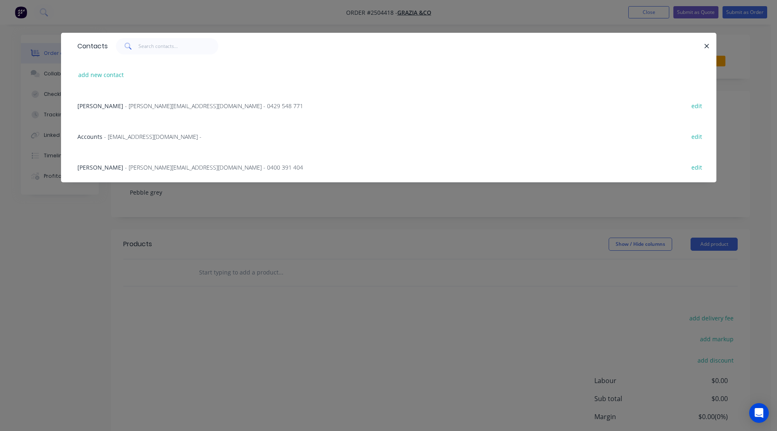
click at [125, 167] on span "- [PERSON_NAME][EMAIL_ADDRESS][DOMAIN_NAME] - 0400 391 404" at bounding box center [214, 167] width 178 height 8
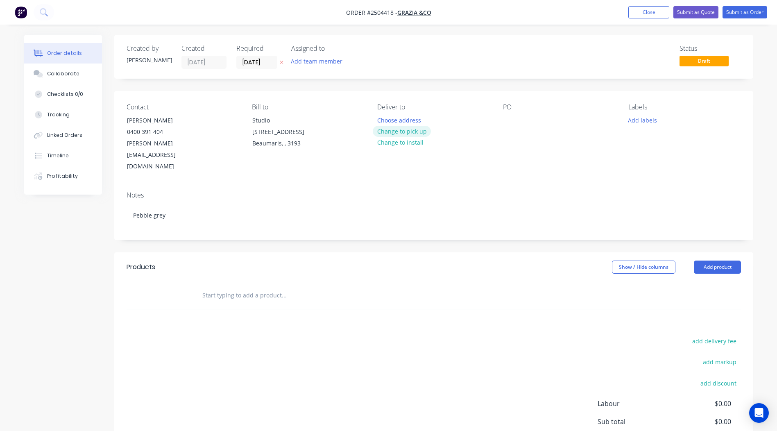
click at [395, 128] on button "Change to pick up" at bounding box center [402, 131] width 58 height 11
click at [511, 119] on div at bounding box center [509, 120] width 13 height 12
click at [648, 116] on button "Add labels" at bounding box center [643, 119] width 38 height 11
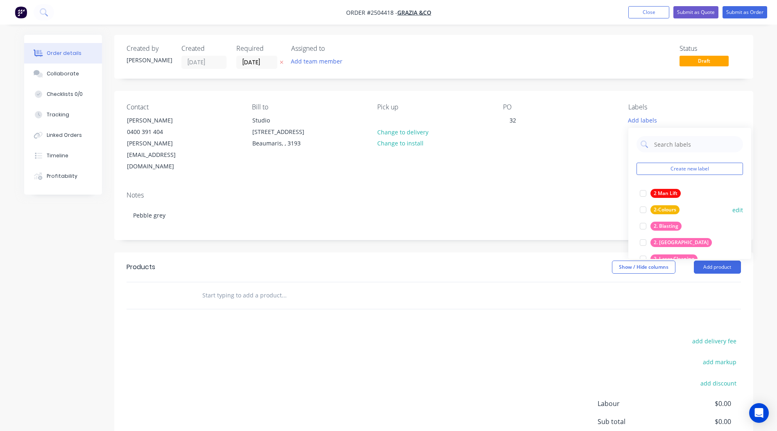
click at [666, 224] on div "2. Blasting" at bounding box center [665, 225] width 31 height 9
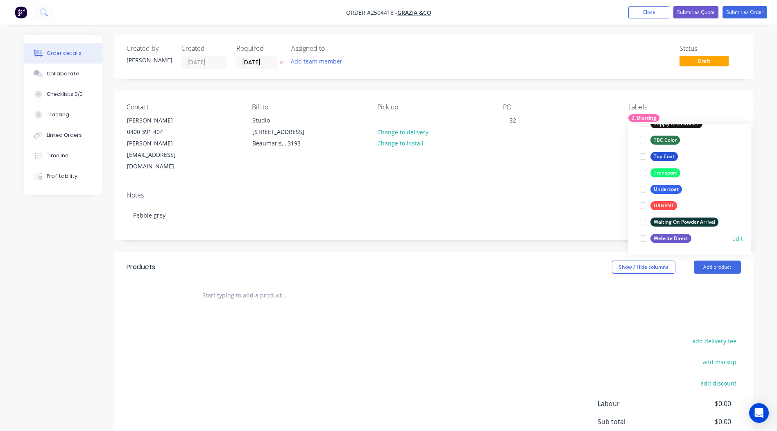
scroll to position [64, 0]
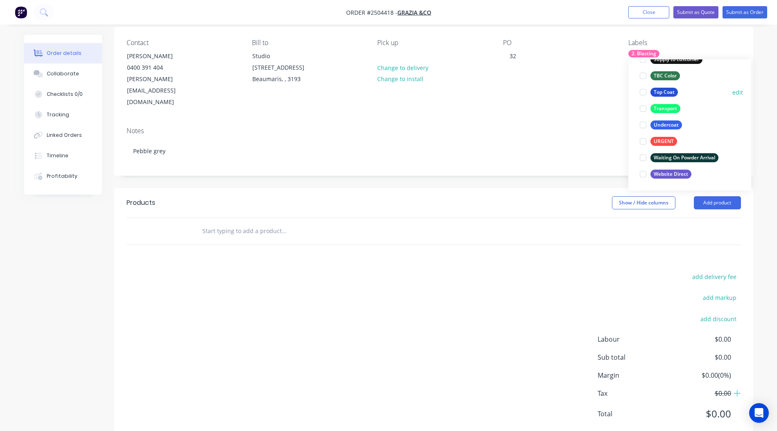
click at [664, 91] on div "Top Coat" at bounding box center [663, 92] width 27 height 9
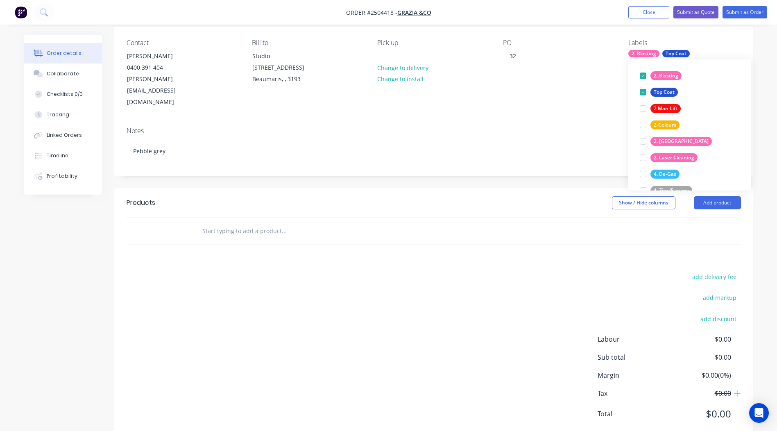
click at [531, 161] on div "Created by [PERSON_NAME] Created [DATE] Required [DATE] Assigned to Add team me…" at bounding box center [433, 206] width 639 height 471
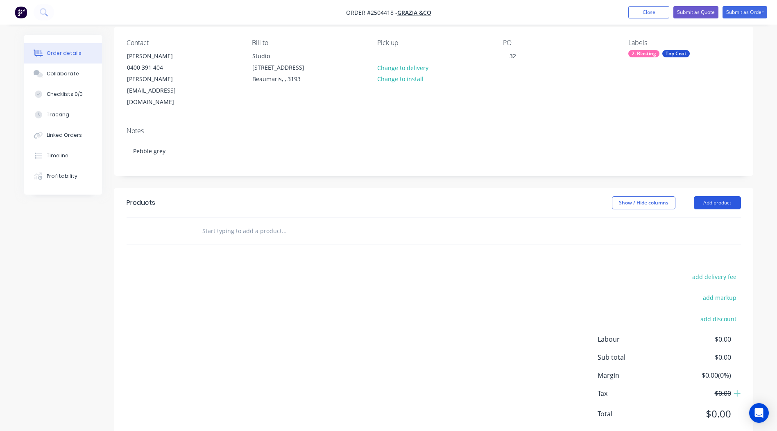
click at [714, 196] on button "Add product" at bounding box center [717, 202] width 47 height 13
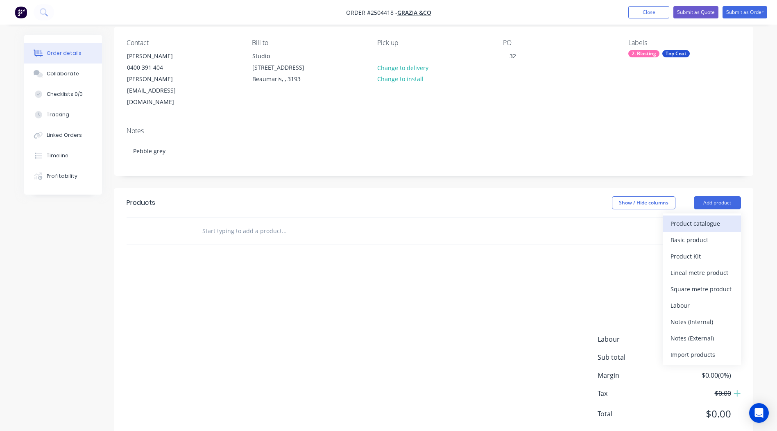
click at [699, 217] on div "Product catalogue" at bounding box center [701, 223] width 63 height 12
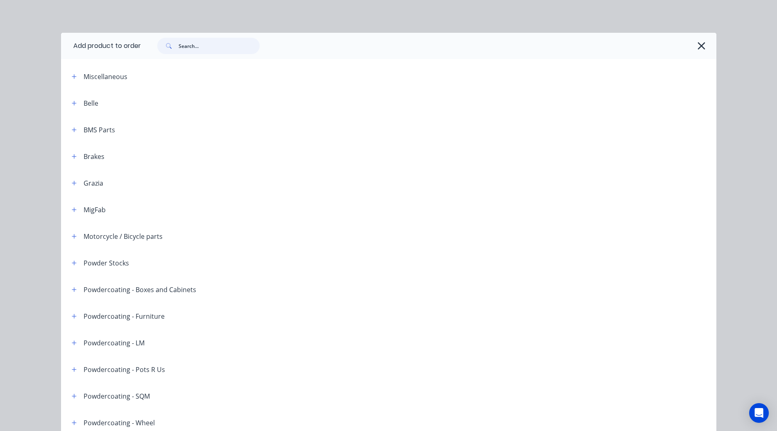
click at [221, 44] on input "text" at bounding box center [219, 46] width 81 height 16
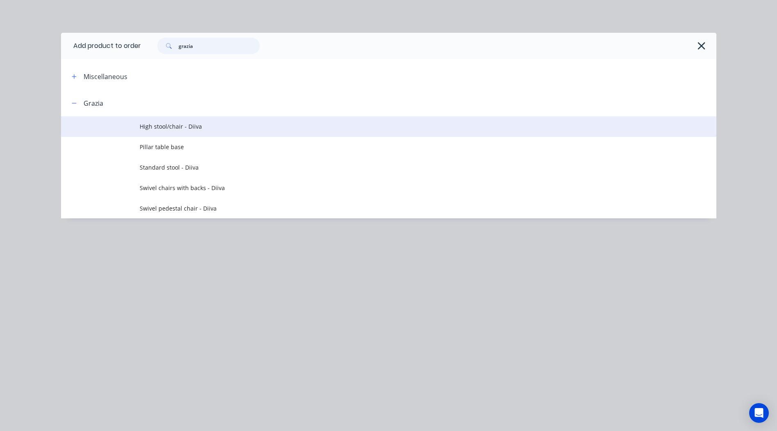
type input "grazia"
click at [187, 127] on span "High stool/chair - Diiva" at bounding box center [370, 126] width 461 height 9
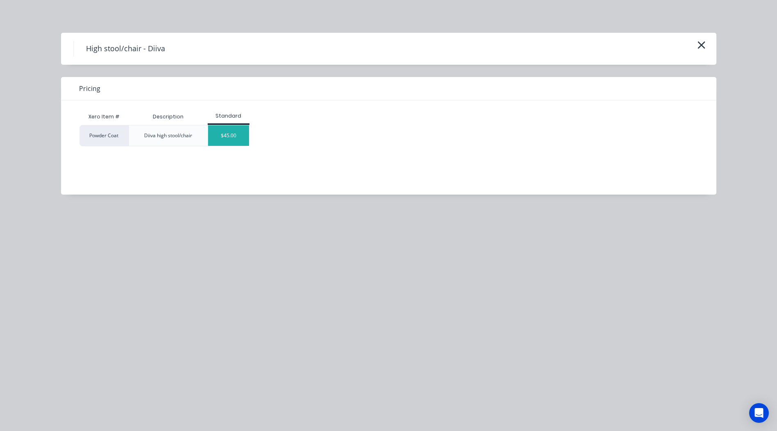
click at [228, 137] on div "$45.00" at bounding box center [228, 135] width 41 height 20
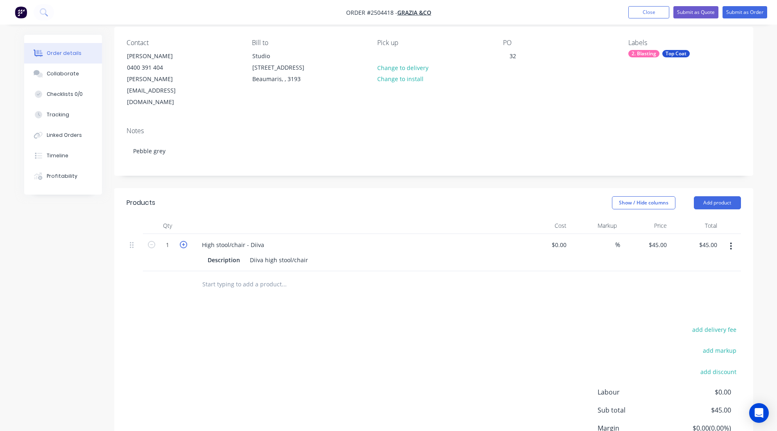
click at [184, 241] on icon "button" at bounding box center [183, 244] width 7 height 7
type input "2"
type input "$90.00"
click at [184, 241] on icon "button" at bounding box center [183, 244] width 7 height 7
type input "3"
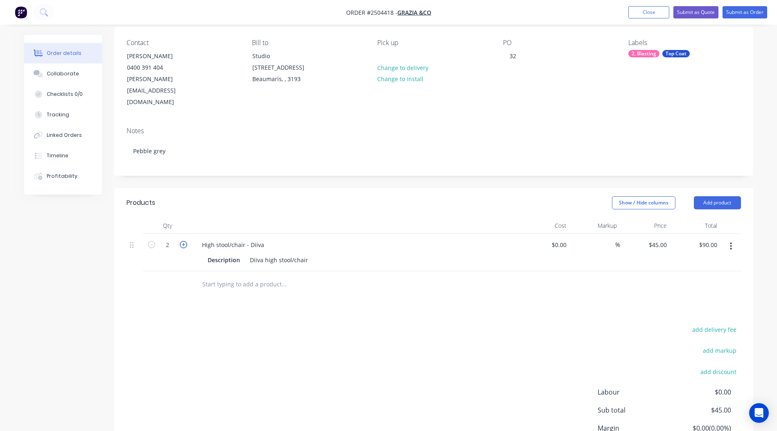
type input "$135.00"
click at [184, 241] on icon "button" at bounding box center [183, 244] width 7 height 7
type input "4"
type input "$180.00"
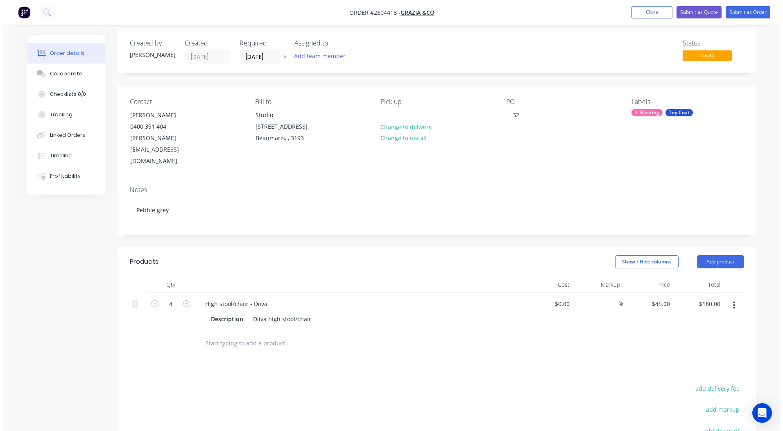
scroll to position [0, 0]
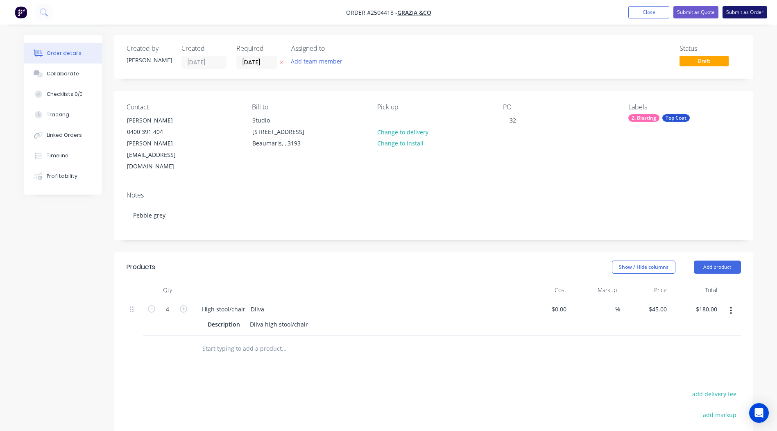
click at [738, 13] on button "Submit as Order" at bounding box center [744, 12] width 45 height 12
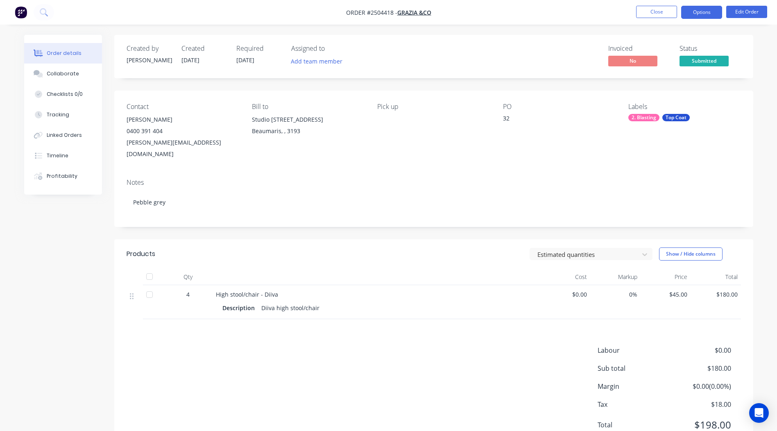
click at [697, 15] on button "Options" at bounding box center [701, 12] width 41 height 13
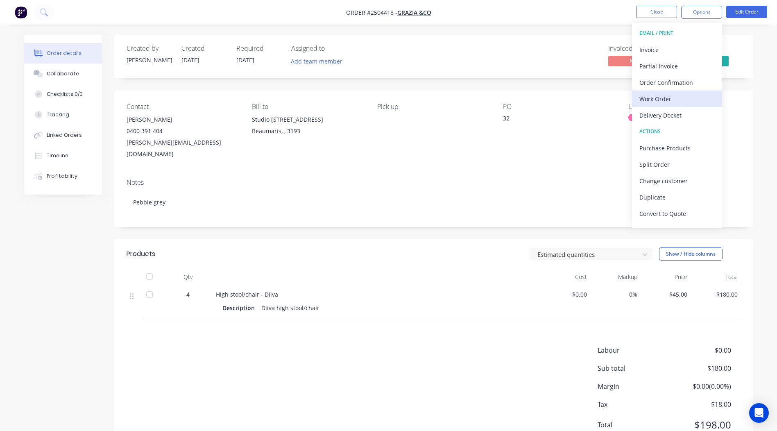
click at [666, 104] on div "Work Order" at bounding box center [676, 99] width 75 height 12
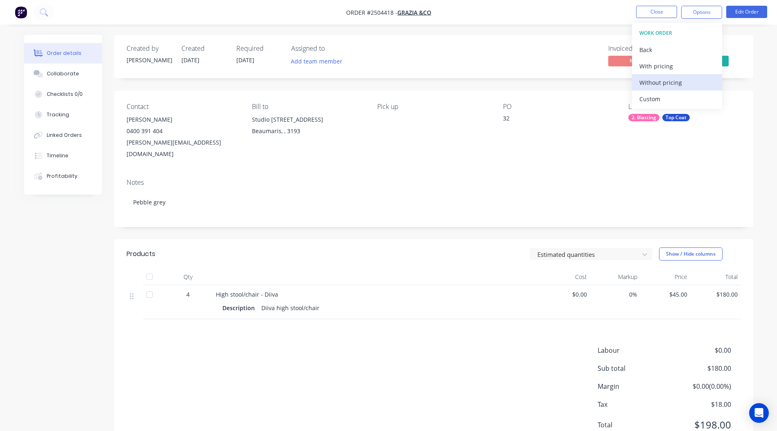
click at [684, 87] on div "Without pricing" at bounding box center [676, 83] width 75 height 12
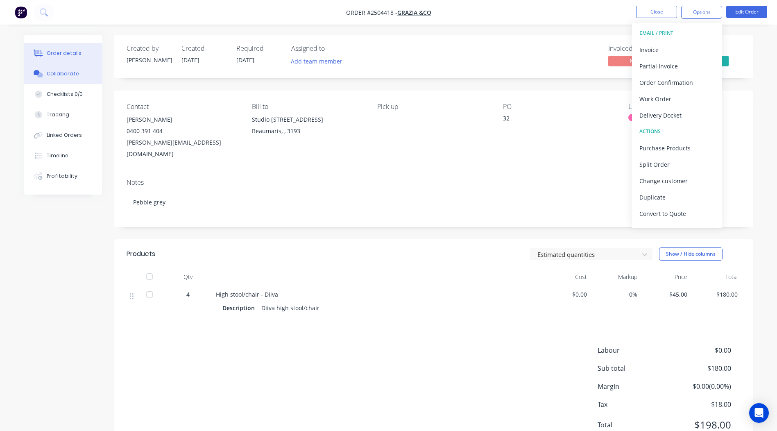
click at [68, 76] on div "Collaborate" at bounding box center [63, 73] width 32 height 7
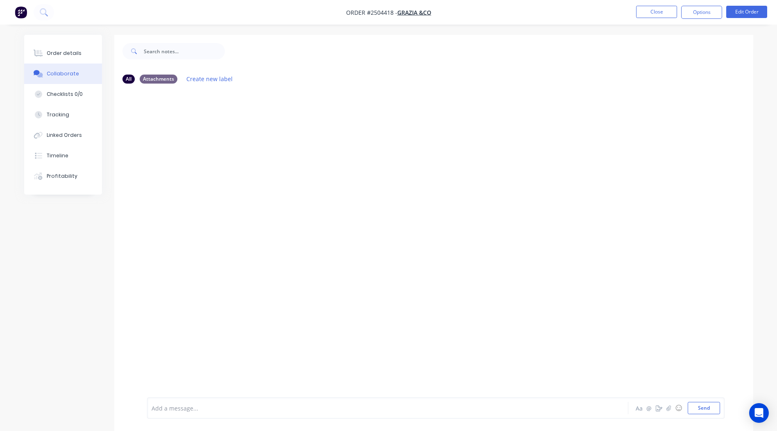
click at [669, 402] on div "Aa @ ☺ Send" at bounding box center [677, 408] width 86 height 12
click at [670, 408] on icon "button" at bounding box center [668, 408] width 5 height 6
click at [699, 405] on button "Send" at bounding box center [703, 408] width 32 height 12
click at [646, 10] on button "Close" at bounding box center [656, 12] width 41 height 12
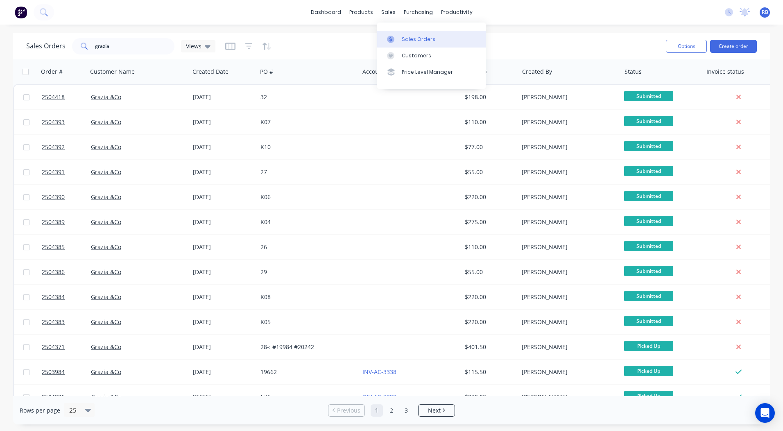
click at [414, 46] on link "Sales Orders" at bounding box center [431, 39] width 108 height 16
click at [572, 29] on div "dashboard products sales purchasing productivity dashboard products Product Cat…" at bounding box center [391, 215] width 783 height 431
click at [0, 22] on html "dashboard products sales purchasing productivity dashboard products Product Cat…" at bounding box center [391, 215] width 783 height 431
